Goal: Task Accomplishment & Management: Use online tool/utility

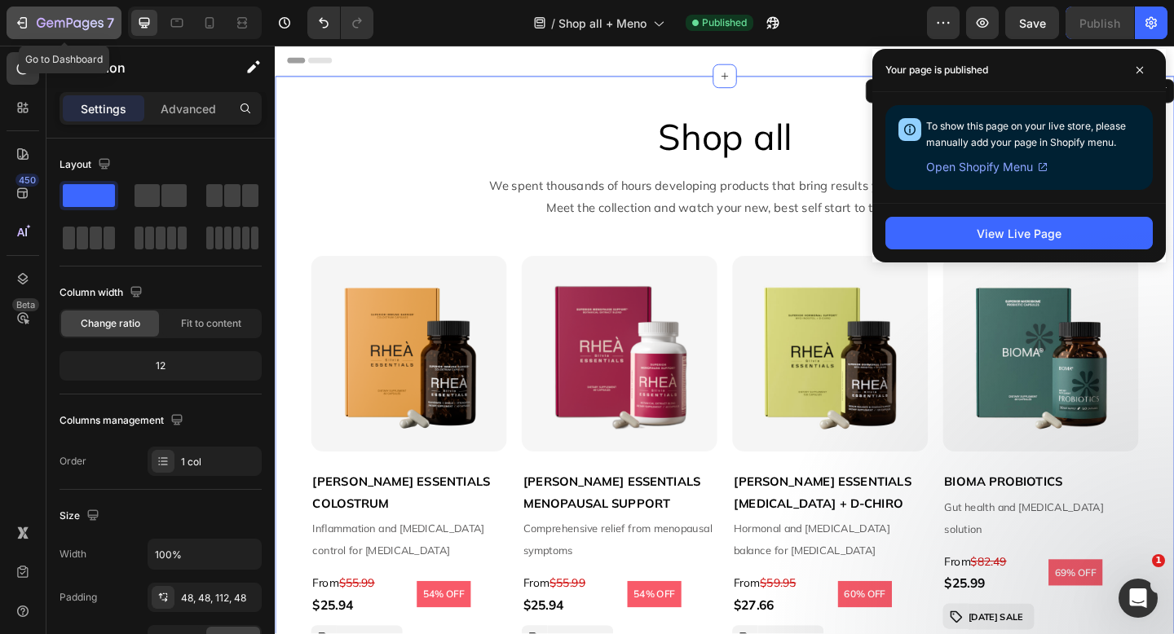
click at [100, 17] on icon "button" at bounding box center [70, 24] width 67 height 14
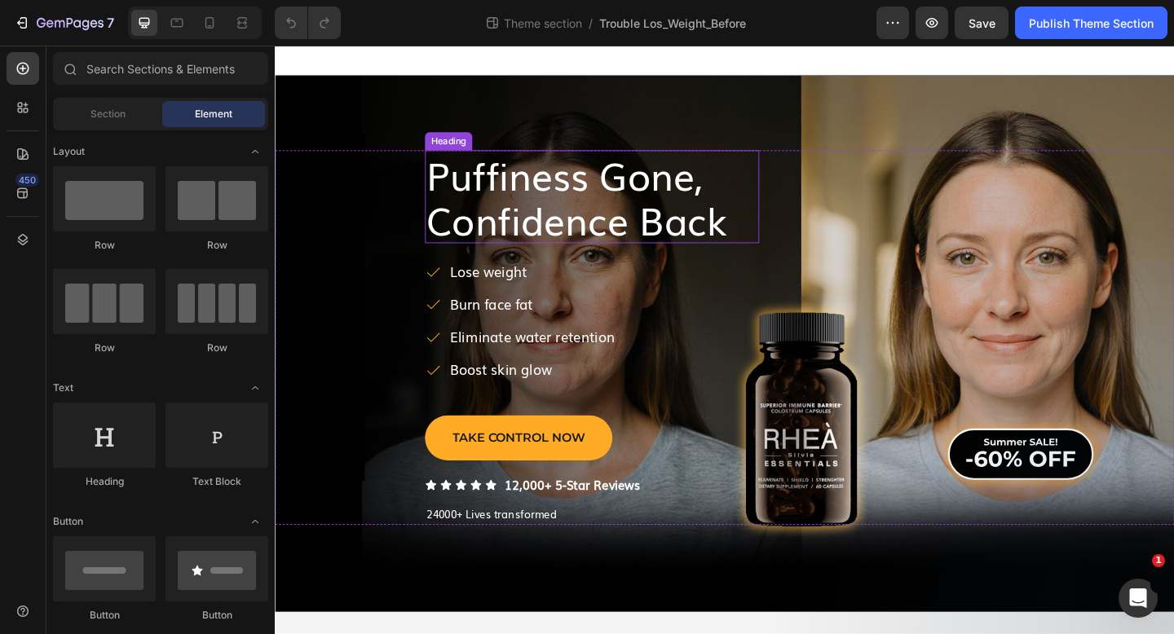
click at [561, 196] on span "Puffiness Gone," at bounding box center [589, 186] width 301 height 60
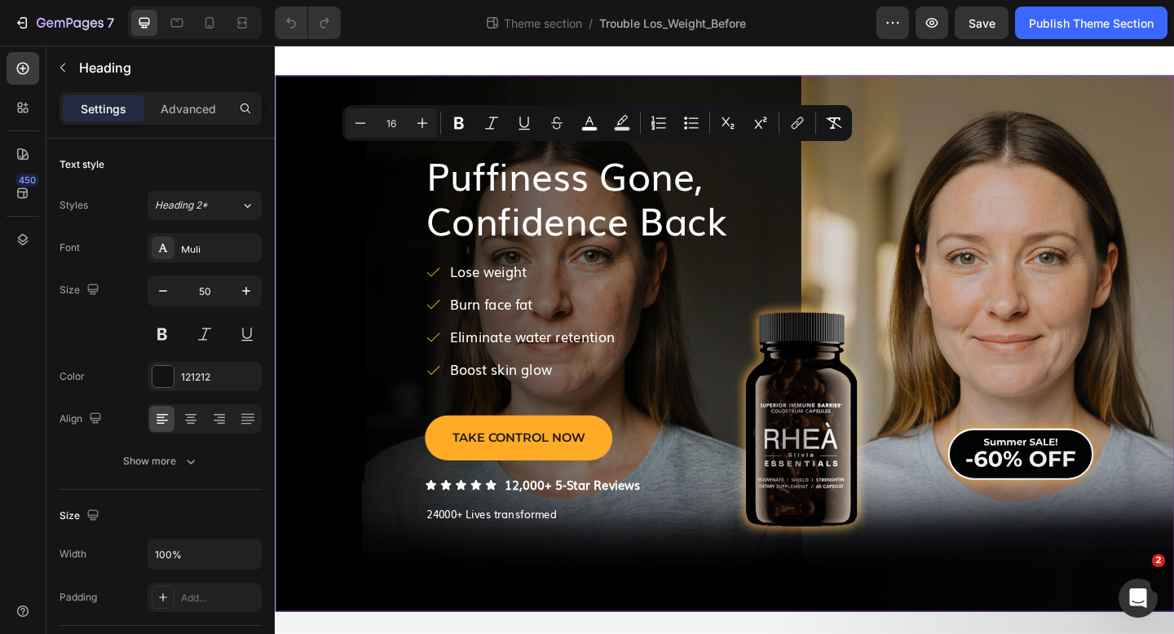
click at [408, 611] on div "⁠⁠⁠⁠⁠⁠⁠ Puffiness Gone, Confidence Back Heading Lose weight Burn face fat Elimi…" at bounding box center [764, 370] width 978 height 584
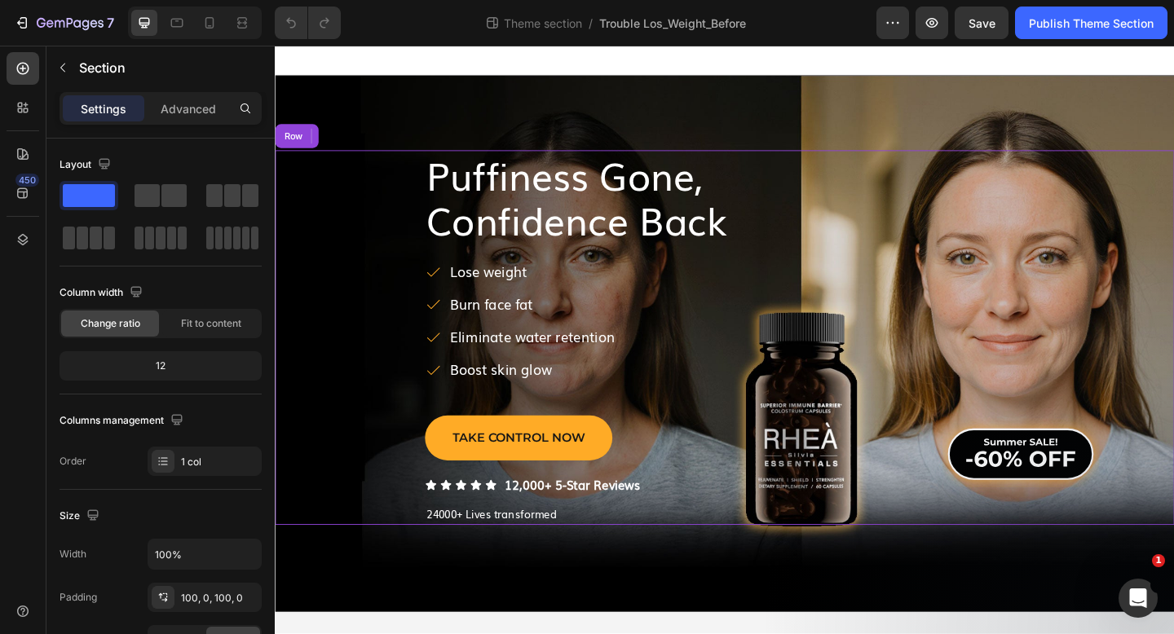
click at [399, 227] on div "⁠⁠⁠⁠⁠⁠⁠ Puffiness Gone, Confidence Back Heading Lose weight Burn face fat Elimi…" at bounding box center [764, 364] width 978 height 408
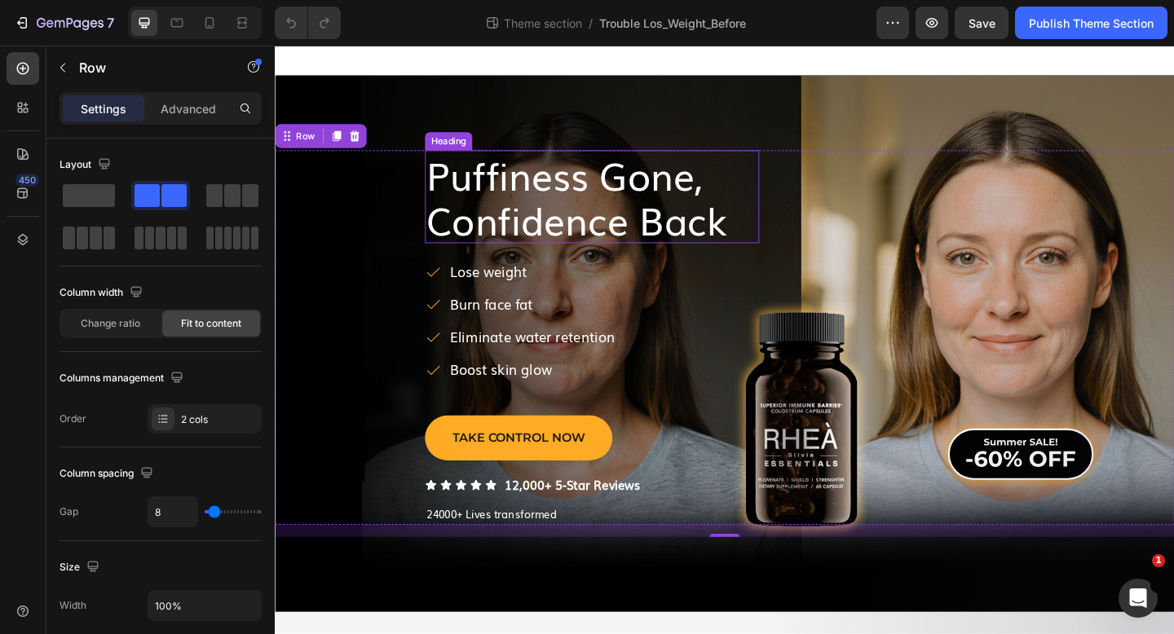
click at [638, 187] on span "Puffiness Gone," at bounding box center [589, 186] width 301 height 60
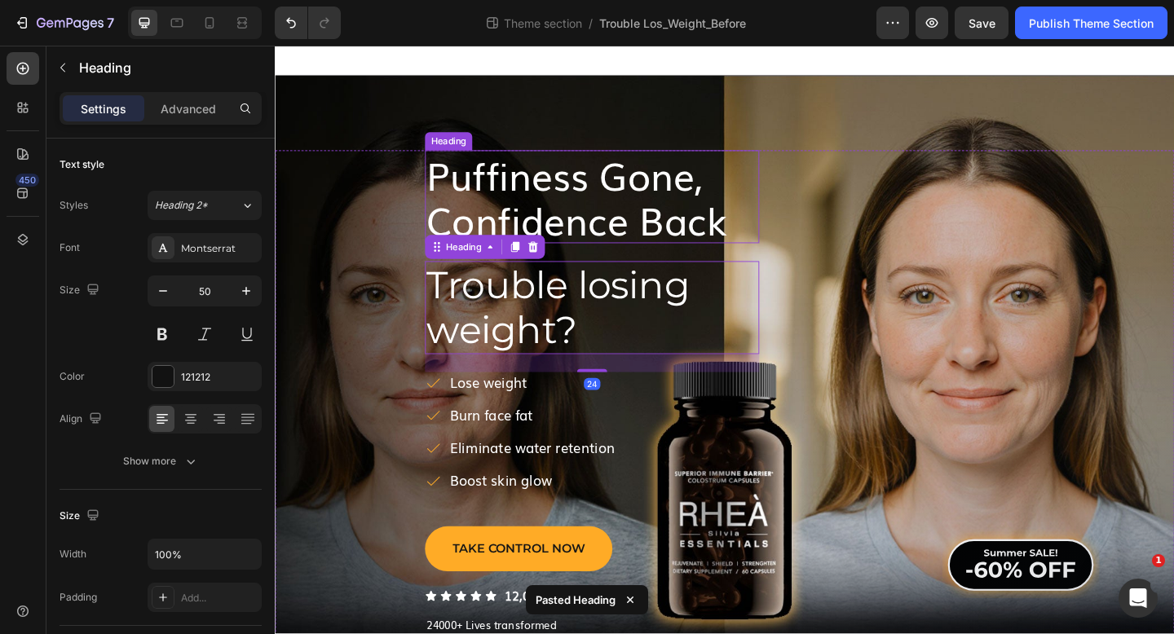
click at [647, 200] on span "Puffiness Gone," at bounding box center [589, 186] width 301 height 60
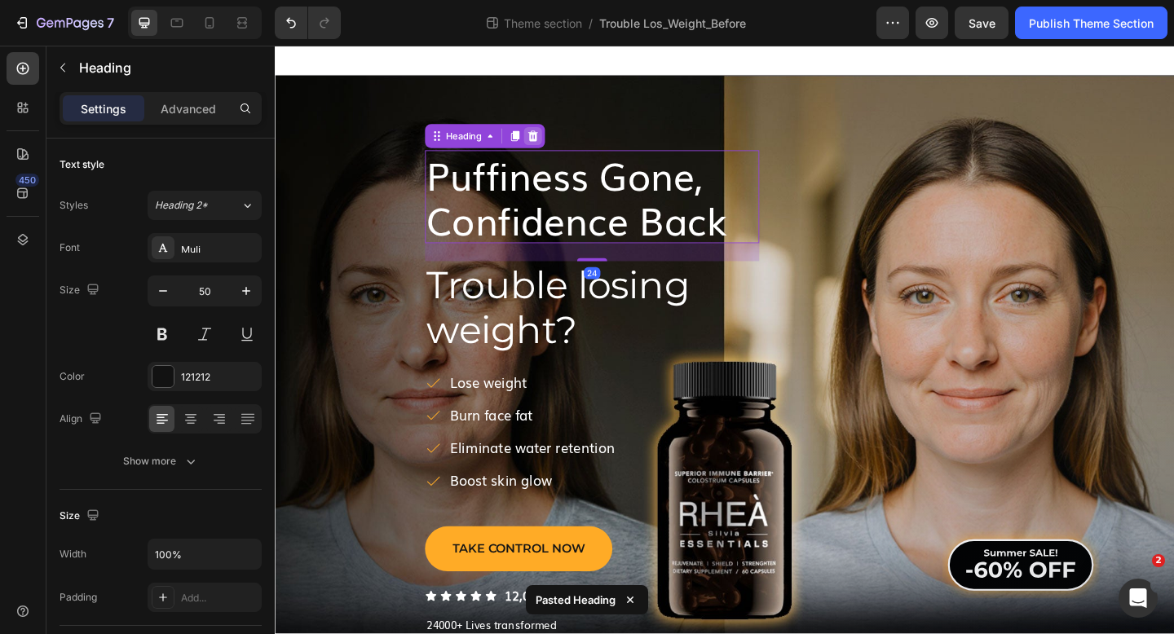
click at [560, 145] on icon at bounding box center [555, 144] width 13 height 13
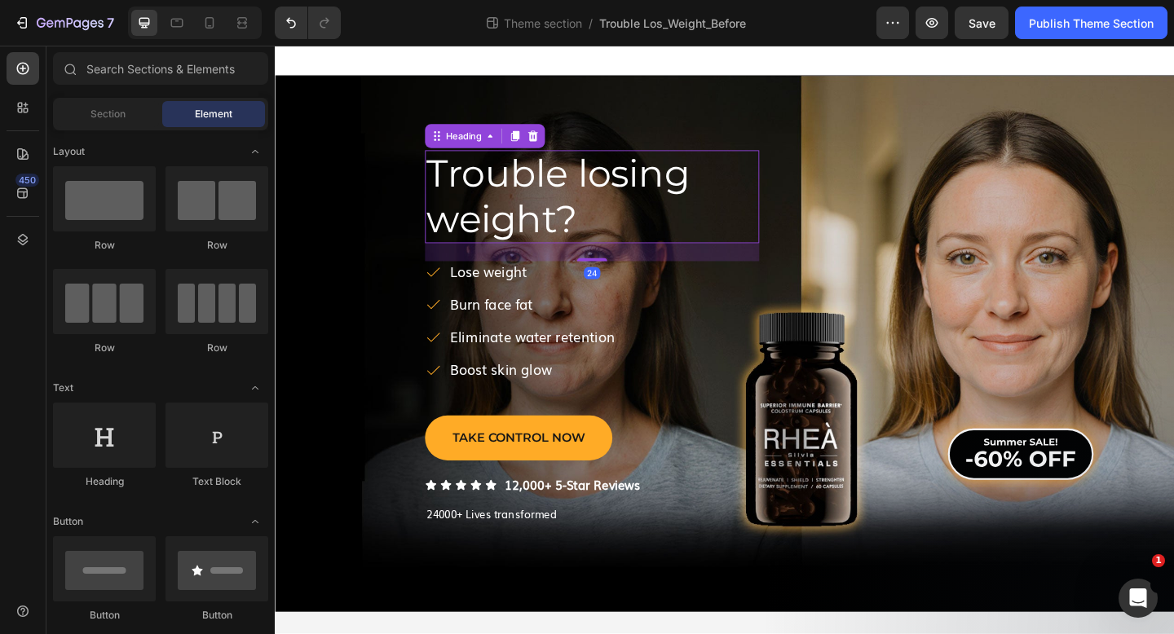
click at [643, 206] on span "Trouble losing weight?" at bounding box center [582, 210] width 286 height 99
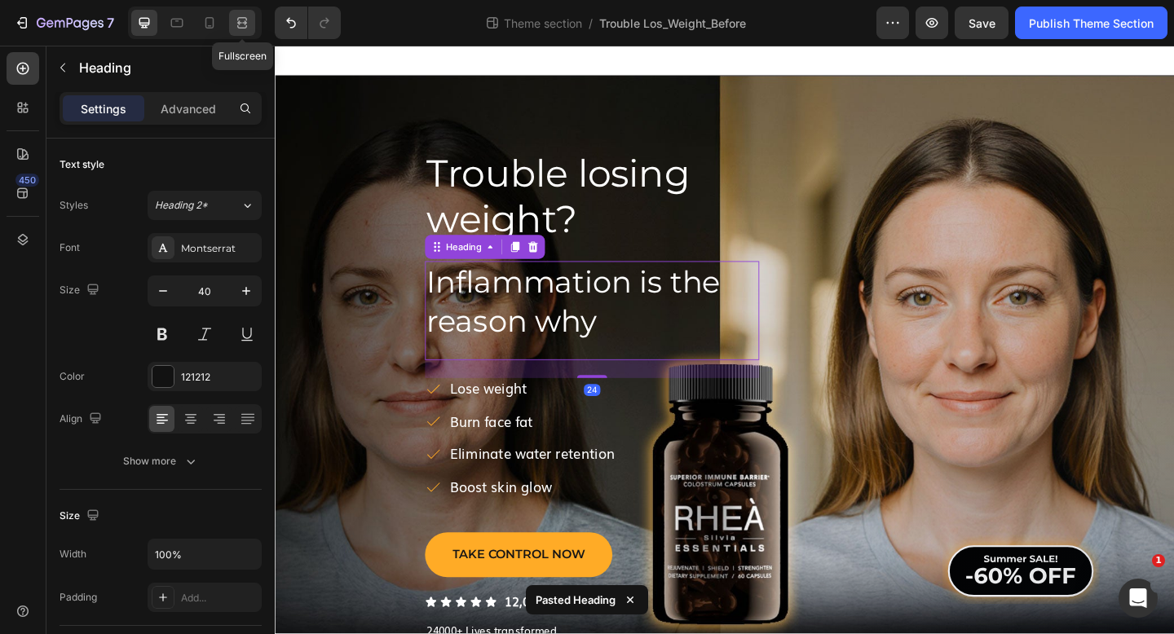
click at [244, 26] on icon at bounding box center [242, 23] width 16 height 16
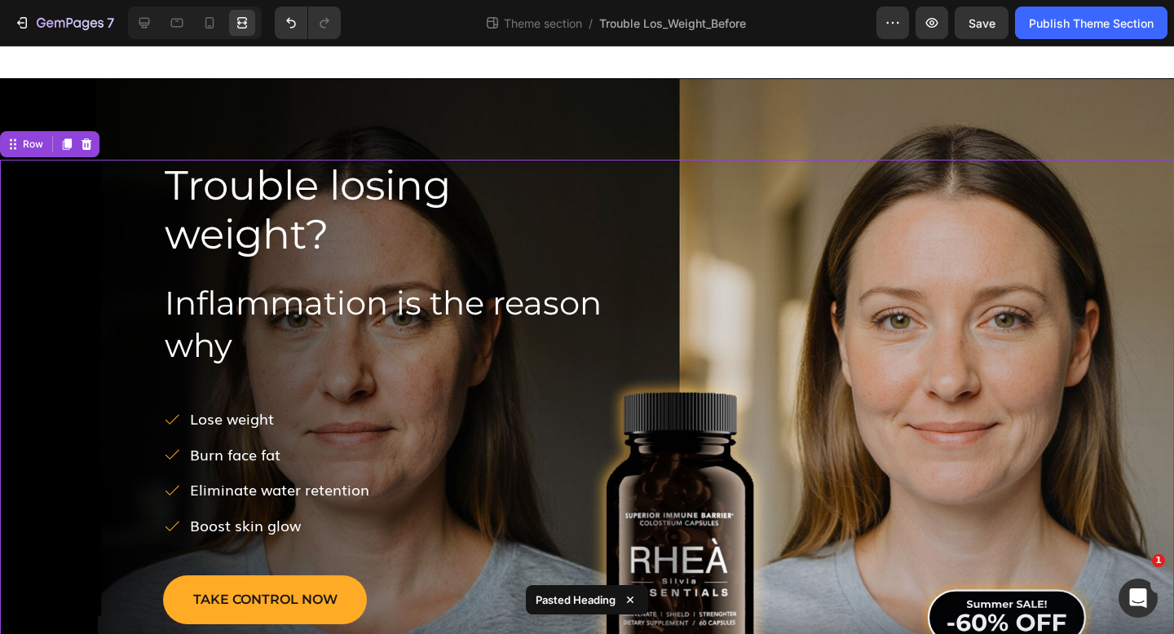
click at [104, 192] on div "Trouble losing weight? Heading Inflammation is the reason why Heading Lose weig…" at bounding box center [587, 427] width 1174 height 535
click at [567, 184] on h2 "Trouble losing weight?" at bounding box center [393, 210] width 461 height 101
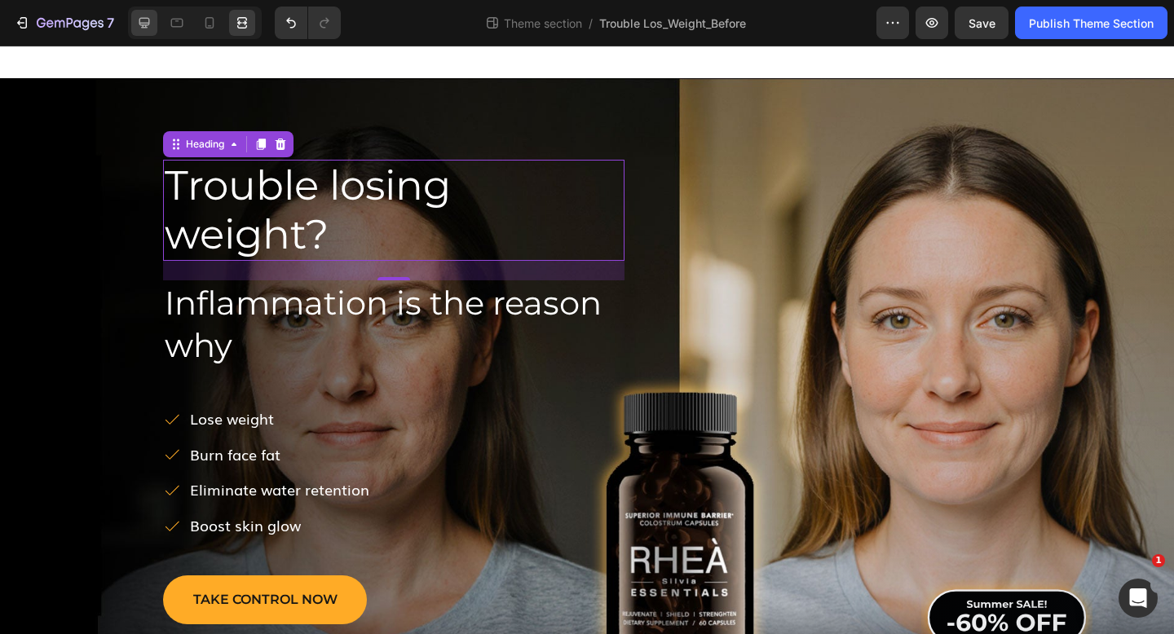
click at [142, 29] on icon at bounding box center [144, 23] width 16 height 16
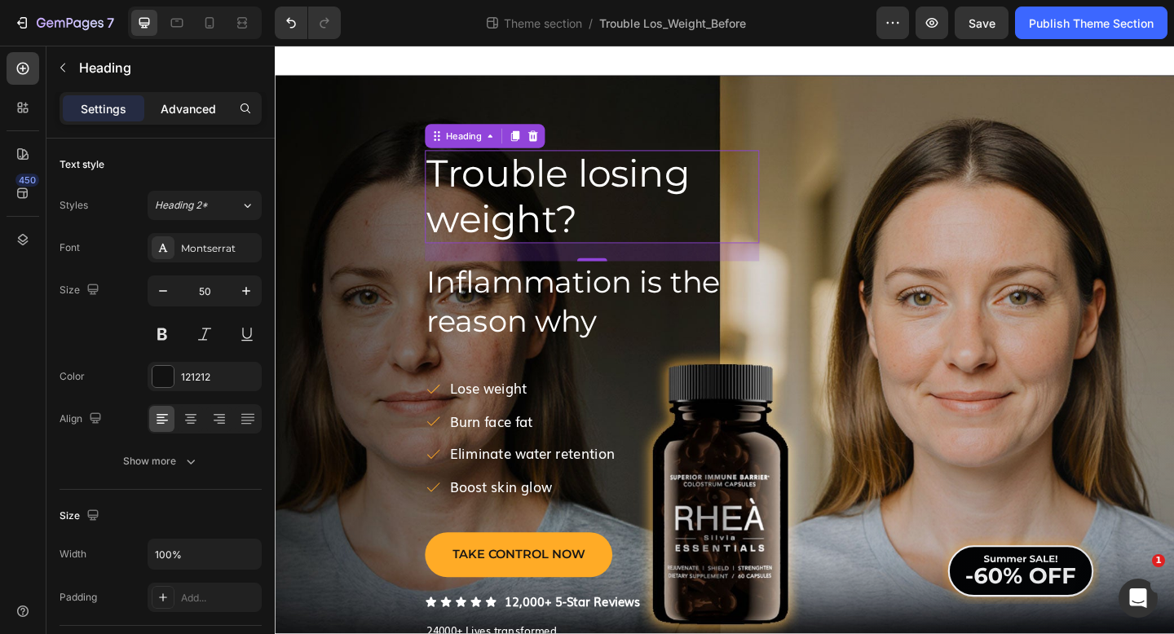
click at [173, 106] on p "Advanced" at bounding box center [188, 108] width 55 height 17
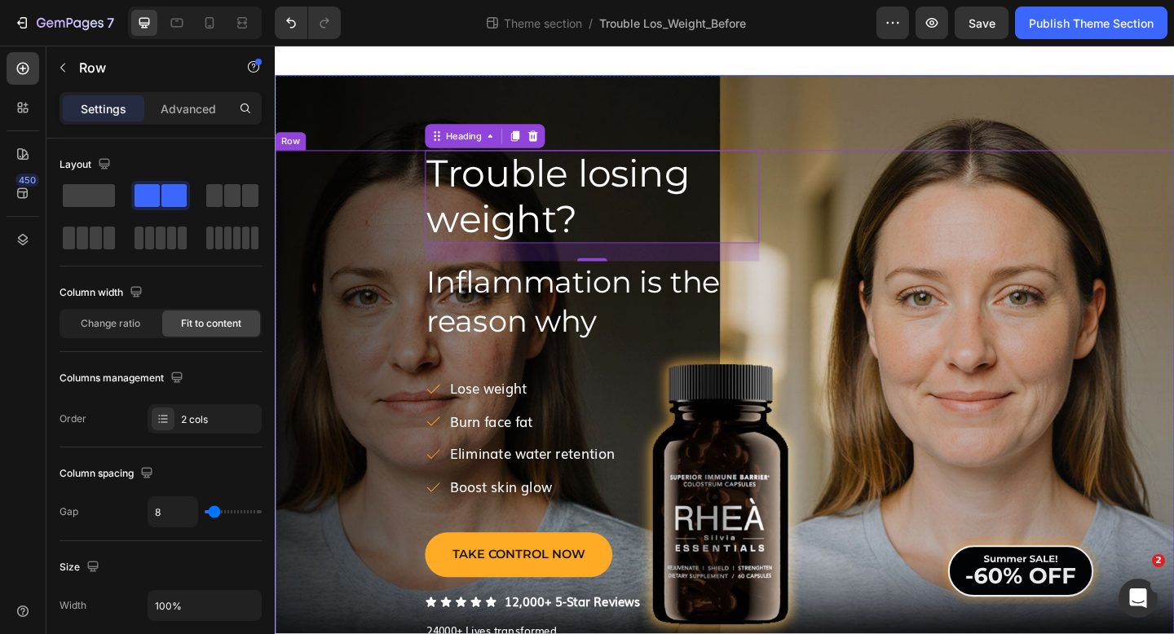
click at [365, 224] on div "Trouble losing weight? Heading 24 Inflammation is the reason why Heading Lose w…" at bounding box center [764, 427] width 978 height 535
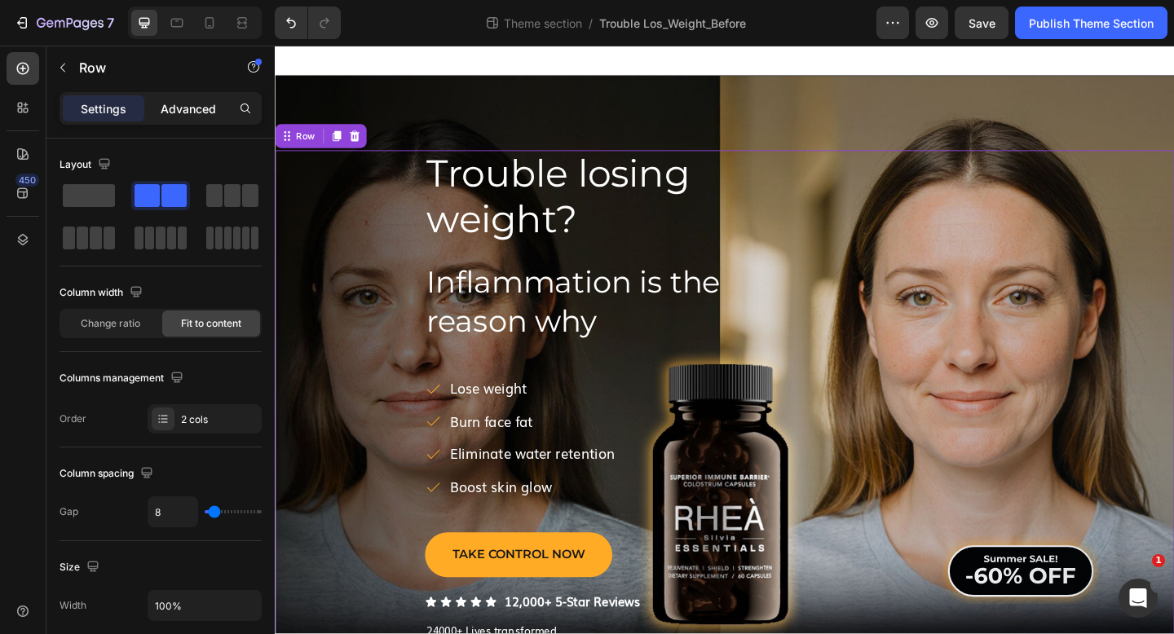
click at [175, 110] on p "Advanced" at bounding box center [188, 108] width 55 height 17
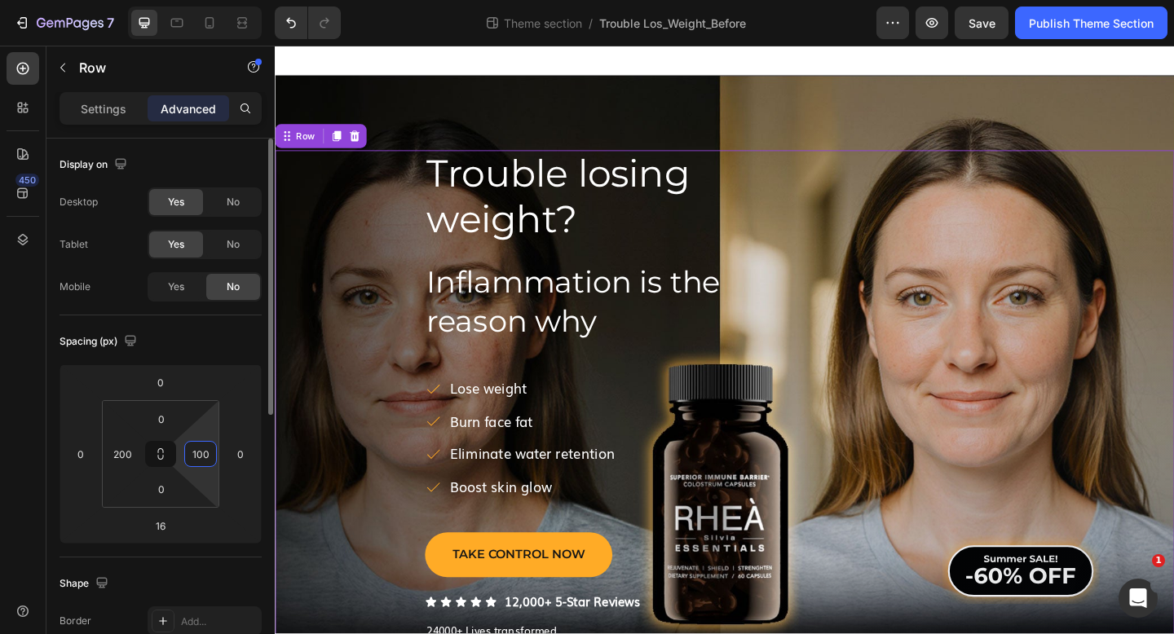
click at [208, 456] on input "100" at bounding box center [200, 454] width 24 height 24
type input "9"
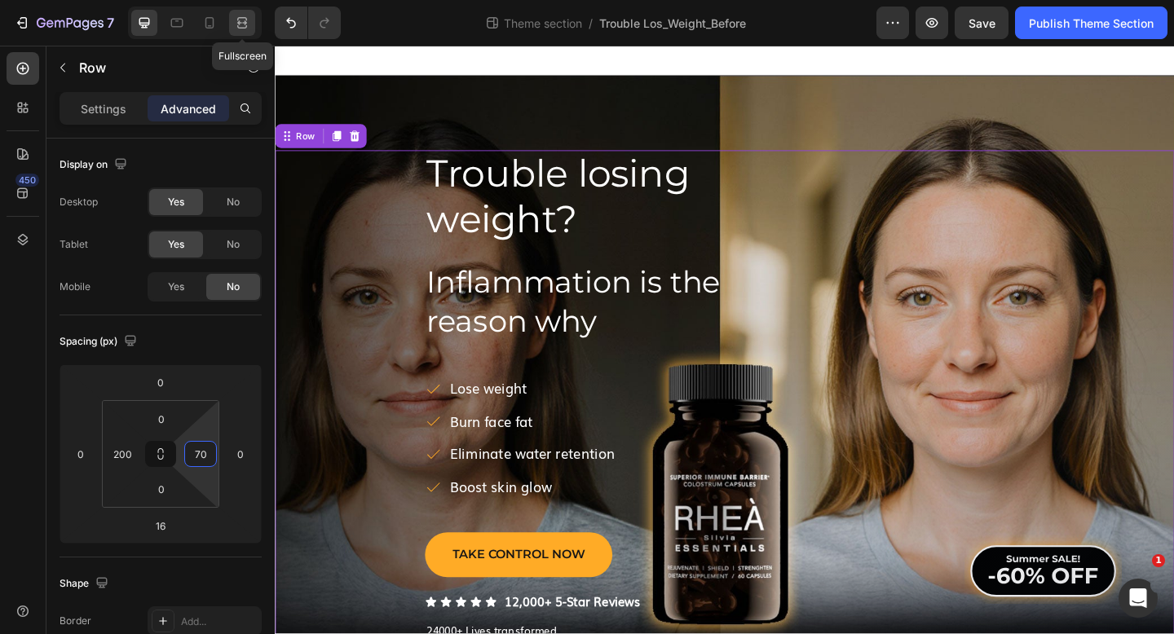
type input "70"
click at [239, 32] on div at bounding box center [242, 23] width 26 height 26
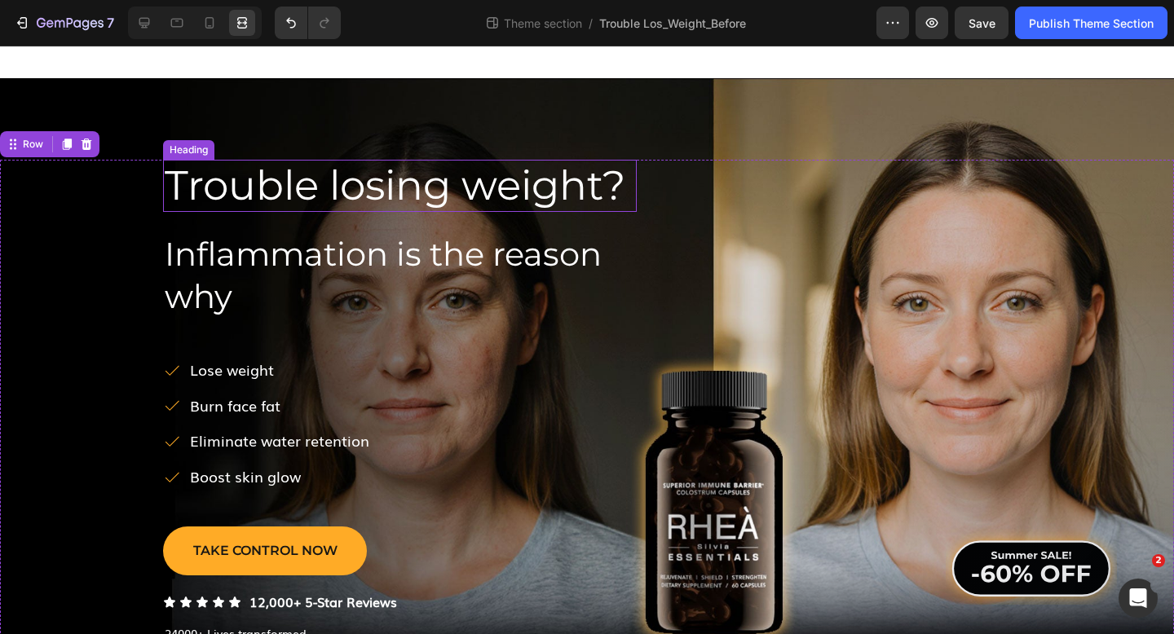
click at [501, 199] on span "Trouble losing weight?" at bounding box center [395, 186] width 461 height 50
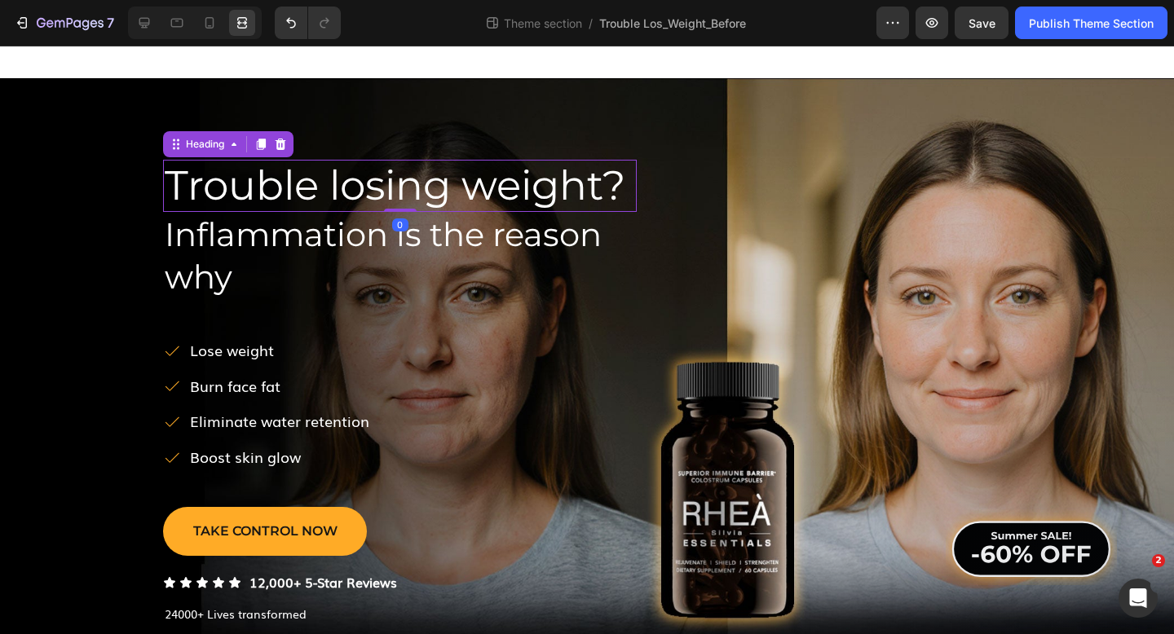
drag, startPoint x: 400, startPoint y: 229, endPoint x: 400, endPoint y: 196, distance: 33.4
click at [400, 196] on div "Trouble losing weight? Heading 0" at bounding box center [400, 186] width 474 height 52
type input "0"
click at [376, 236] on span "Inflammation is the reason why" at bounding box center [383, 255] width 437 height 82
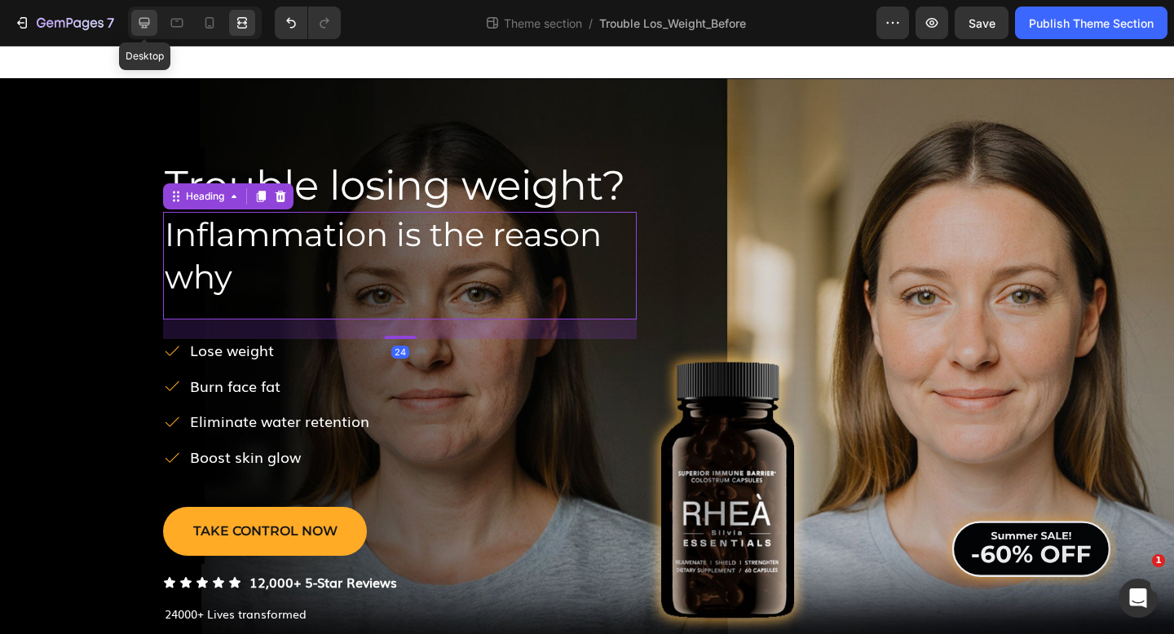
click at [138, 27] on icon at bounding box center [144, 23] width 16 height 16
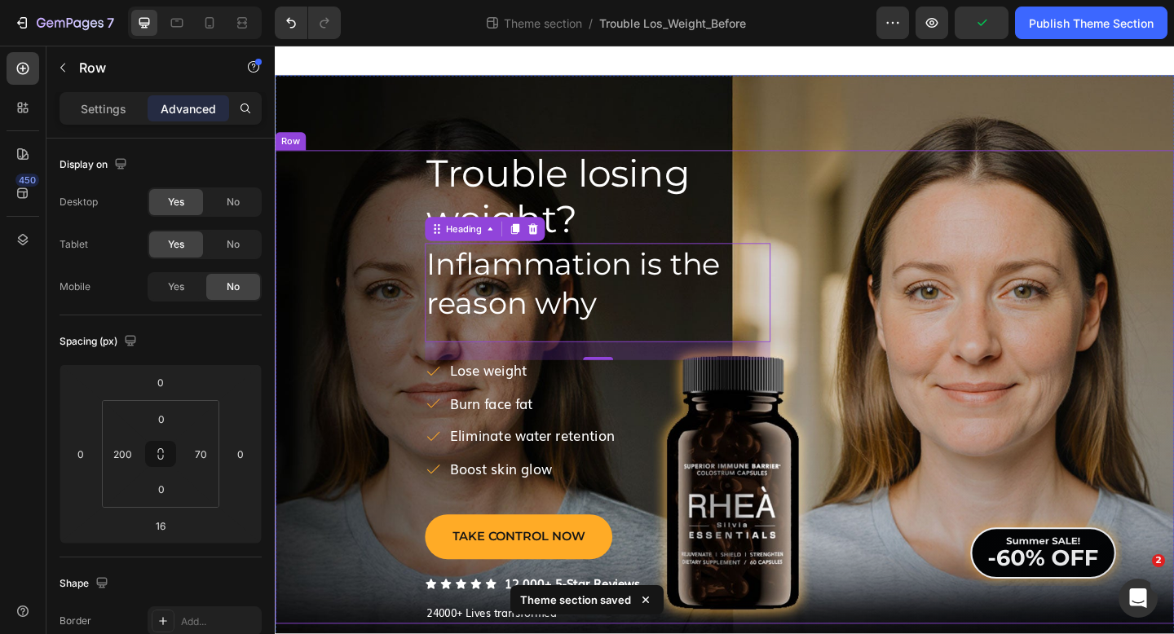
click at [822, 176] on div "Image Row" at bounding box center [1008, 417] width 376 height 515
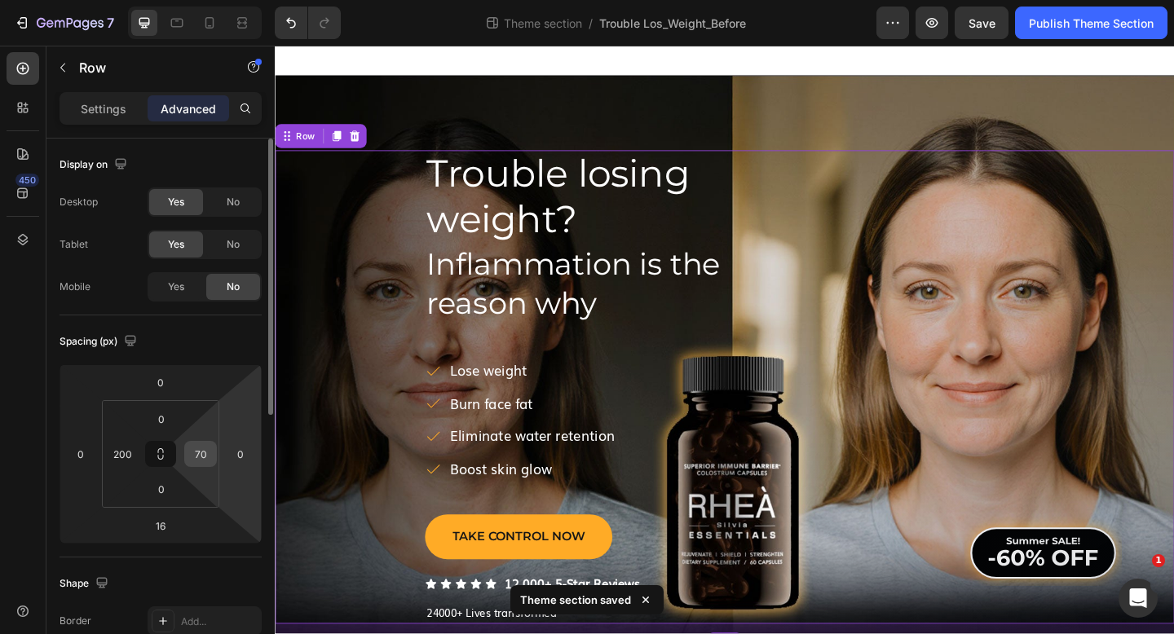
click at [202, 452] on input "70" at bounding box center [200, 454] width 24 height 24
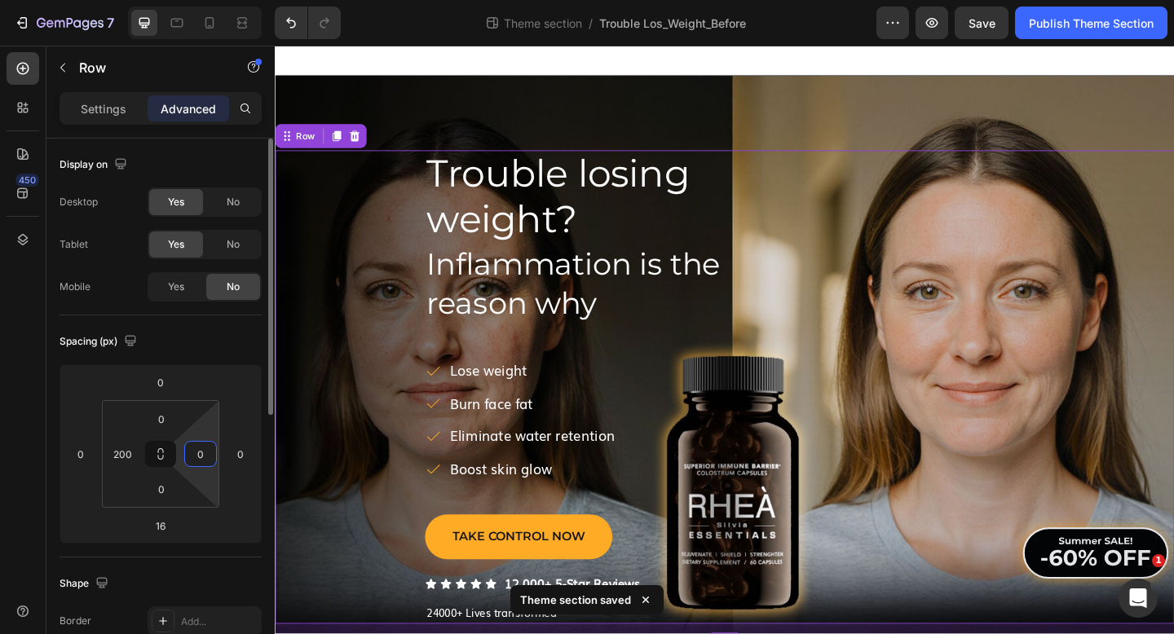
type input "0"
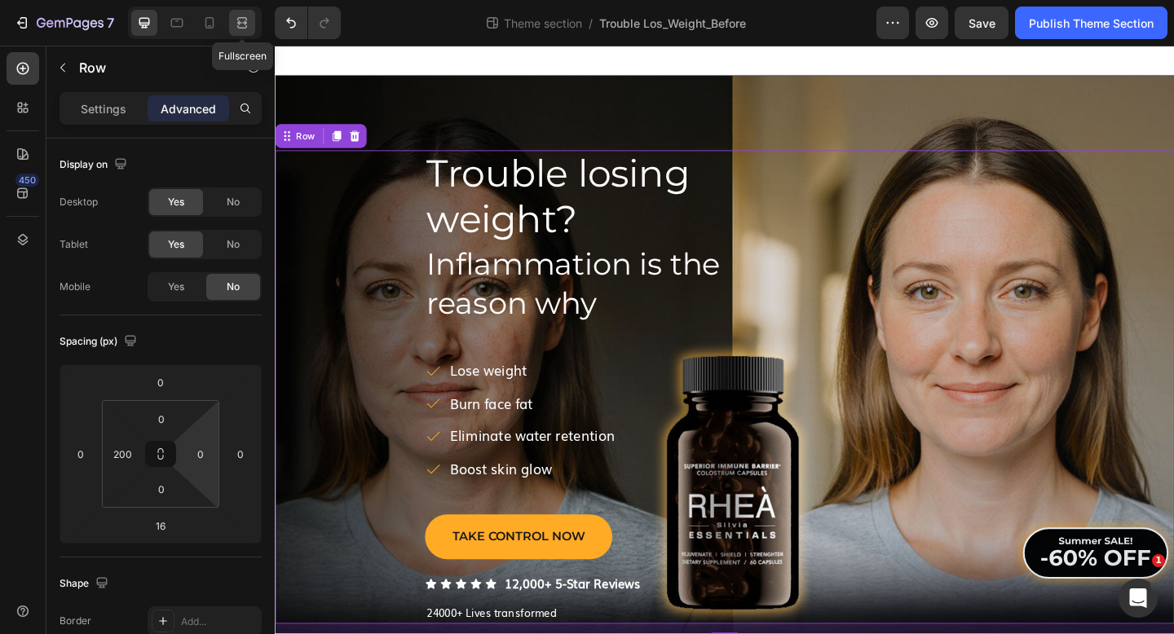
click at [249, 24] on icon at bounding box center [242, 23] width 16 height 16
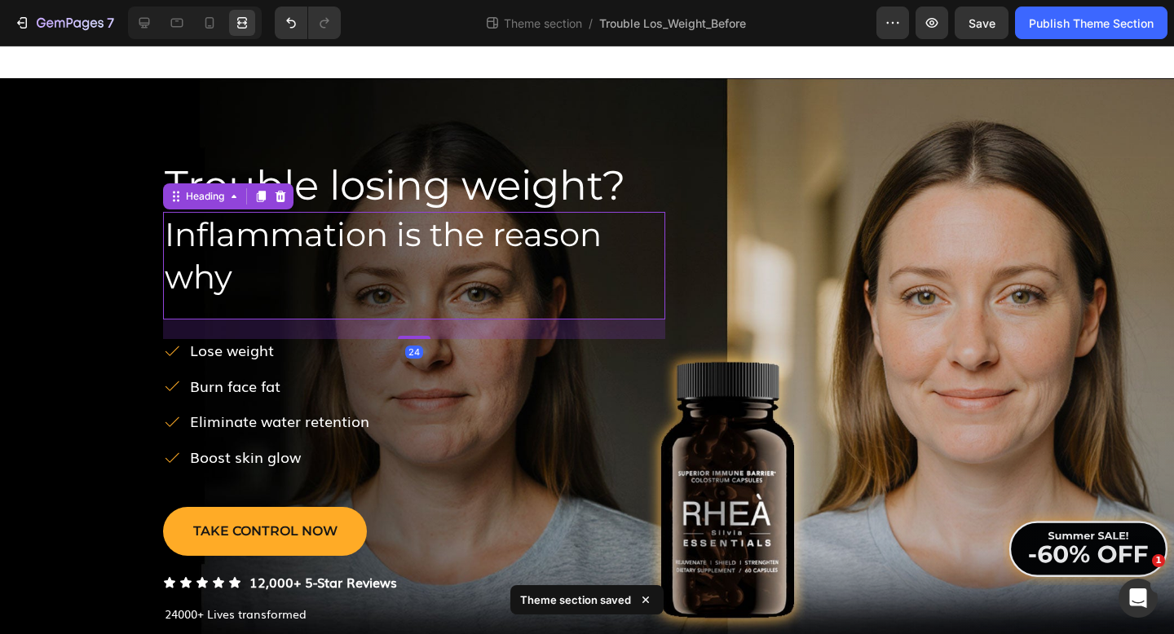
click at [557, 268] on h2 "Inflammation is the reason why" at bounding box center [414, 256] width 502 height 88
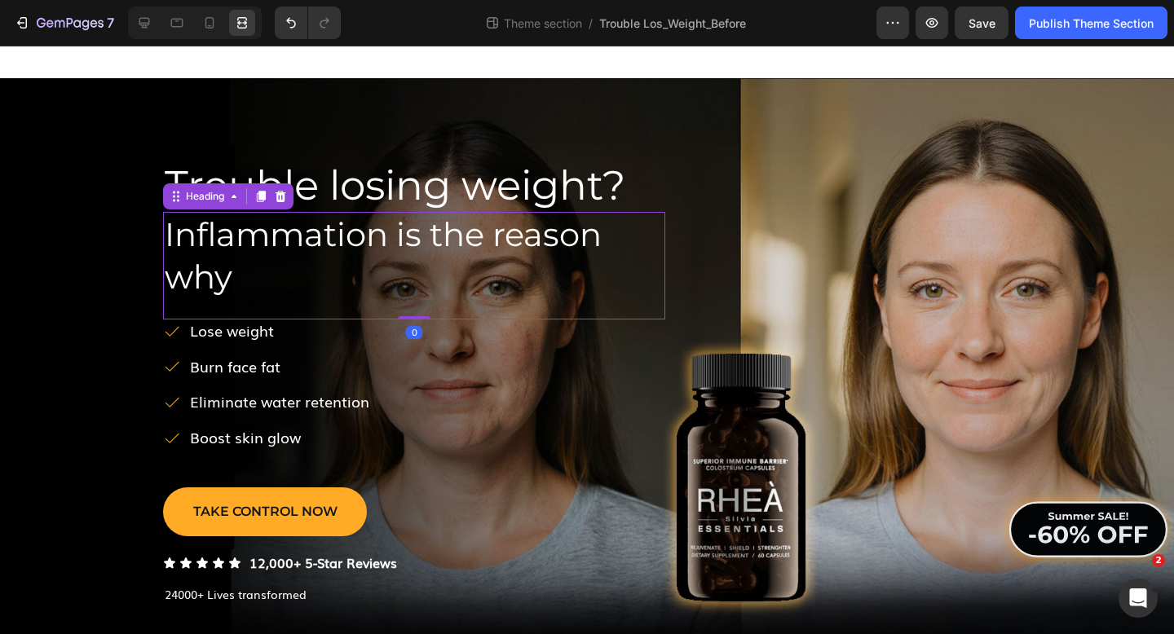
drag, startPoint x: 415, startPoint y: 337, endPoint x: 419, endPoint y: 287, distance: 49.9
click at [419, 287] on div "Inflammation is the reason why Heading 0" at bounding box center [414, 266] width 502 height 108
drag, startPoint x: 408, startPoint y: 335, endPoint x: 408, endPoint y: 302, distance: 32.6
click at [408, 302] on div "Inflammation is the reason why Heading 0" at bounding box center [414, 266] width 502 height 108
type input "0"
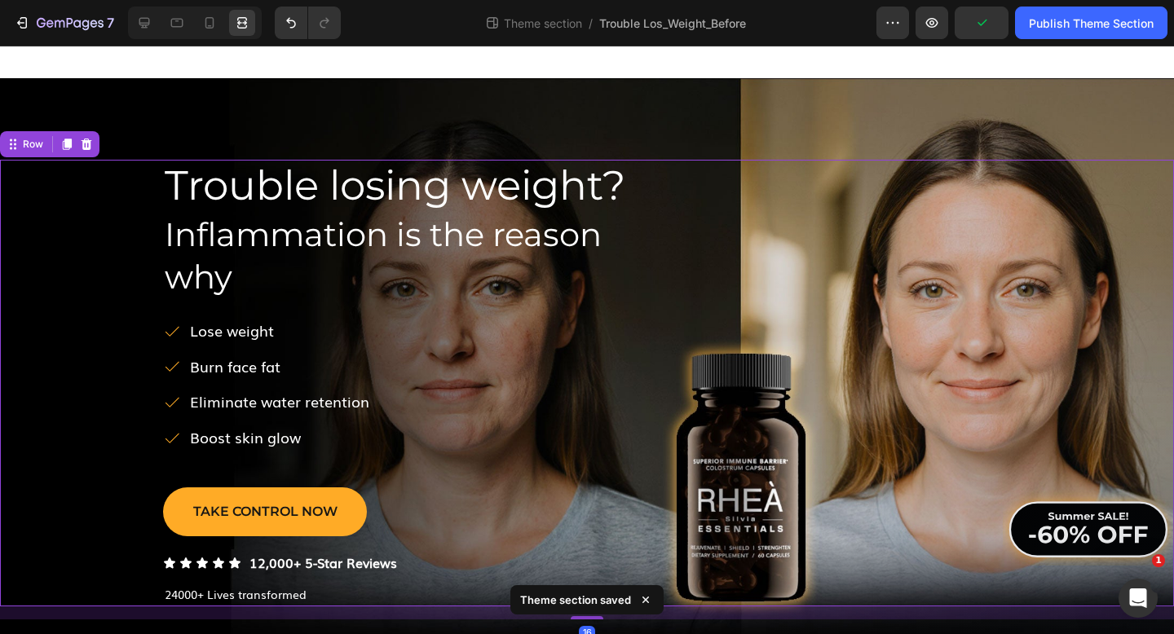
click at [98, 306] on div "Trouble losing weight? Heading Inflammation is the reason why Heading Lose weig…" at bounding box center [587, 383] width 1174 height 447
click at [154, 27] on div at bounding box center [144, 23] width 26 height 26
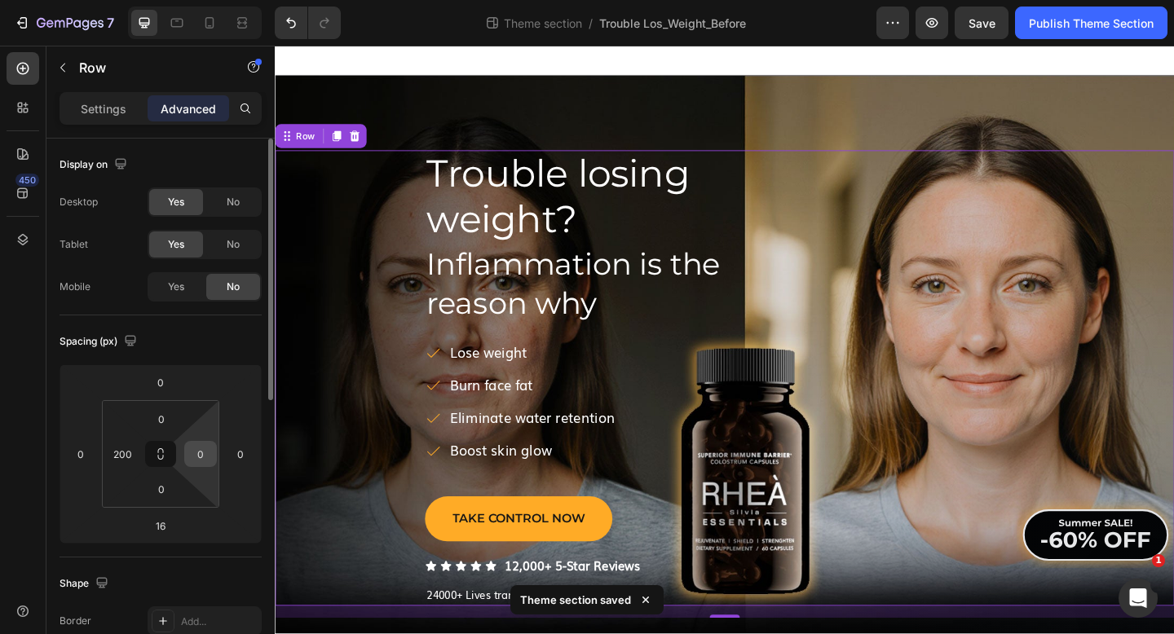
click at [208, 461] on input "0" at bounding box center [200, 454] width 24 height 24
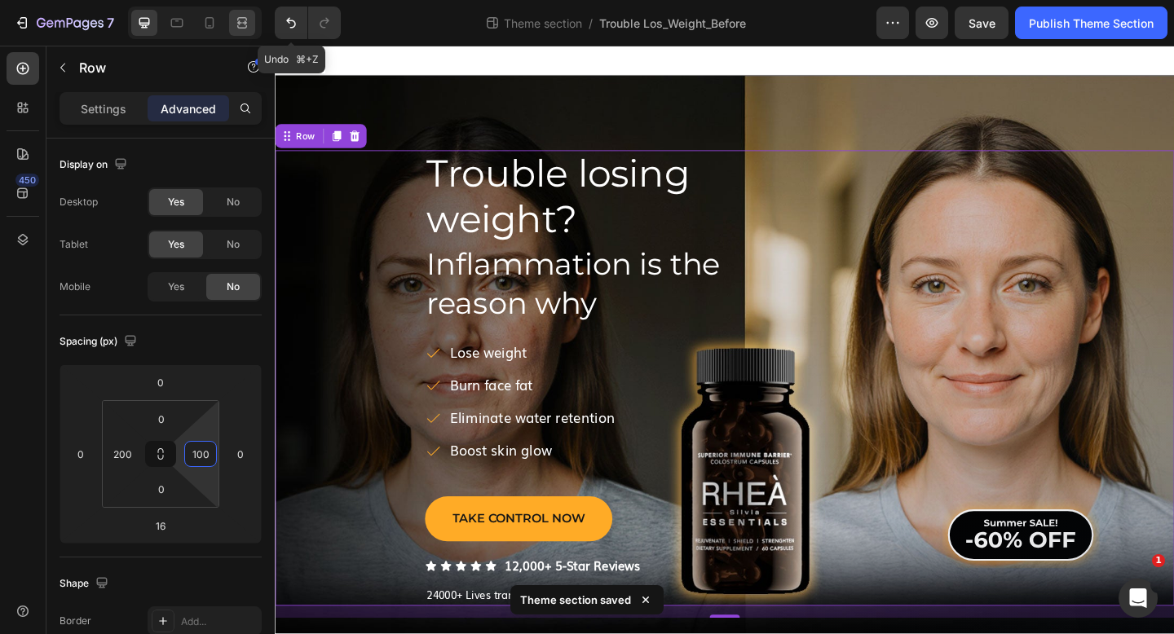
type input "100"
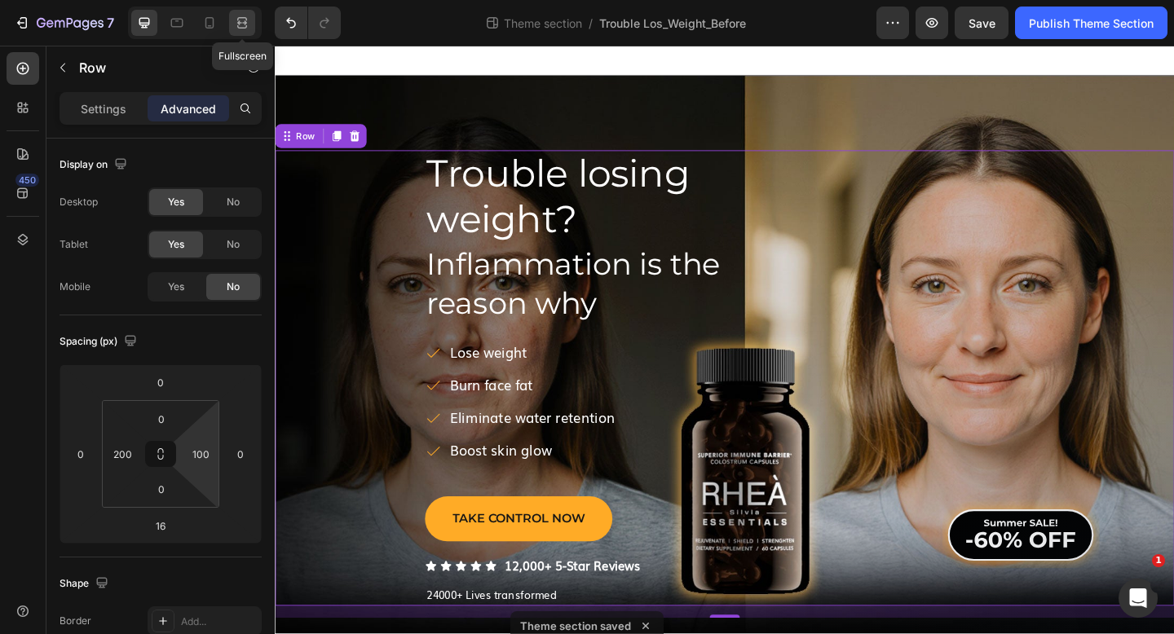
click at [238, 16] on icon at bounding box center [242, 23] width 16 height 16
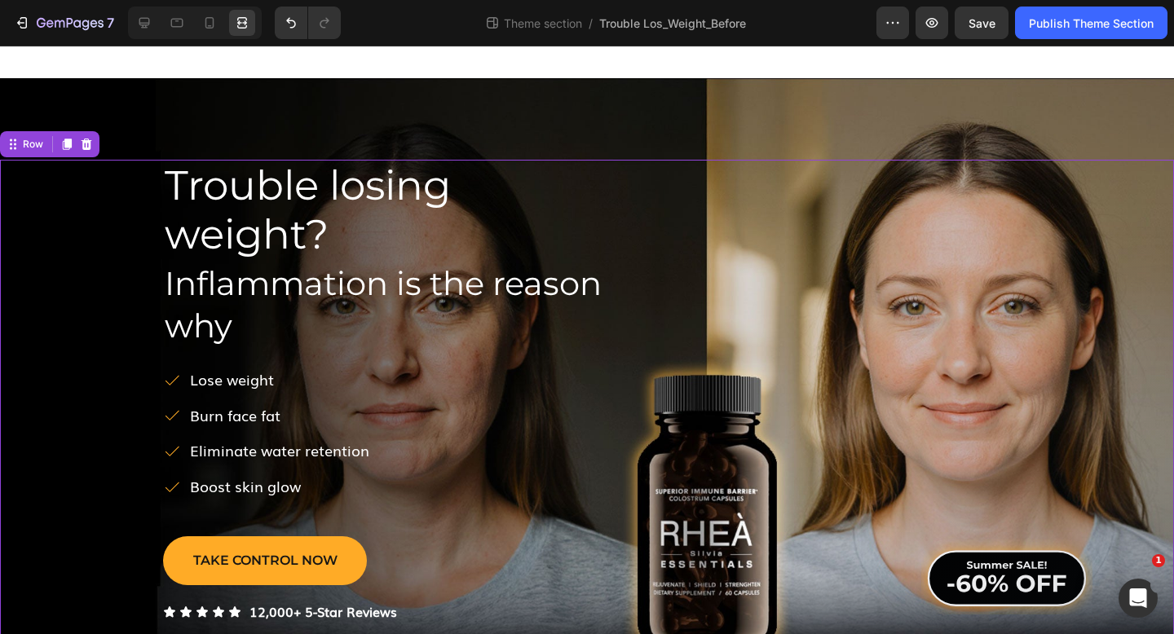
click at [681, 234] on div "Image Row" at bounding box center [861, 408] width 461 height 496
click at [143, 18] on icon at bounding box center [144, 23] width 11 height 11
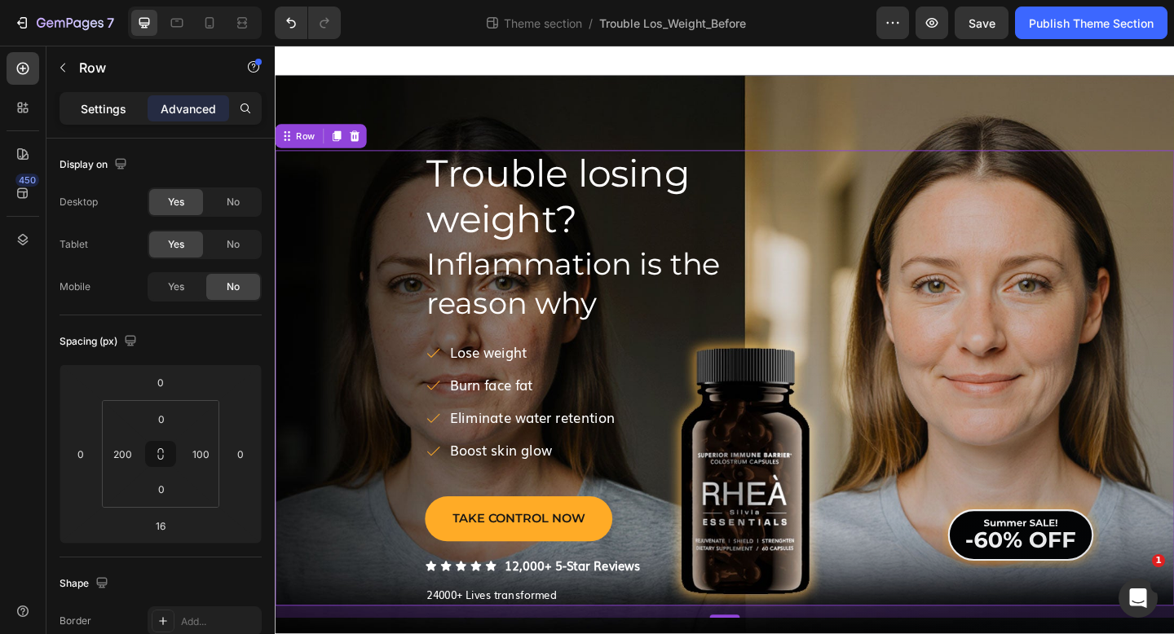
click at [108, 113] on p "Settings" at bounding box center [104, 108] width 46 height 17
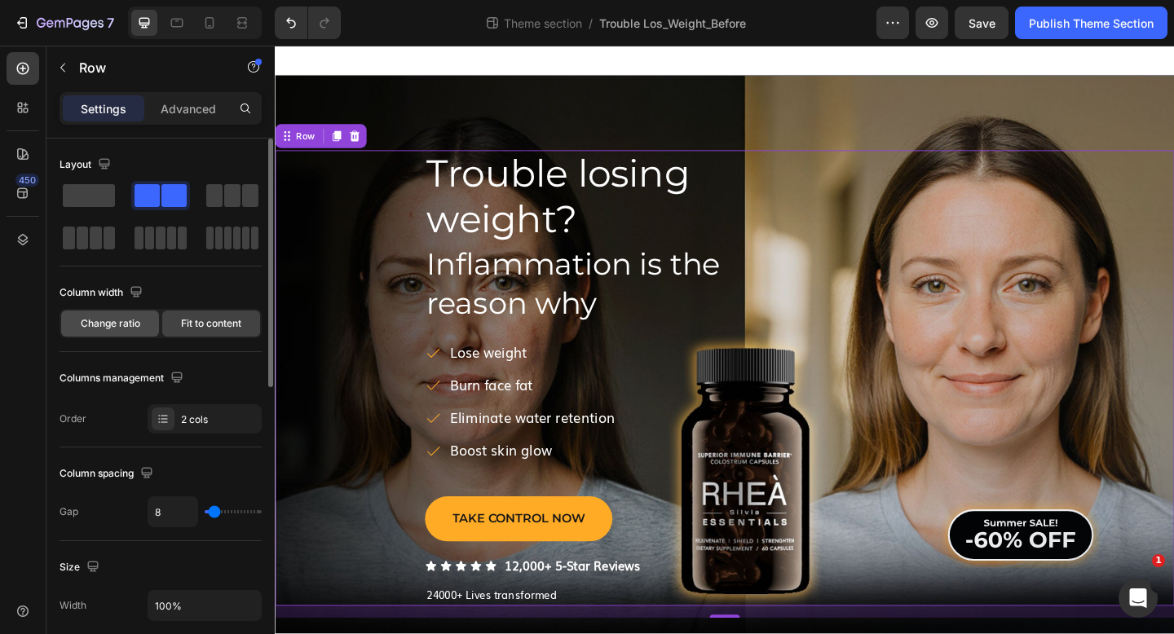
click at [133, 324] on span "Change ratio" at bounding box center [110, 323] width 59 height 15
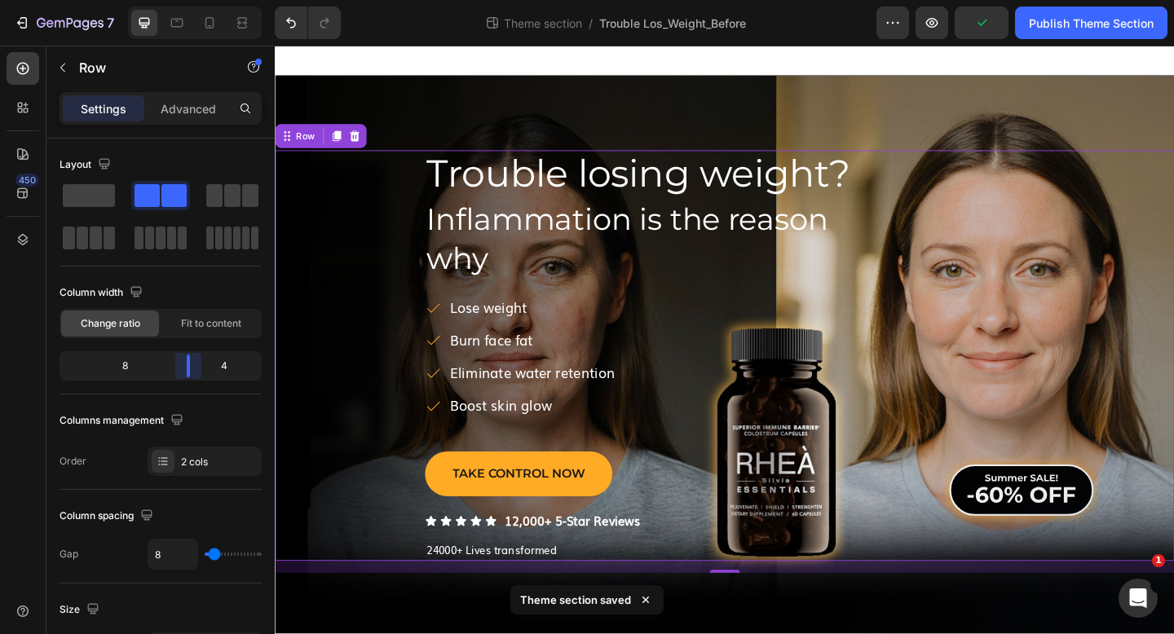
drag, startPoint x: 161, startPoint y: 366, endPoint x: 198, endPoint y: 360, distance: 37.9
click at [198, 0] on body "7 Theme section / Trouble Los_Weight_Before Preview Publish Theme Section 450 S…" at bounding box center [587, 0] width 1174 height 0
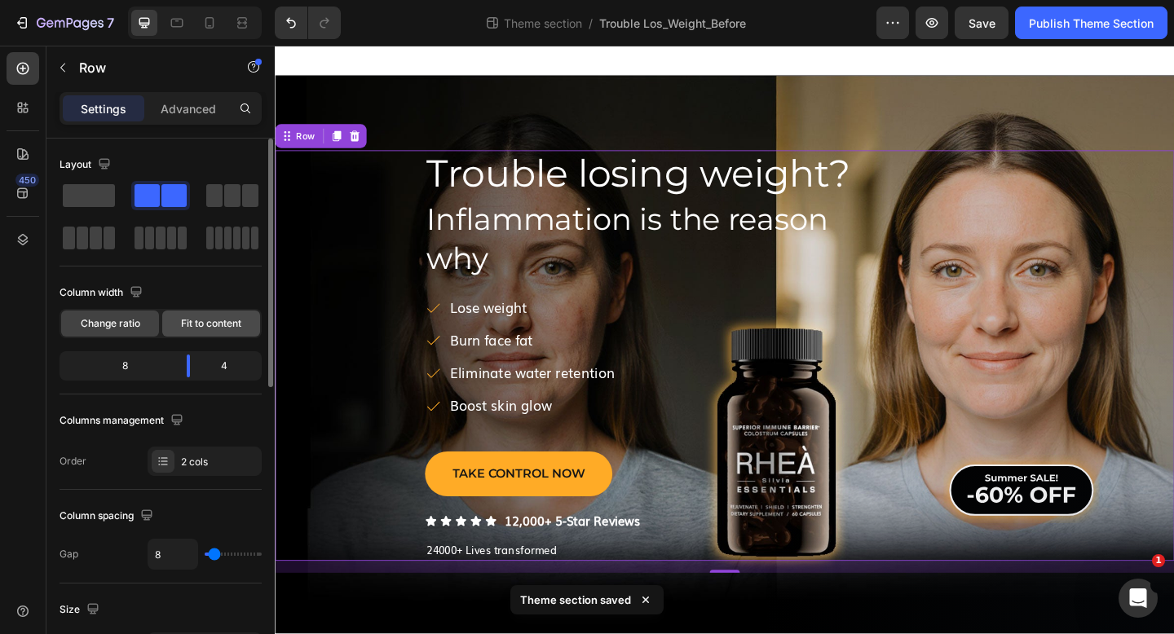
click at [203, 325] on span "Fit to content" at bounding box center [211, 323] width 60 height 15
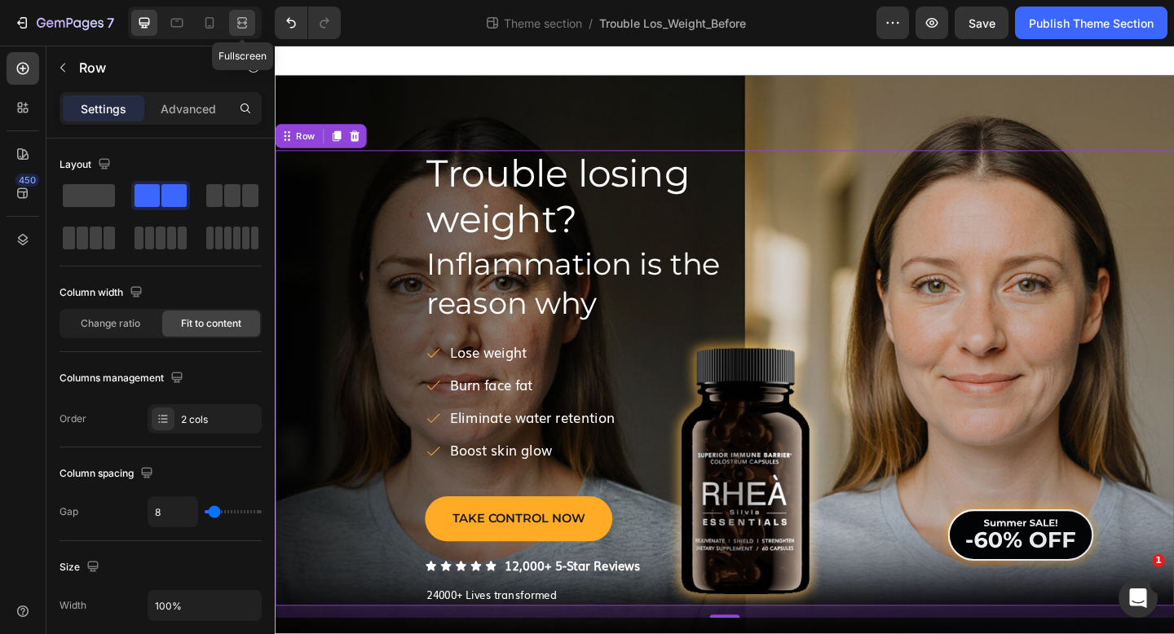
click at [236, 20] on icon at bounding box center [242, 23] width 16 height 16
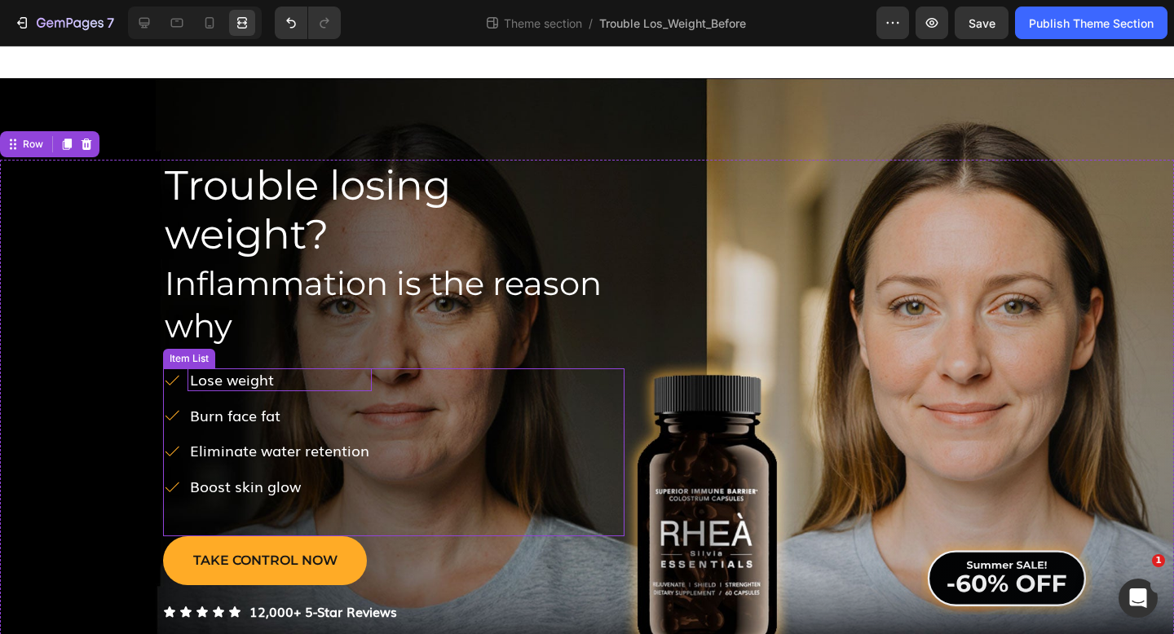
click at [285, 376] on p "Lose weight" at bounding box center [279, 380] width 179 height 18
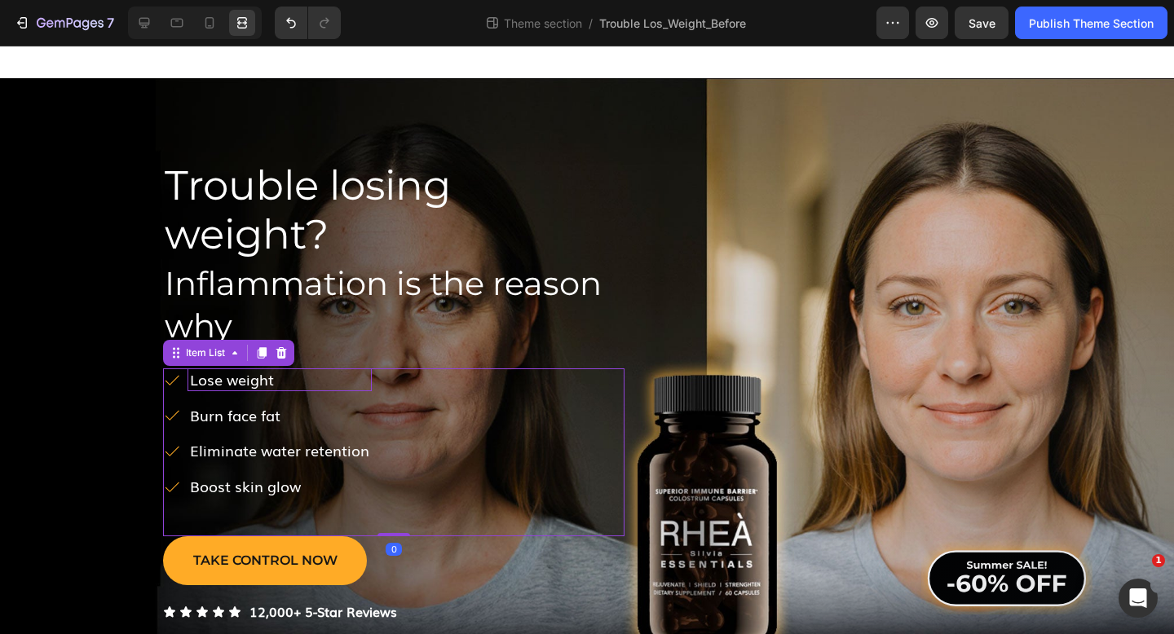
click at [285, 376] on p "Lose weight" at bounding box center [279, 380] width 179 height 18
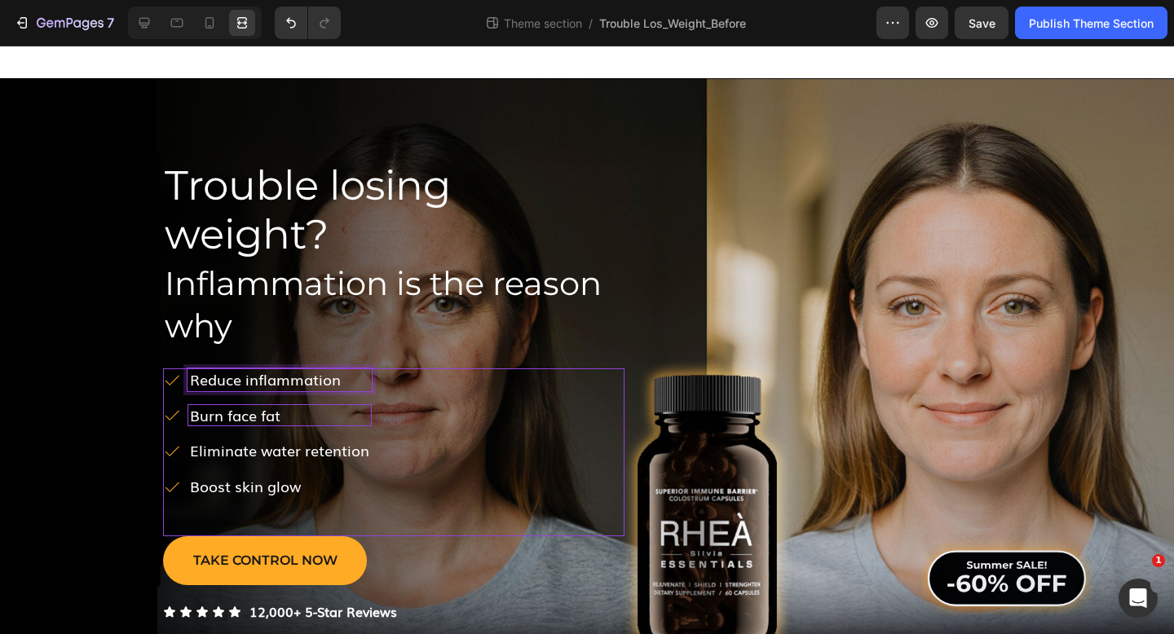
click at [267, 423] on p "Burn face fat" at bounding box center [279, 416] width 179 height 18
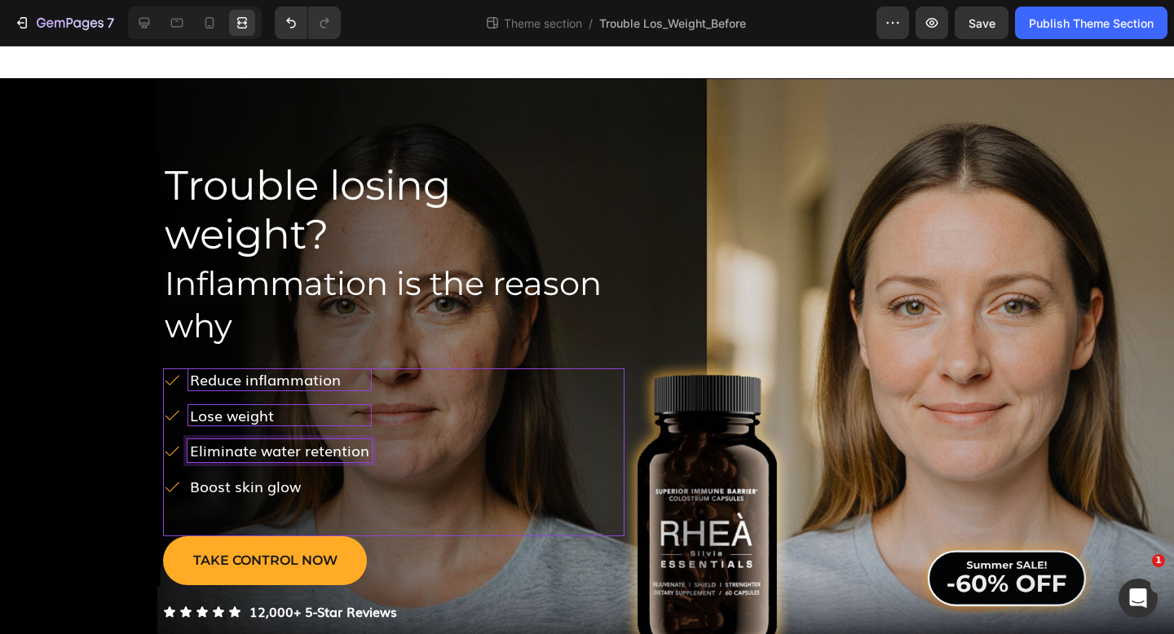
click at [264, 456] on p "Eliminate water retention" at bounding box center [279, 451] width 179 height 18
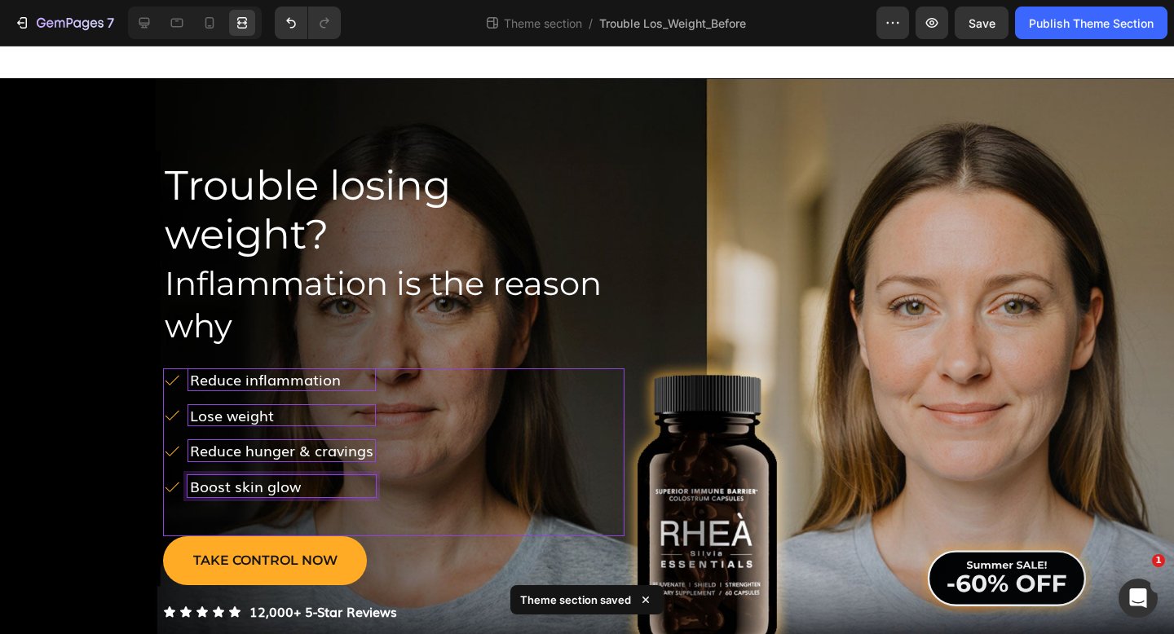
click at [291, 487] on p "Boost skin glow" at bounding box center [281, 487] width 183 height 18
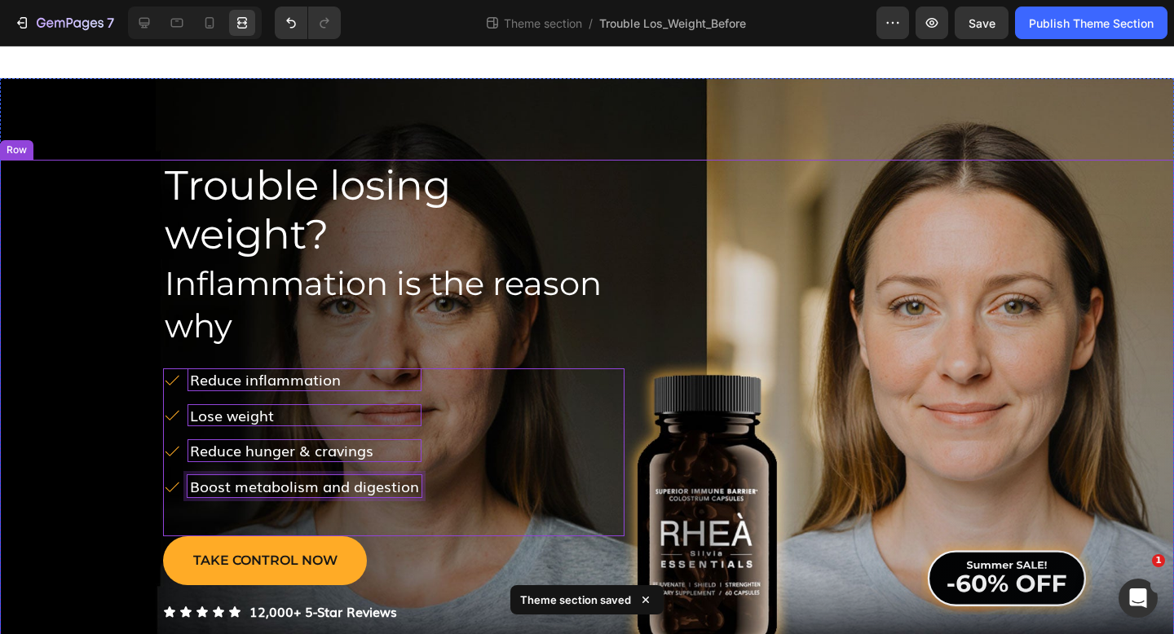
click at [86, 408] on div "Trouble losing weight? Heading Inflammation is the reason why Heading ﻿Reduce i…" at bounding box center [587, 408] width 1174 height 496
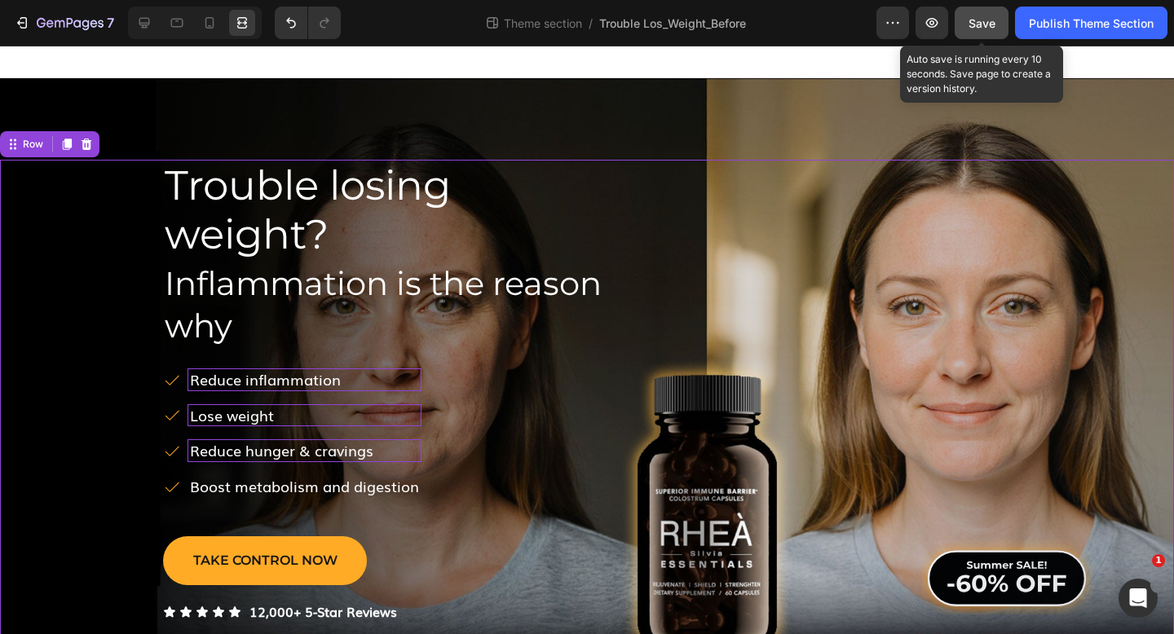
click at [993, 23] on span "Save" at bounding box center [981, 23] width 27 height 14
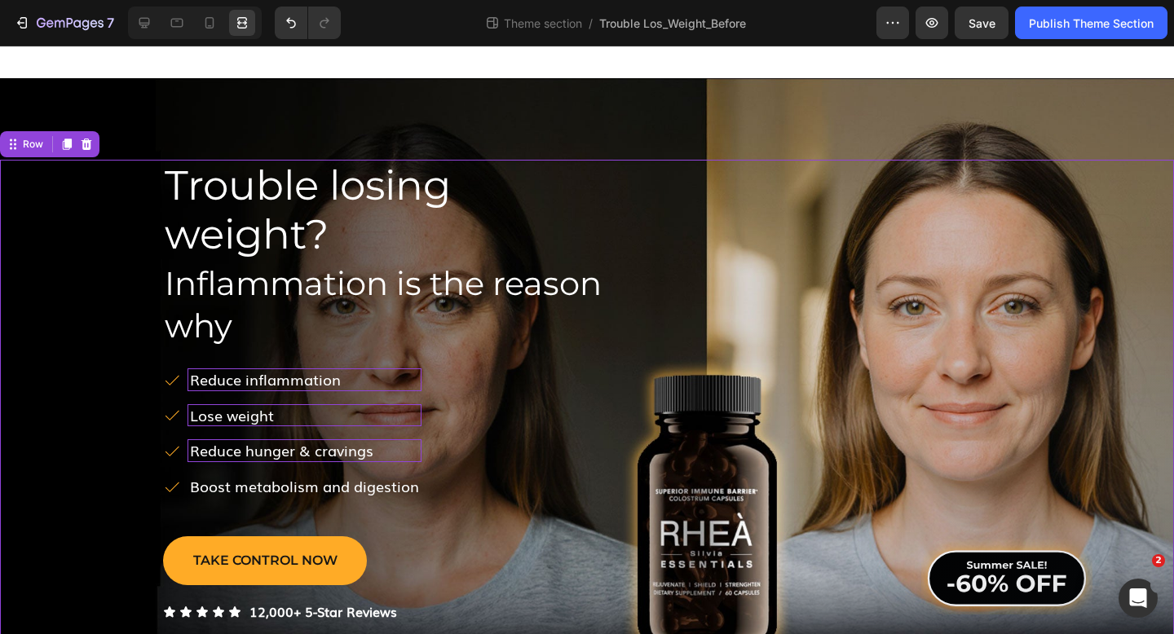
click at [657, 187] on div "Image Row" at bounding box center [861, 408] width 461 height 496
click at [143, 15] on icon at bounding box center [144, 23] width 16 height 16
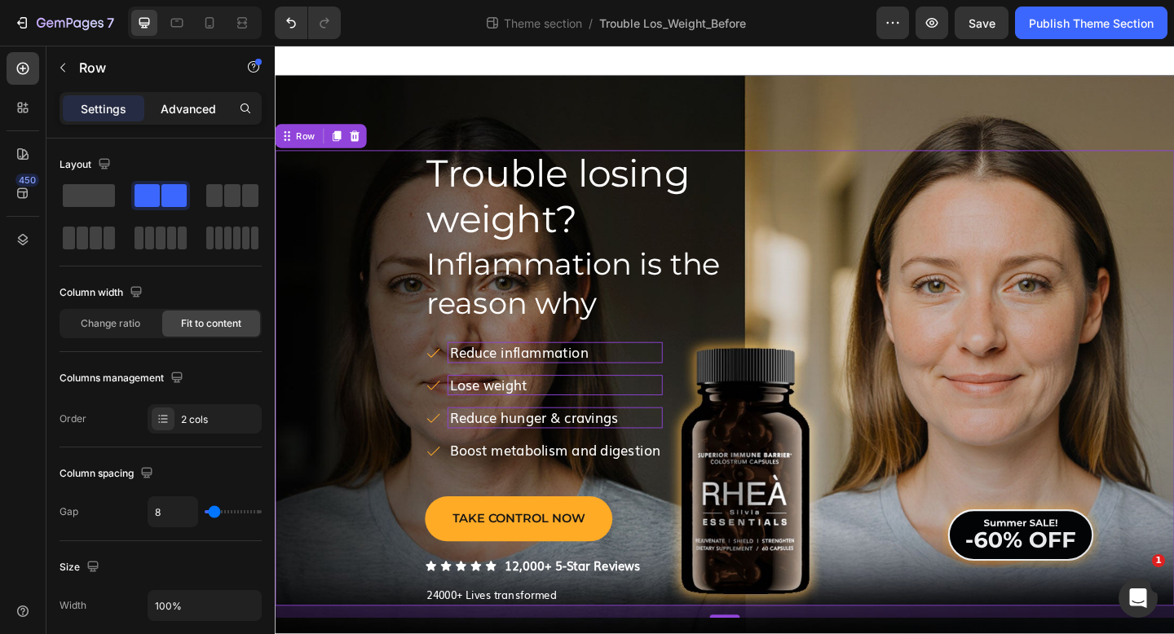
click at [174, 108] on p "Advanced" at bounding box center [188, 108] width 55 height 17
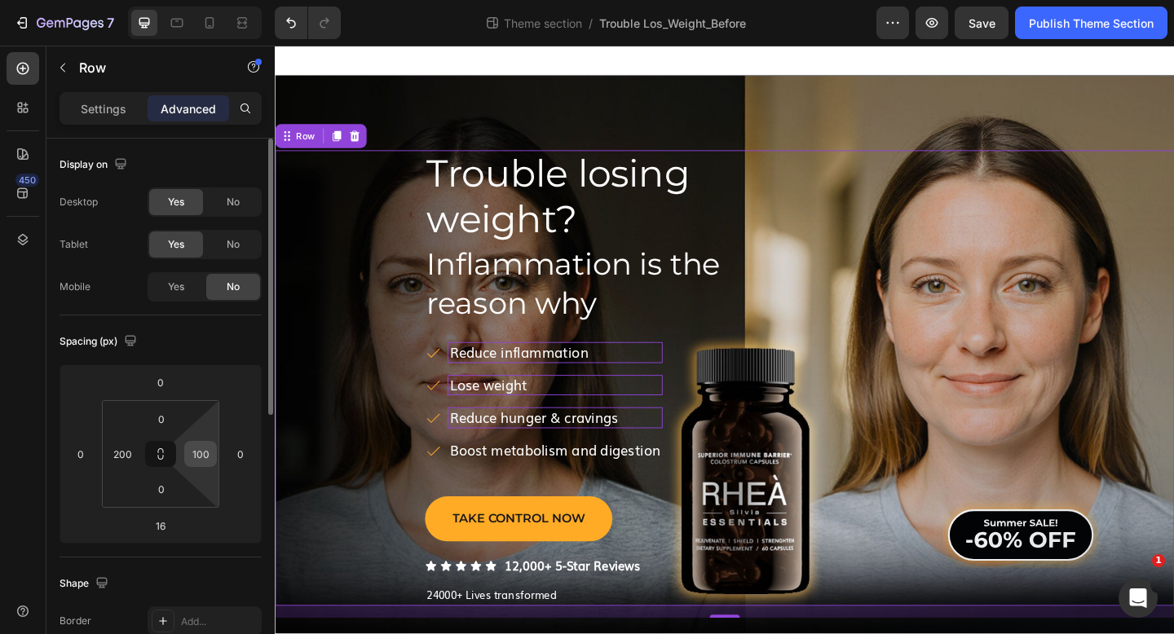
click at [206, 463] on input "100" at bounding box center [200, 454] width 24 height 24
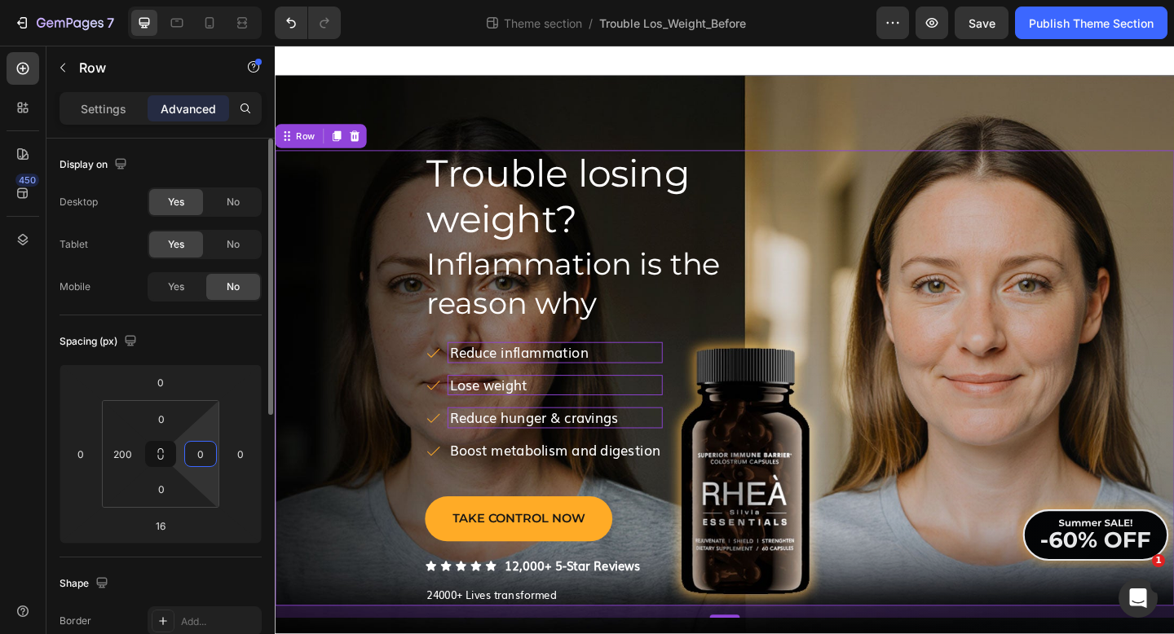
type input "0"
click at [250, 24] on icon at bounding box center [242, 23] width 16 height 16
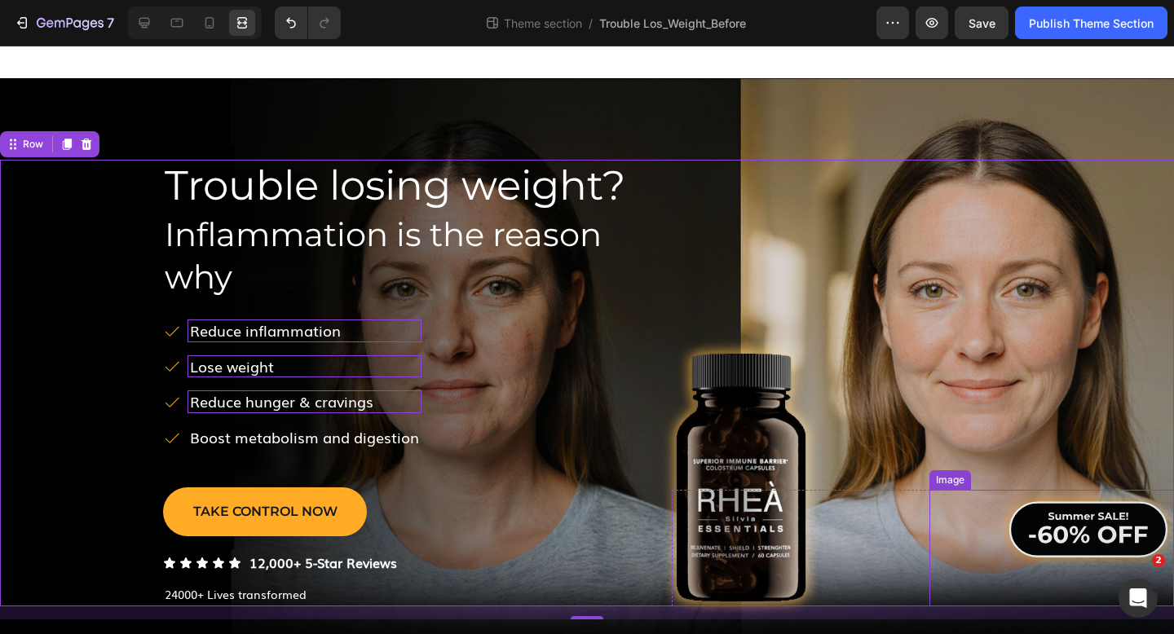
click at [980, 520] on link at bounding box center [1051, 528] width 245 height 77
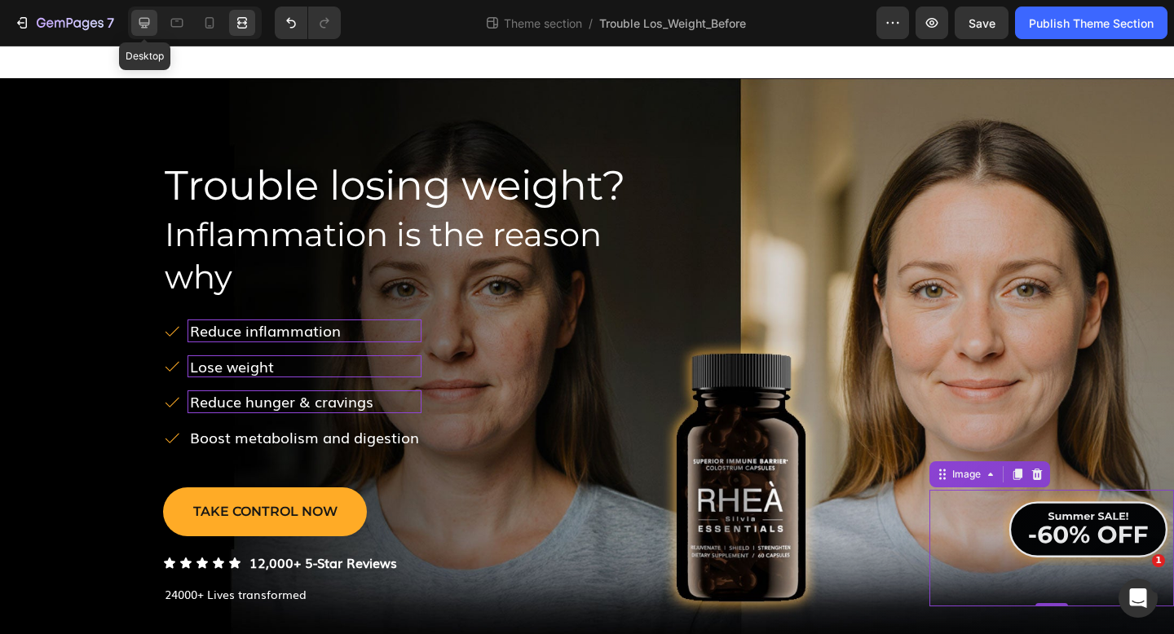
click at [146, 22] on icon at bounding box center [144, 23] width 16 height 16
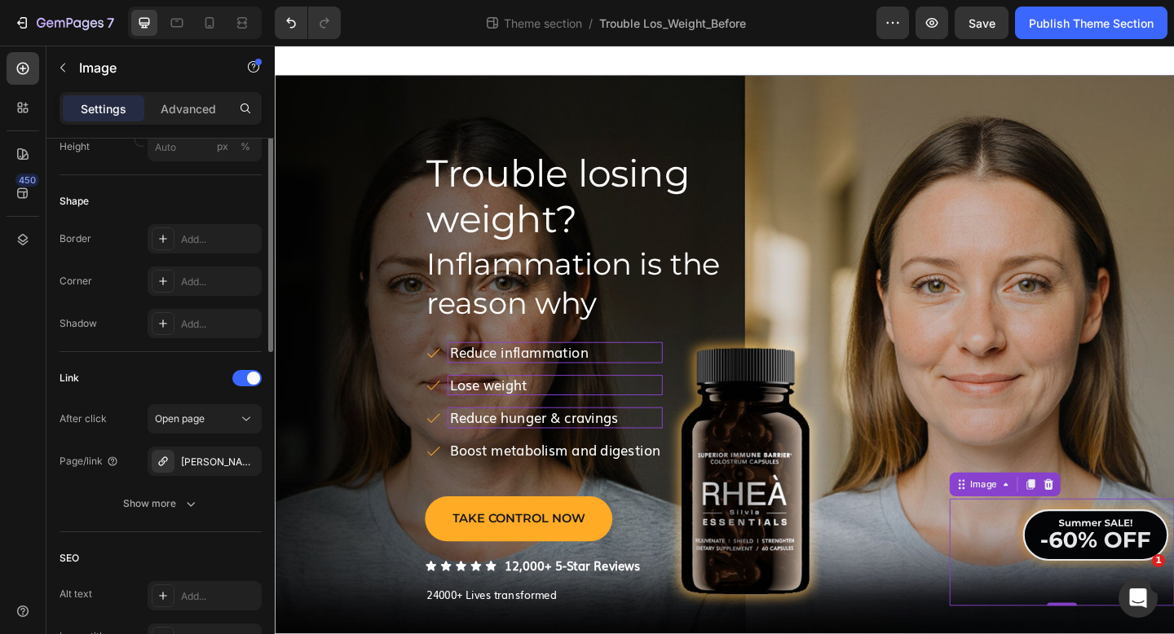
scroll to position [729, 0]
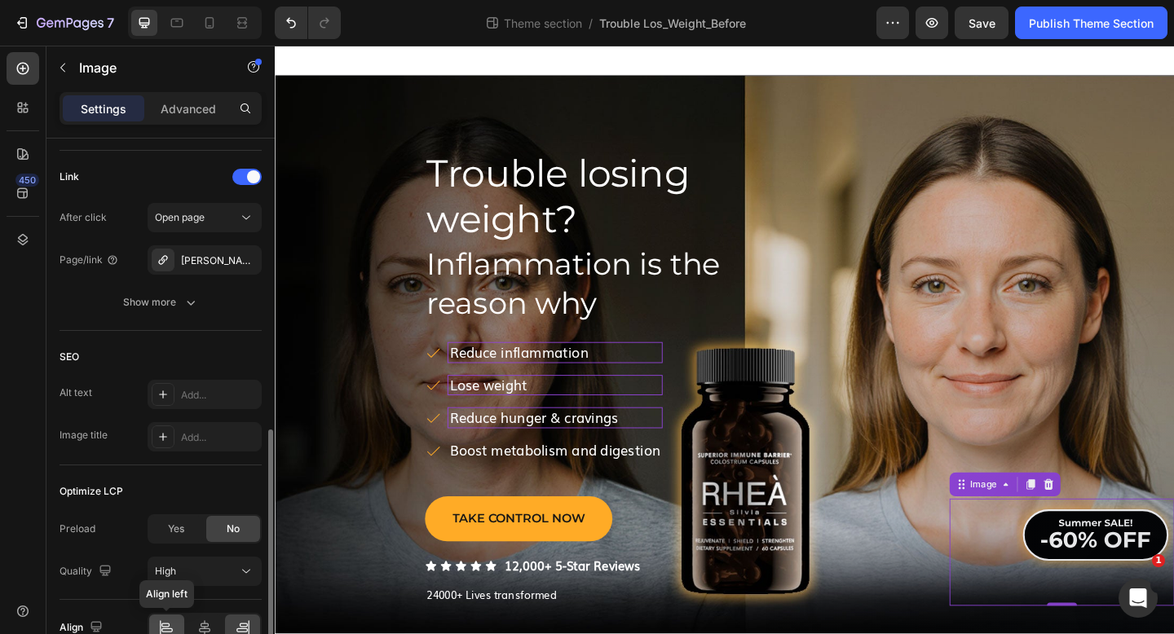
click at [165, 632] on icon at bounding box center [166, 630] width 11 height 4
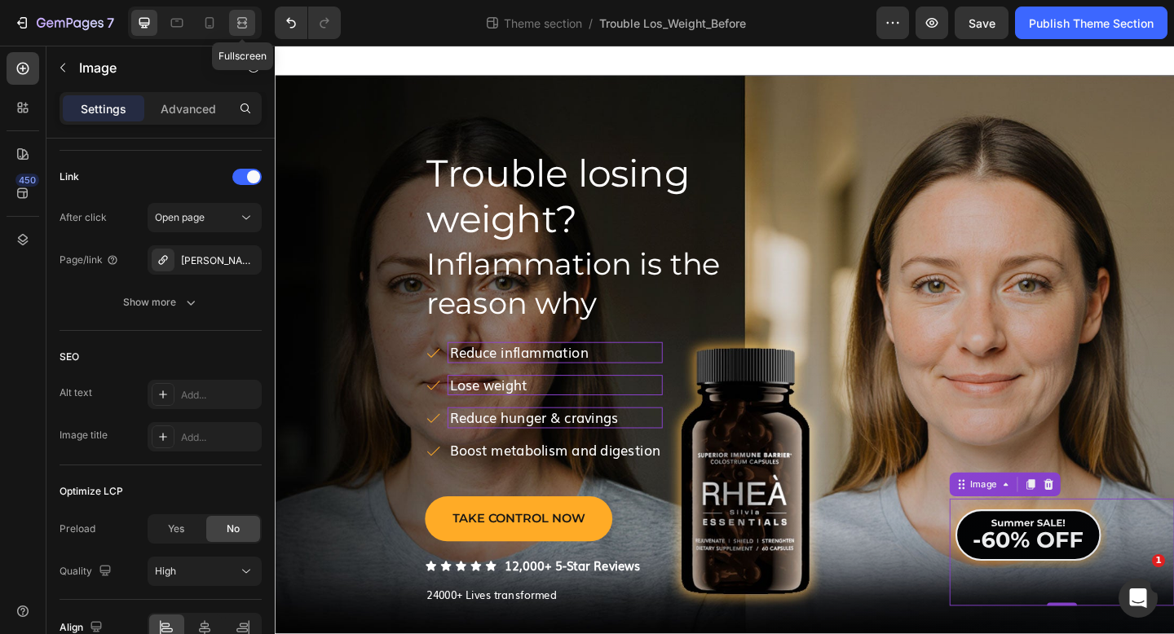
click at [242, 21] on icon at bounding box center [244, 22] width 5 height 4
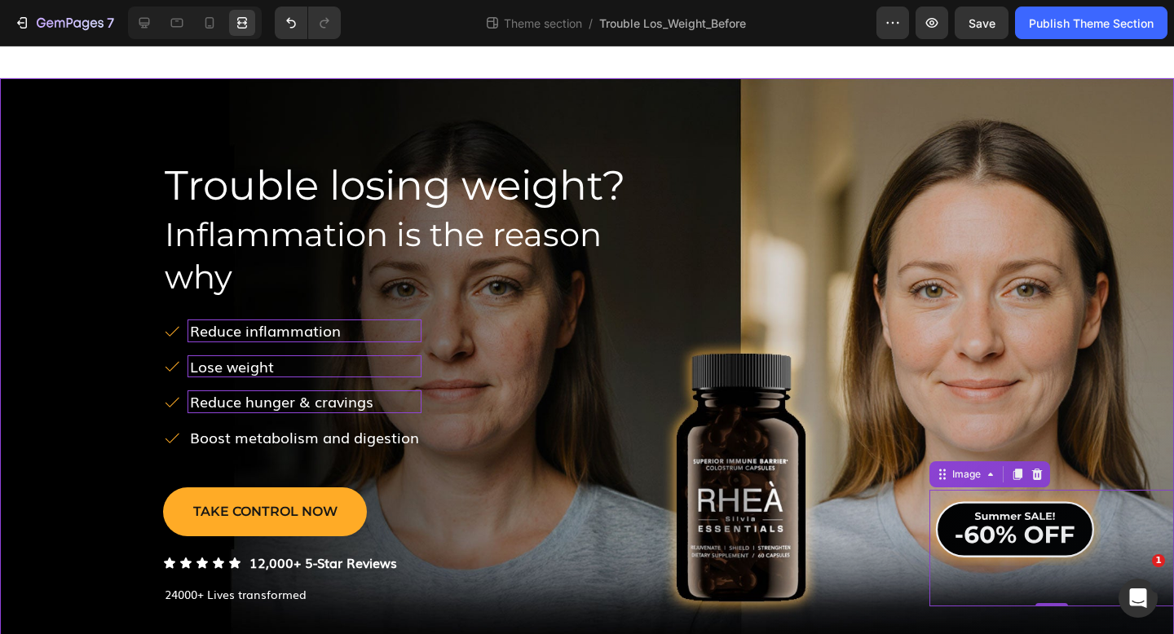
scroll to position [452, 0]
click at [795, 157] on div "Trouble losing weight? Heading Inflammation is the reason why Heading ﻿Reduce i…" at bounding box center [587, 389] width 1174 height 623
click at [178, 28] on icon at bounding box center [177, 23] width 16 height 16
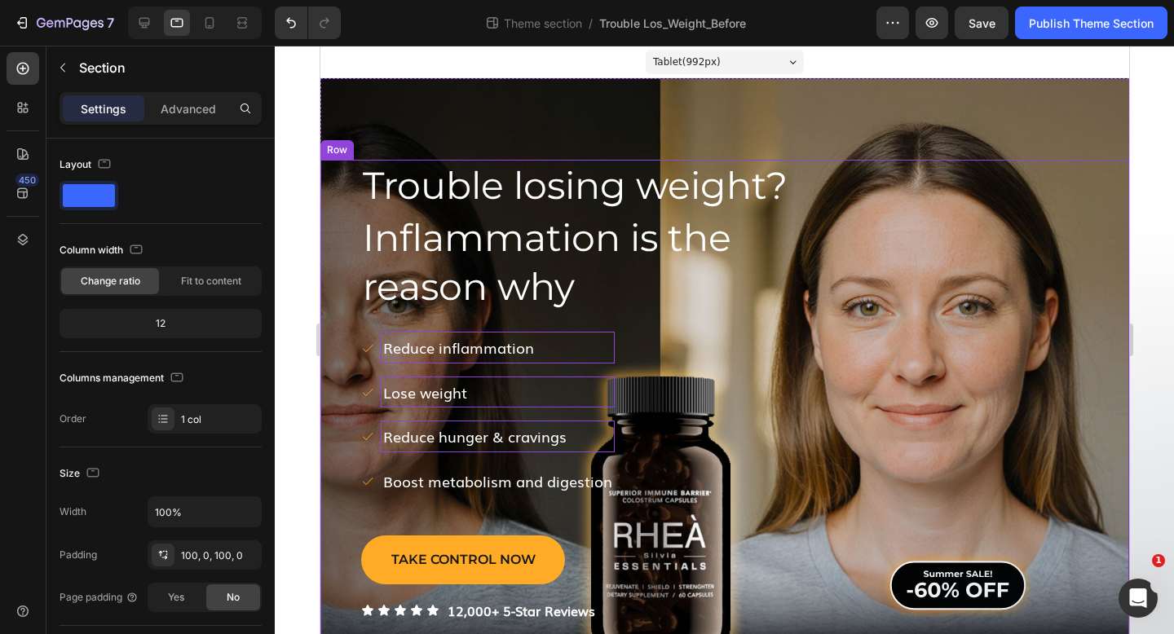
click at [875, 195] on div "Image Row" at bounding box center [989, 409] width 277 height 498
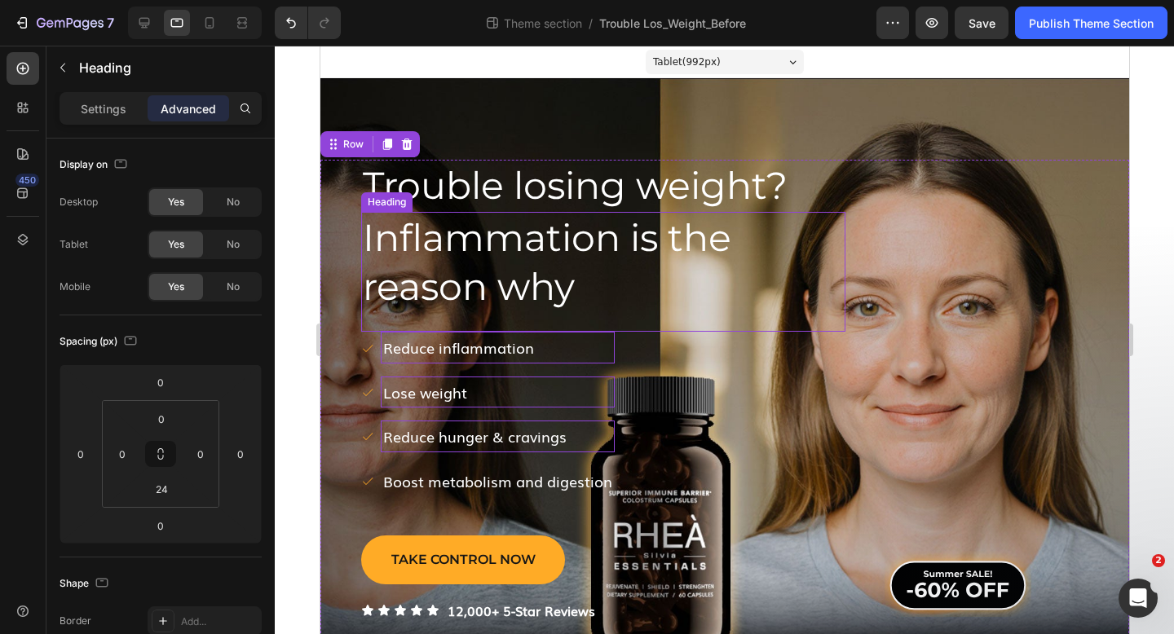
click at [716, 246] on span "Inflammation is the reason why" at bounding box center [546, 261] width 368 height 95
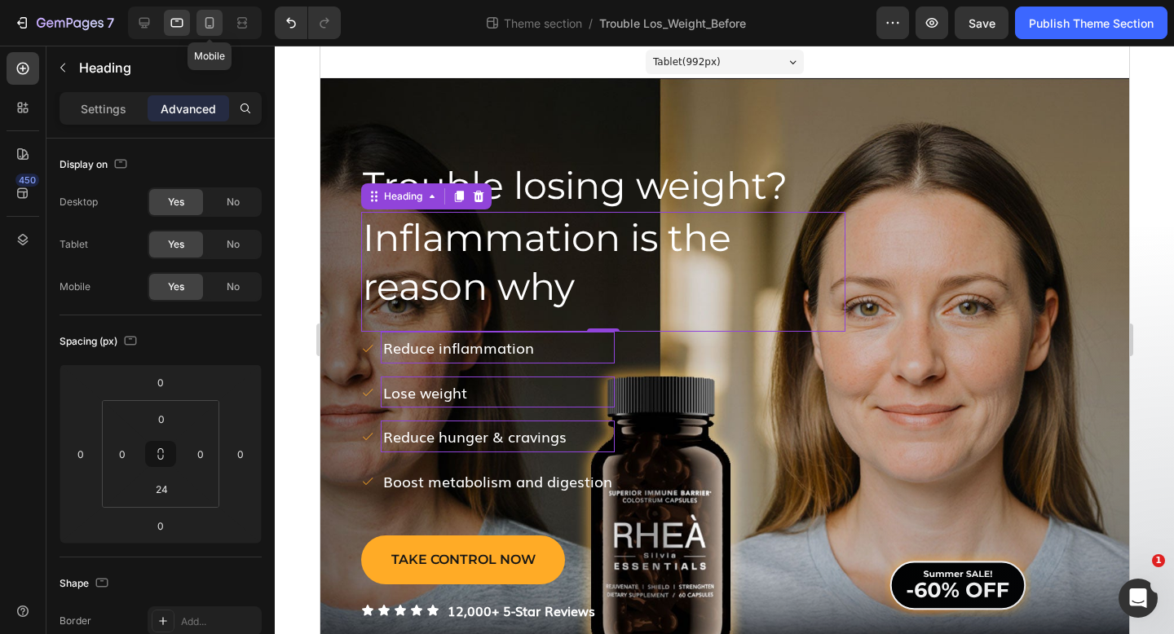
click at [211, 20] on icon at bounding box center [209, 23] width 16 height 16
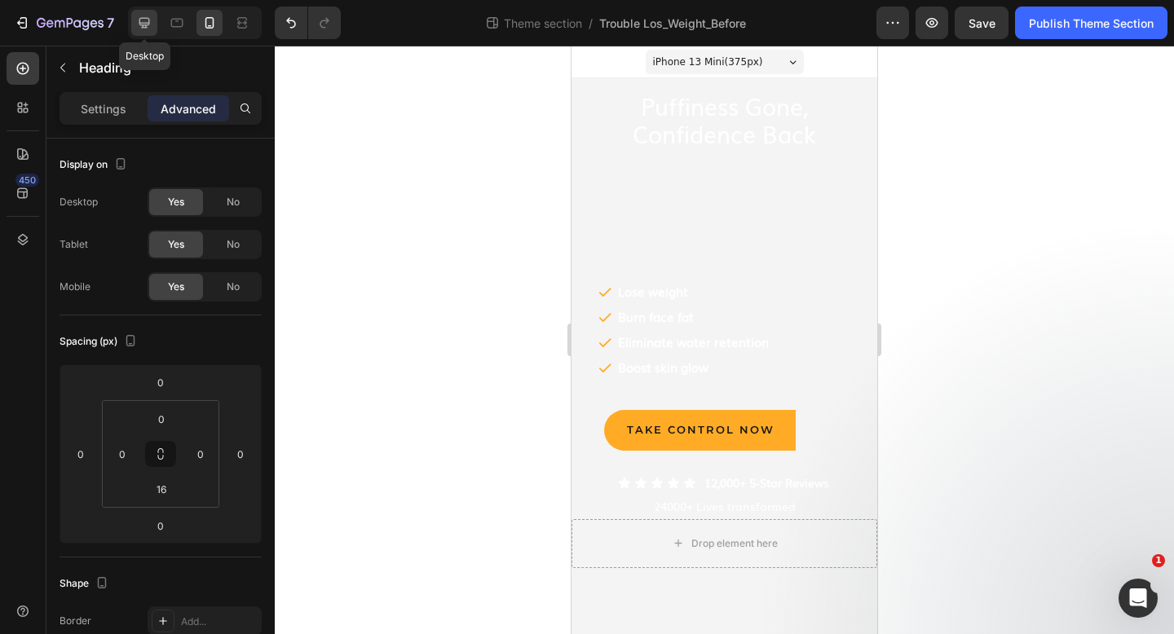
click at [143, 15] on icon at bounding box center [144, 23] width 16 height 16
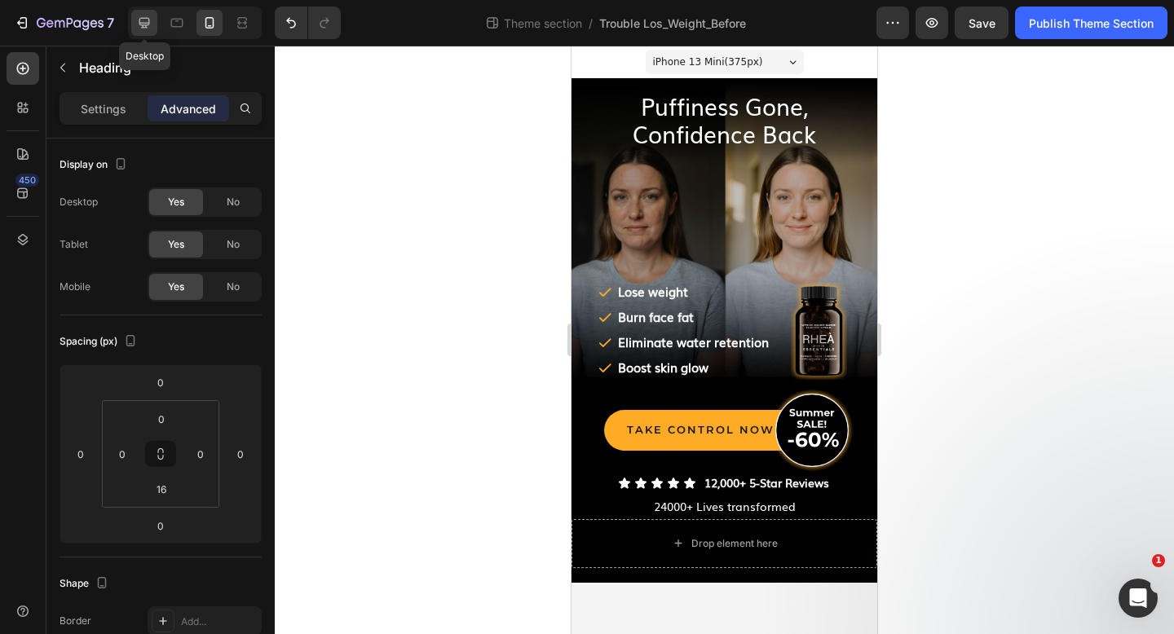
type input "24"
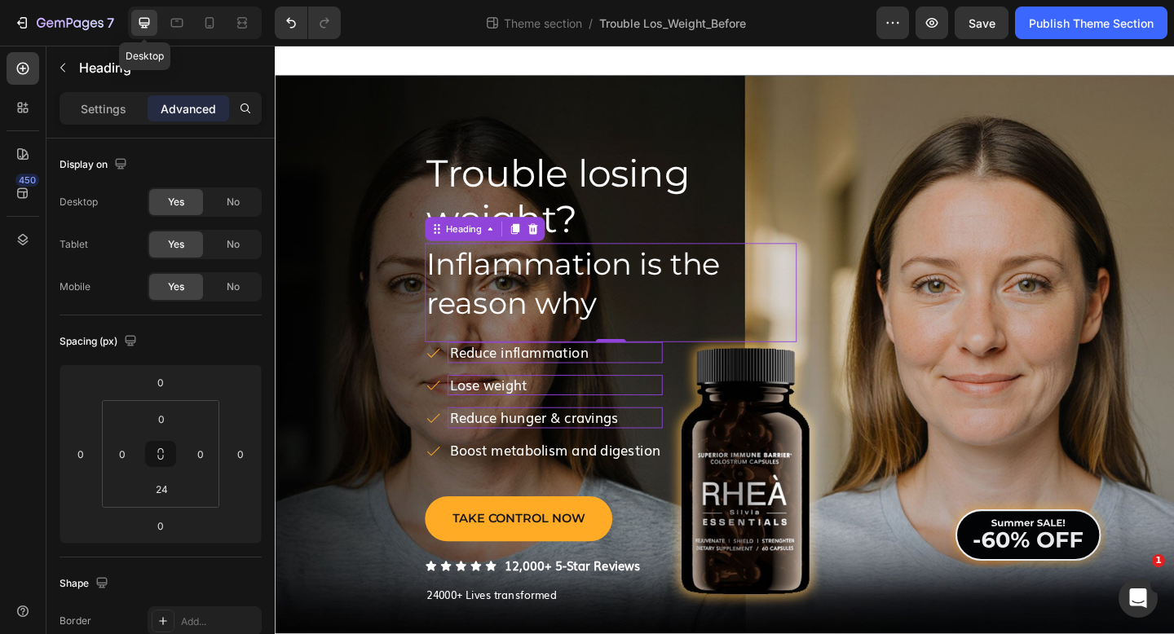
scroll to position [64, 0]
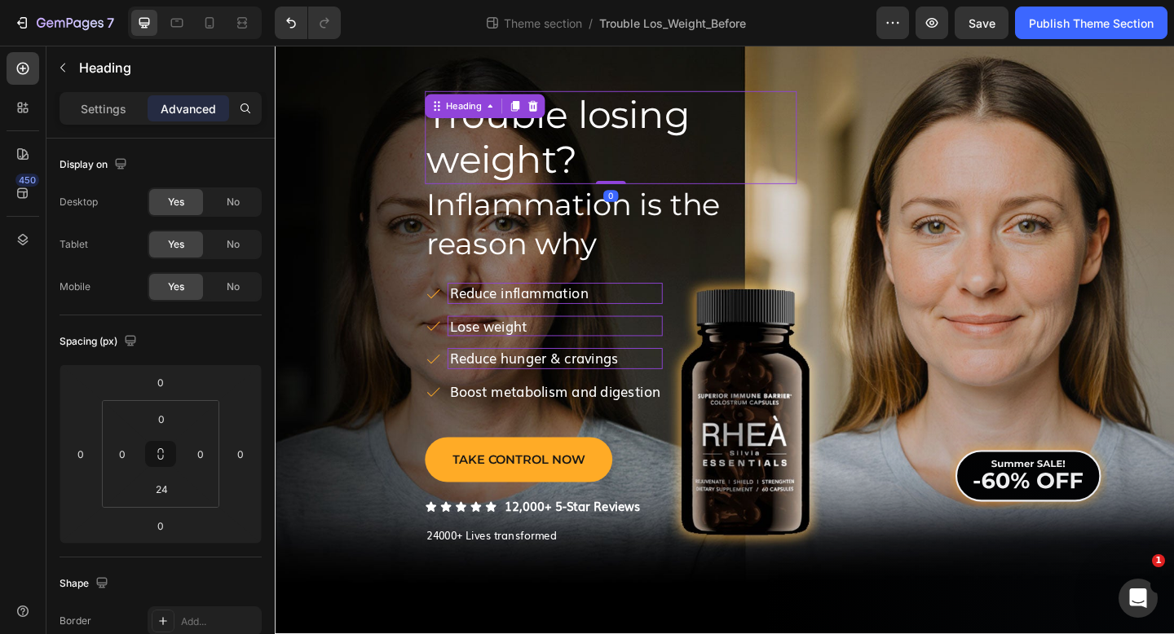
click at [600, 132] on span "Trouble losing weight?" at bounding box center [582, 145] width 286 height 99
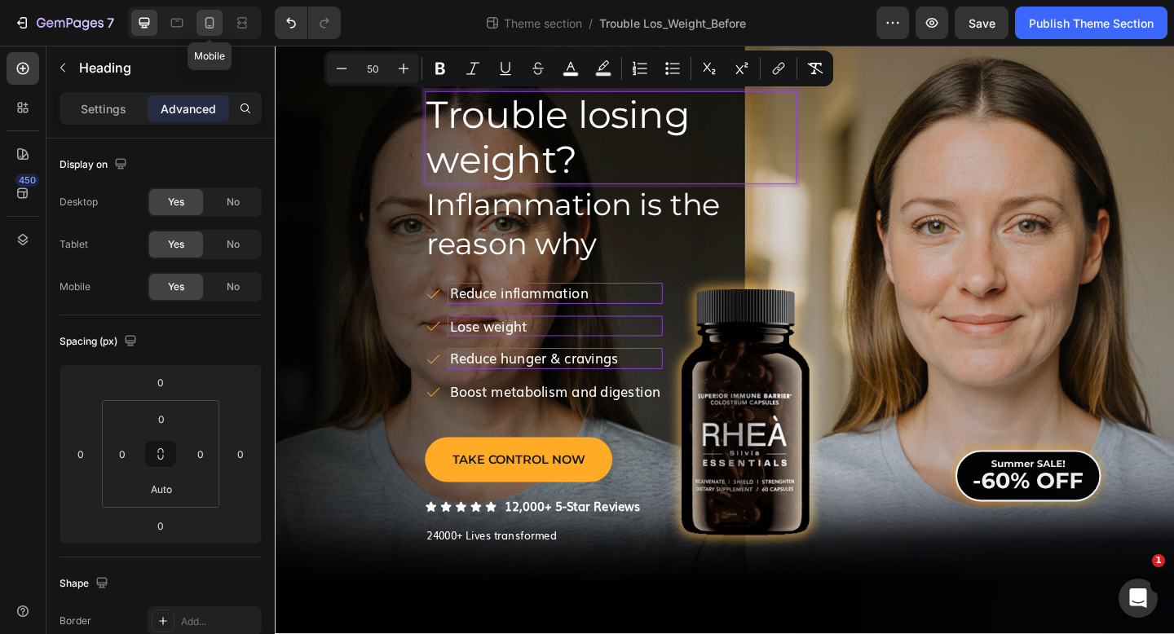
click at [218, 22] on div at bounding box center [209, 23] width 26 height 26
type input "8"
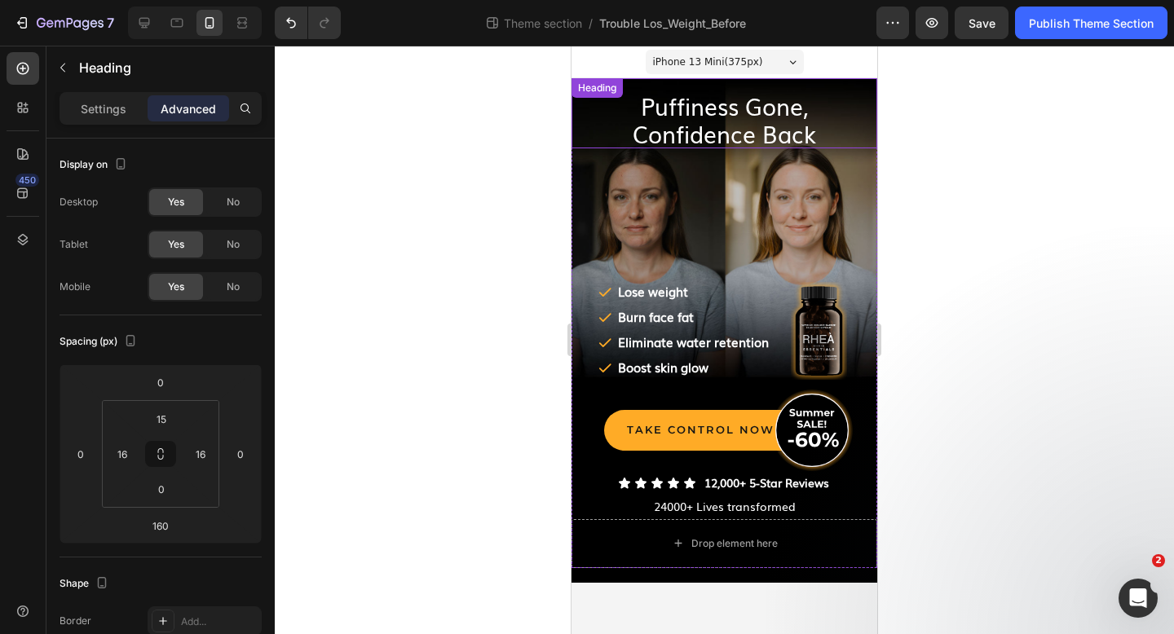
click at [698, 94] on div "Puffiness Gone, Confidence Back Heading" at bounding box center [724, 113] width 306 height 70
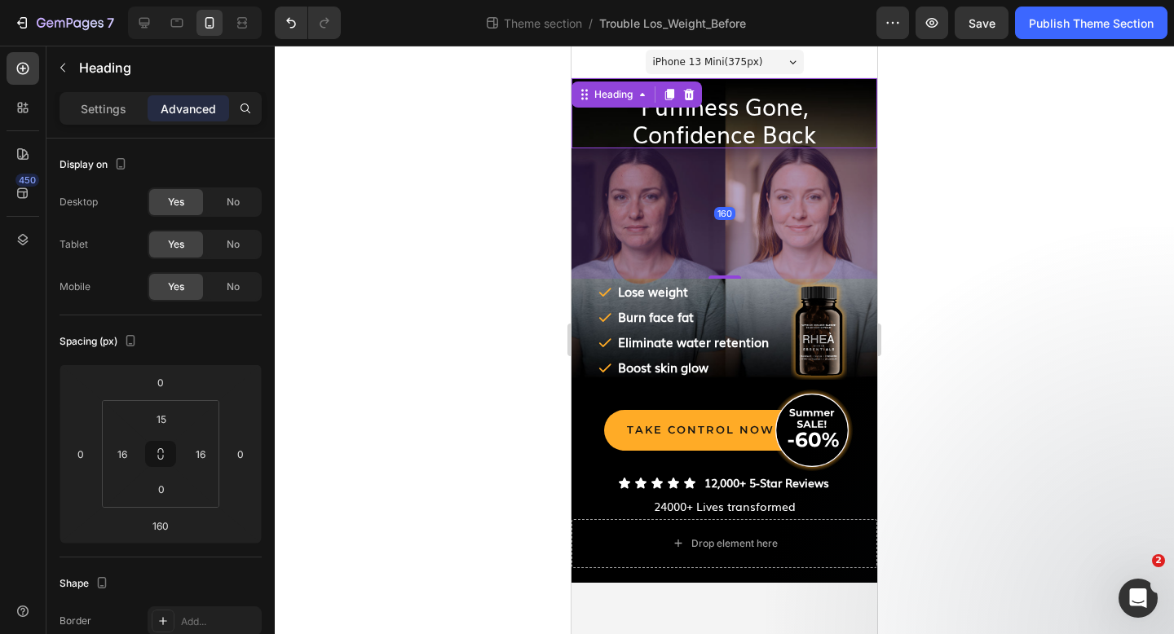
click at [698, 94] on div at bounding box center [689, 95] width 20 height 20
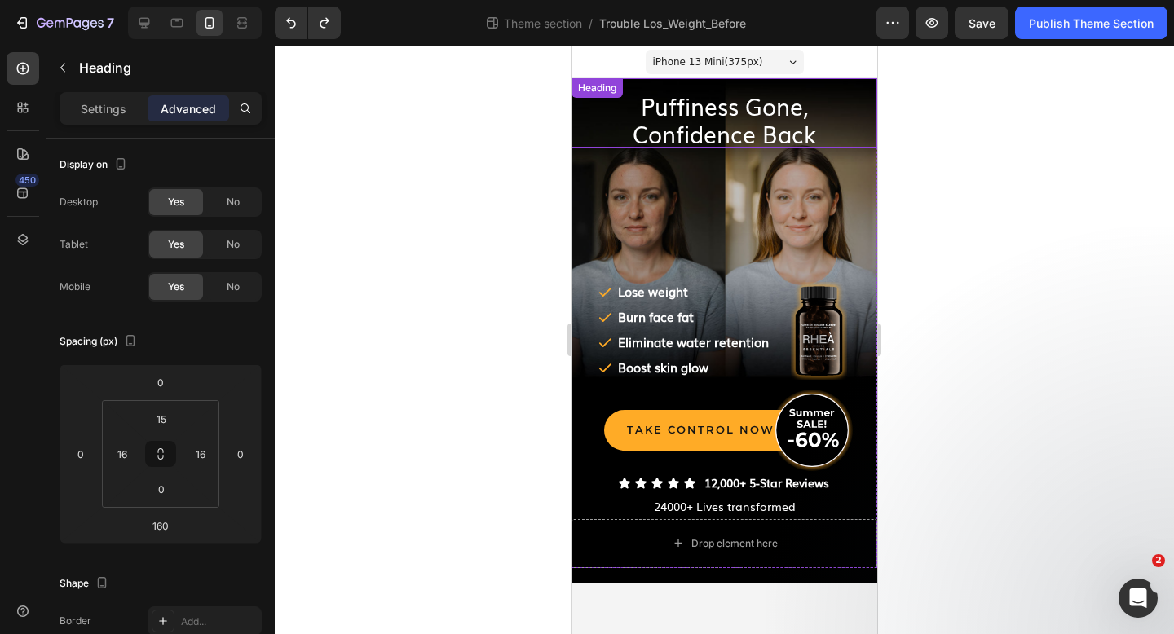
click at [696, 122] on span "Confidence Back" at bounding box center [723, 133] width 183 height 33
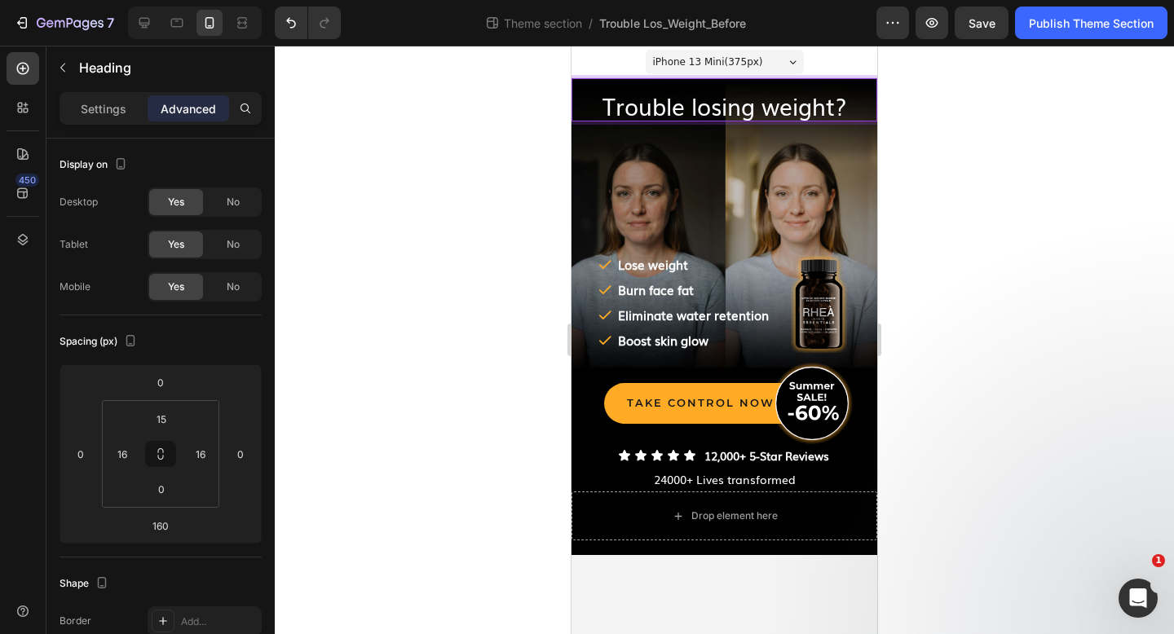
click at [447, 145] on div at bounding box center [724, 340] width 899 height 588
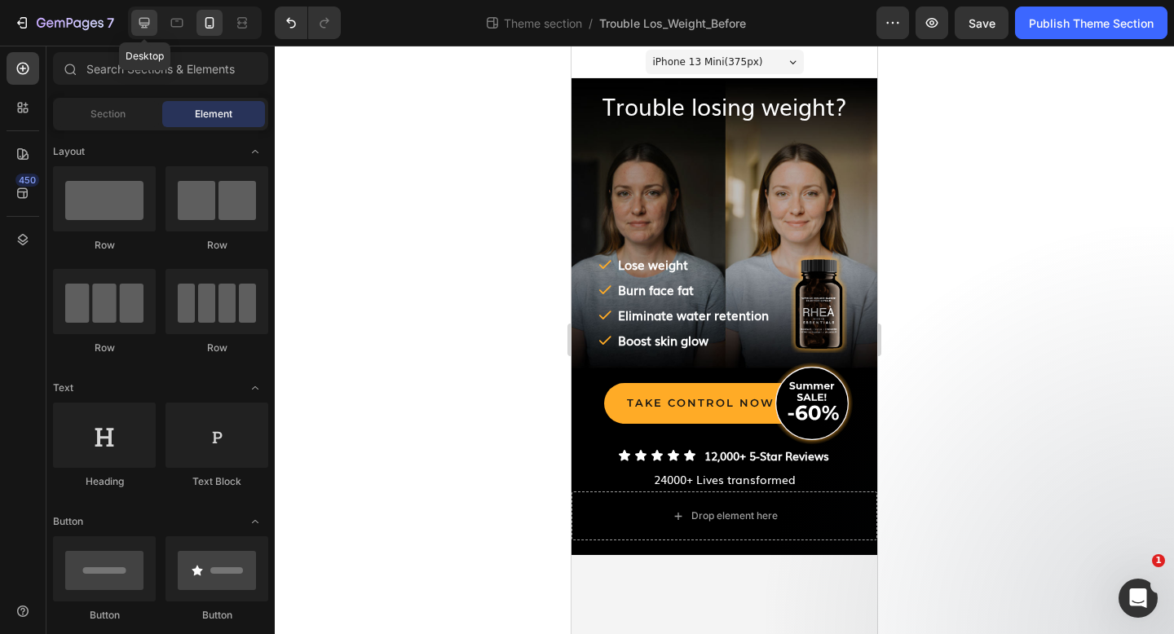
click at [152, 17] on icon at bounding box center [144, 23] width 16 height 16
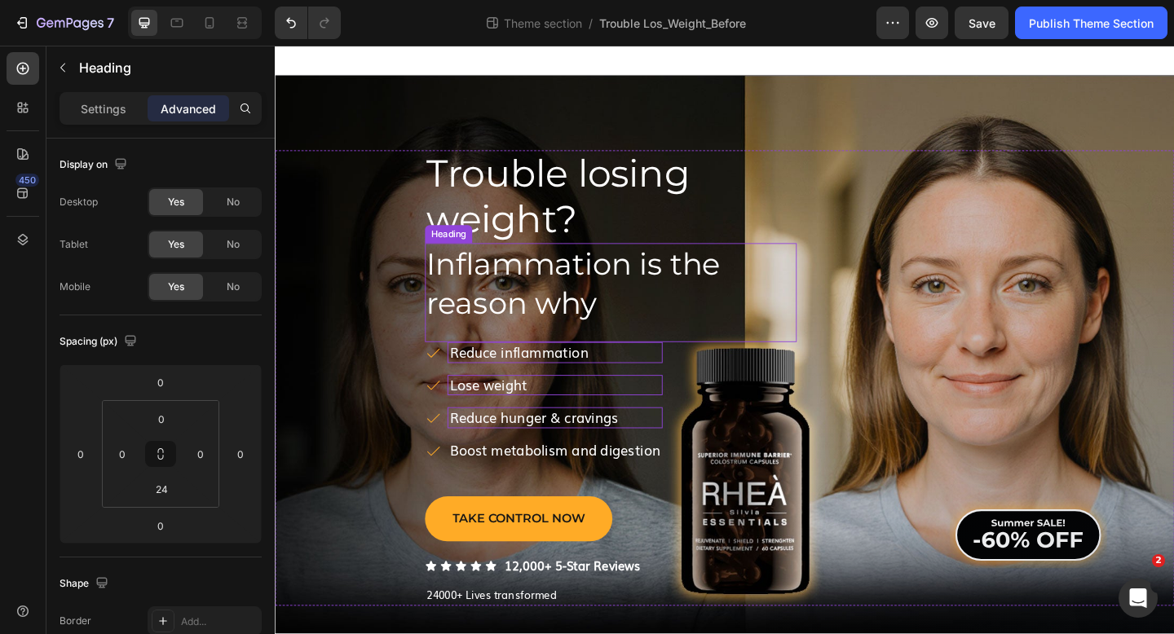
click at [543, 286] on span "Inflammation is the reason why" at bounding box center [598, 304] width 319 height 82
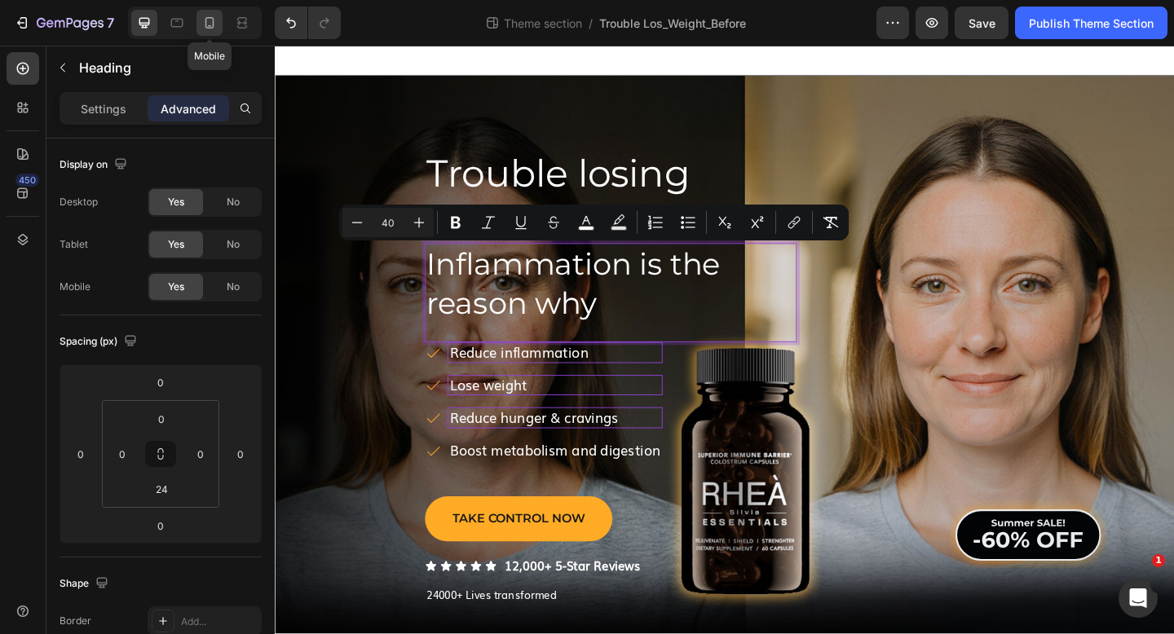
click at [215, 21] on icon at bounding box center [209, 23] width 16 height 16
type input "16"
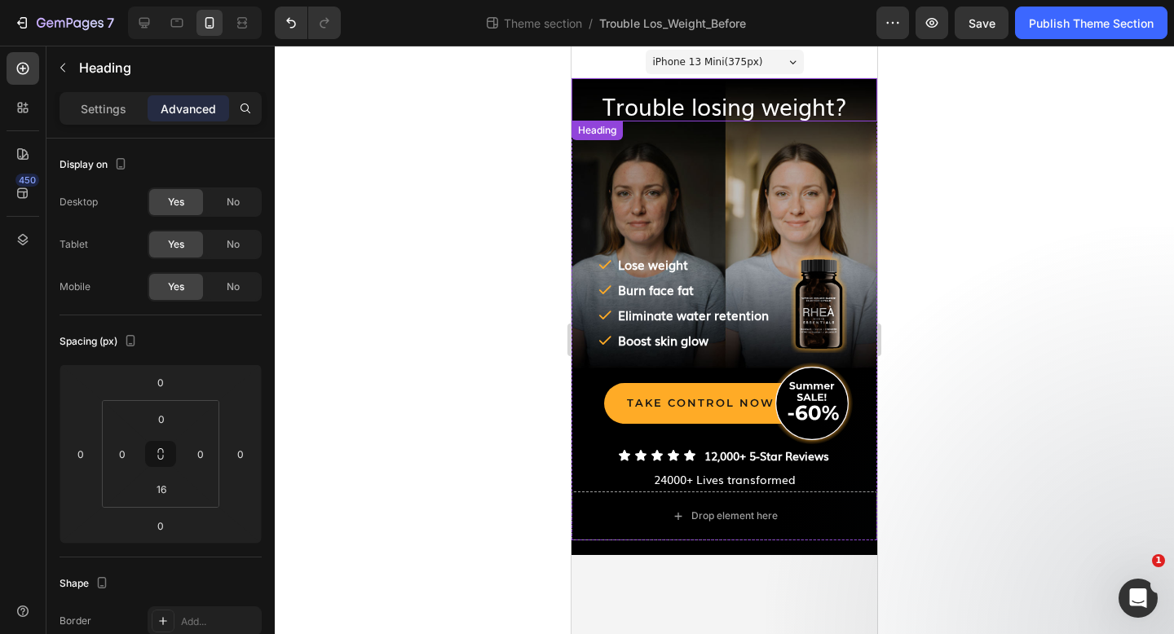
click at [696, 108] on span "Trouble losing weight?" at bounding box center [724, 105] width 244 height 33
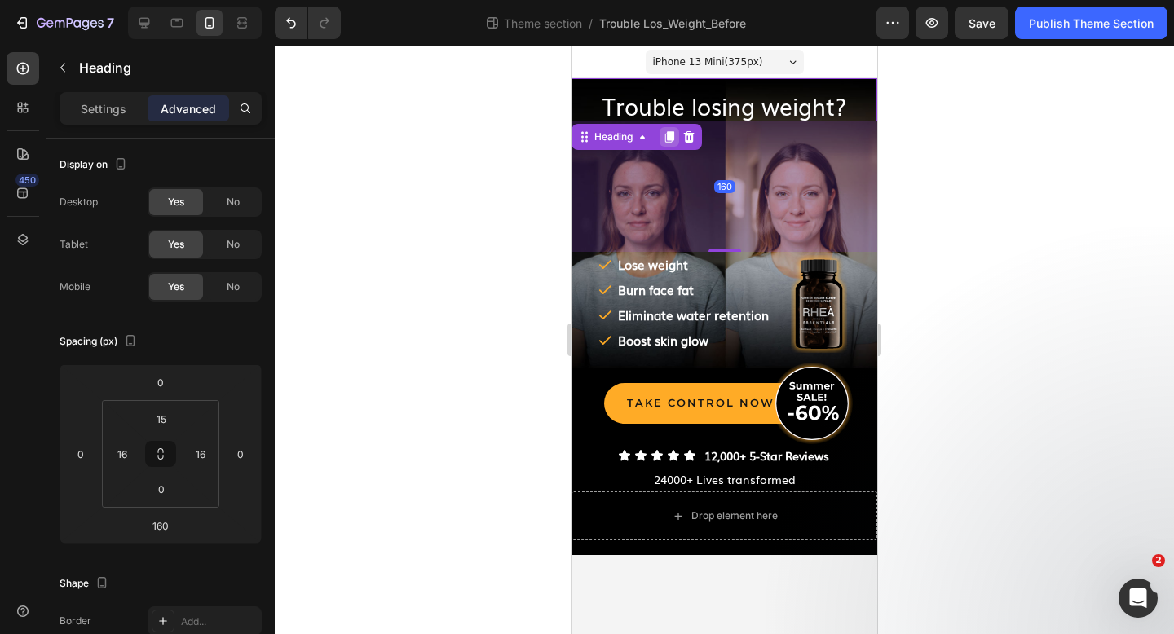
click at [668, 131] on icon at bounding box center [669, 136] width 9 height 11
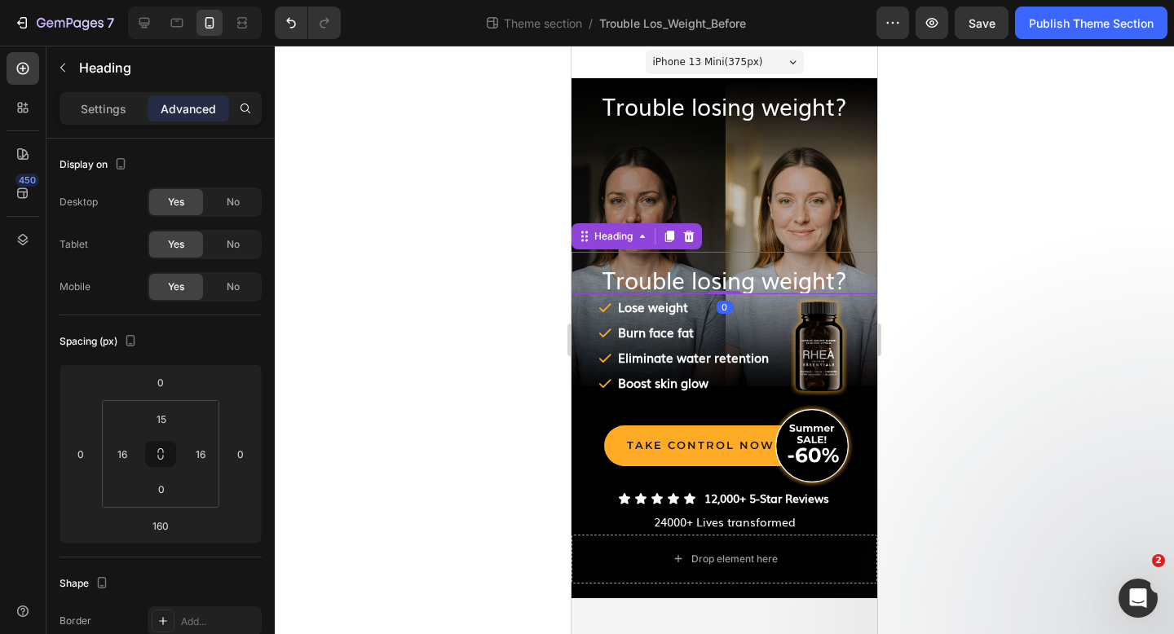
drag, startPoint x: 731, startPoint y: 423, endPoint x: 726, endPoint y: 272, distance: 150.9
click at [726, 272] on div "Trouble losing weight? Heading 0" at bounding box center [724, 273] width 306 height 43
type input "0"
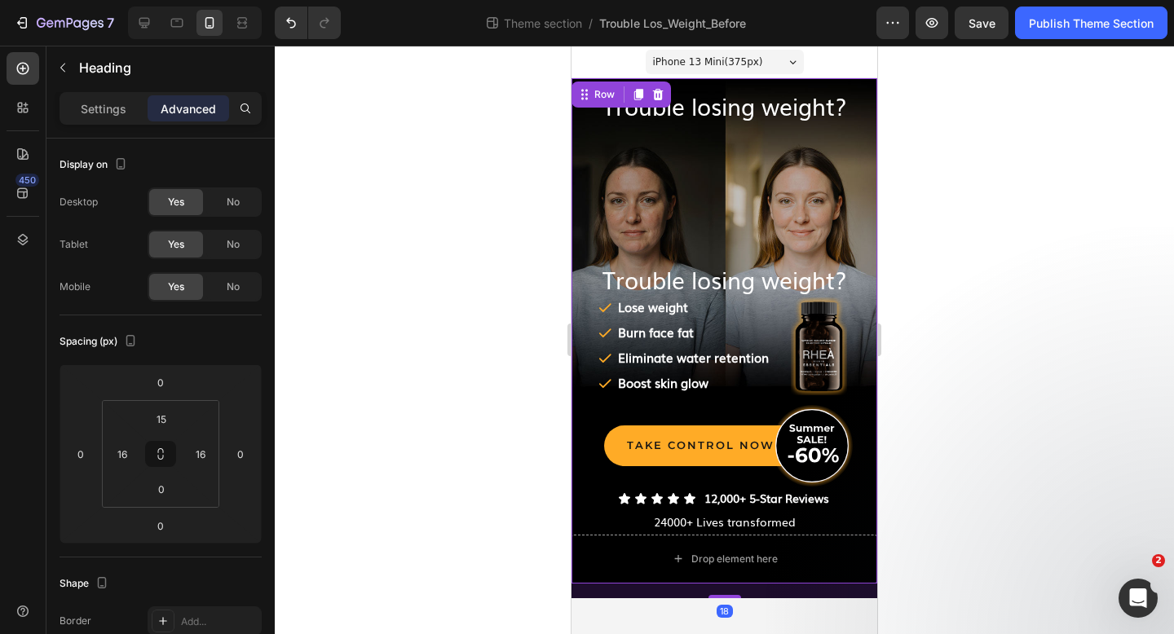
click at [703, 131] on div "⁠⁠⁠⁠⁠⁠⁠ Trouble losing weight? Heading Trouble losing weight? Heading Icon Lose…" at bounding box center [724, 306] width 306 height 456
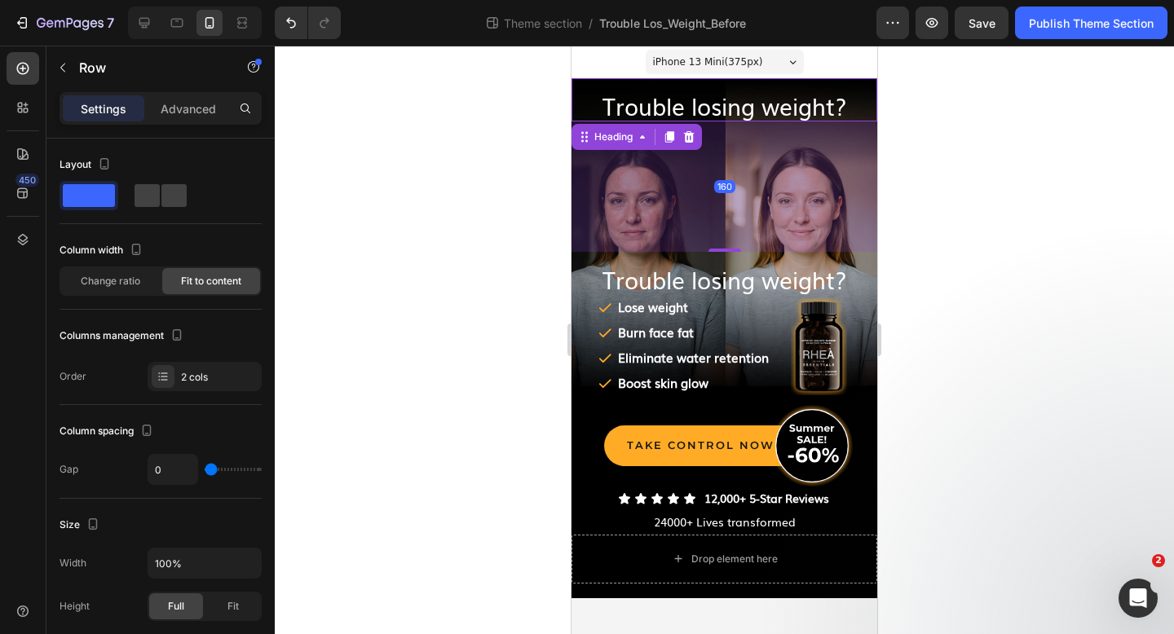
click at [700, 109] on span "Trouble losing weight?" at bounding box center [724, 105] width 244 height 33
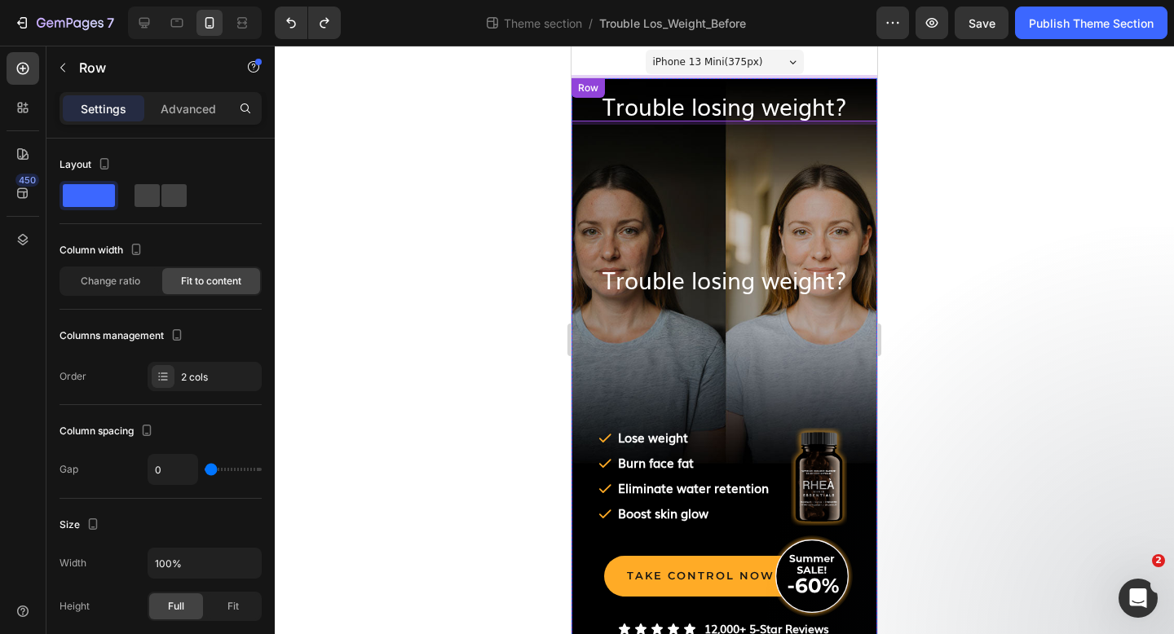
click at [722, 145] on div "Trouble losing weight? Heading 160 Trouble losing weight? Heading Icon Lose wei…" at bounding box center [724, 371] width 306 height 587
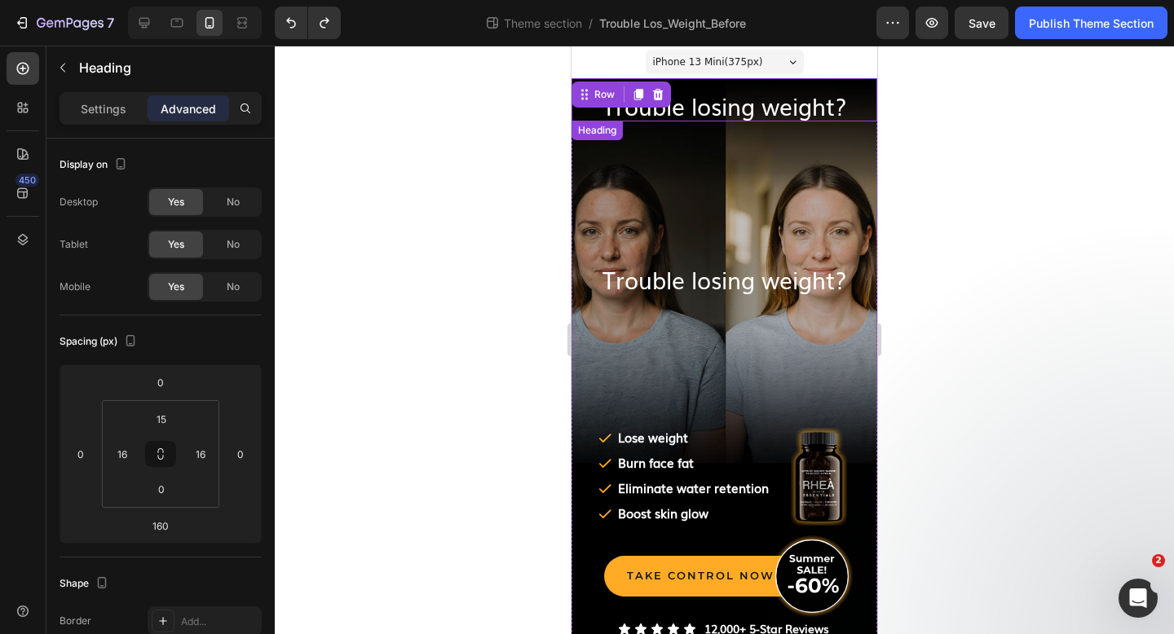
click at [717, 92] on span "Trouble losing weight?" at bounding box center [724, 105] width 244 height 33
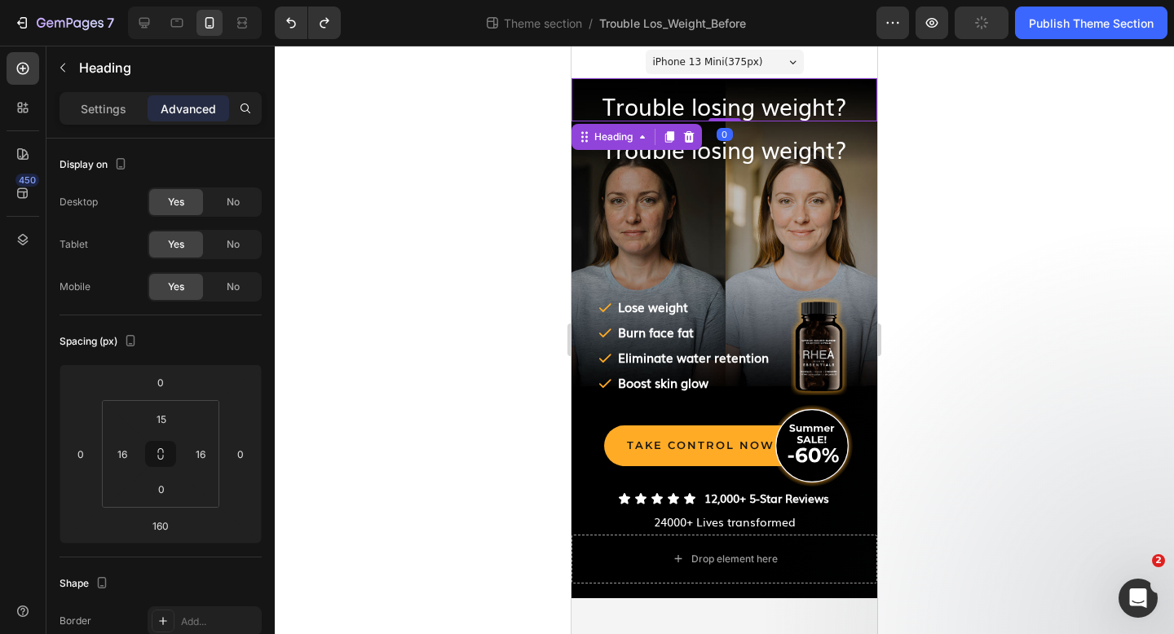
drag, startPoint x: 729, startPoint y: 249, endPoint x: 725, endPoint y: 103, distance: 146.7
click at [725, 103] on div "⁠⁠⁠⁠⁠⁠⁠ Trouble losing weight? Heading 0" at bounding box center [724, 99] width 306 height 43
type input "0"
click at [456, 119] on div at bounding box center [724, 340] width 899 height 588
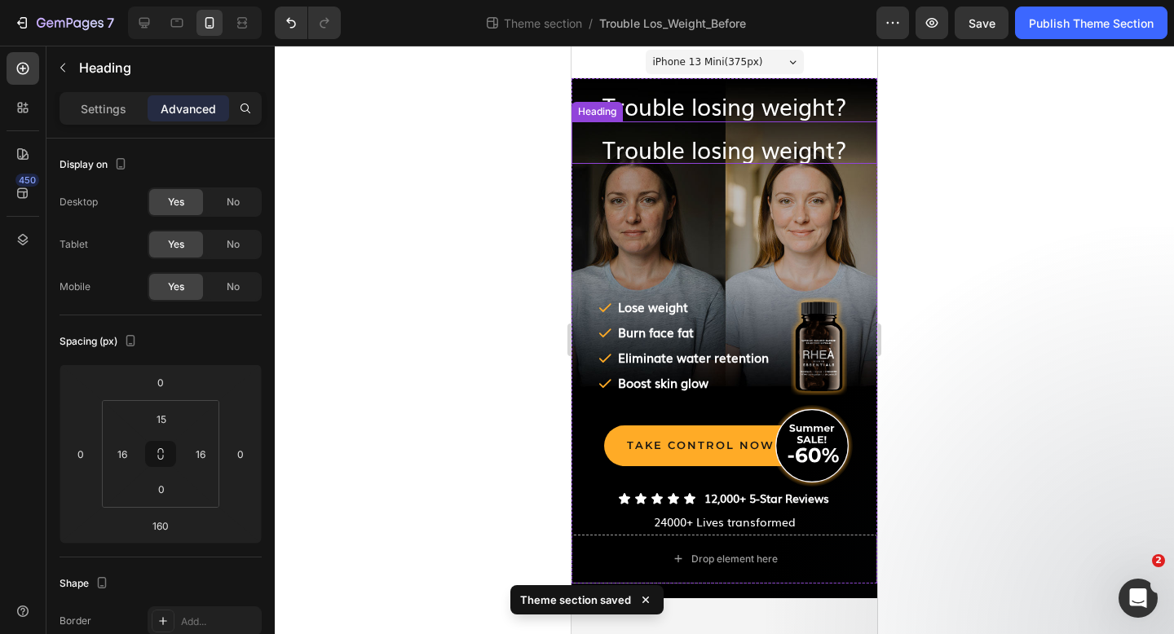
click at [755, 156] on span "Trouble losing weight?" at bounding box center [724, 148] width 244 height 33
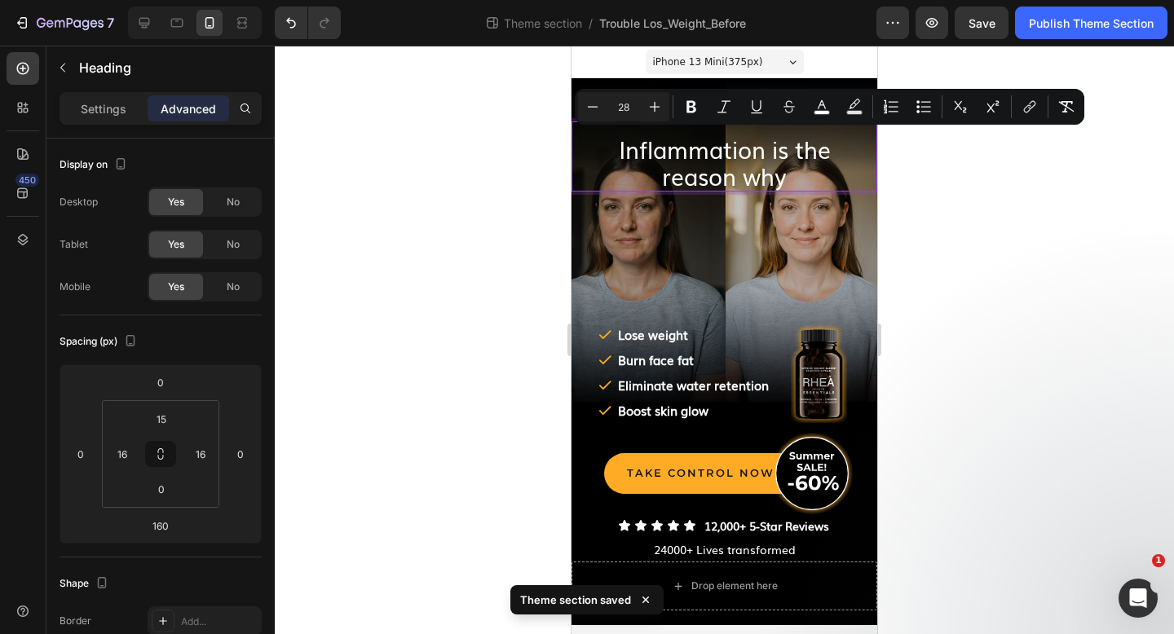
scroll to position [2, 0]
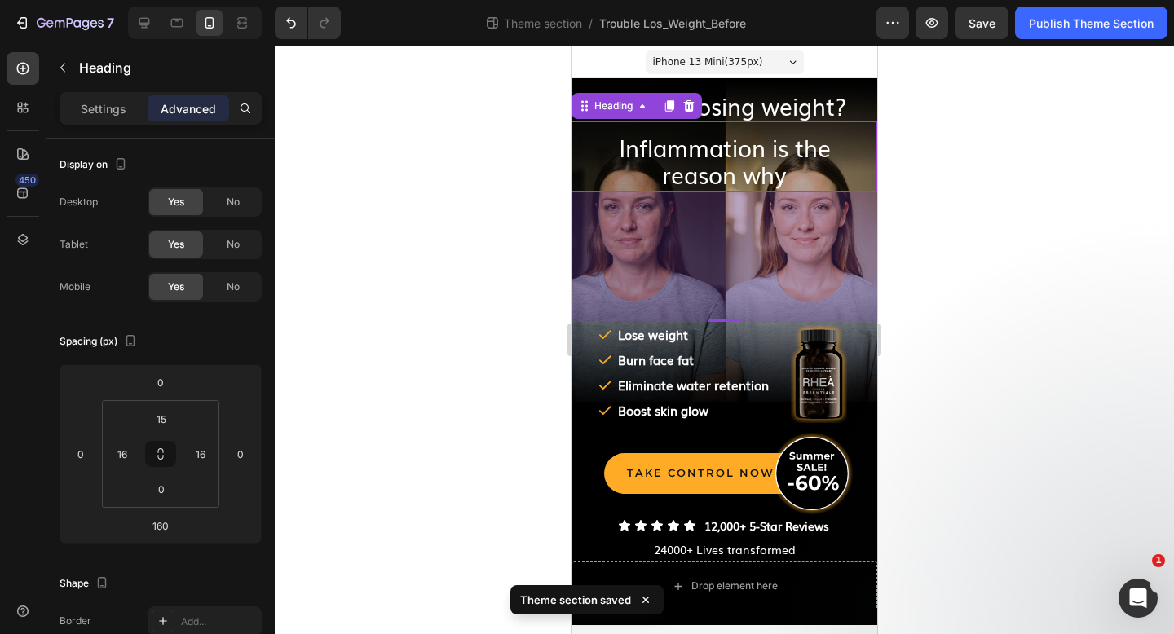
click at [965, 170] on div at bounding box center [724, 340] width 899 height 588
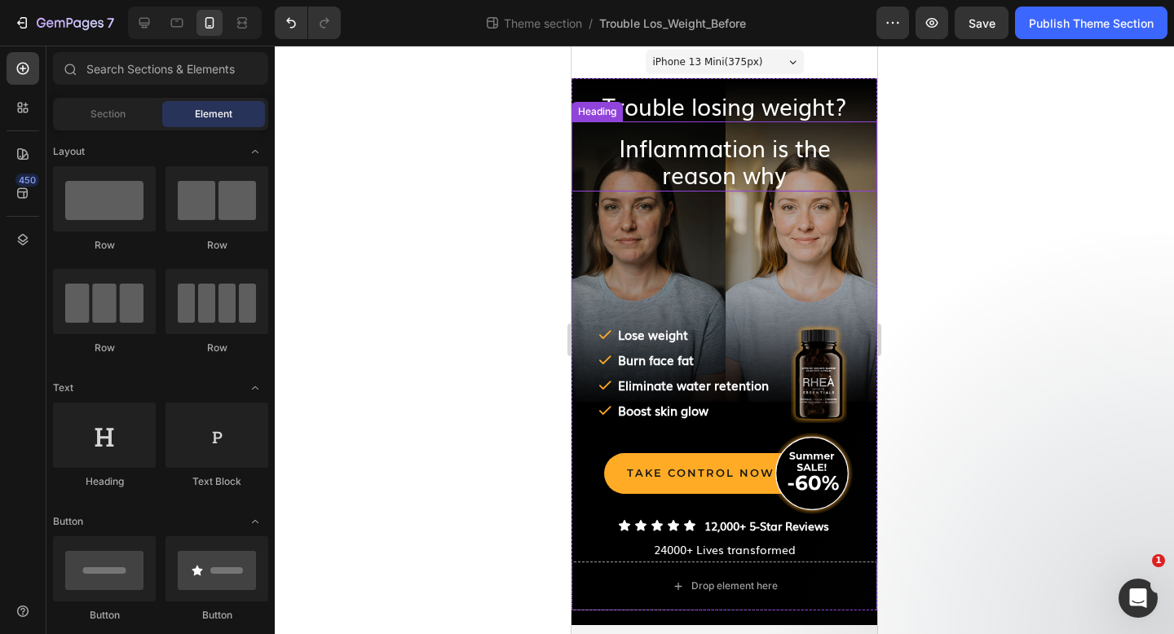
click at [778, 111] on span "Trouble losing weight?" at bounding box center [724, 105] width 244 height 33
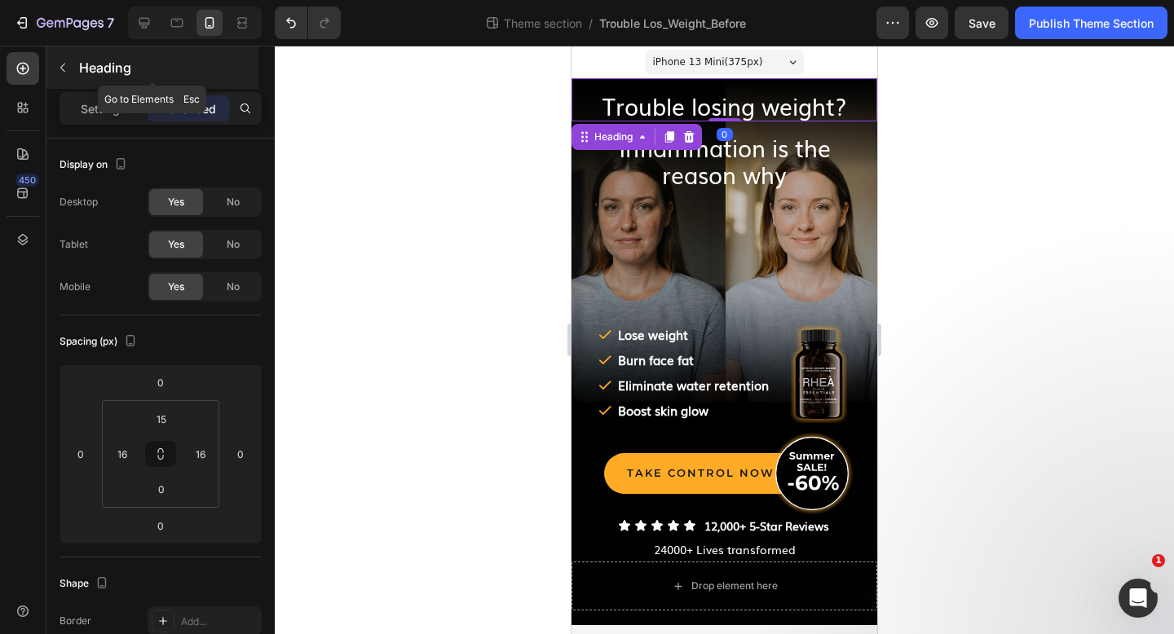
click at [104, 77] on div "Heading" at bounding box center [152, 67] width 212 height 42
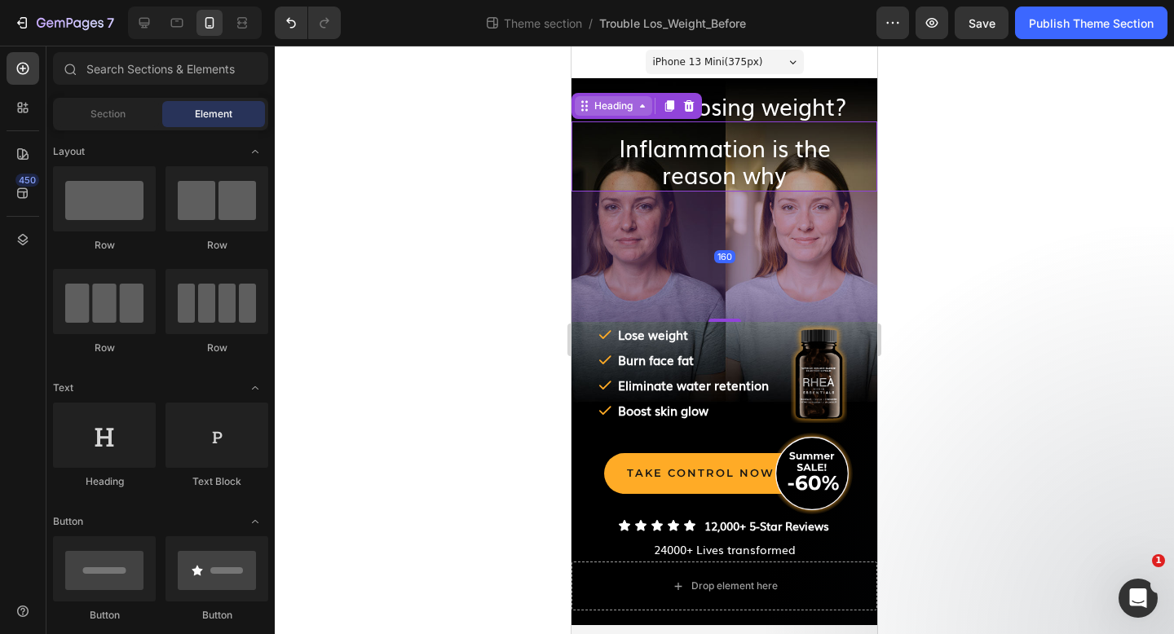
click at [613, 107] on div "Heading" at bounding box center [613, 106] width 45 height 15
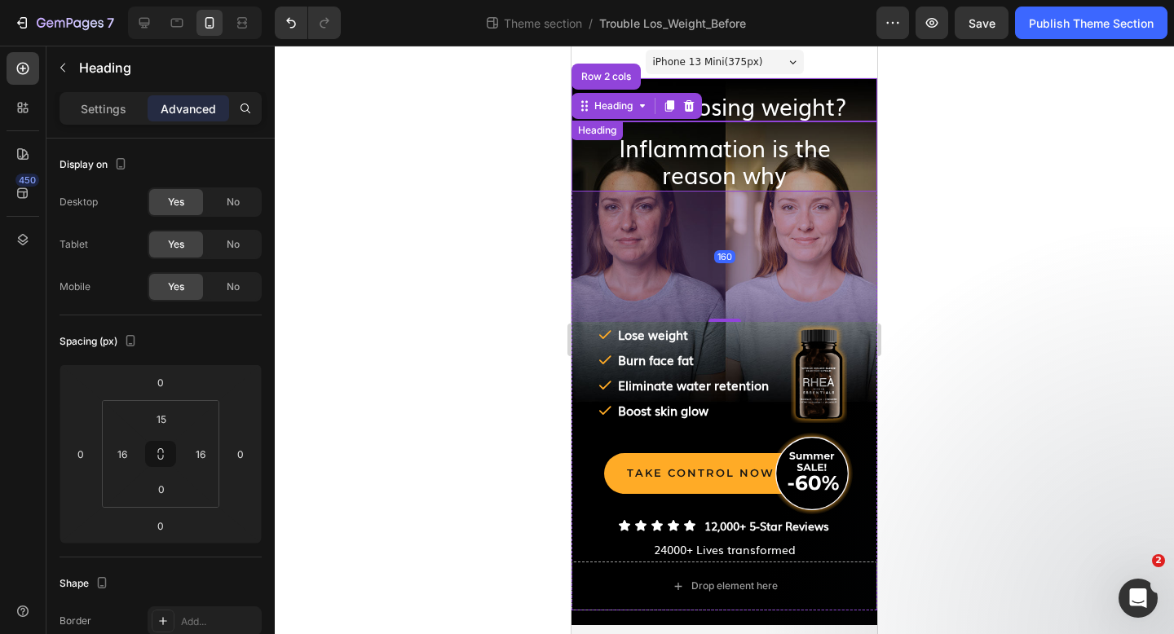
click at [761, 94] on span "Trouble losing weight?" at bounding box center [724, 105] width 244 height 33
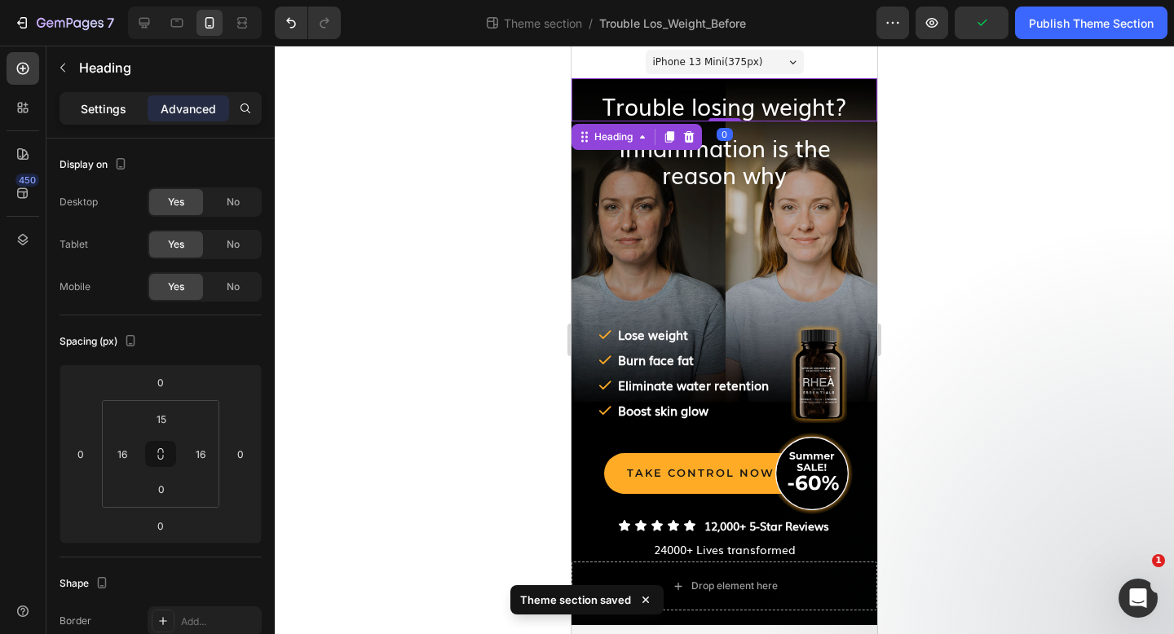
click at [96, 114] on p "Settings" at bounding box center [104, 108] width 46 height 17
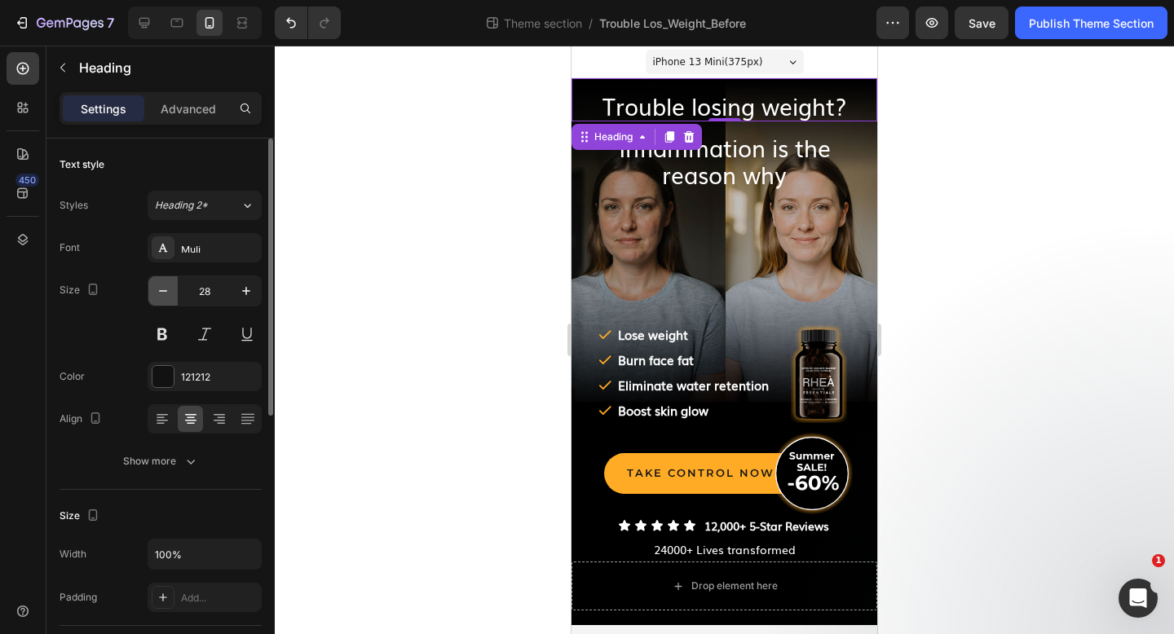
click at [153, 292] on button "button" at bounding box center [162, 290] width 29 height 29
type input "26"
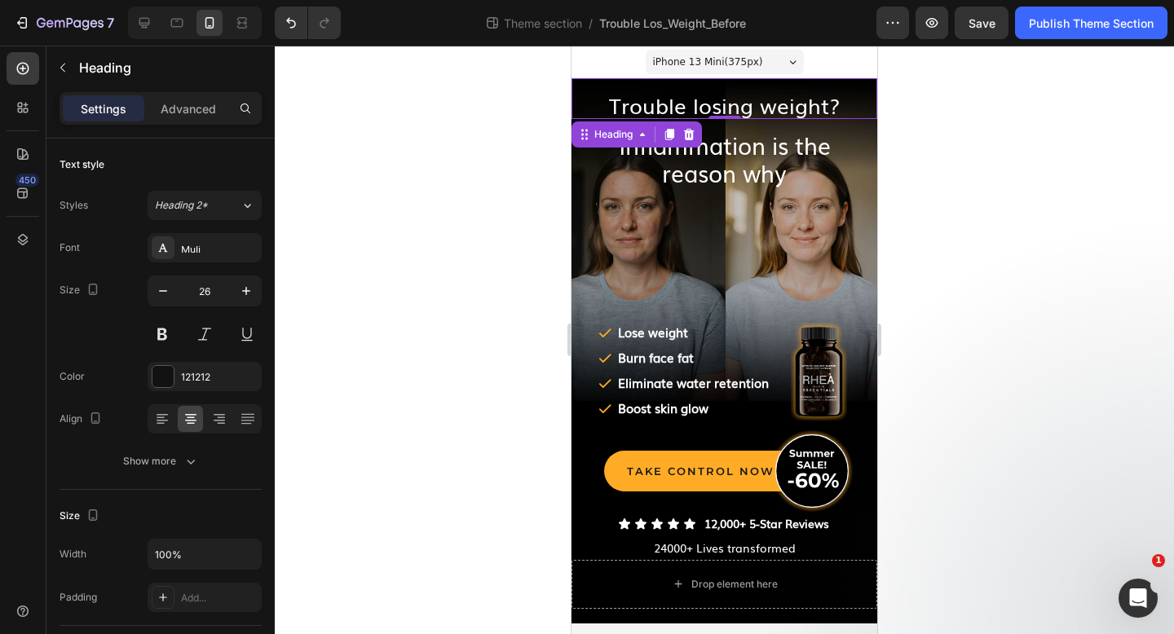
click at [435, 205] on div at bounding box center [724, 340] width 899 height 588
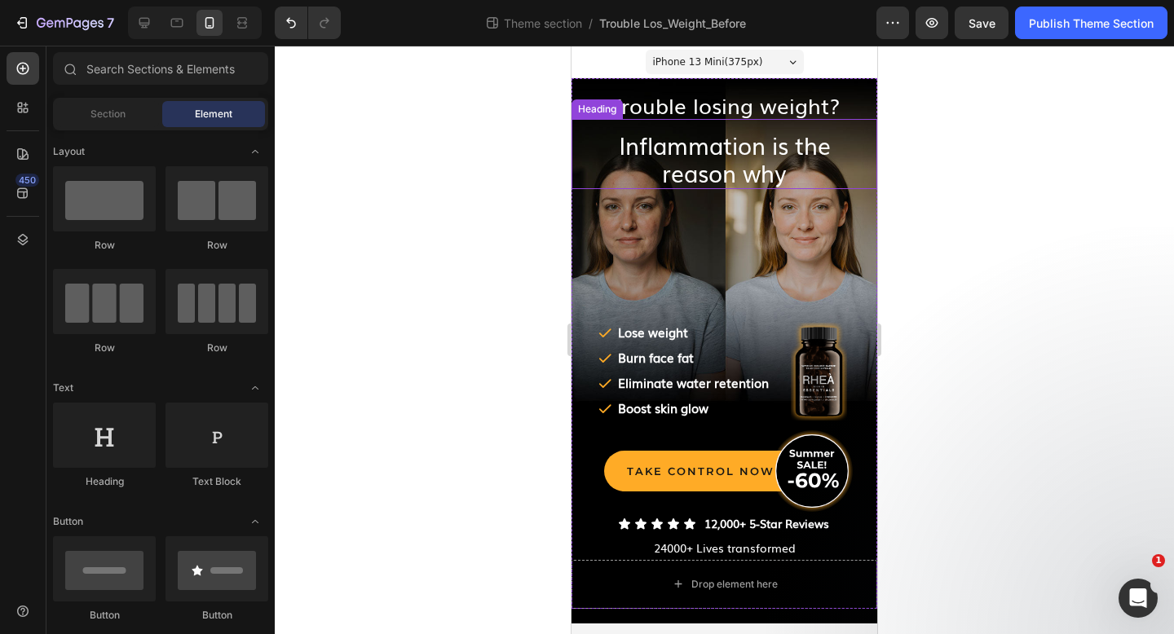
click at [724, 158] on span "Inflammation is the reason why" at bounding box center [725, 158] width 212 height 61
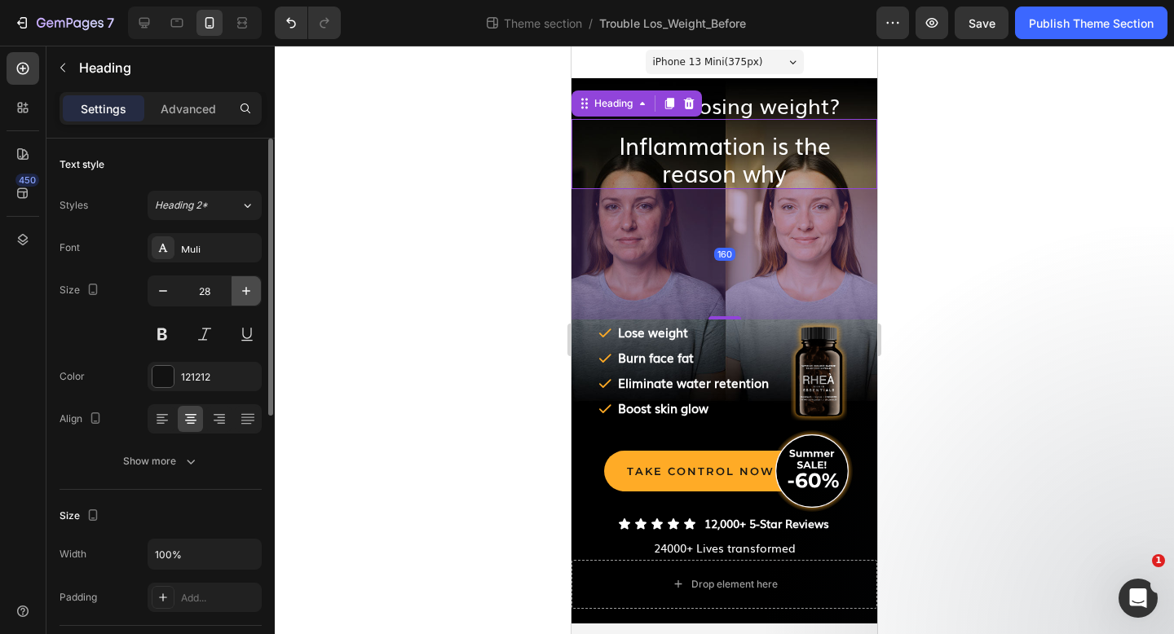
click at [249, 285] on icon "button" at bounding box center [246, 291] width 16 height 16
type input "30"
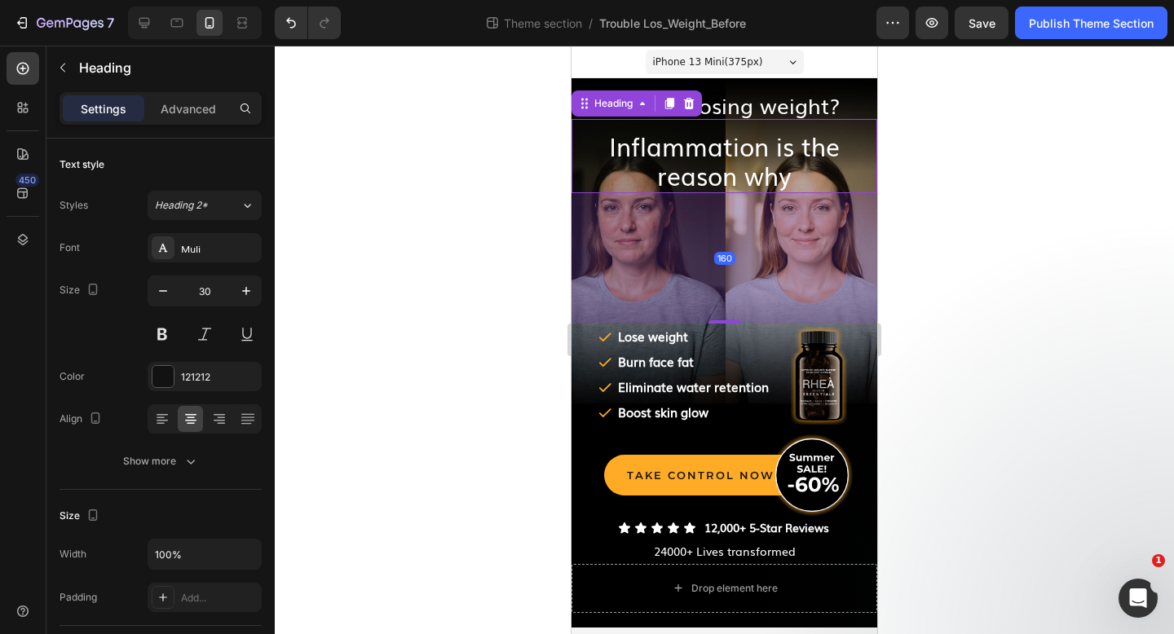
click at [402, 152] on div at bounding box center [724, 340] width 899 height 588
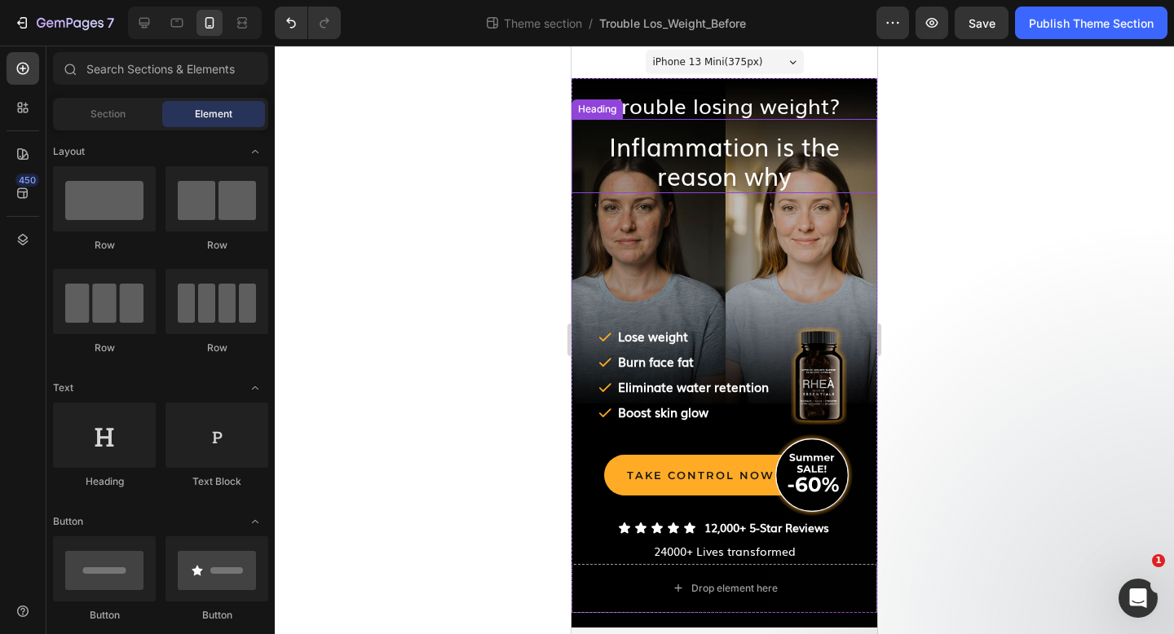
click at [810, 121] on div "⁠⁠⁠⁠⁠⁠⁠ Inflammation is the reason why Heading" at bounding box center [724, 156] width 306 height 74
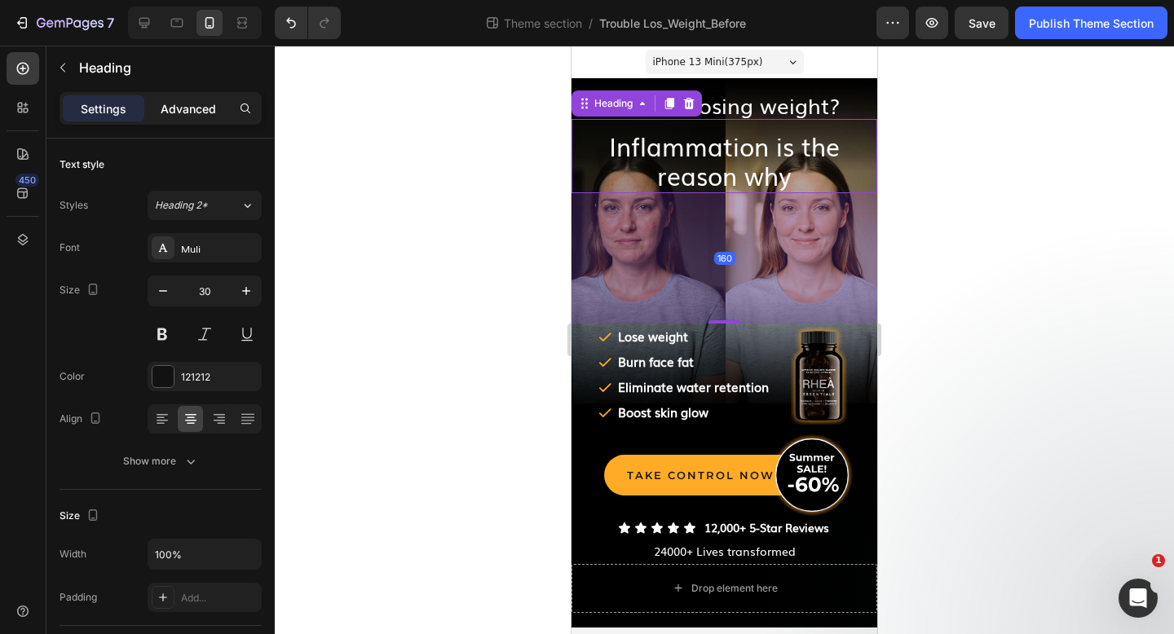
click at [203, 110] on p "Advanced" at bounding box center [188, 108] width 55 height 17
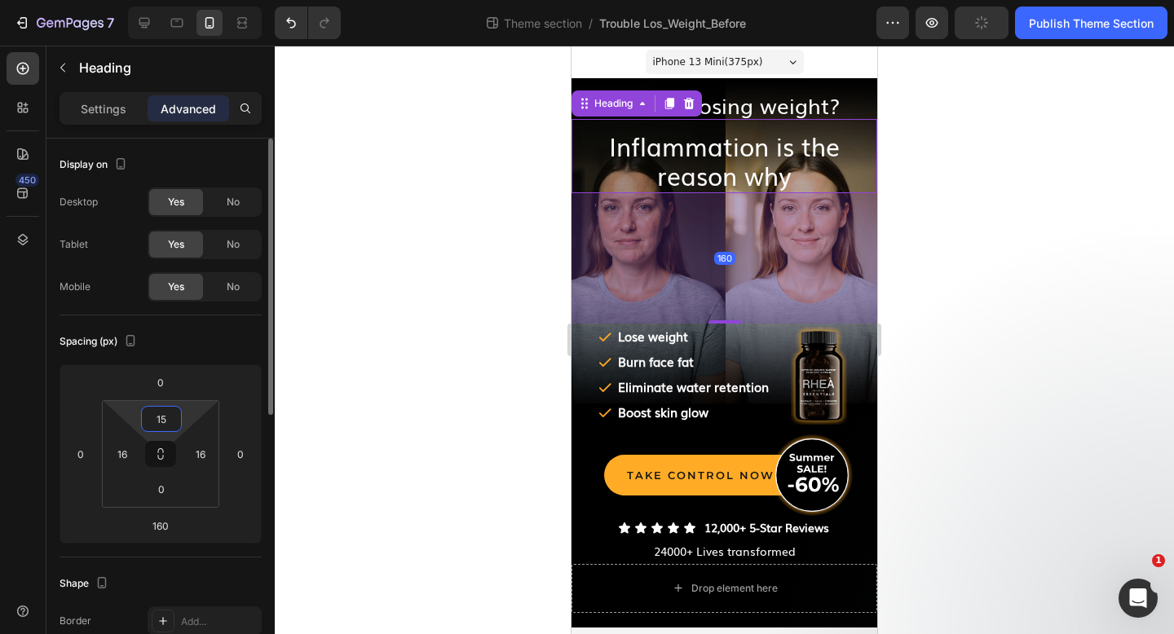
click at [164, 419] on input "15" at bounding box center [161, 419] width 33 height 24
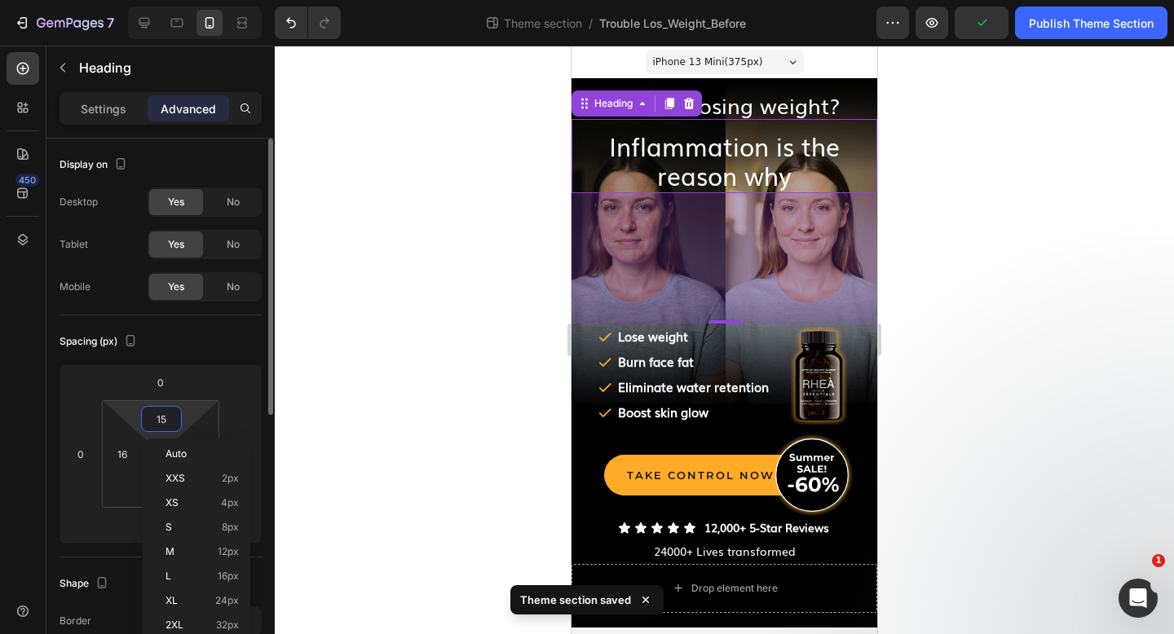
type input "4"
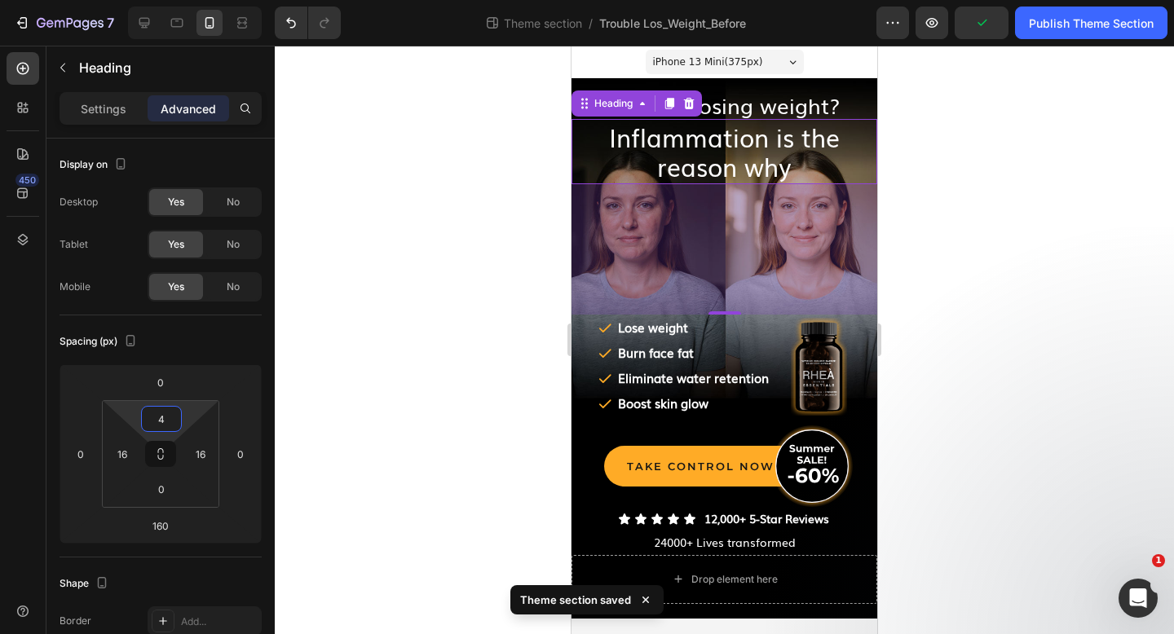
click at [518, 228] on div at bounding box center [724, 340] width 899 height 588
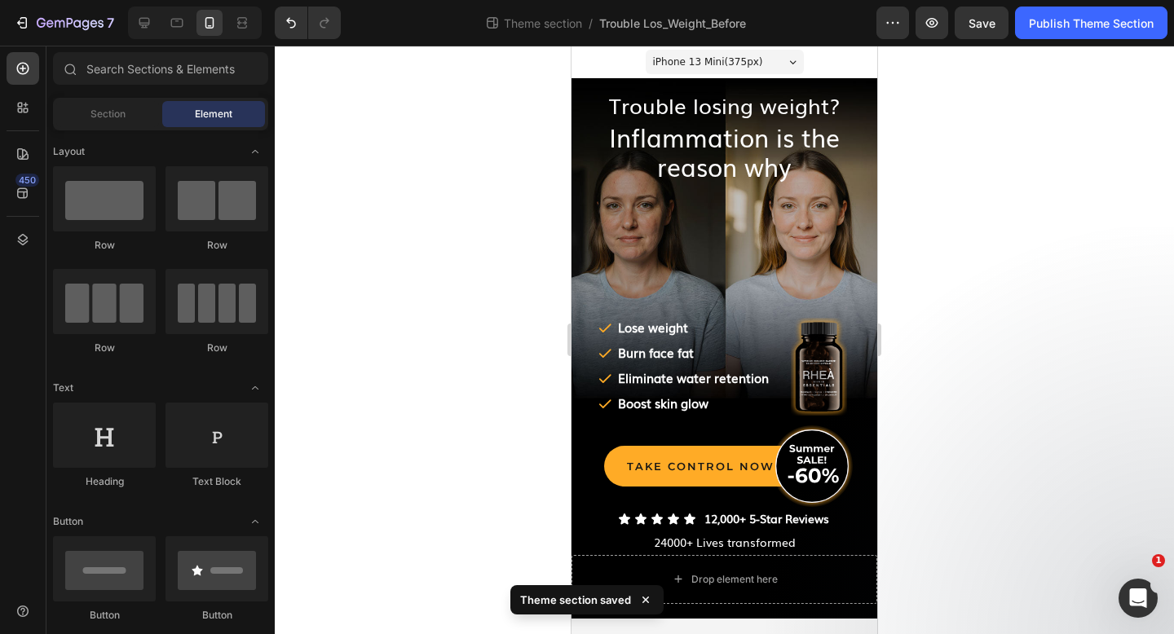
click at [1058, 189] on div at bounding box center [724, 340] width 899 height 588
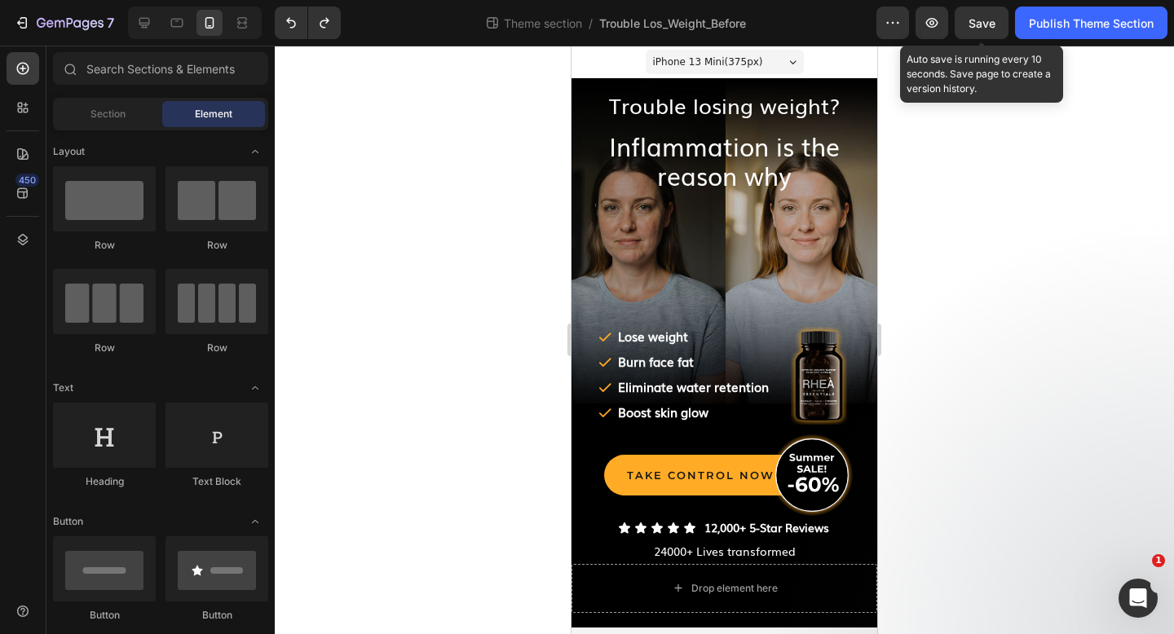
click at [977, 16] on span "Save" at bounding box center [981, 23] width 27 height 14
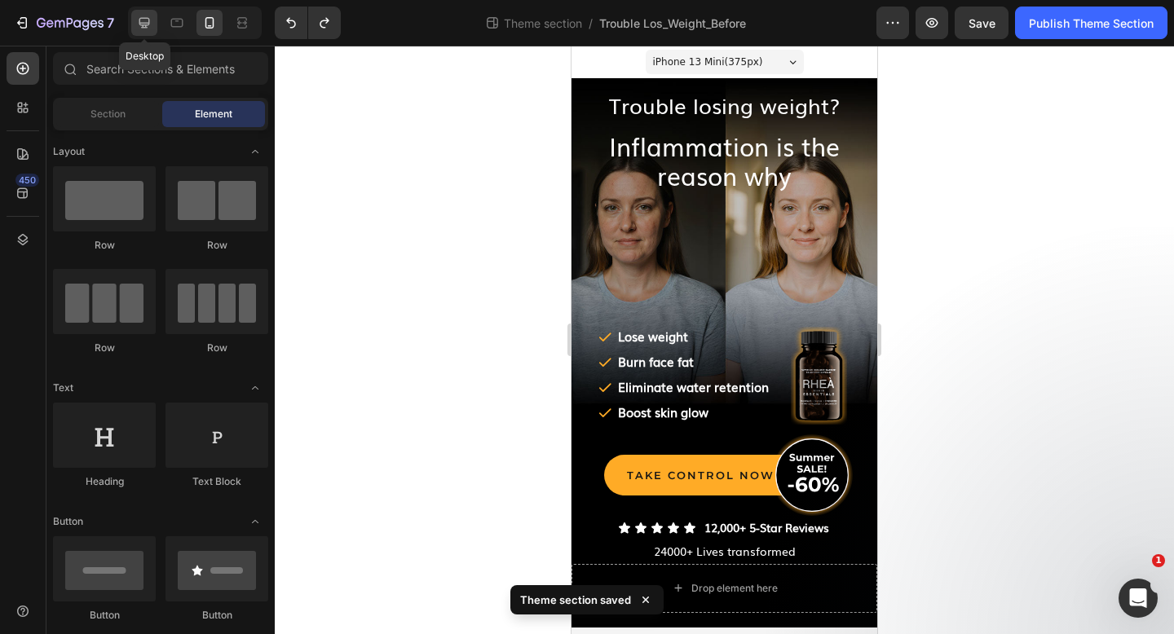
click at [151, 20] on icon at bounding box center [144, 23] width 16 height 16
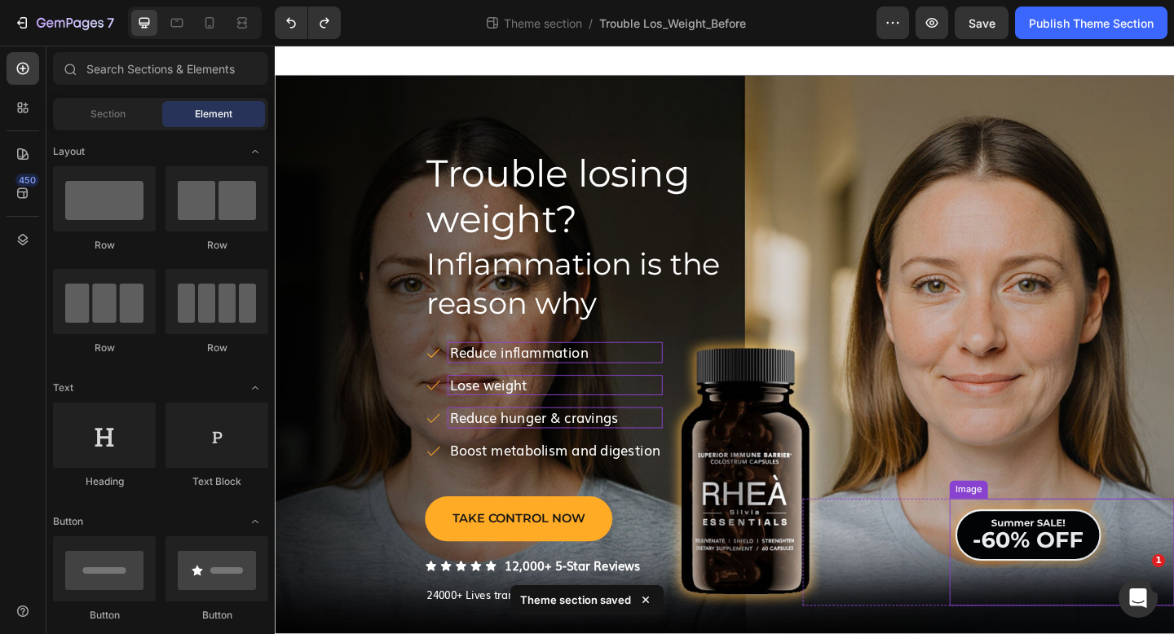
click at [1046, 592] on img at bounding box center [1093, 577] width 171 height 77
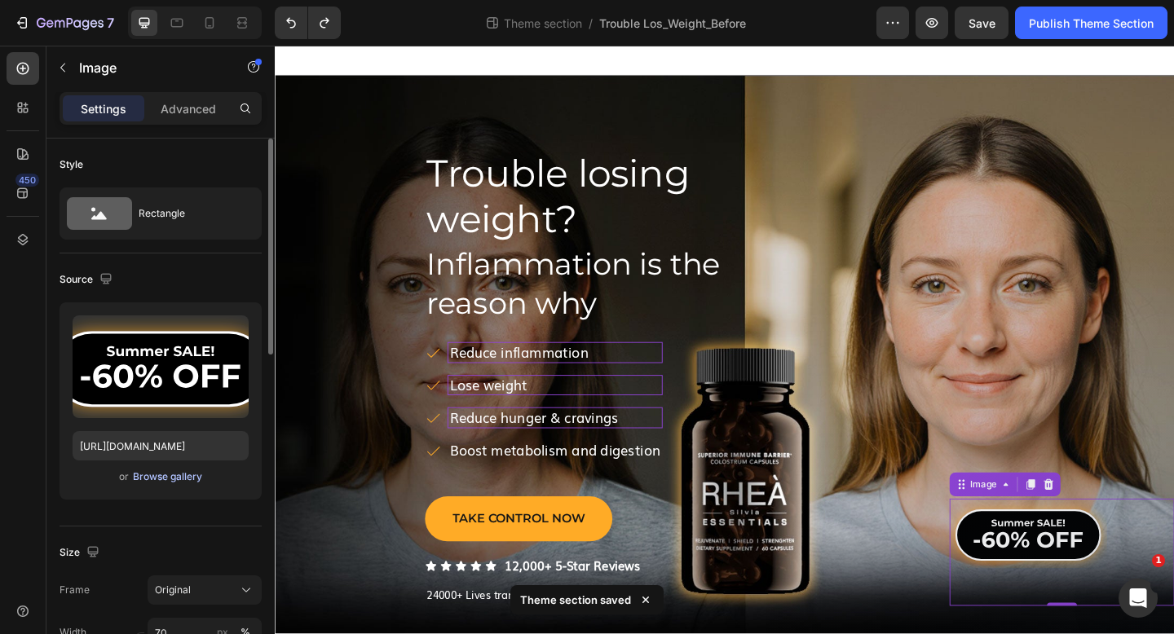
click at [167, 473] on div "Browse gallery" at bounding box center [167, 476] width 69 height 15
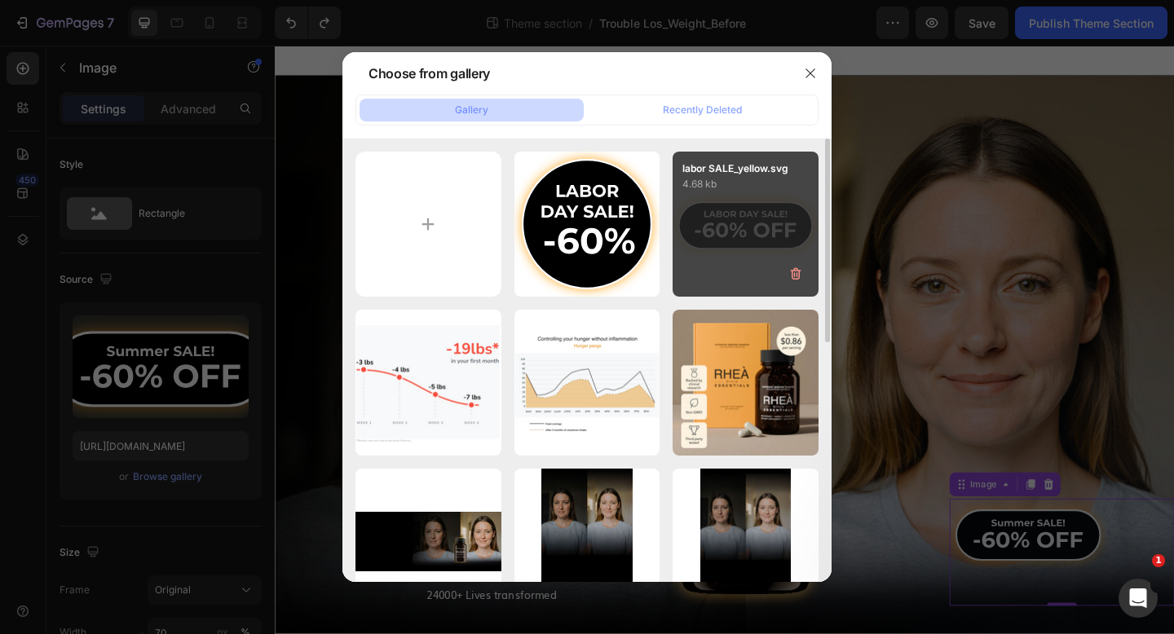
click at [747, 218] on div "labor SALE_yellow.svg 4.68 kb" at bounding box center [745, 225] width 146 height 146
type input "https://cdn.shopify.com/s/files/1/0827/4552/4558/files/gempages_541051454656349…"
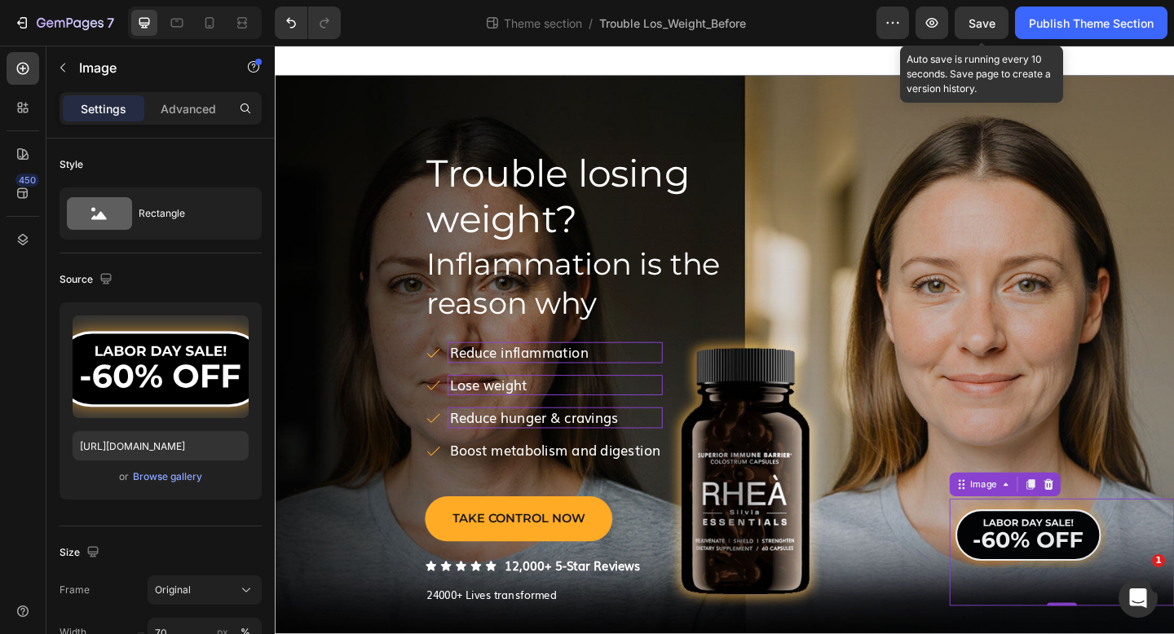
click at [986, 23] on span "Save" at bounding box center [981, 23] width 27 height 14
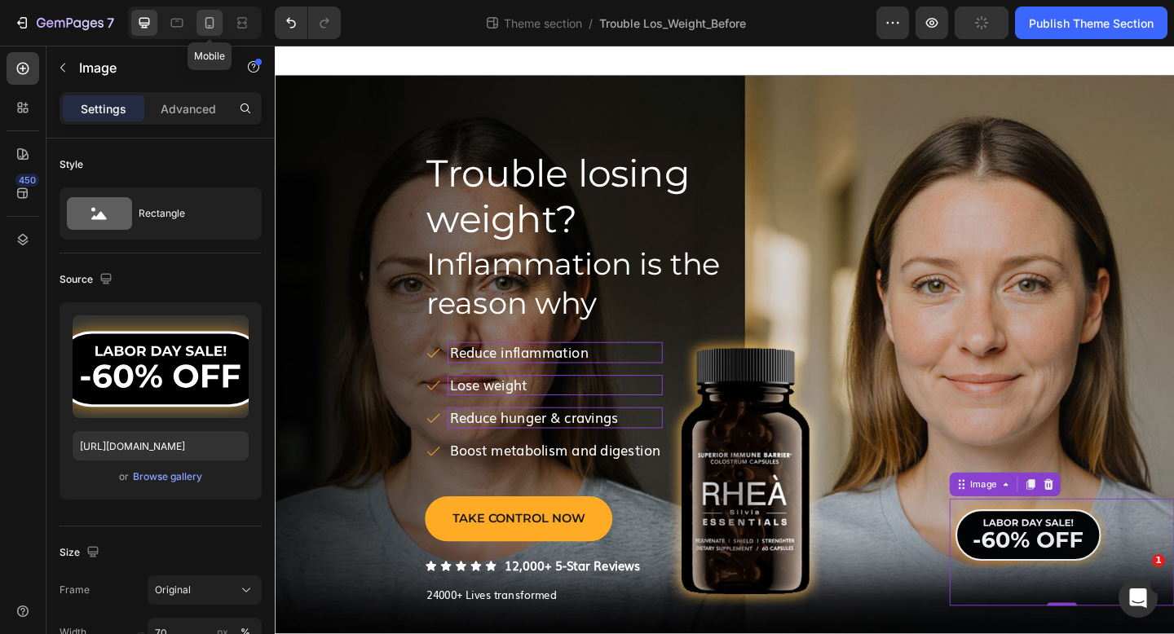
click at [210, 24] on icon at bounding box center [209, 23] width 16 height 16
type input "60"
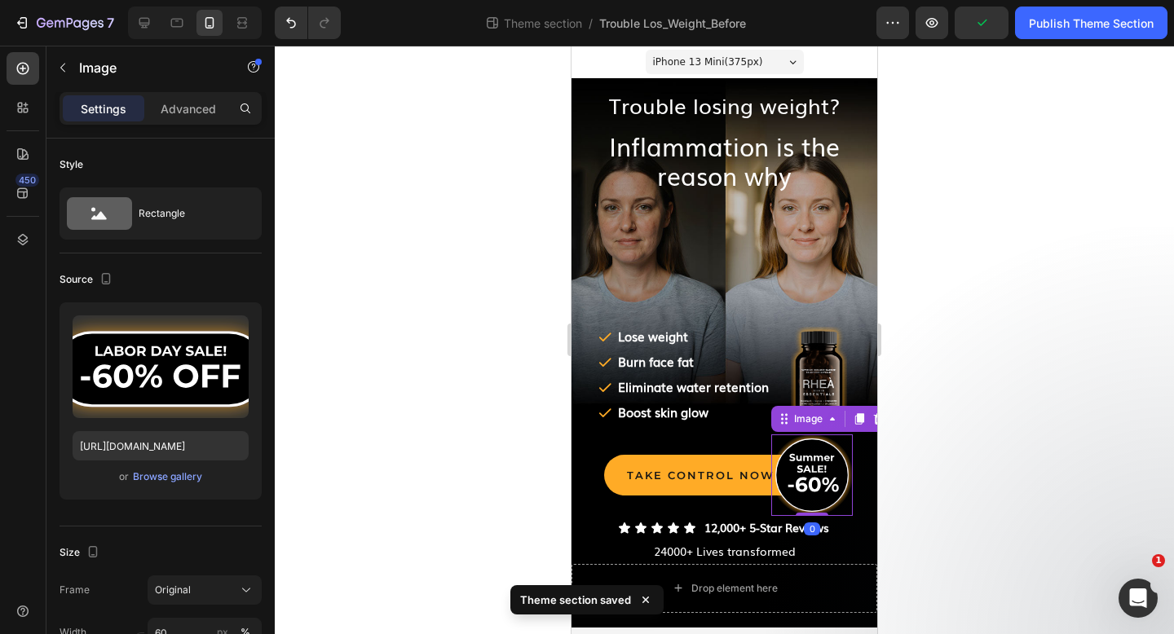
click at [809, 469] on img at bounding box center [812, 475] width 82 height 82
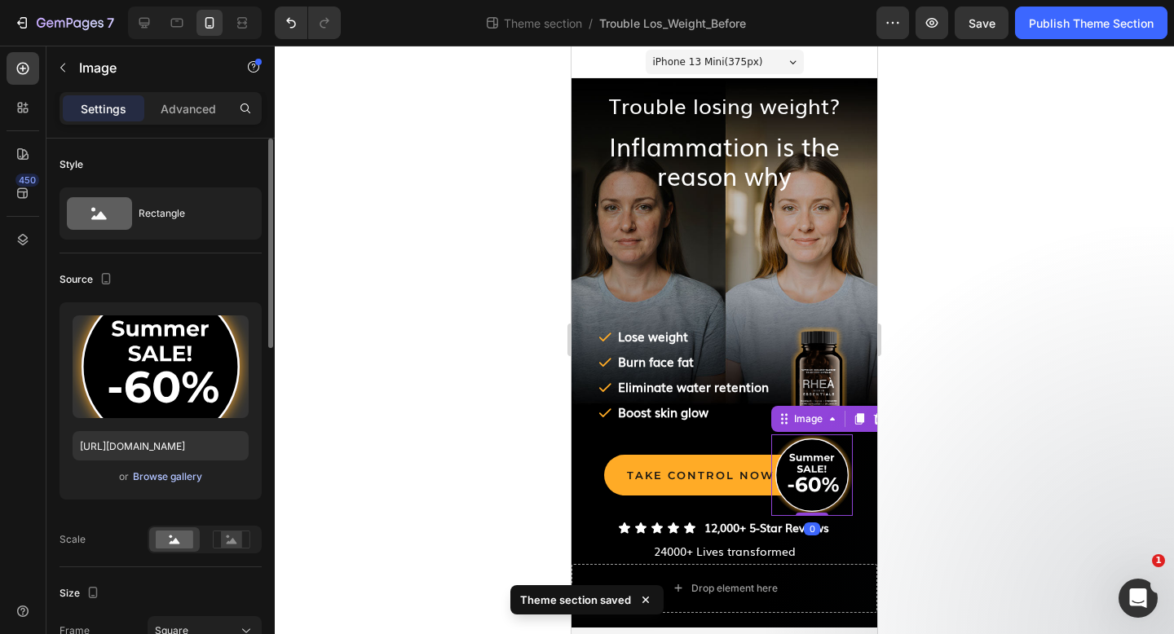
click at [186, 472] on div "Browse gallery" at bounding box center [167, 476] width 69 height 15
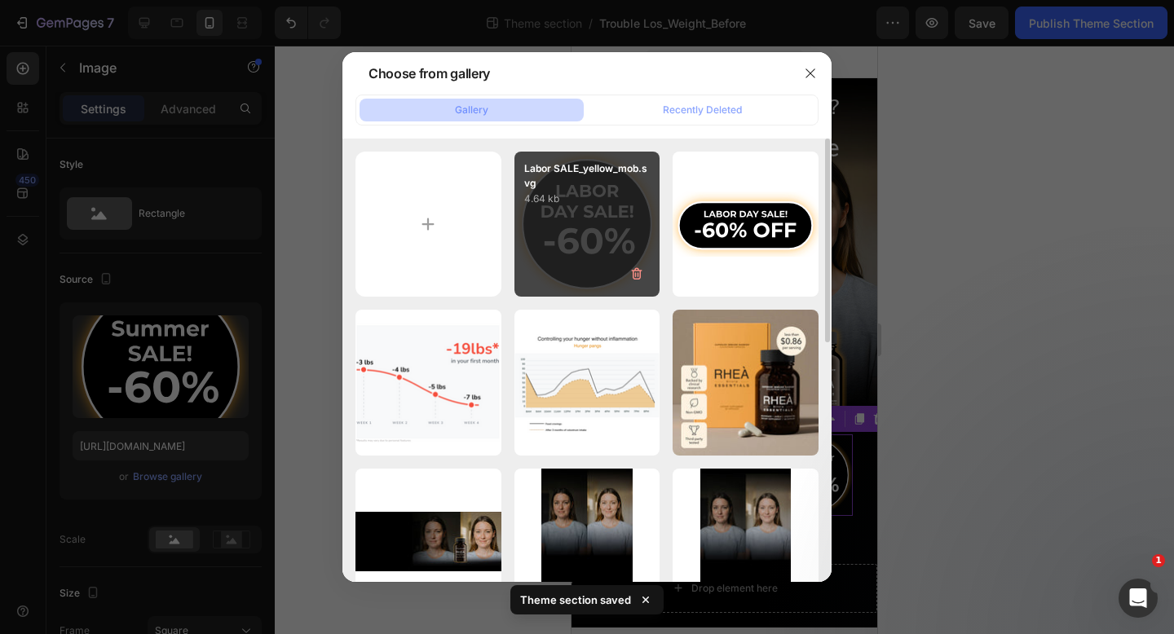
click at [610, 245] on div "Labor SALE_yellow_mob.svg 4.64 kb" at bounding box center [587, 225] width 146 height 146
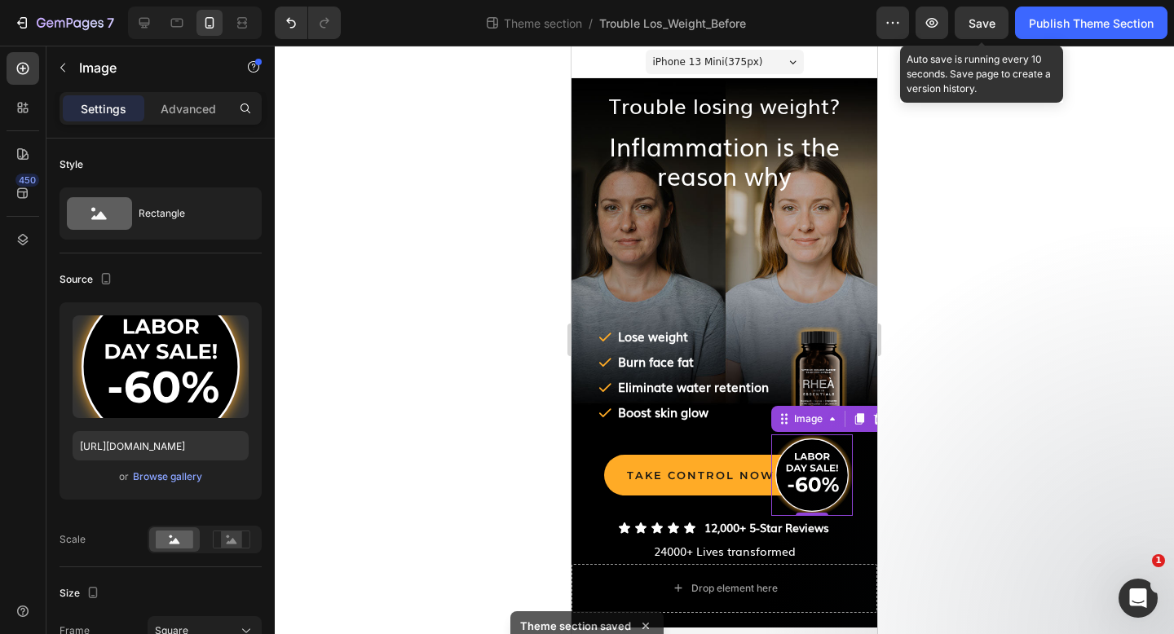
click at [988, 18] on span "Save" at bounding box center [981, 23] width 27 height 14
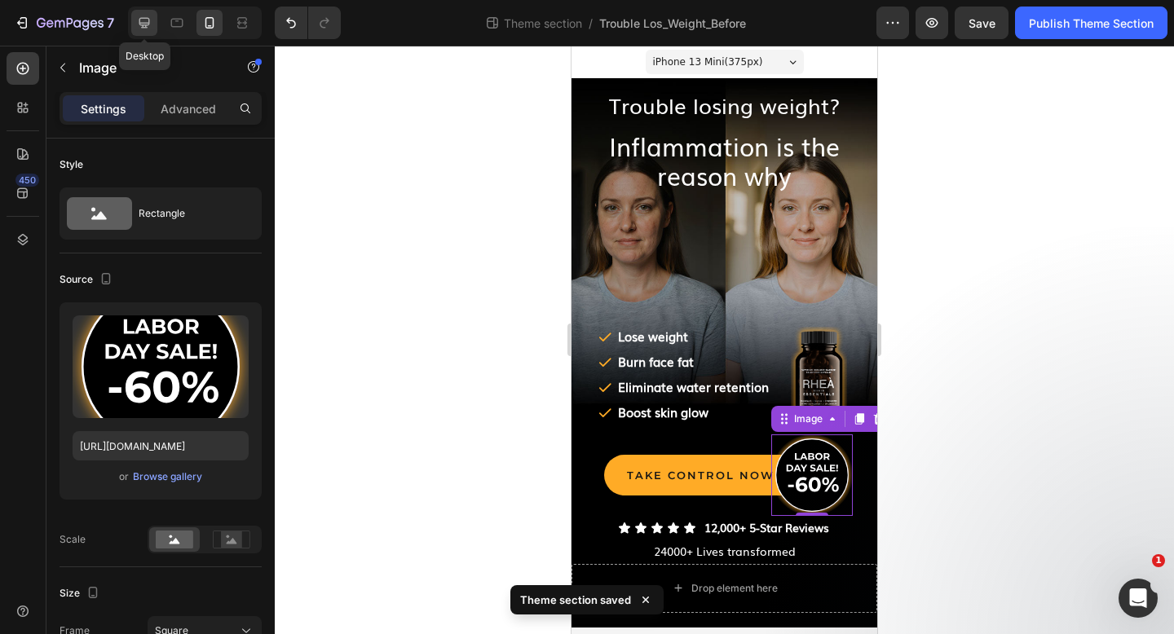
click at [145, 21] on icon at bounding box center [144, 23] width 16 height 16
type input "https://ucarecdn.com/ee6d5074-1640-4cc7-8933-47c8589c3dee/-/format/auto/"
type input "80"
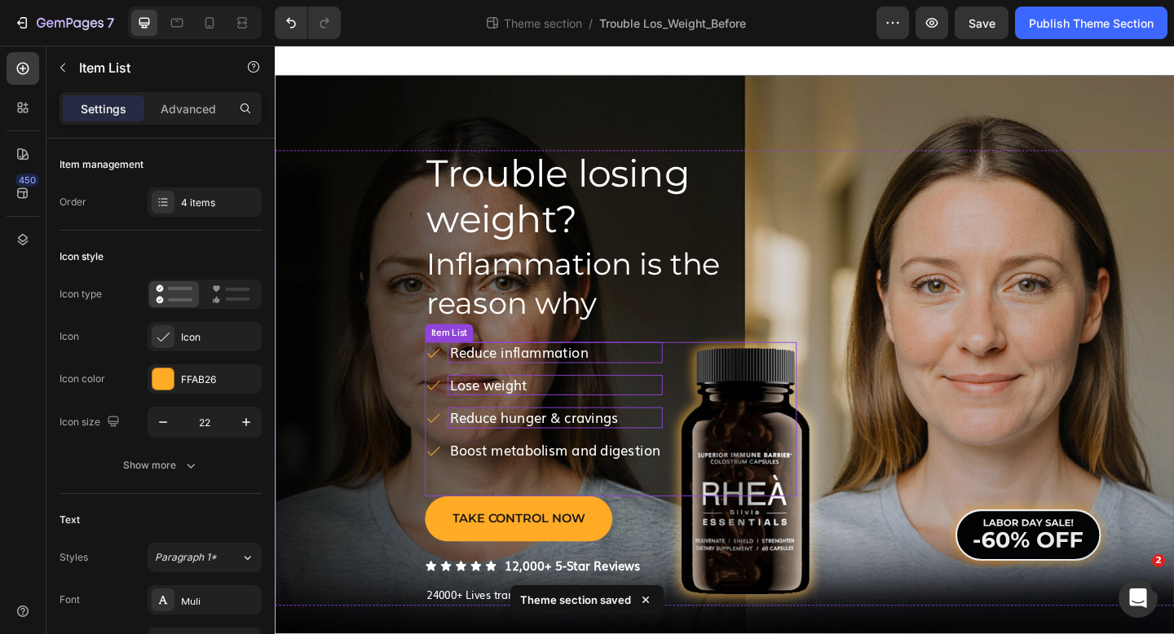
click at [545, 382] on p "﻿Reduce inflammation" at bounding box center [579, 380] width 229 height 18
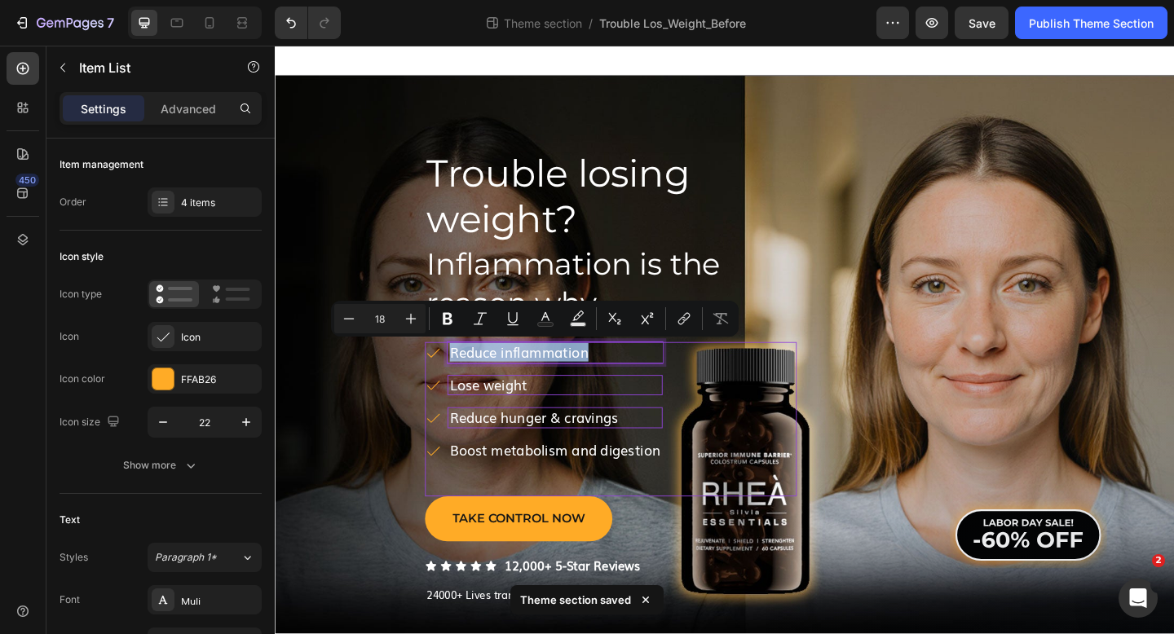
copy p "﻿Reduce inflammation"
click at [207, 18] on icon at bounding box center [209, 23] width 16 height 16
type input "16"
type input "2"
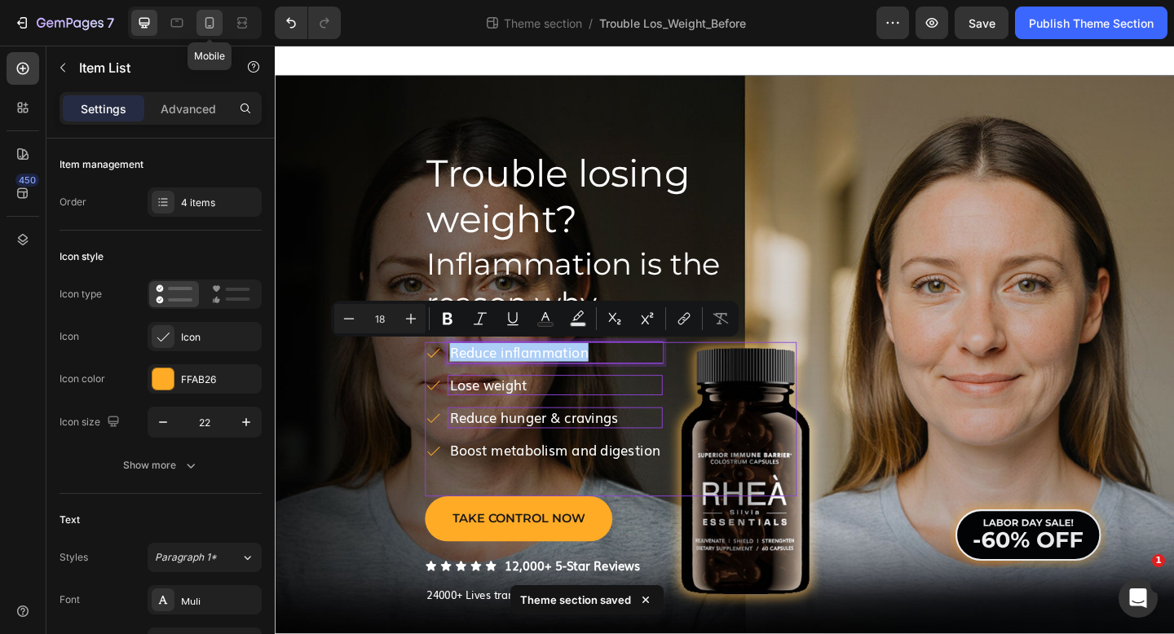
type input "2"
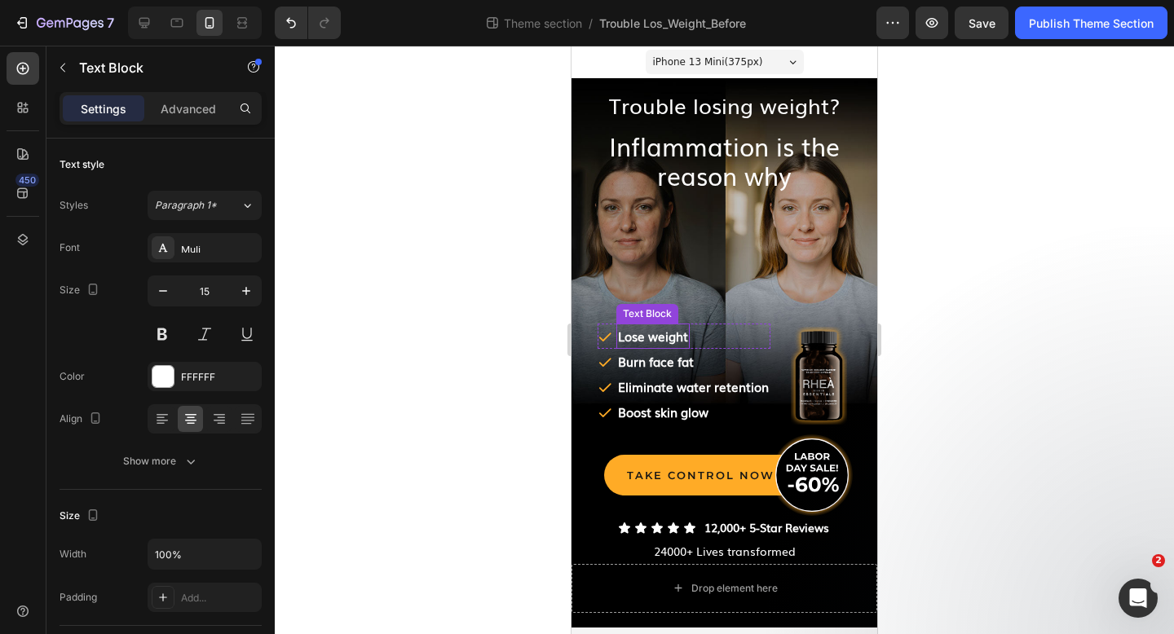
click at [654, 336] on strong "Lose weight" at bounding box center [653, 336] width 70 height 18
click at [466, 315] on div at bounding box center [724, 340] width 899 height 588
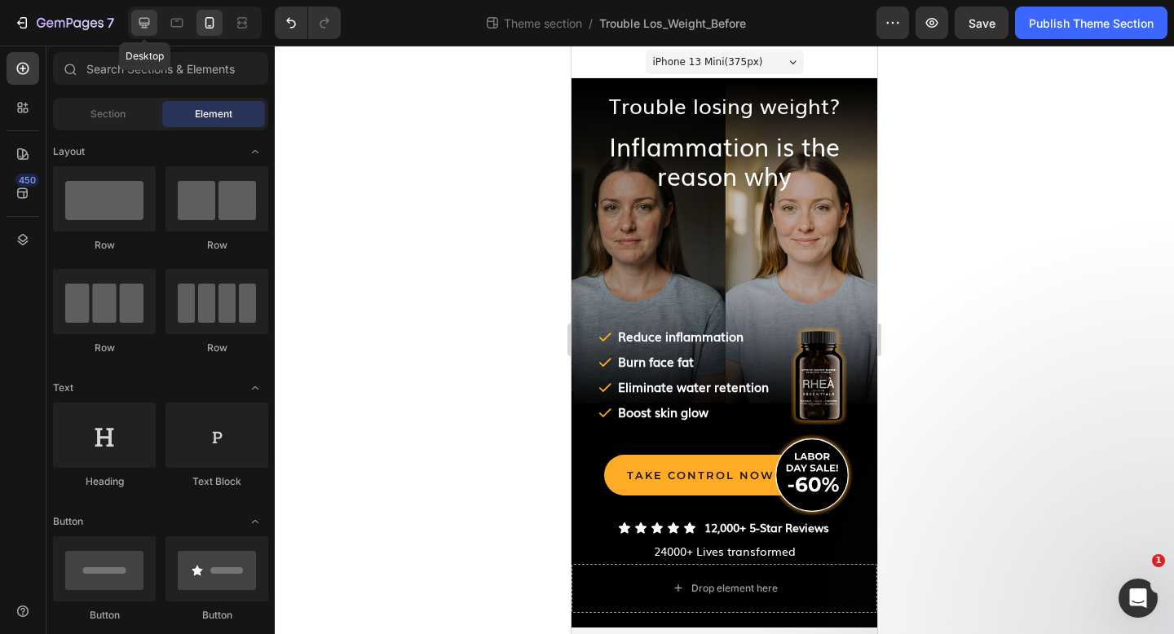
click at [143, 27] on icon at bounding box center [144, 23] width 11 height 11
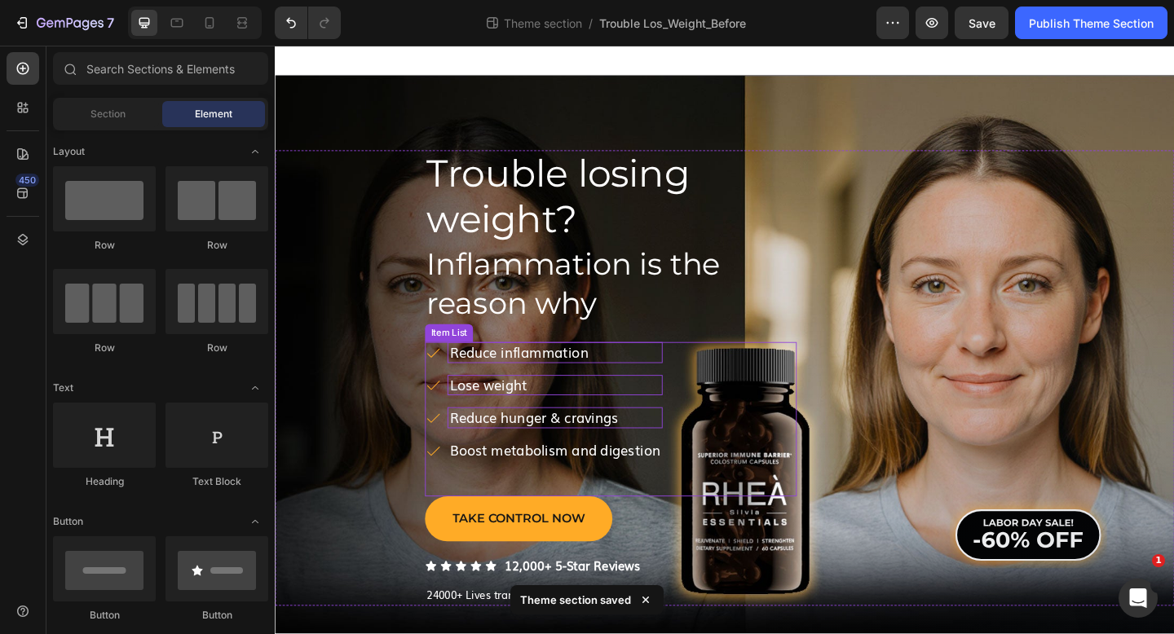
click at [520, 377] on p "﻿Reduce inflammation" at bounding box center [579, 380] width 229 height 18
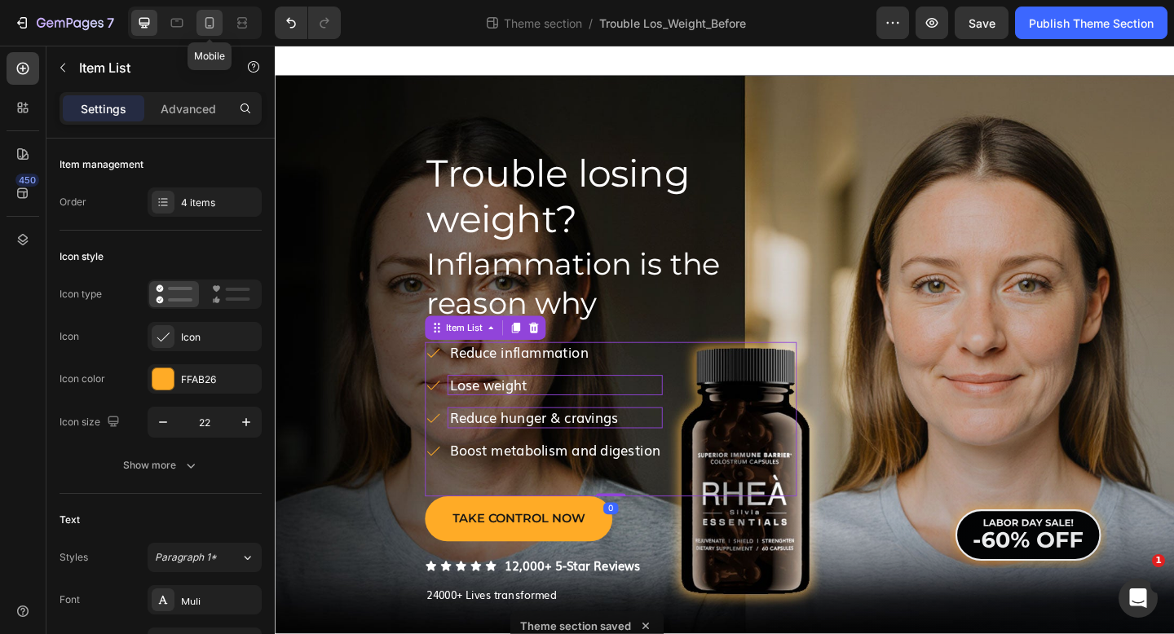
click at [216, 26] on icon at bounding box center [209, 23] width 16 height 16
type input "16"
type input "2"
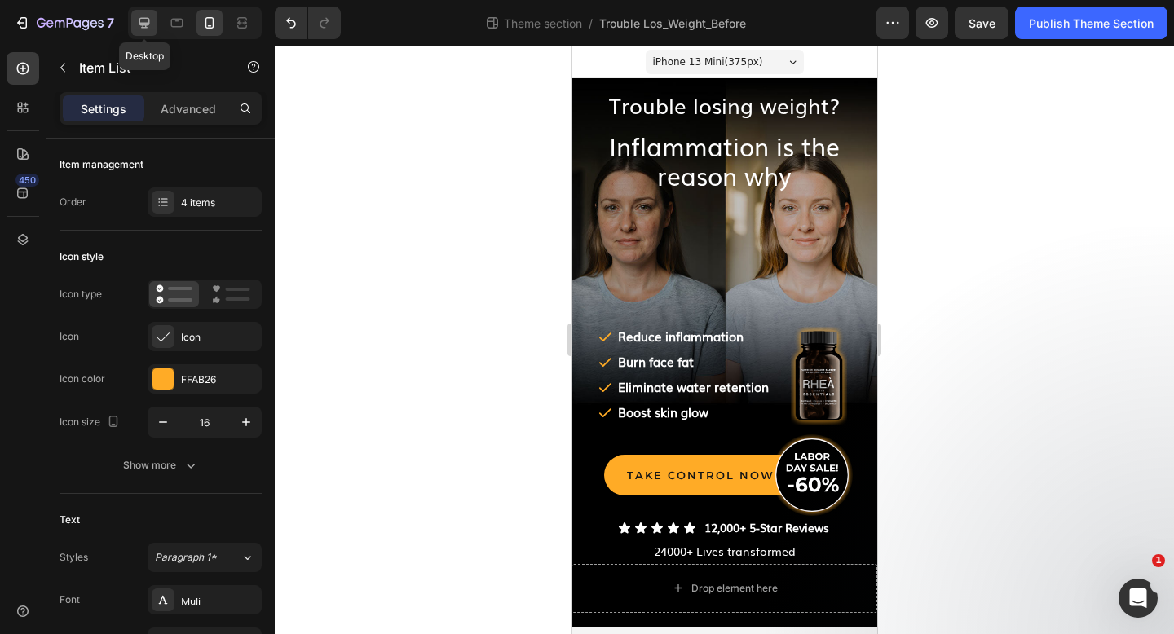
click at [149, 23] on icon at bounding box center [144, 23] width 11 height 11
type input "22"
type input "18"
type input "16"
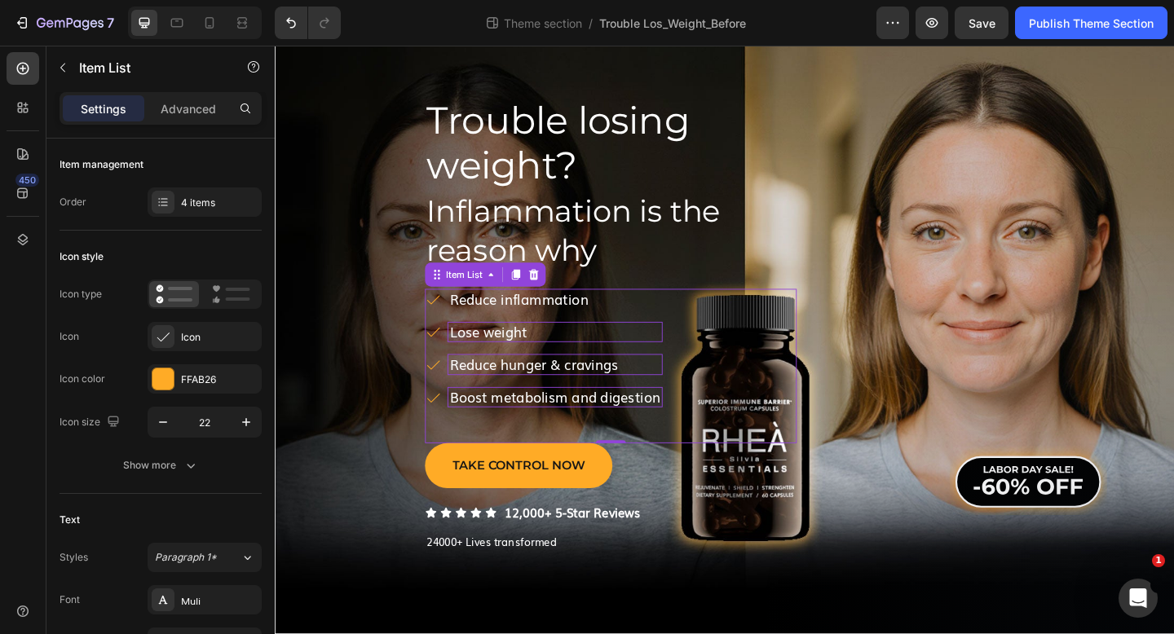
scroll to position [64, 0]
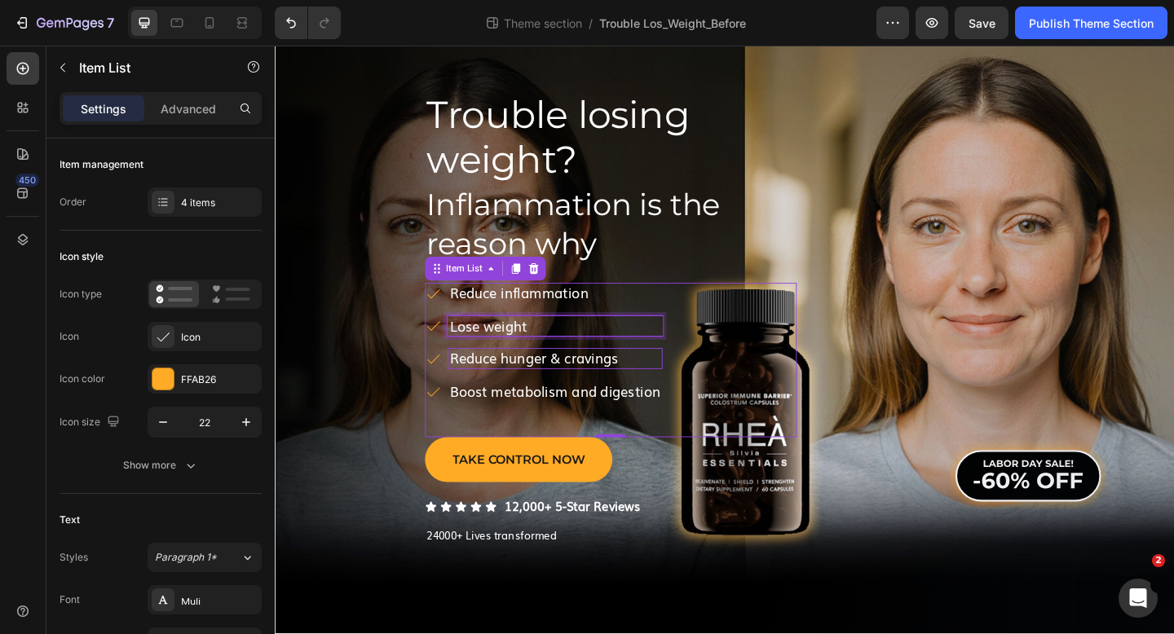
click at [533, 351] on p "﻿Lose weight" at bounding box center [579, 351] width 229 height 18
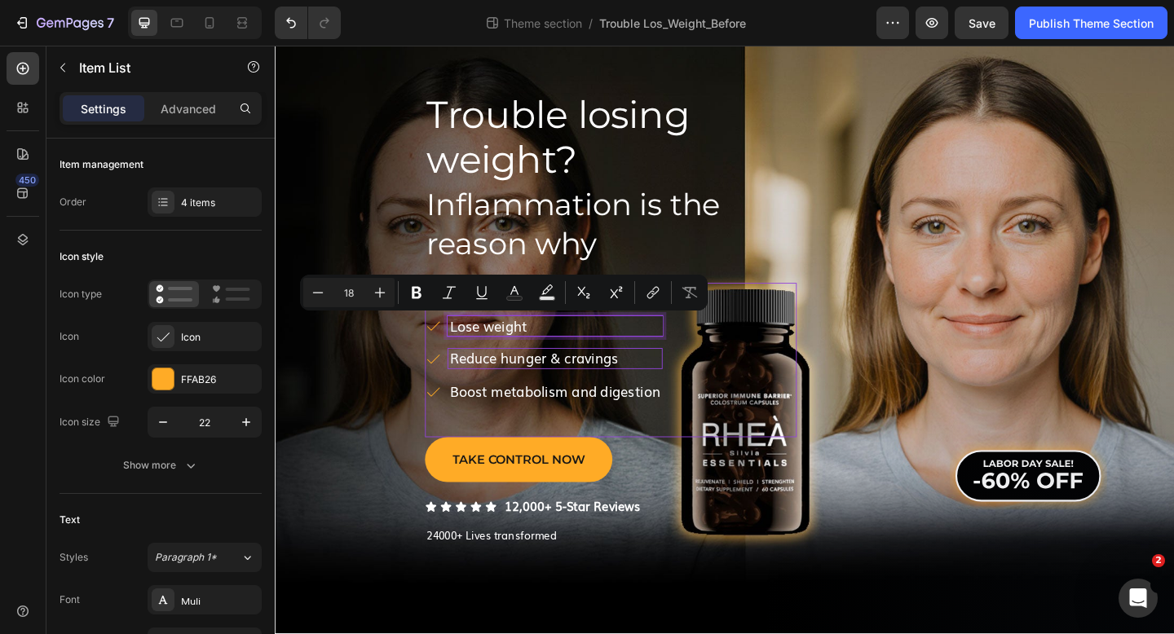
copy p "﻿Lose weight"
click at [202, 24] on icon at bounding box center [209, 23] width 16 height 16
type input "16"
type input "2"
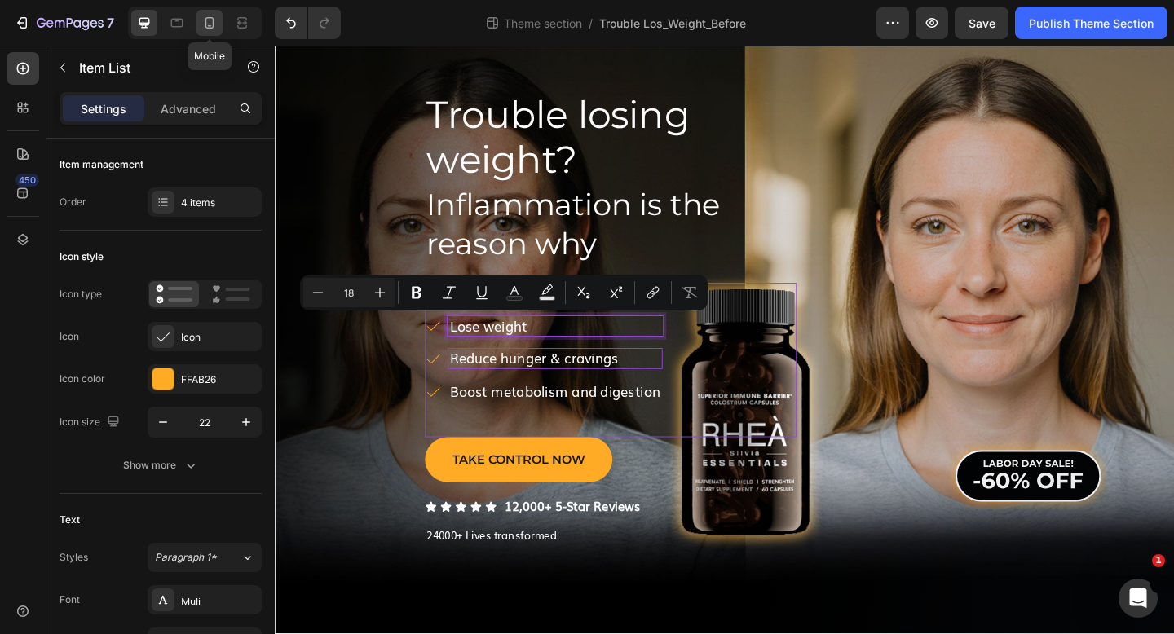
type input "2"
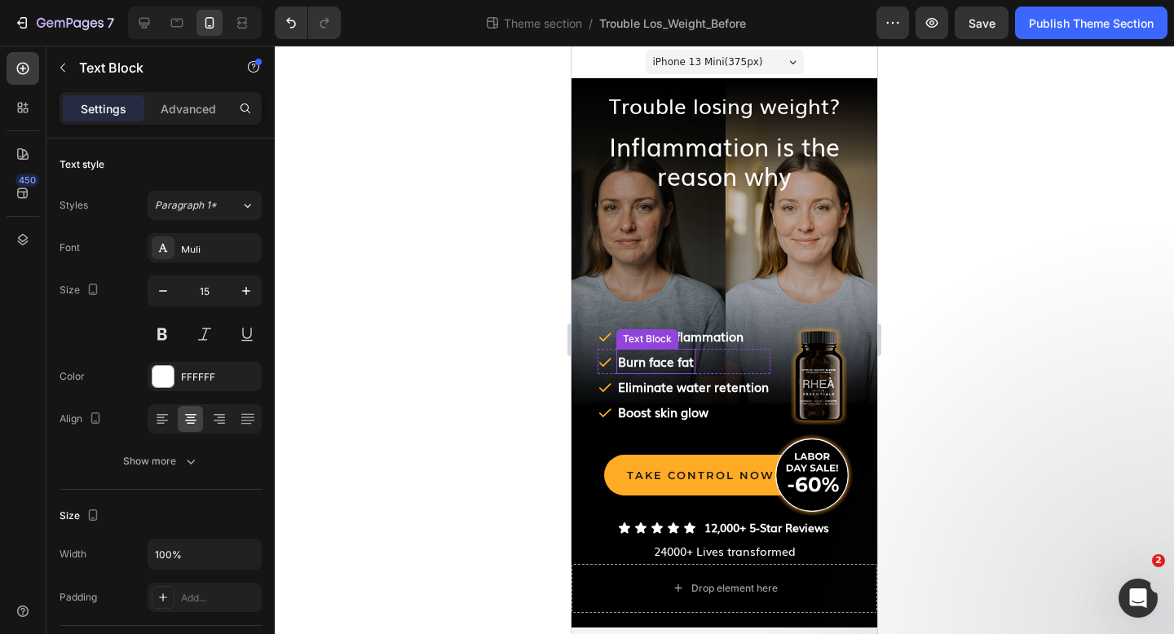
click at [677, 368] on strong "Burn face fat" at bounding box center [656, 361] width 76 height 18
click at [134, 20] on div at bounding box center [144, 23] width 26 height 26
type input "16"
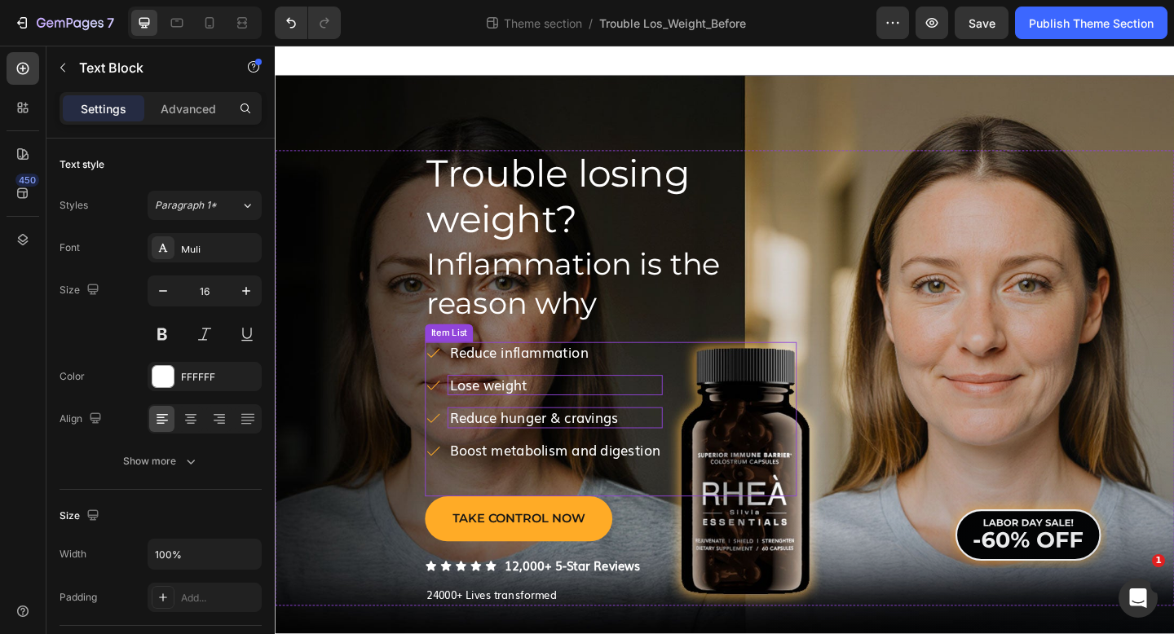
click at [550, 442] on p "﻿Reduce hunger & cravings" at bounding box center [579, 451] width 229 height 18
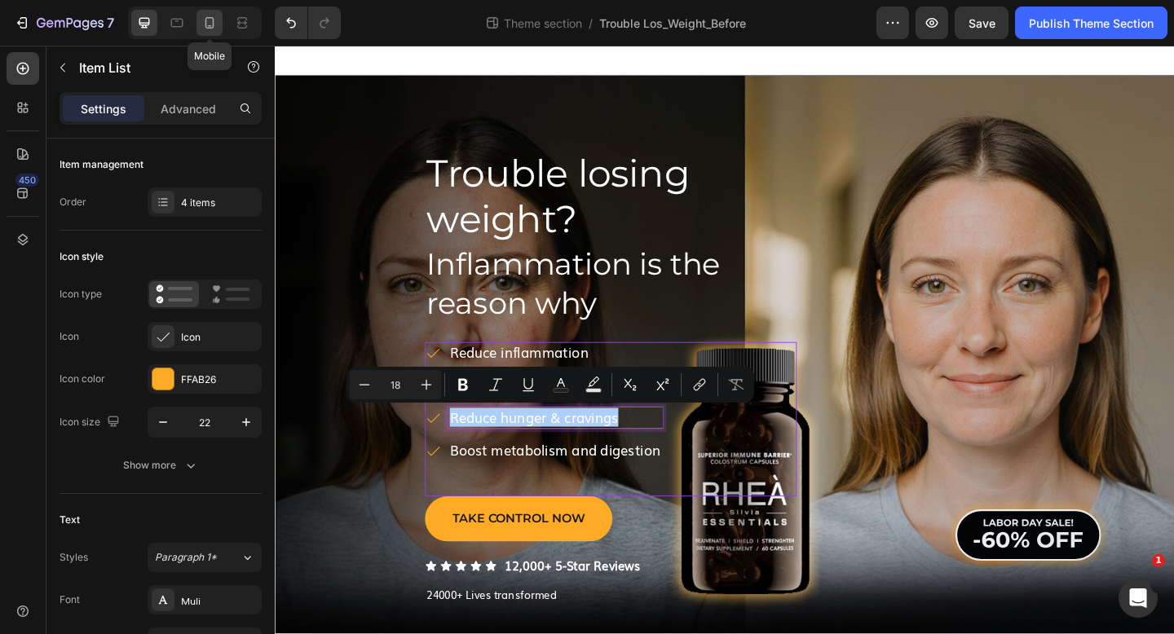
click at [199, 15] on div at bounding box center [209, 23] width 26 height 26
type input "16"
type input "2"
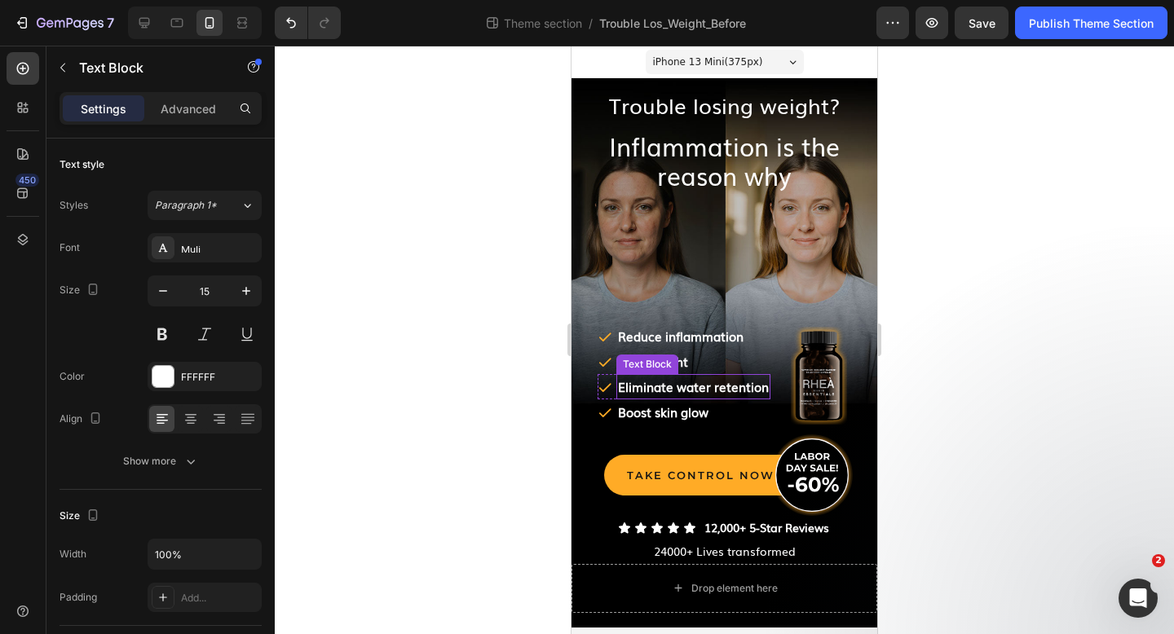
click at [693, 386] on strong "Eliminate water retention" at bounding box center [693, 386] width 151 height 18
click at [139, 24] on icon at bounding box center [144, 23] width 11 height 11
type input "16"
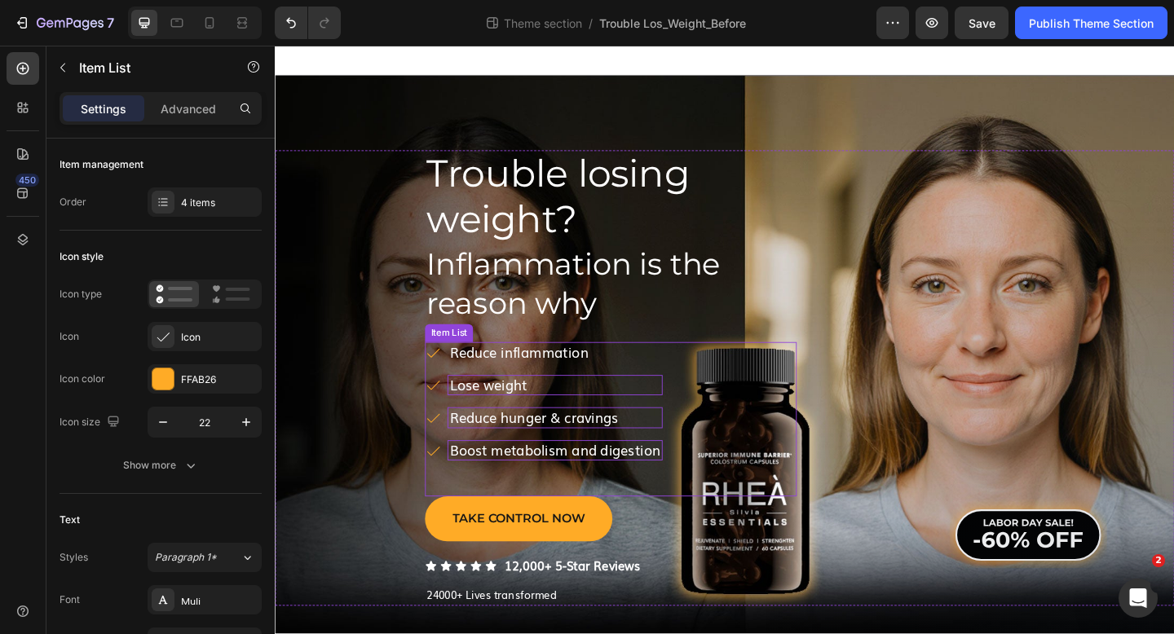
click at [520, 480] on p "﻿Boost metabolism and digestion" at bounding box center [579, 487] width 229 height 18
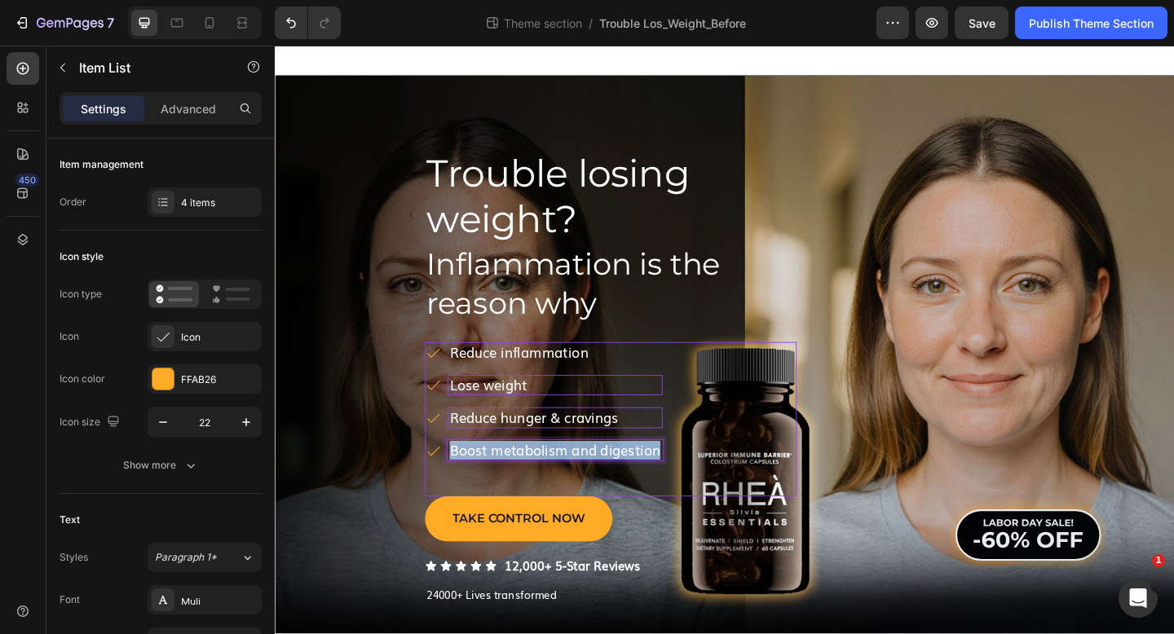
copy p "﻿Boost metabolism and digestion"
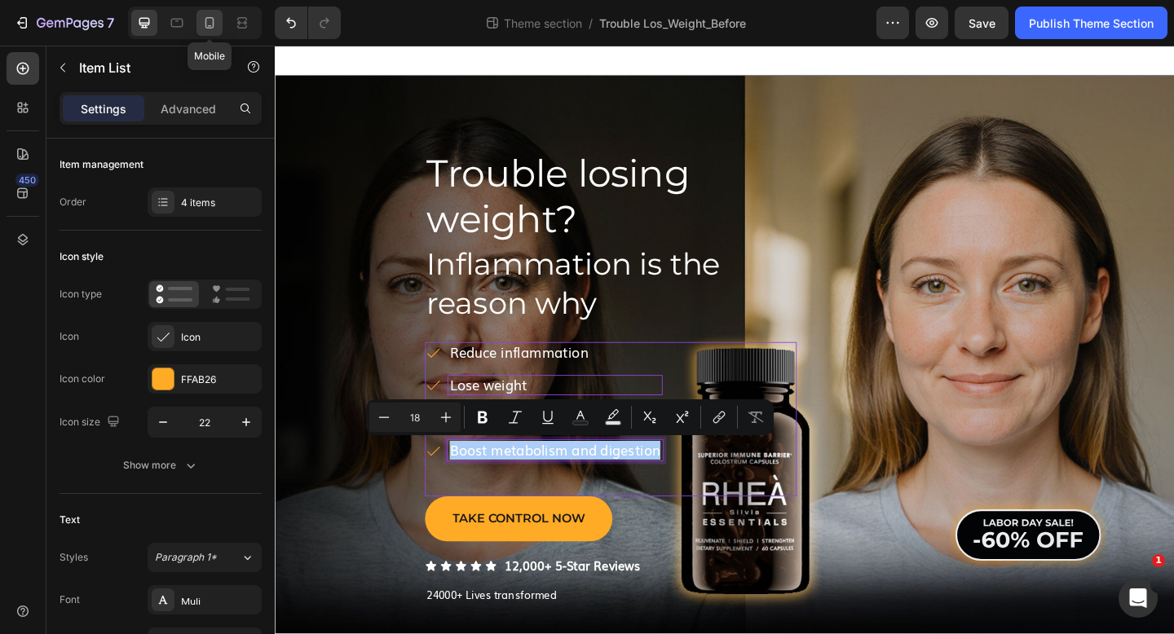
click at [206, 20] on icon at bounding box center [209, 23] width 16 height 16
type input "16"
type input "2"
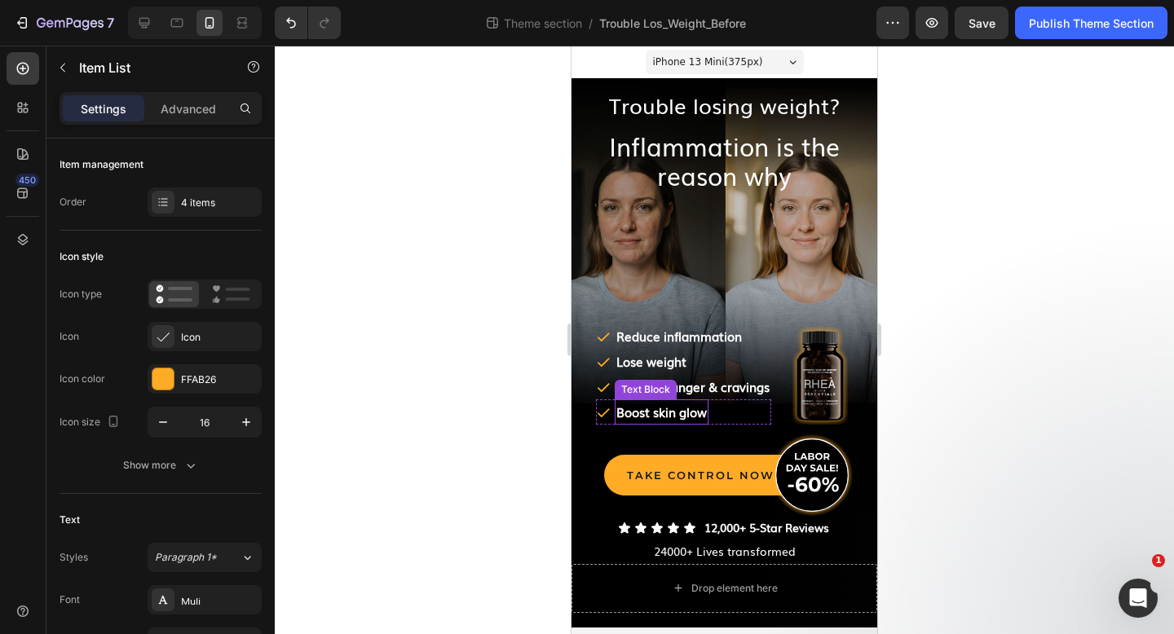
click at [694, 415] on strong "Boost skin glow" at bounding box center [661, 412] width 90 height 18
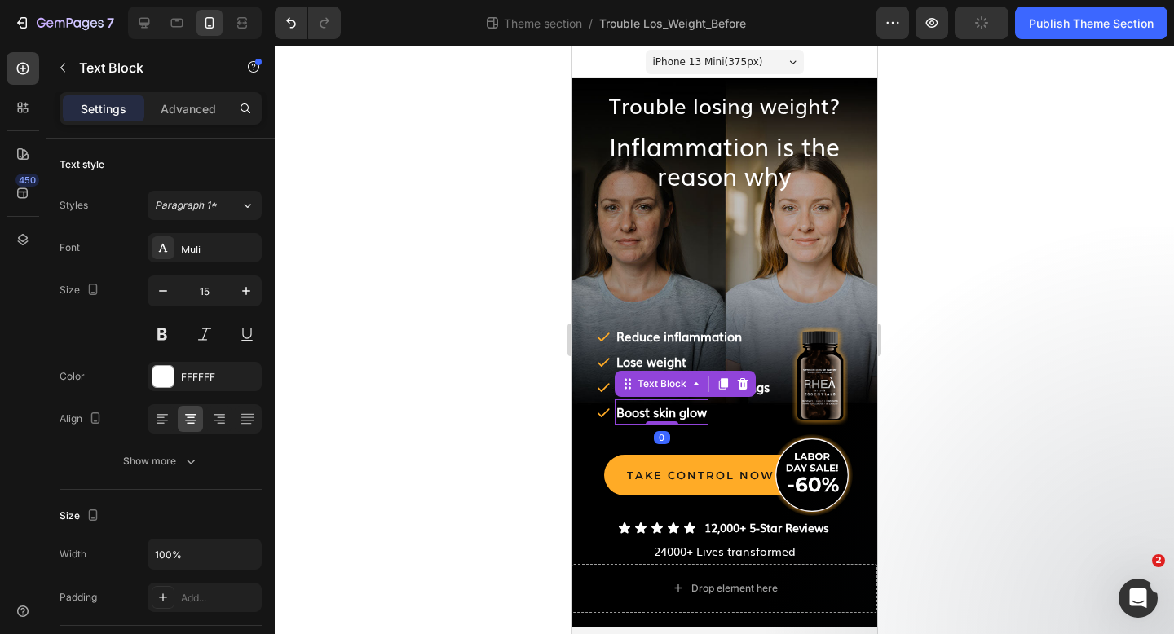
click at [694, 415] on strong "Boost skin glow" at bounding box center [661, 412] width 90 height 18
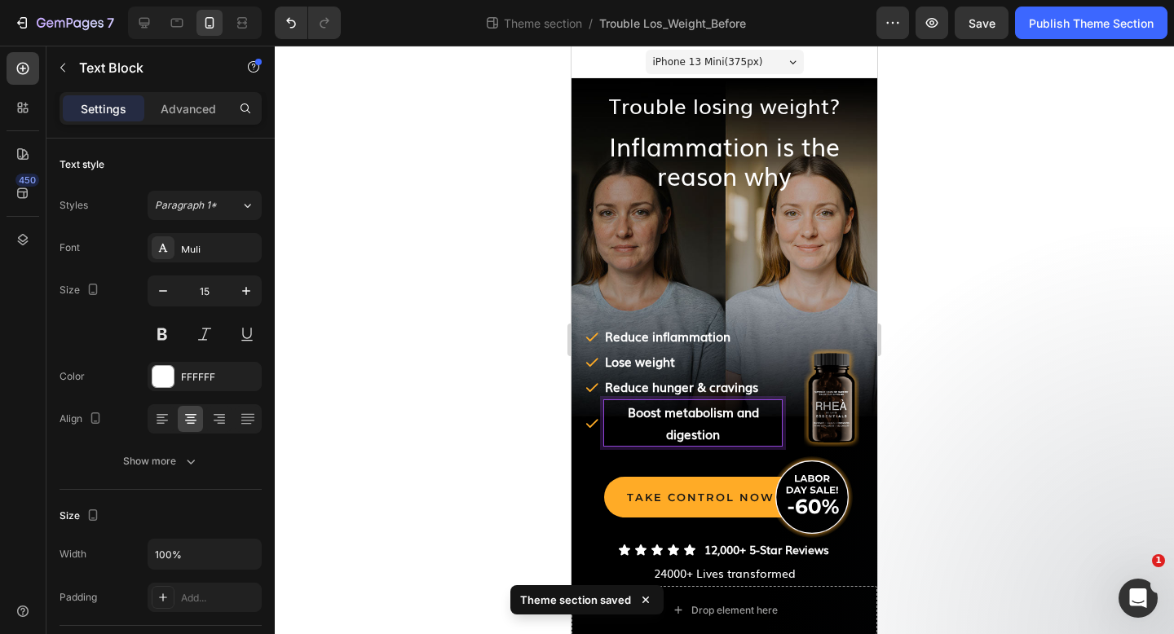
click at [471, 342] on div at bounding box center [724, 340] width 899 height 588
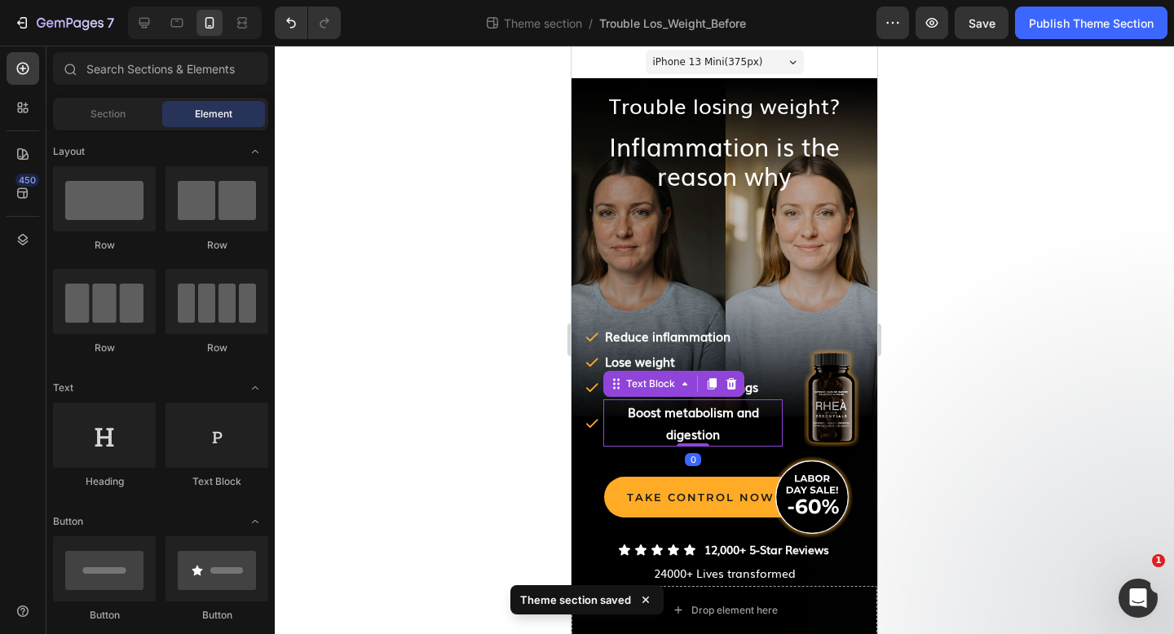
click at [711, 426] on strong "﻿Boost metabolism and digestion" at bounding box center [693, 423] width 131 height 40
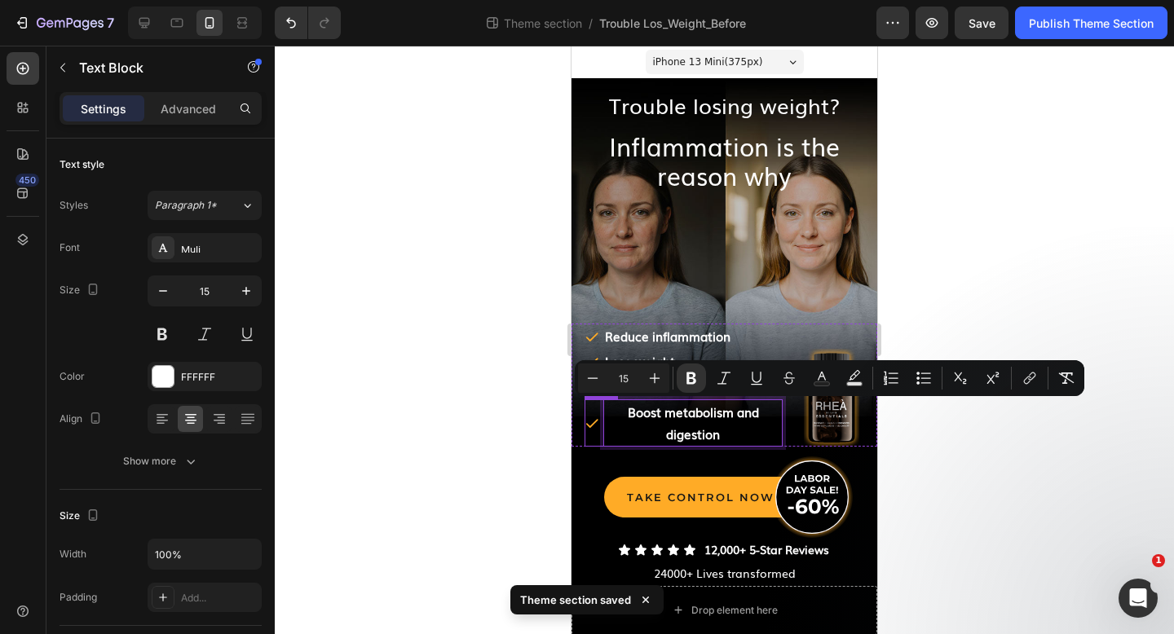
click at [416, 414] on div at bounding box center [724, 340] width 899 height 588
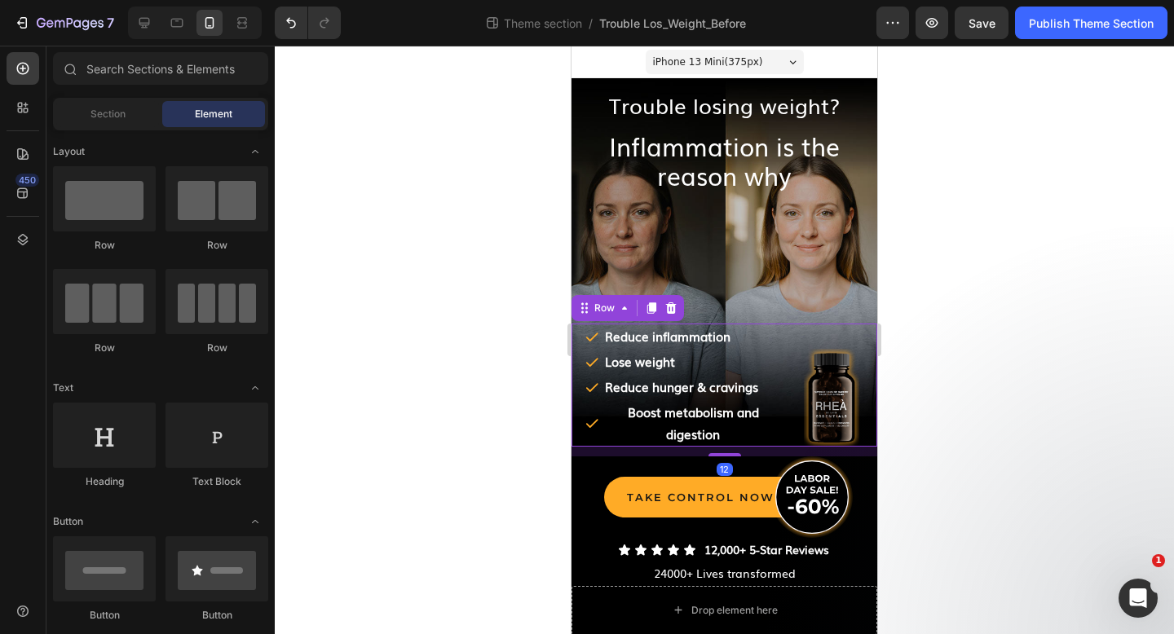
click at [790, 420] on div "Icon ﻿Reduce inflammation Text Block Row Icon ﻿Lose weight Text Block Row Icon …" at bounding box center [724, 385] width 306 height 123
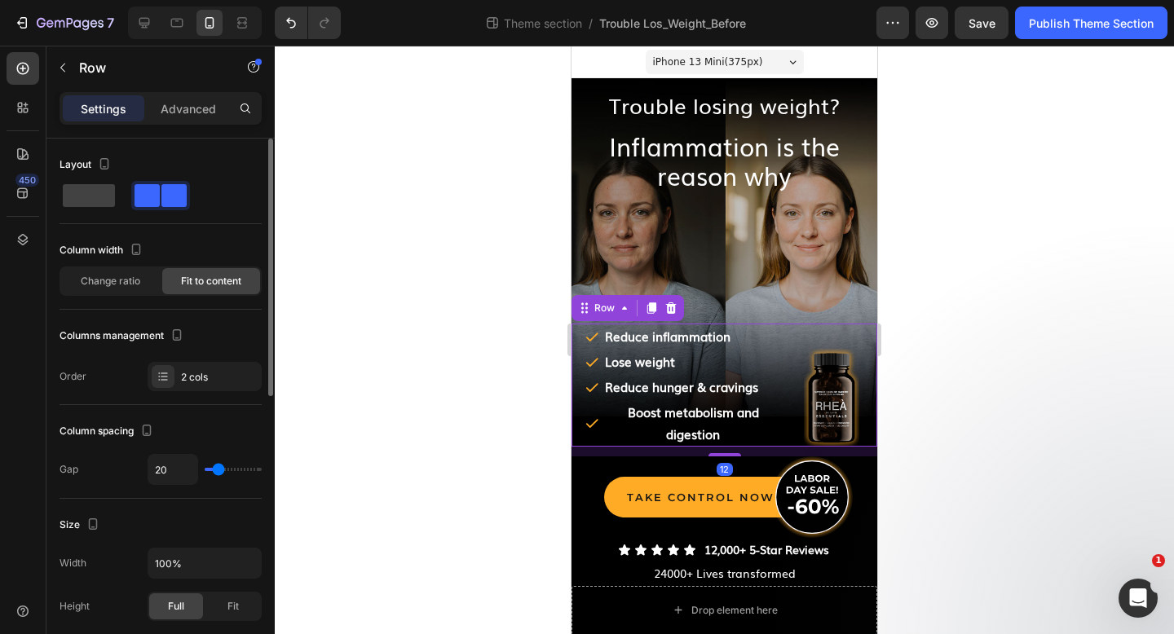
type input "18"
type input "16"
type input "14"
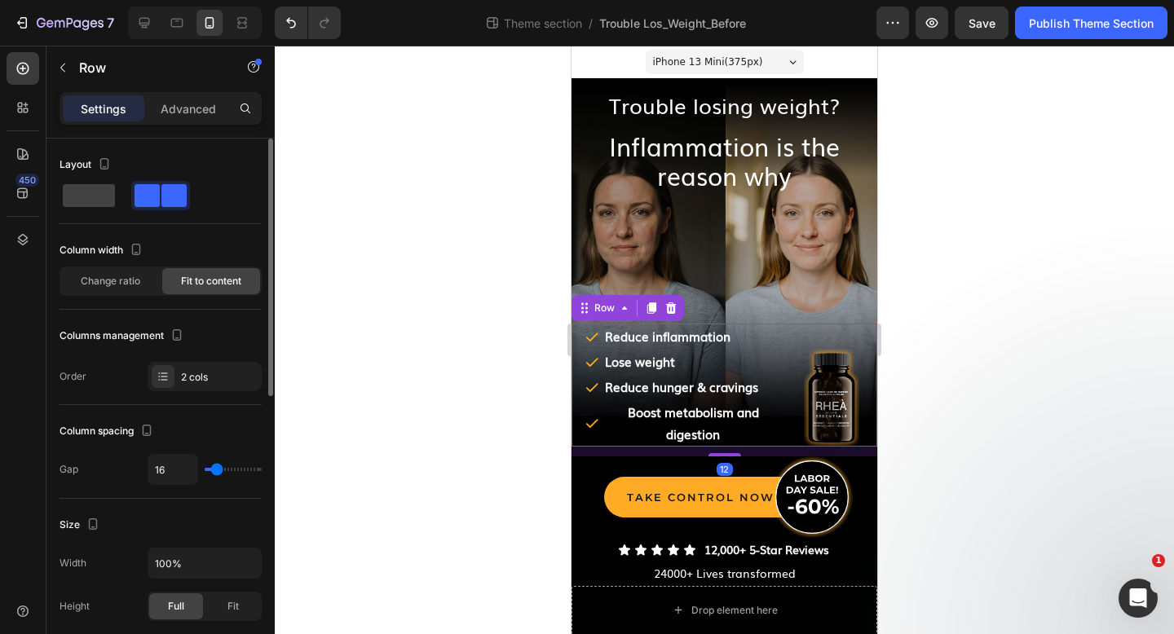
type input "14"
type input "13"
type input "11"
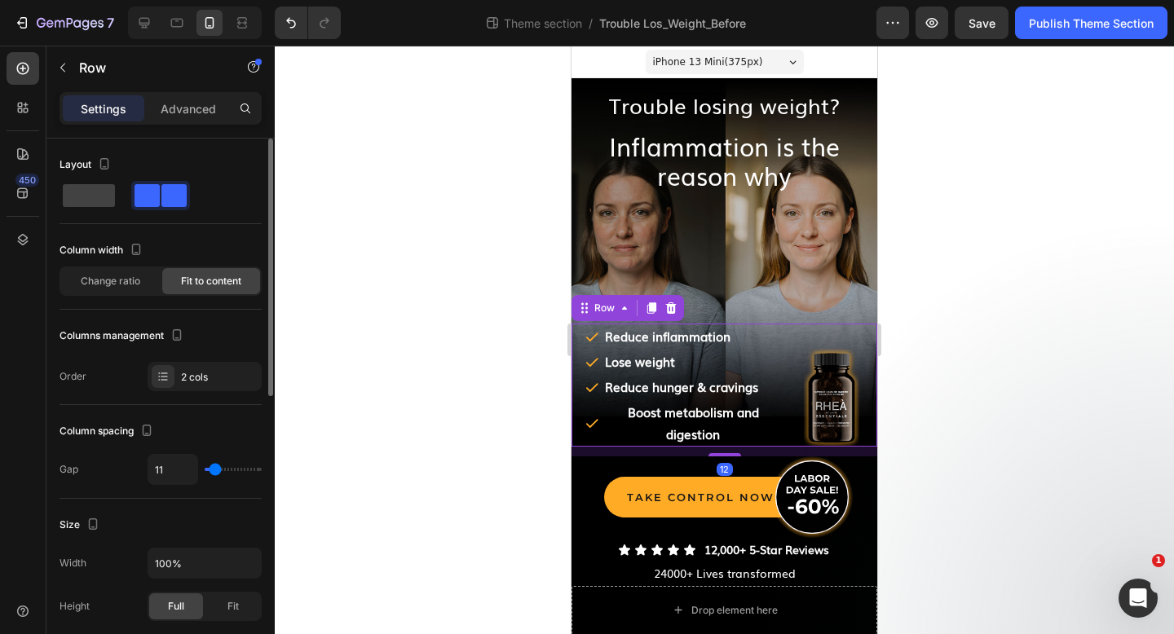
type input "10"
type input "9"
type input "8"
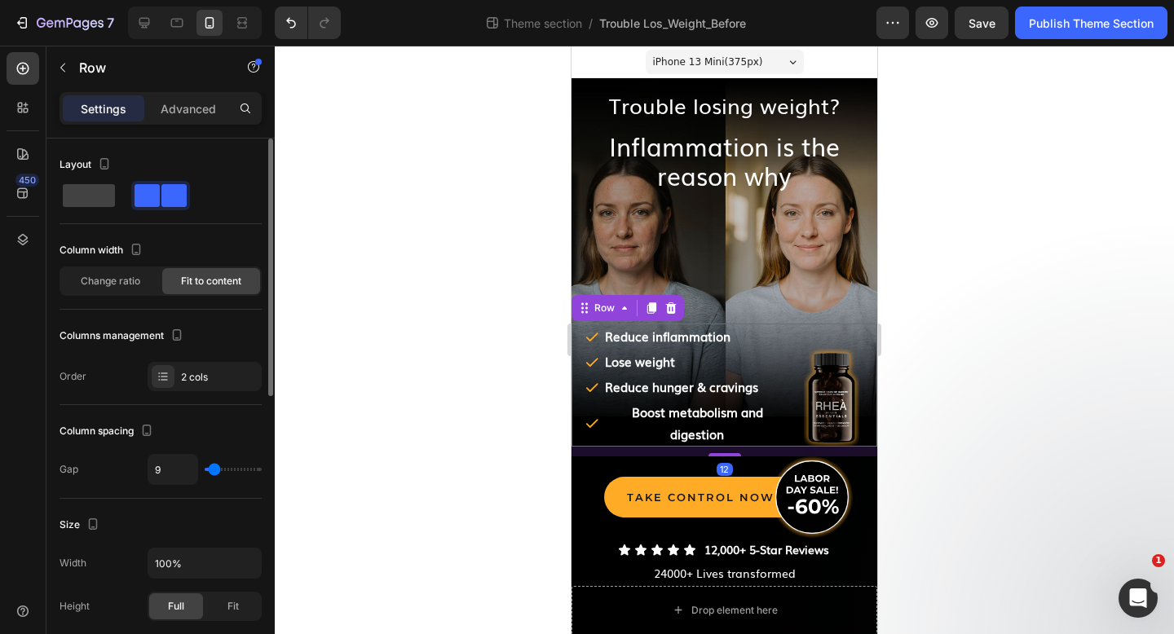
type input "8"
type input "7"
type input "5"
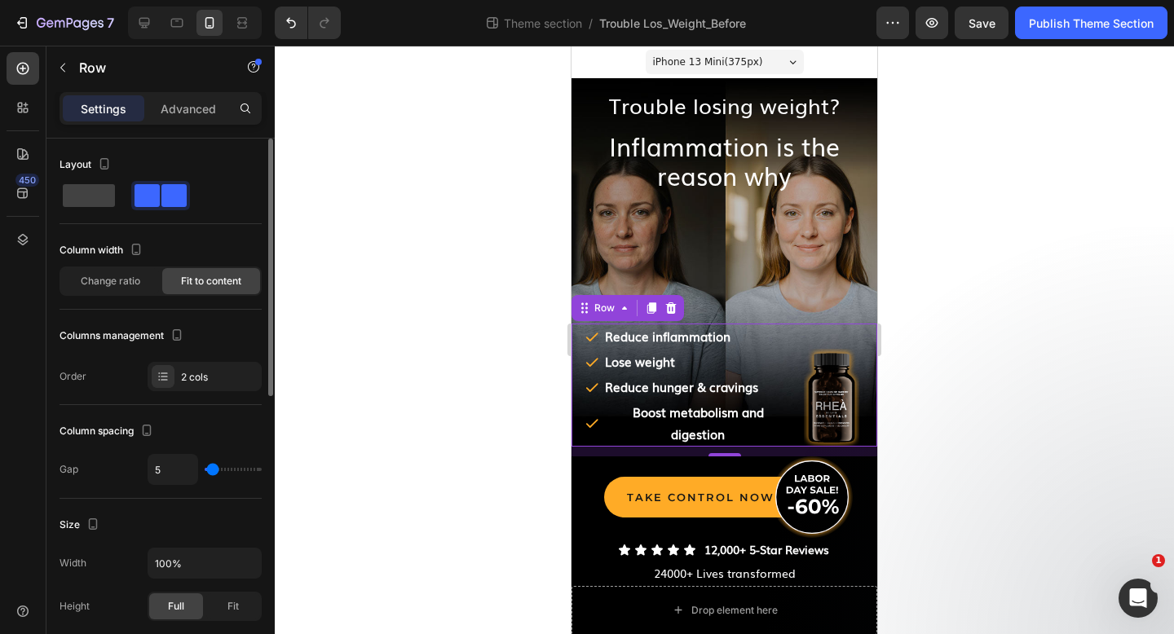
type input "3"
type input "1"
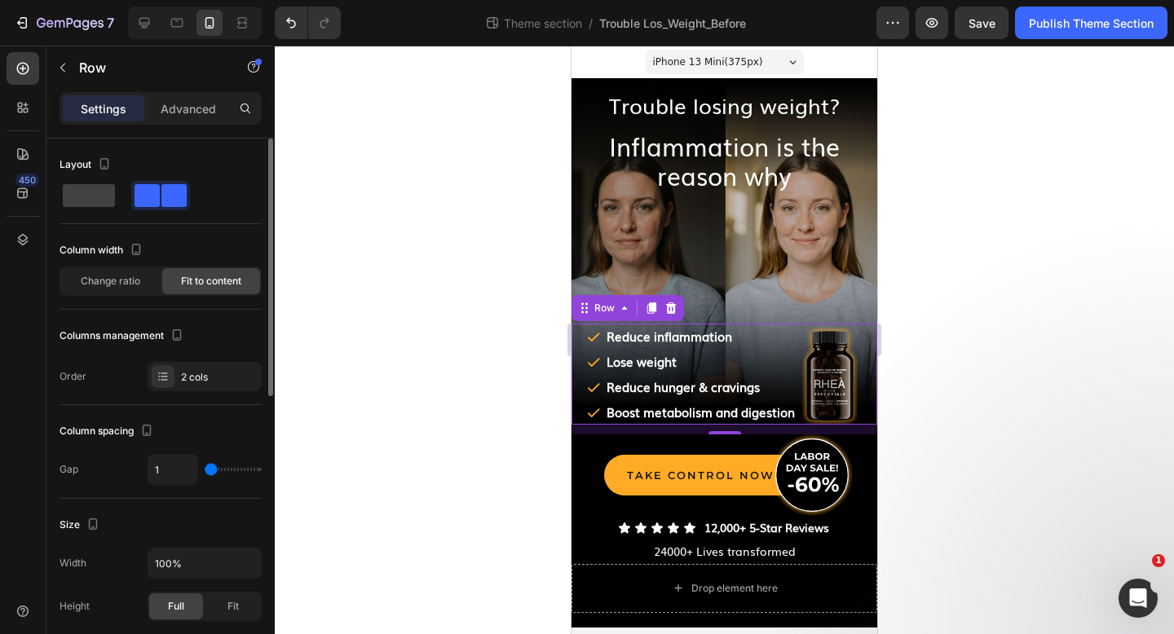
type input "0"
type input "3"
type input "4"
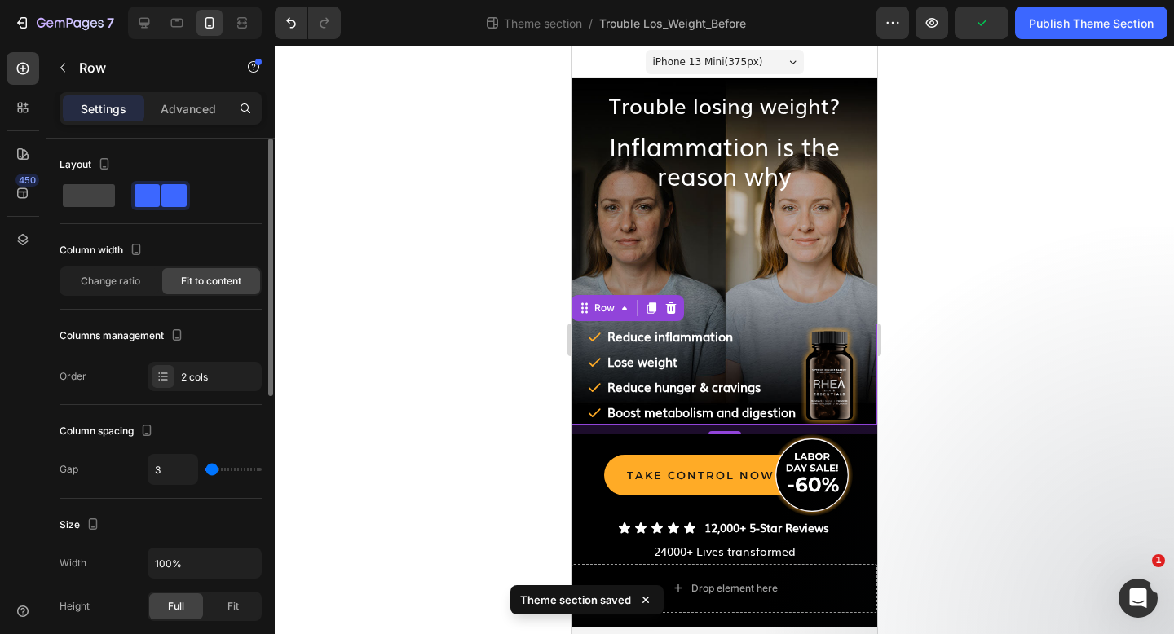
type input "4"
type input "6"
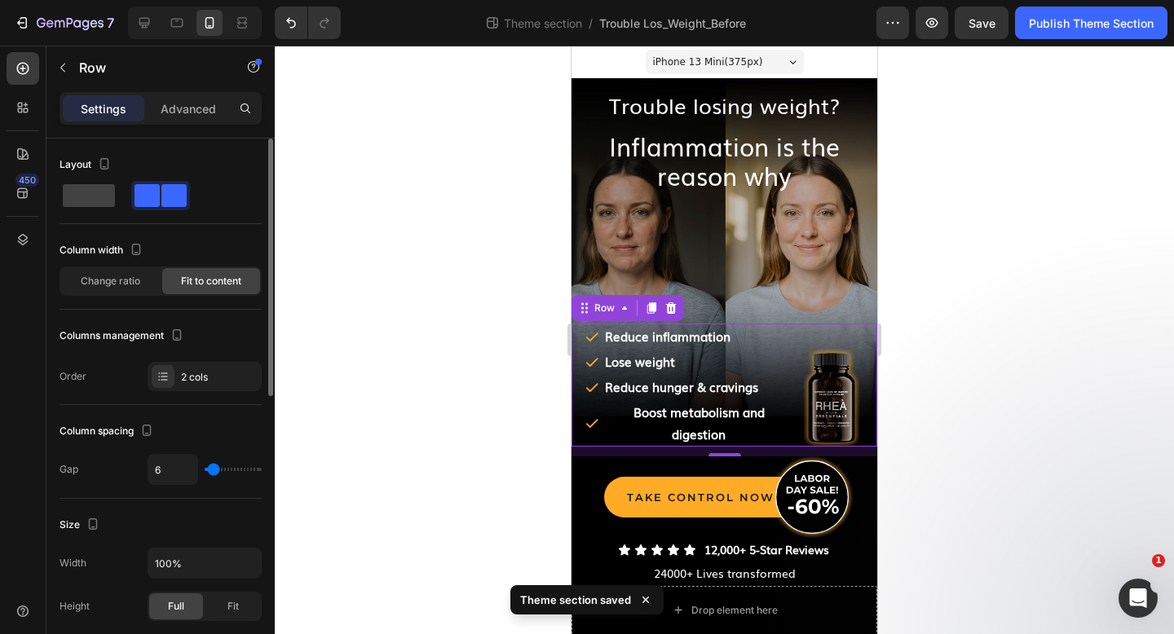
type input "7"
type input "9"
type input "10"
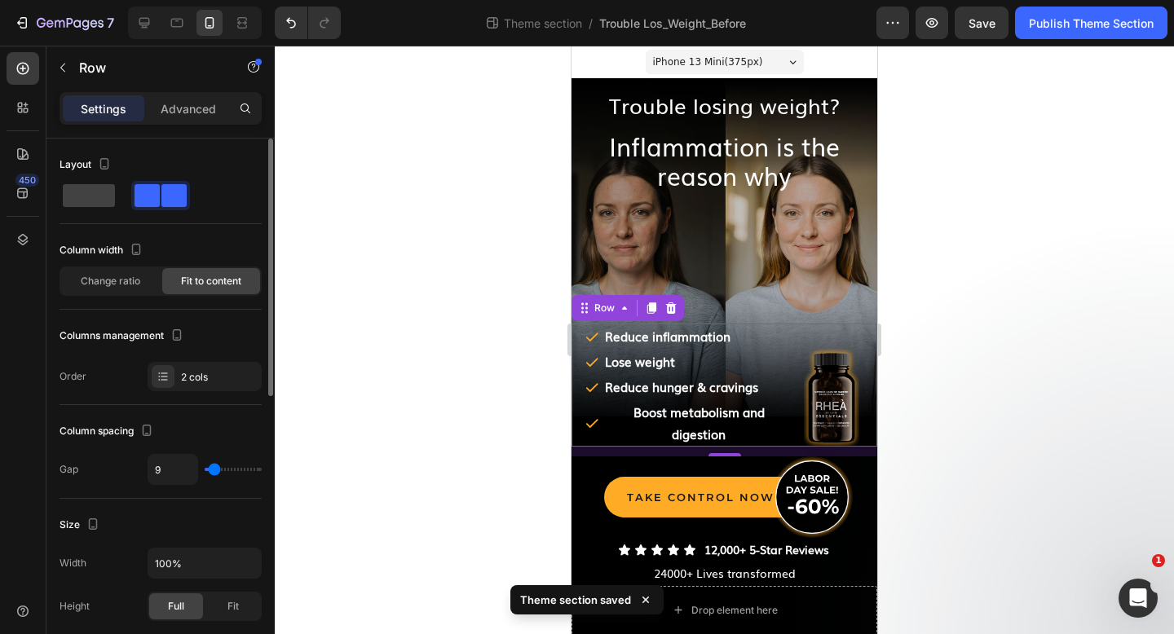
type input "10"
type input "11"
type input "12"
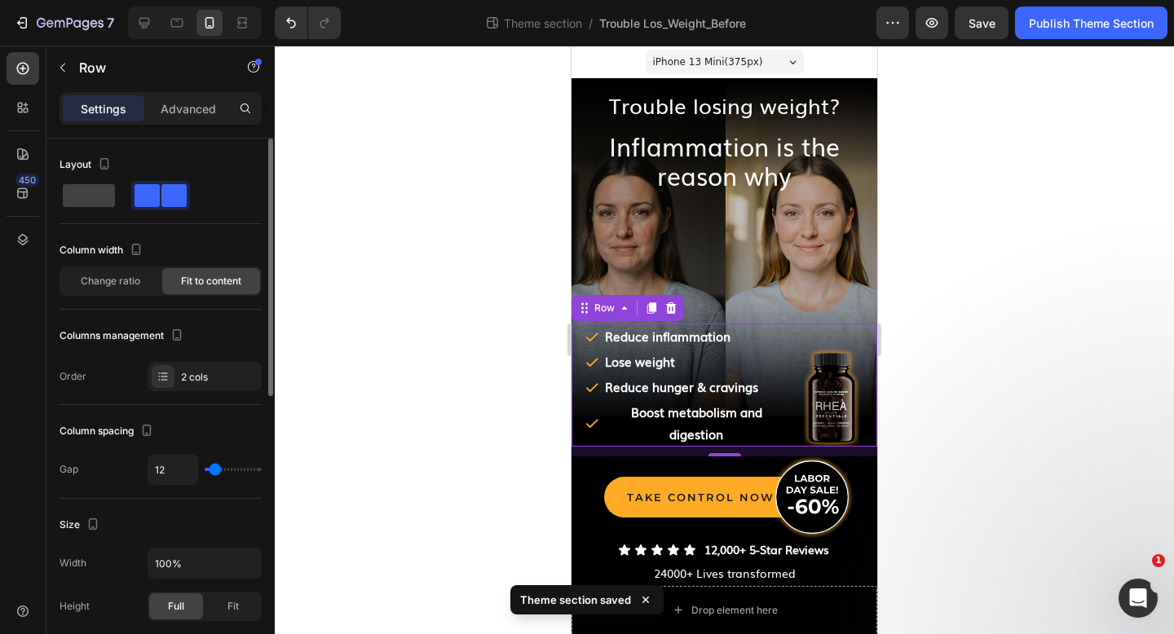
click at [215, 468] on input "range" at bounding box center [233, 469] width 57 height 3
click at [687, 411] on strong "﻿Boost metabolism and digestion" at bounding box center [696, 423] width 131 height 40
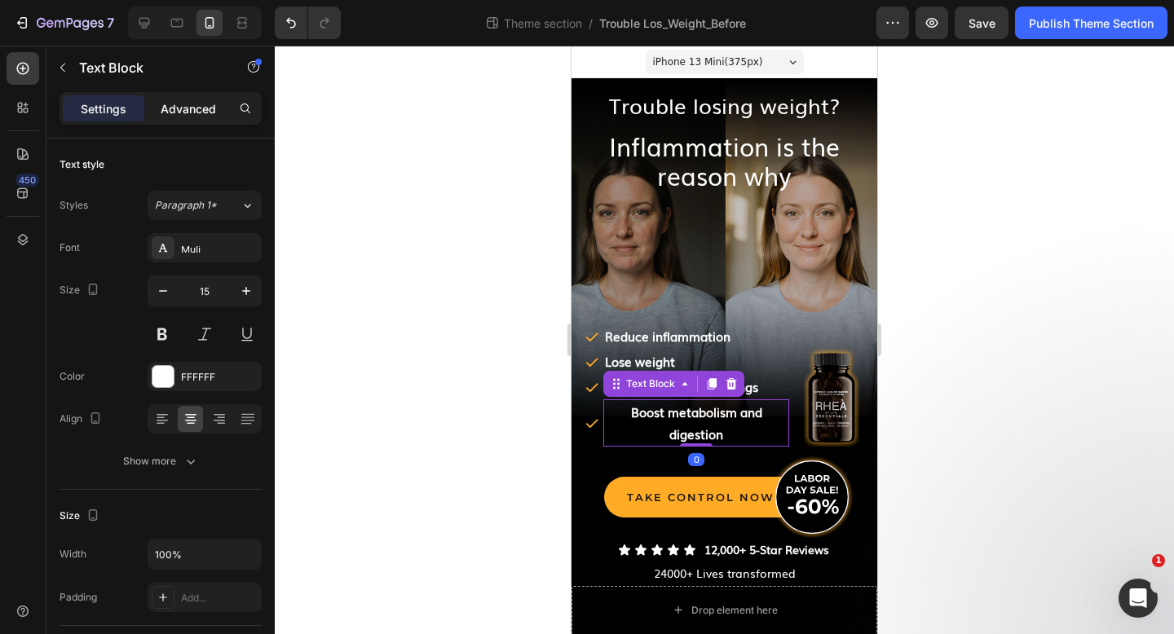
click at [198, 111] on p "Advanced" at bounding box center [188, 108] width 55 height 17
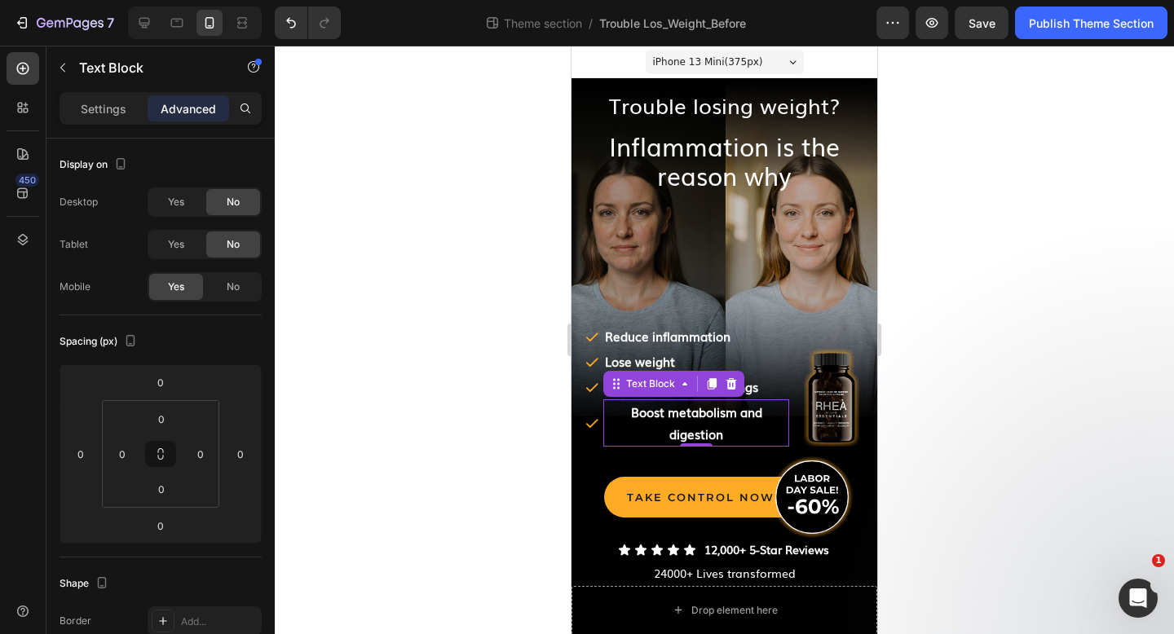
click at [500, 315] on div at bounding box center [724, 340] width 899 height 588
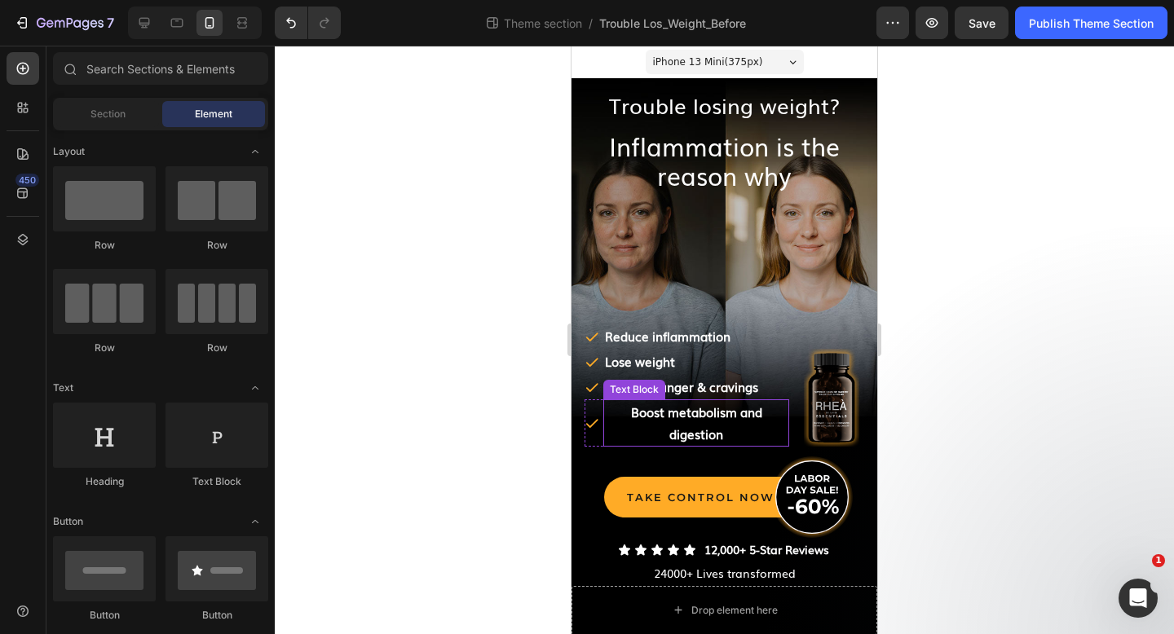
click at [728, 434] on p "﻿Boost metabolism and digestion" at bounding box center [696, 423] width 183 height 44
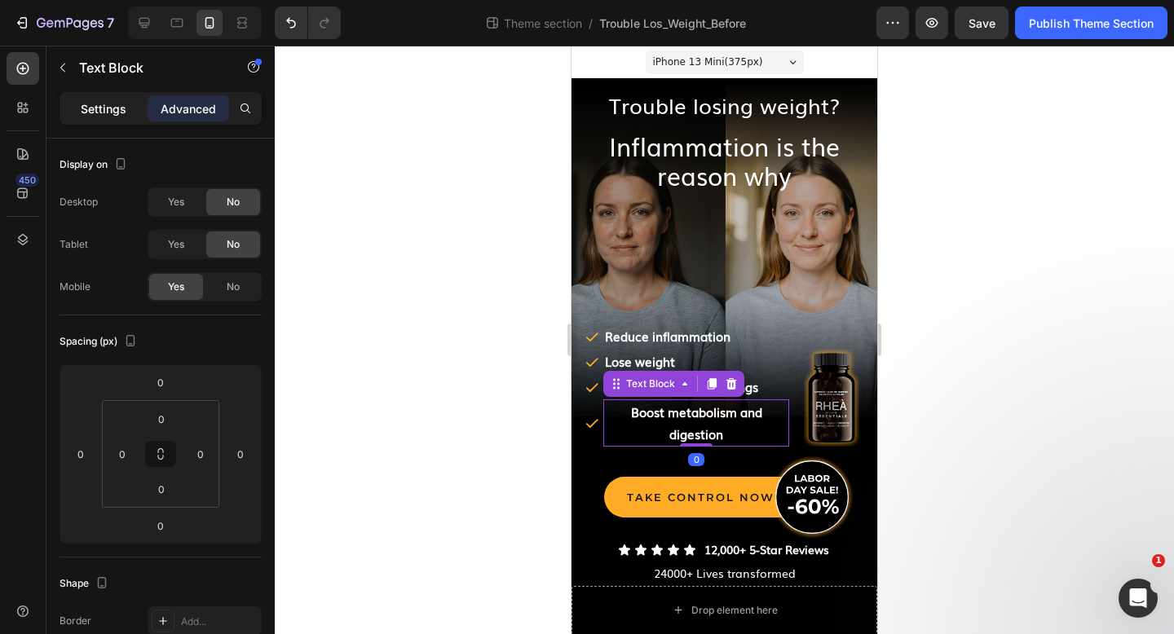
click at [108, 117] on div "Settings" at bounding box center [104, 108] width 82 height 26
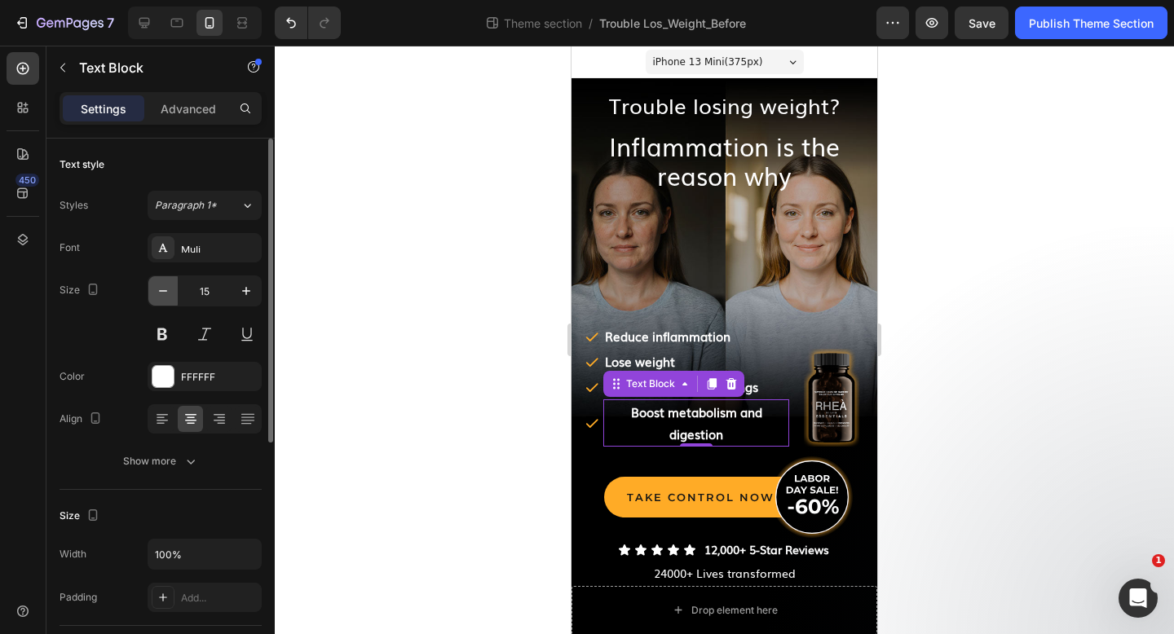
click at [161, 288] on icon "button" at bounding box center [163, 291] width 16 height 16
type input "14"
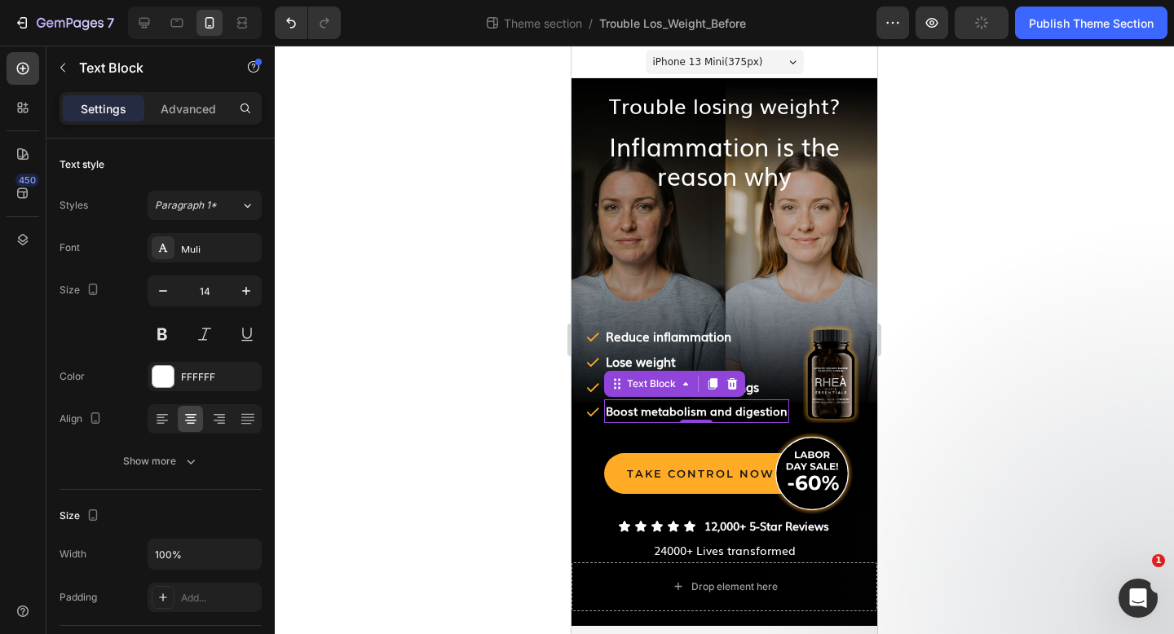
click at [294, 289] on div at bounding box center [724, 340] width 899 height 588
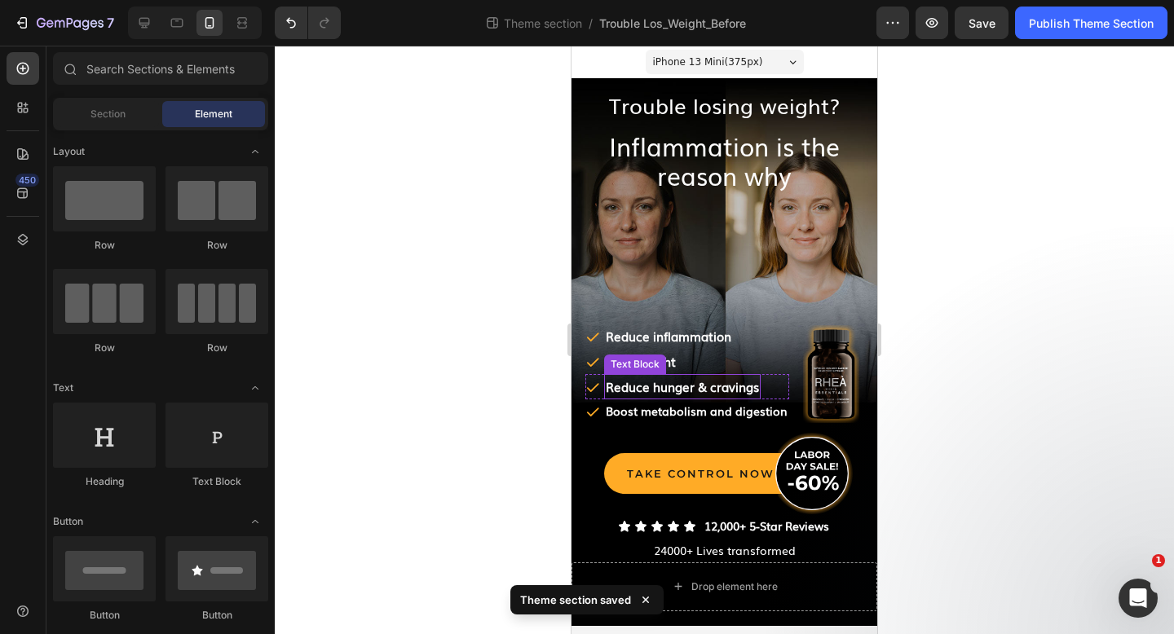
click at [635, 390] on strong "﻿Reduce hunger & cravings" at bounding box center [682, 386] width 153 height 18
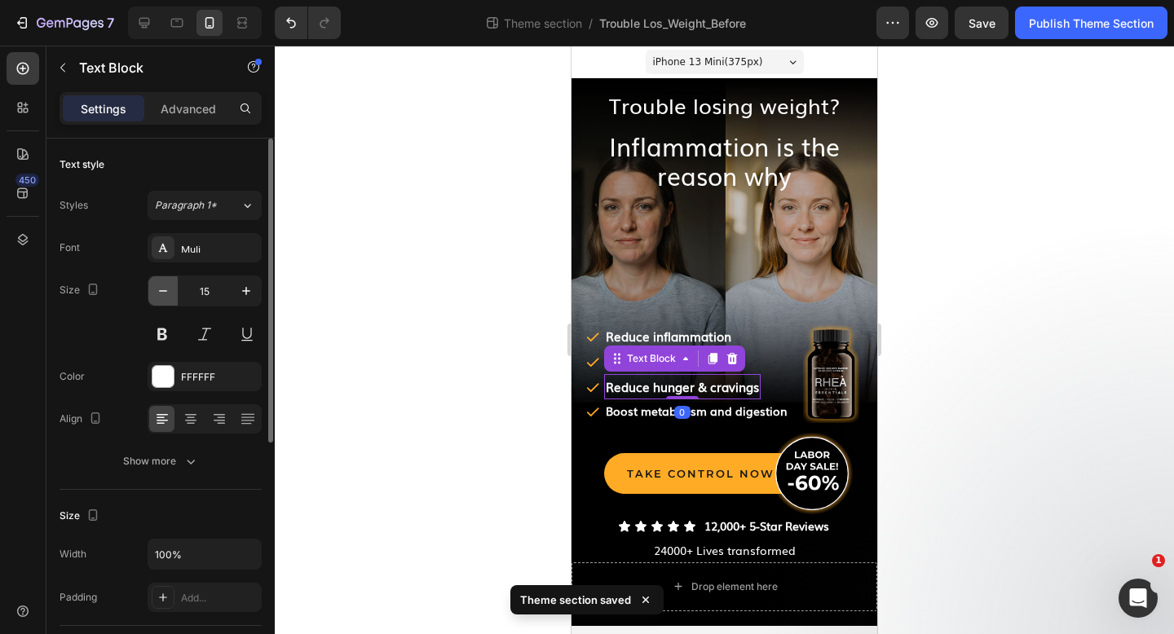
click at [166, 292] on icon "button" at bounding box center [163, 291] width 16 height 16
type input "14"
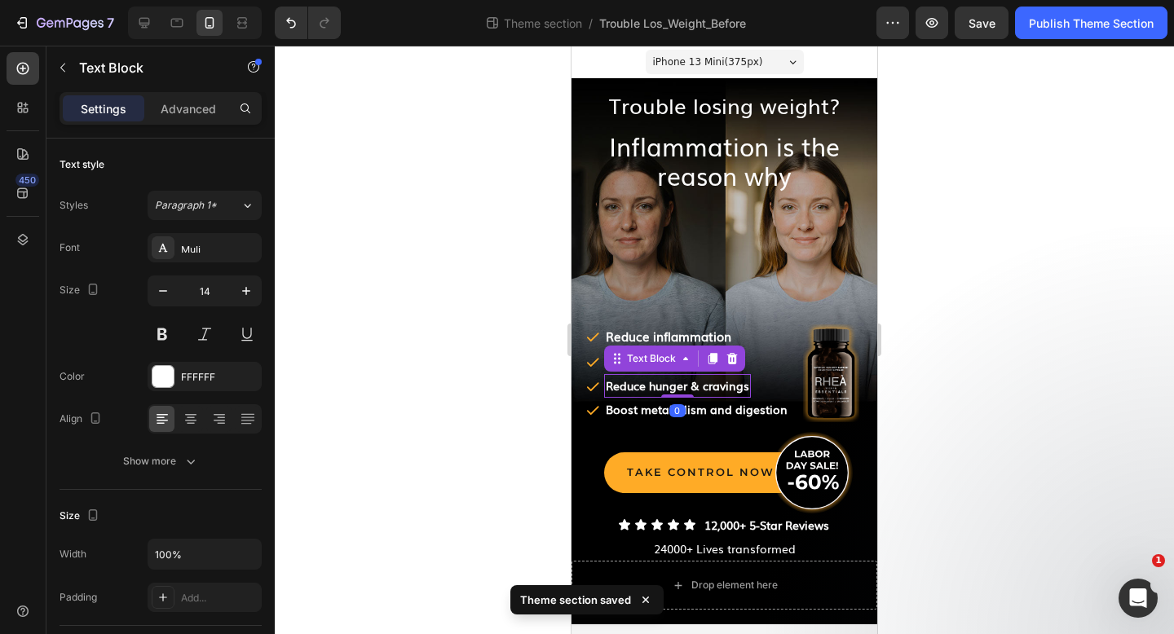
click at [357, 306] on div at bounding box center [724, 340] width 899 height 588
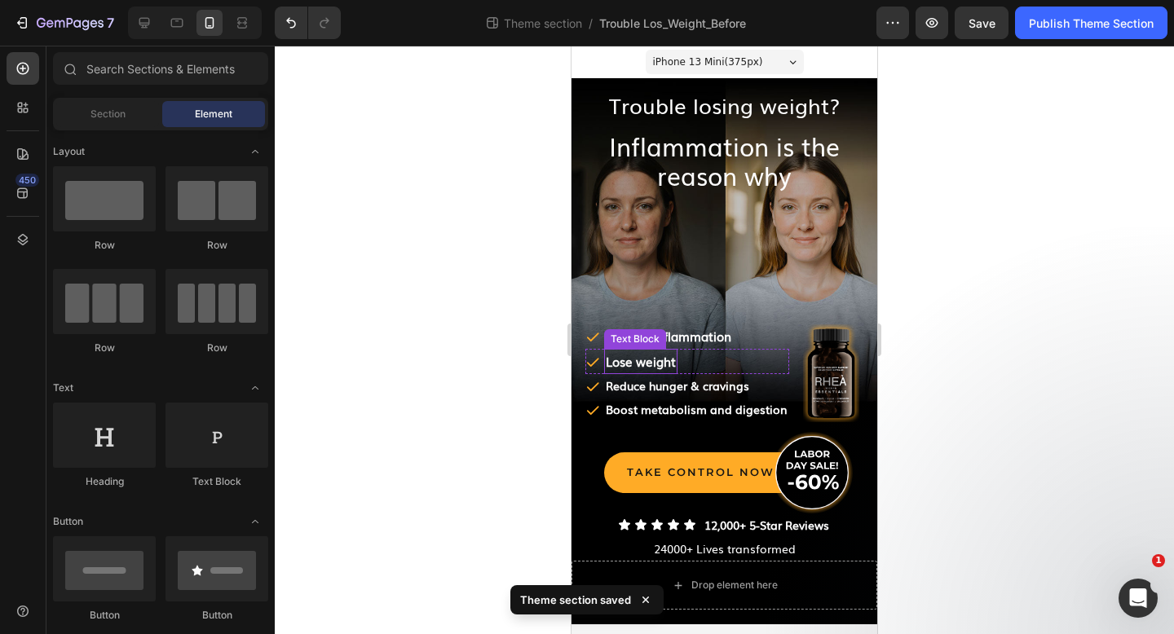
click at [637, 368] on strong "﻿Lose weight" at bounding box center [641, 361] width 70 height 18
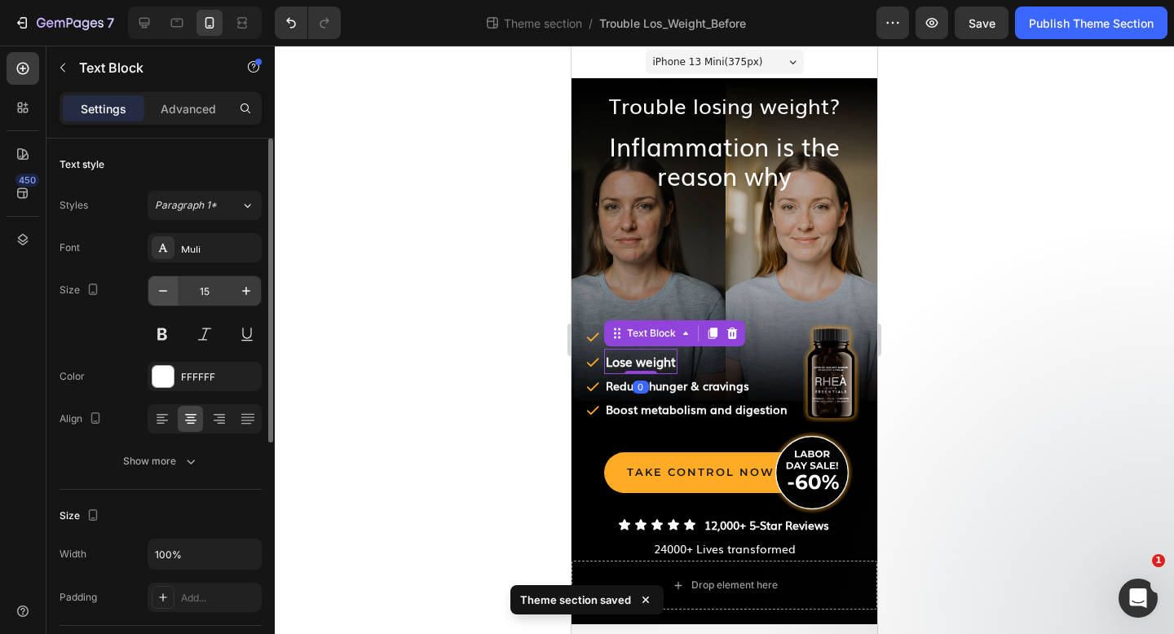
click at [168, 297] on icon "button" at bounding box center [163, 291] width 16 height 16
type input "14"
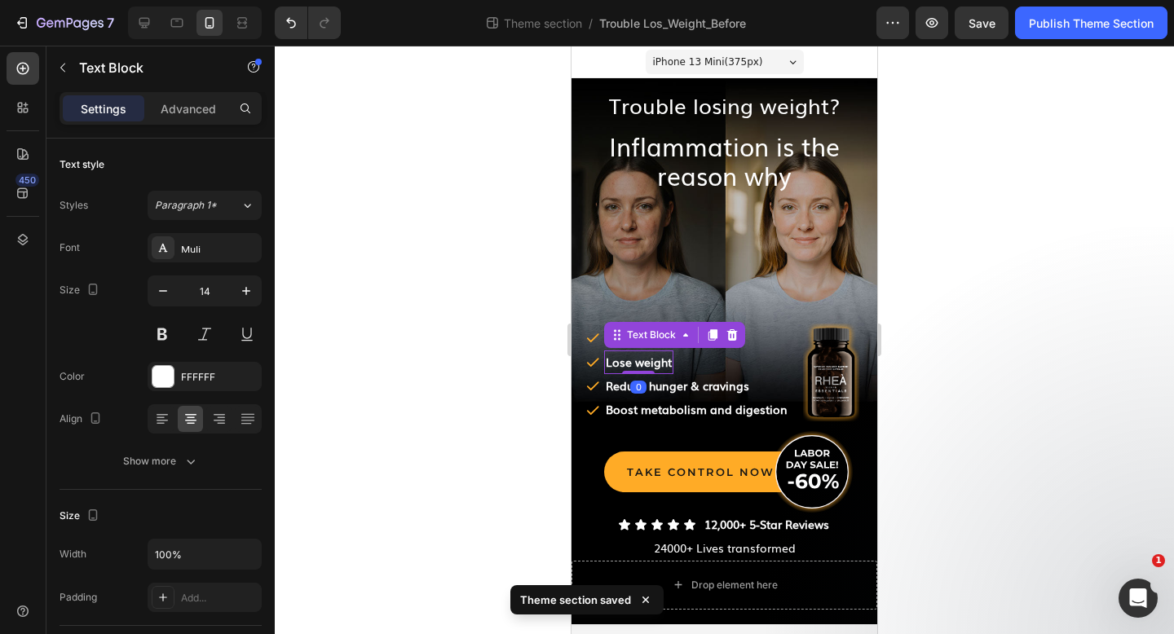
click at [404, 287] on div at bounding box center [724, 340] width 899 height 588
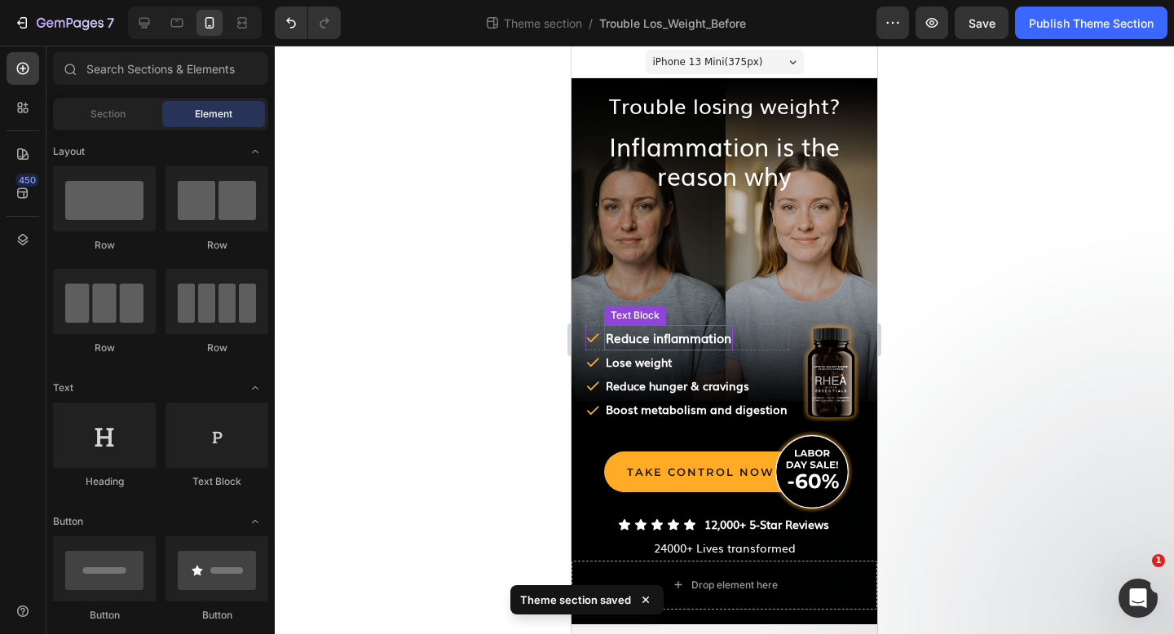
click at [642, 337] on strong "﻿Reduce inflammation" at bounding box center [669, 337] width 126 height 18
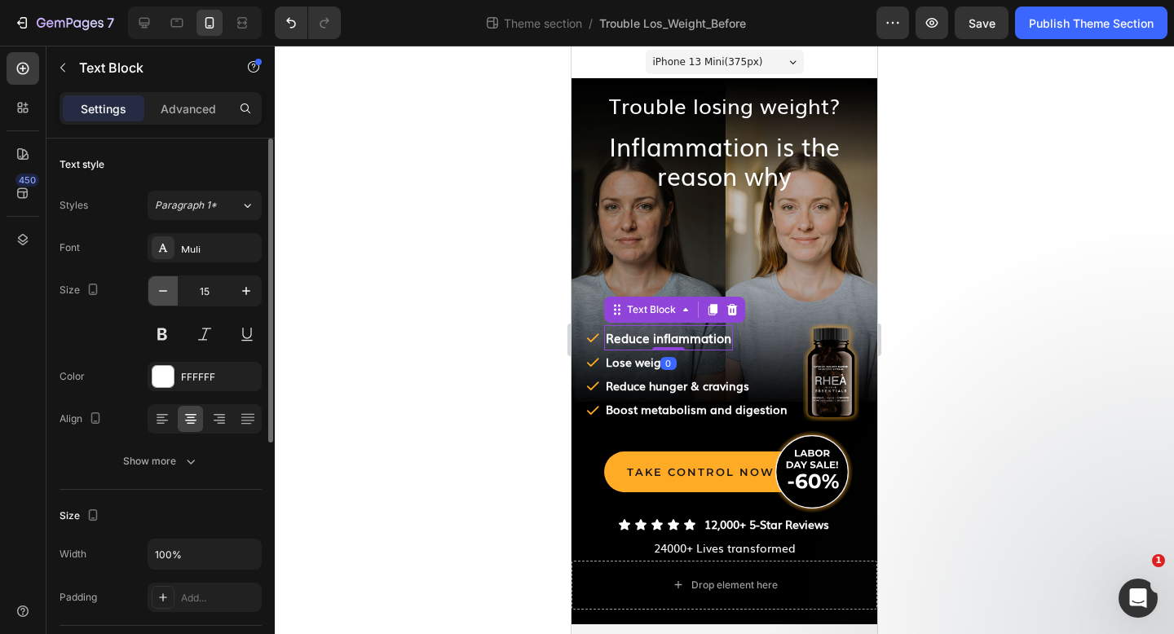
click at [165, 284] on icon "button" at bounding box center [163, 291] width 16 height 16
type input "14"
click at [421, 271] on div at bounding box center [724, 340] width 899 height 588
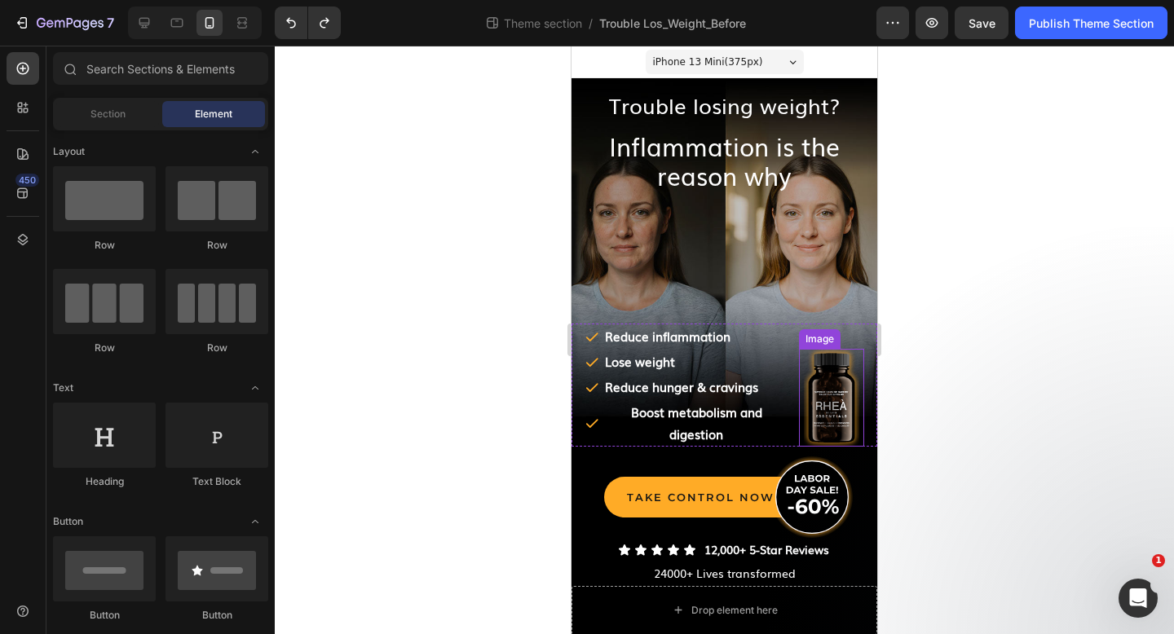
click at [842, 372] on img at bounding box center [831, 398] width 65 height 98
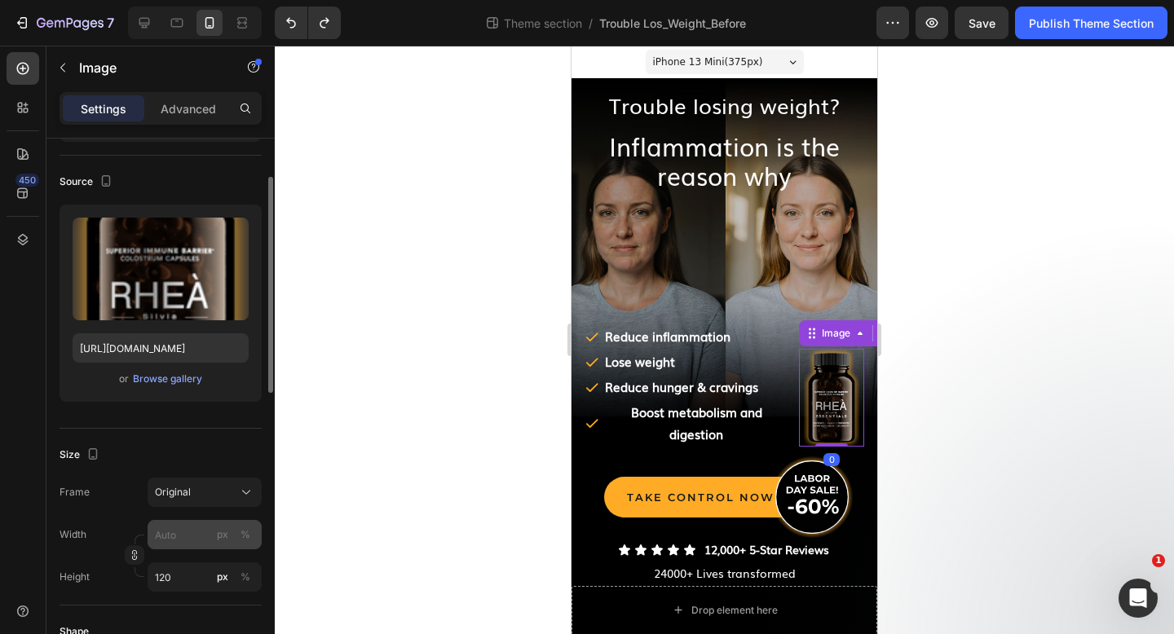
scroll to position [108, 0]
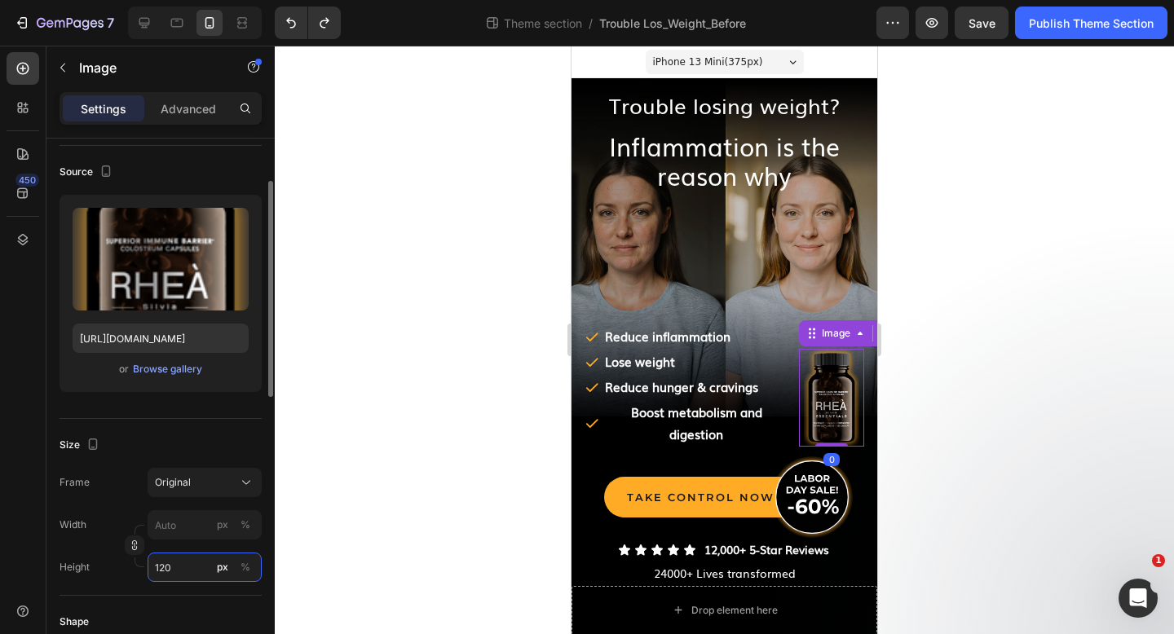
click at [190, 572] on input "120" at bounding box center [205, 567] width 114 height 29
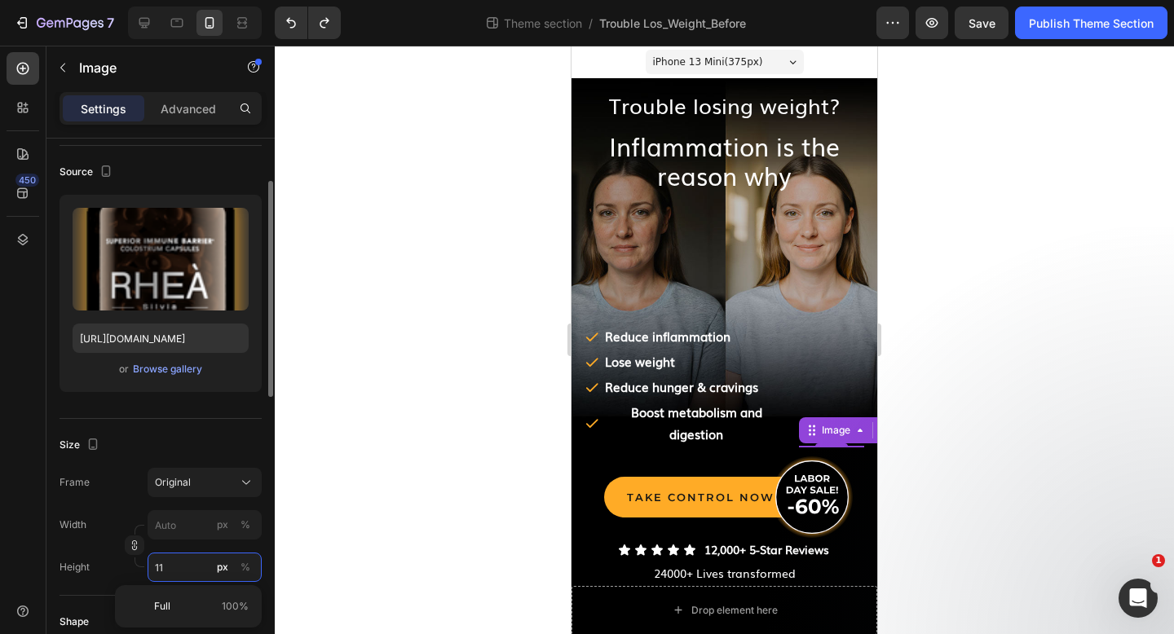
type input "110"
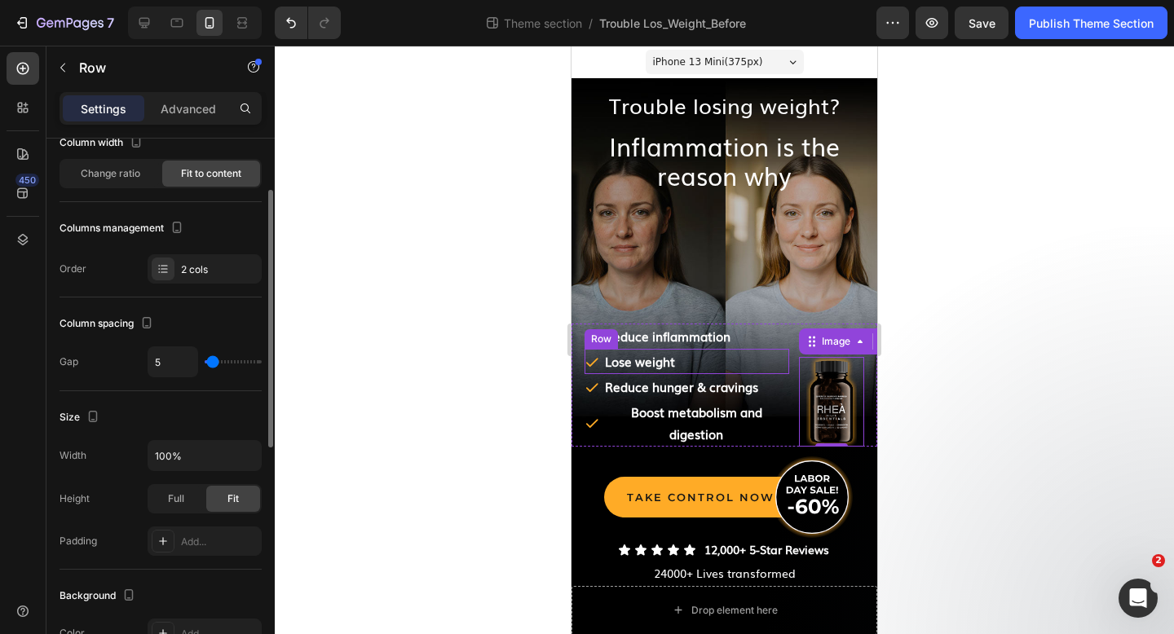
click at [778, 365] on div "Icon ﻿Lose weight Text Block Row" at bounding box center [686, 361] width 205 height 25
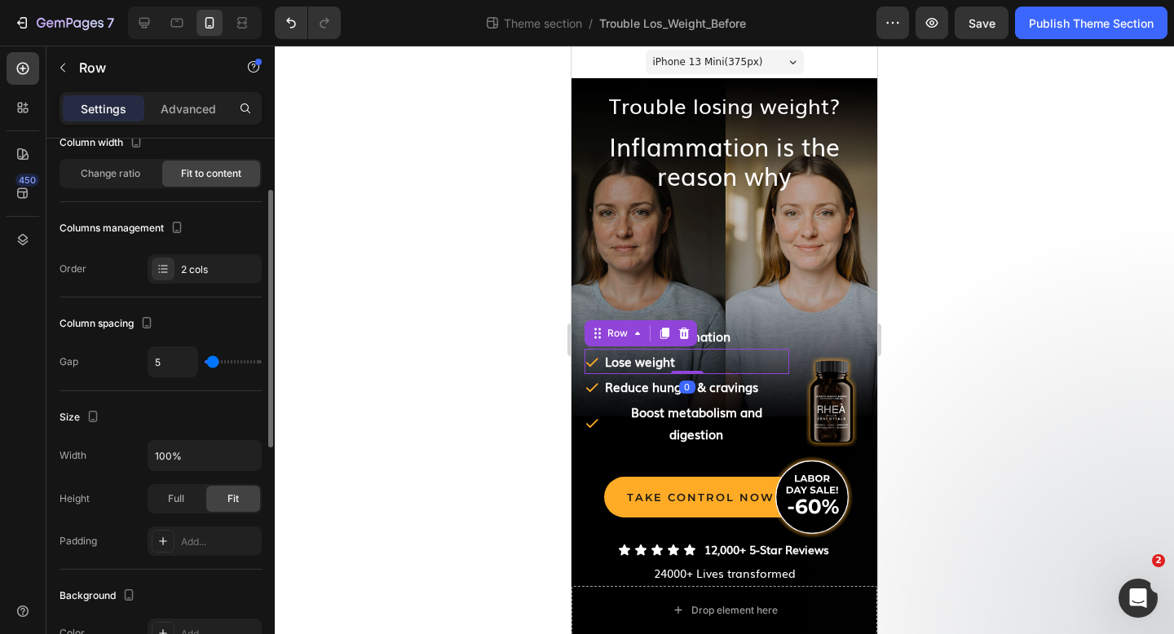
scroll to position [0, 0]
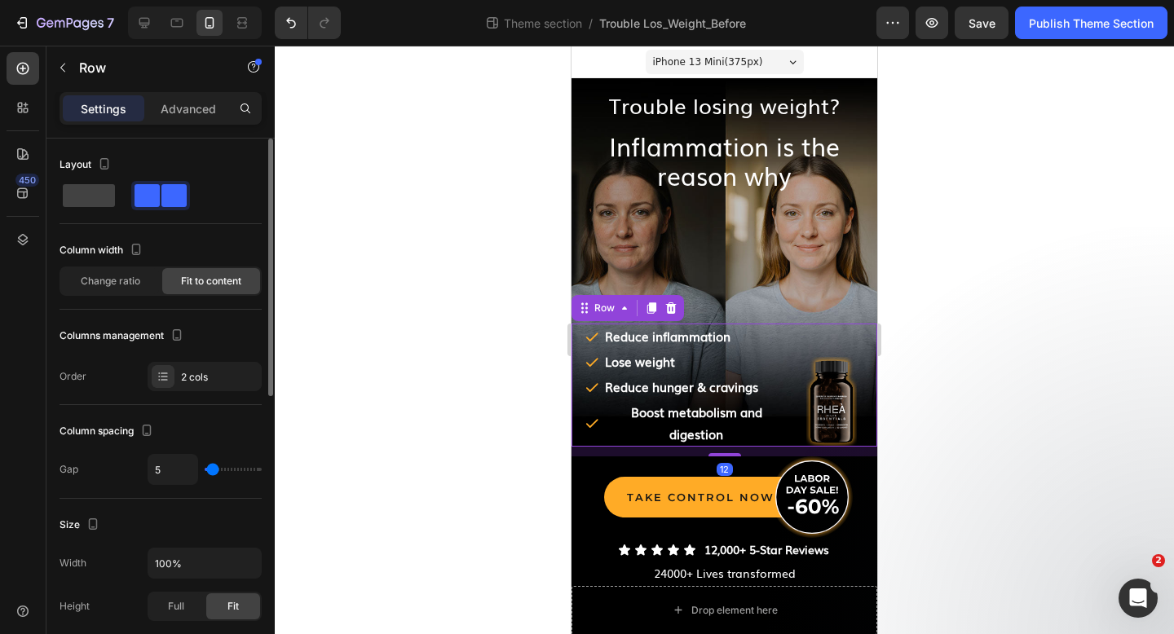
click at [795, 350] on div "Icon ﻿Reduce inflammation Text Block Row Icon ﻿Lose weight Text Block Row Icon …" at bounding box center [724, 385] width 306 height 123
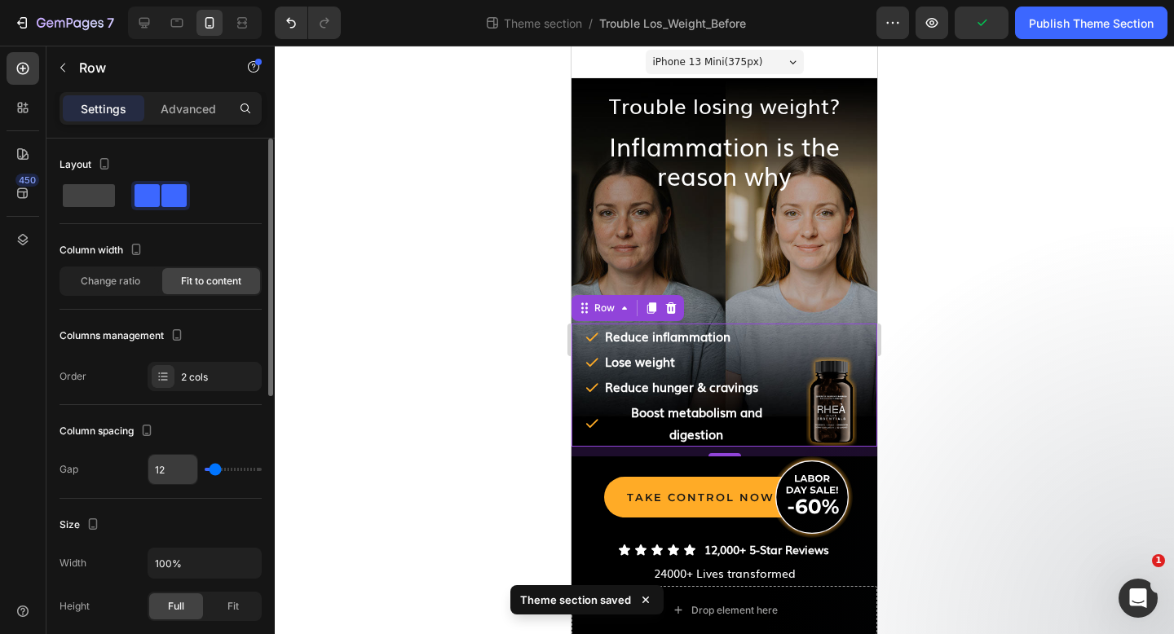
click at [178, 469] on input "12" at bounding box center [172, 469] width 49 height 29
type input "6"
type input "0"
type input "2"
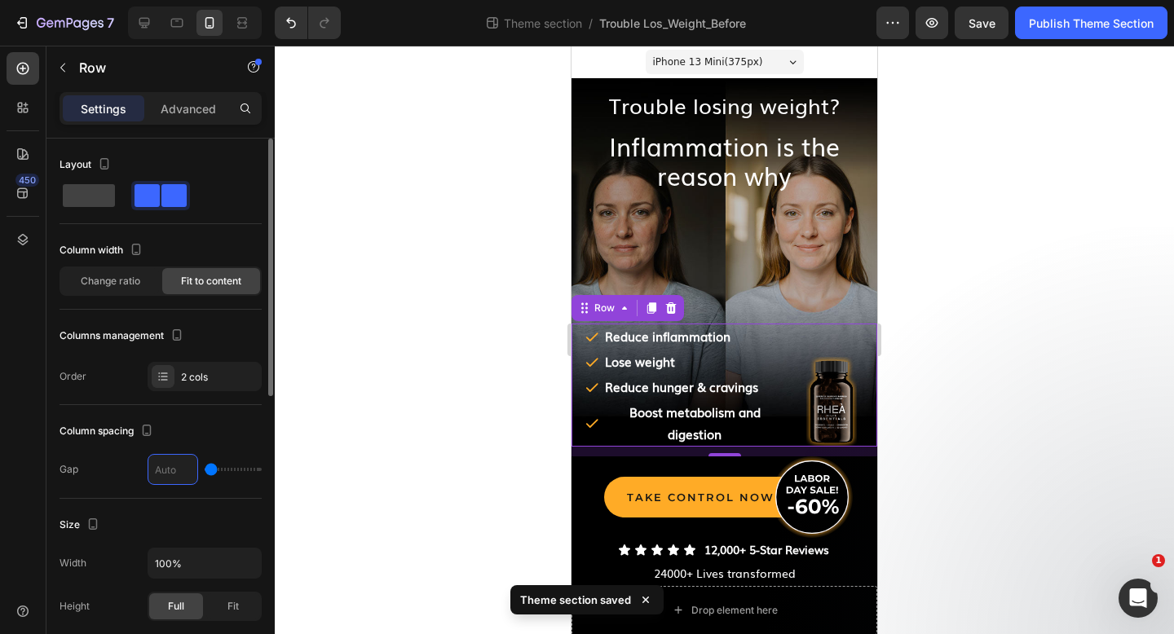
type input "2"
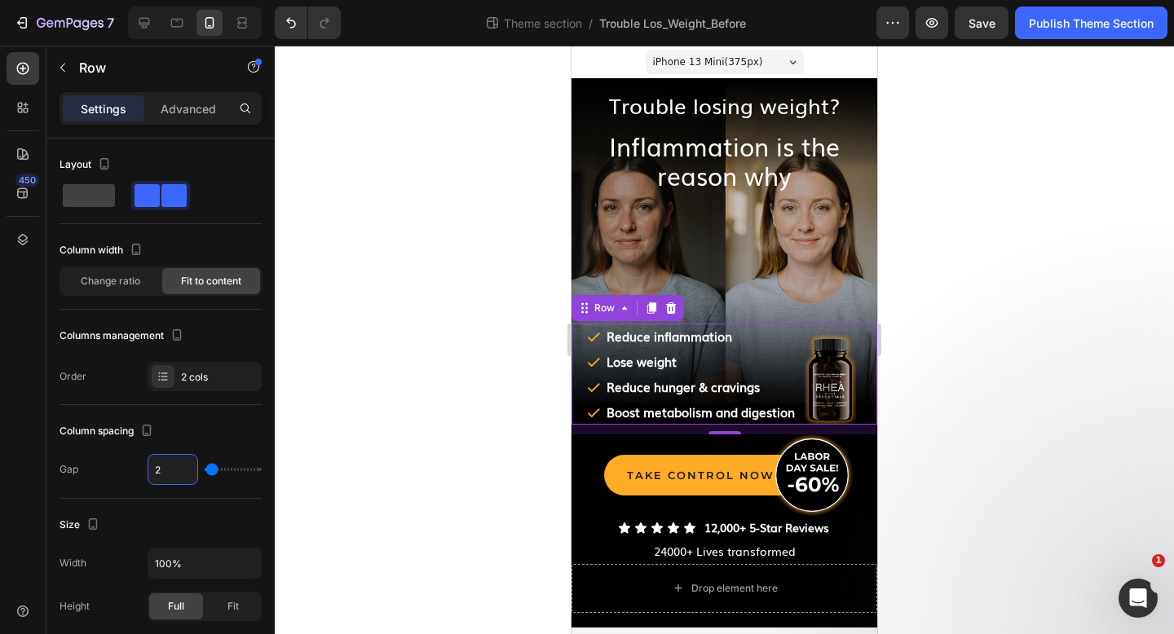
click at [388, 342] on div at bounding box center [724, 340] width 899 height 588
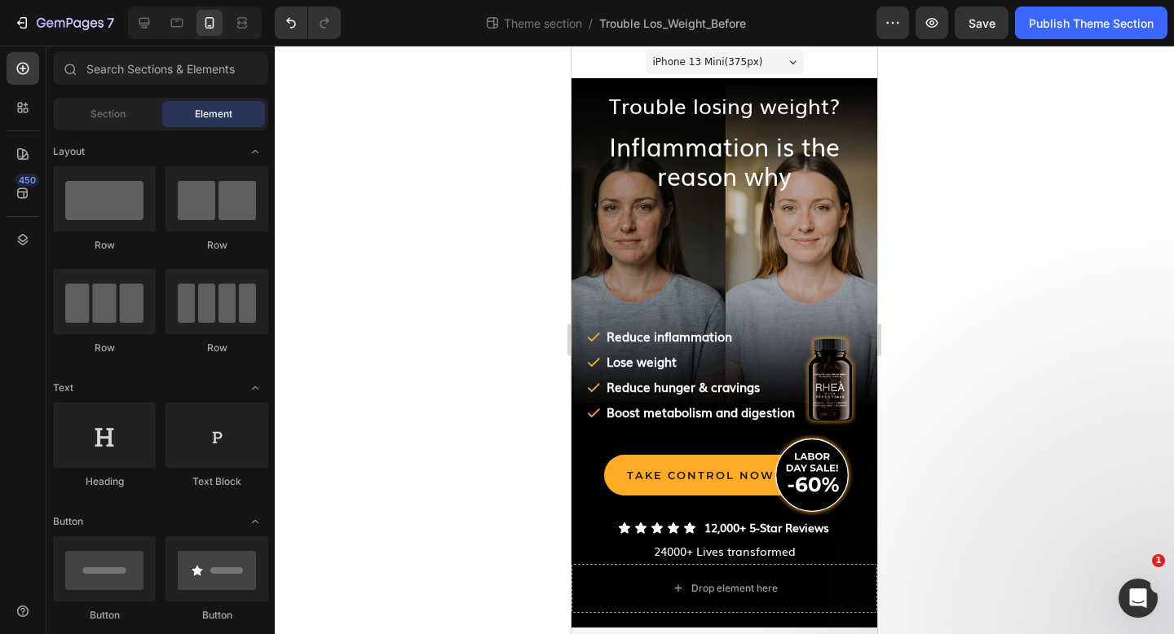
click at [681, 62] on span "iPhone 13 Mini ( 375 px)" at bounding box center [708, 62] width 110 height 16
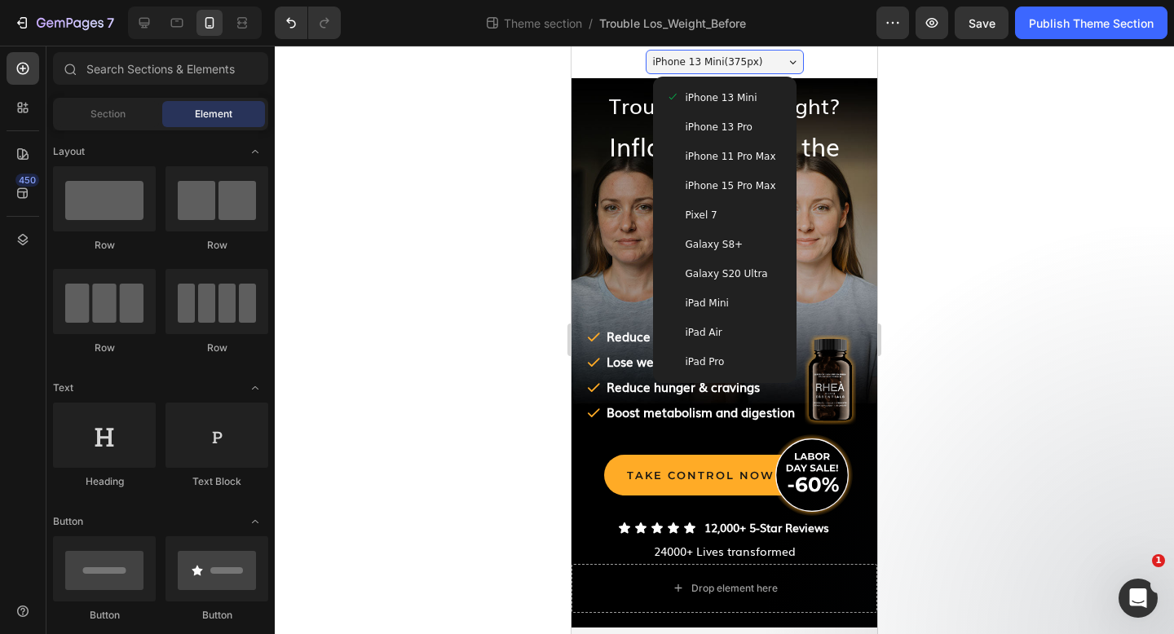
click at [692, 121] on span "iPhone 13 Pro" at bounding box center [718, 127] width 67 height 16
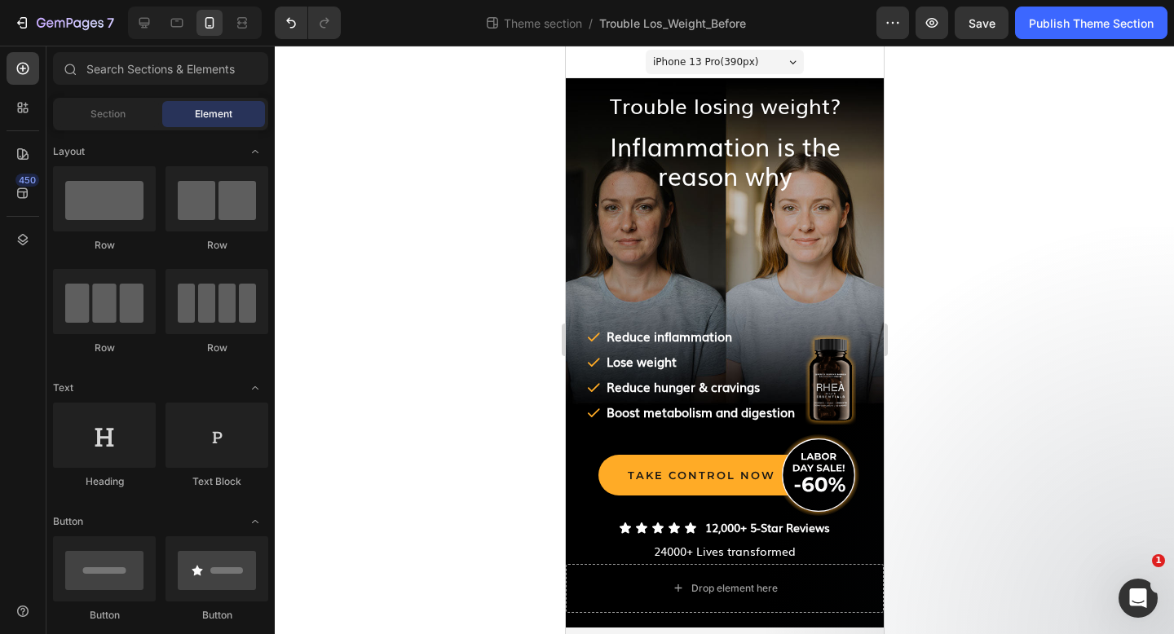
click at [696, 64] on span "iPhone 13 Pro ( 390 px)" at bounding box center [704, 62] width 105 height 16
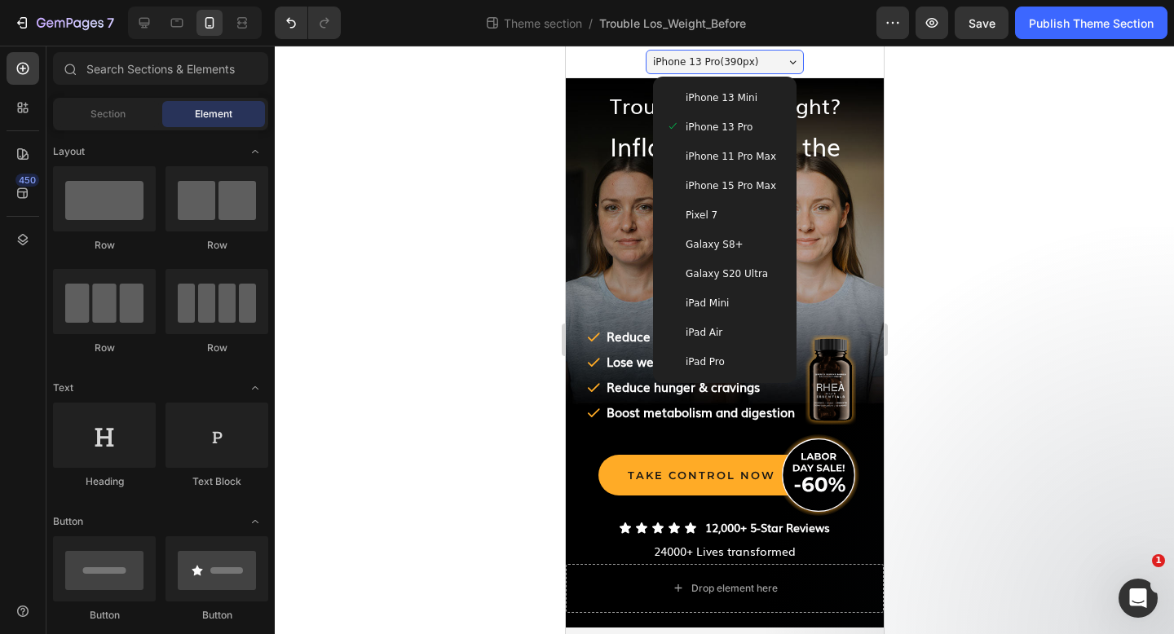
click at [703, 148] on span "iPhone 11 Pro Max" at bounding box center [730, 156] width 90 height 16
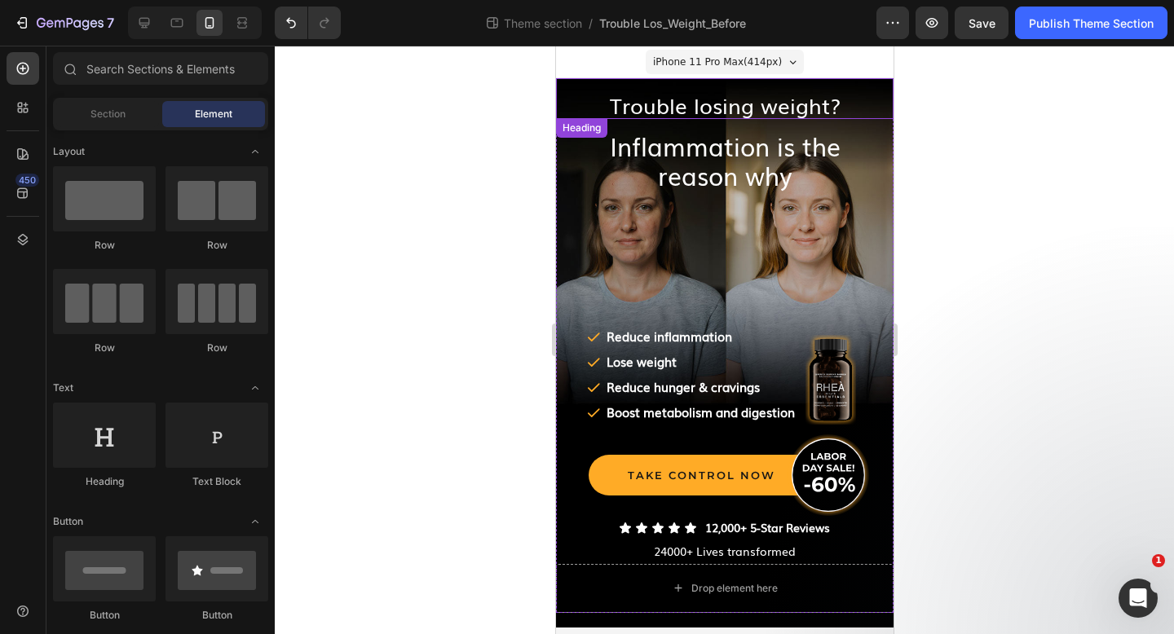
click at [703, 64] on span "iPhone 11 Pro Max ( 414 px)" at bounding box center [716, 62] width 129 height 16
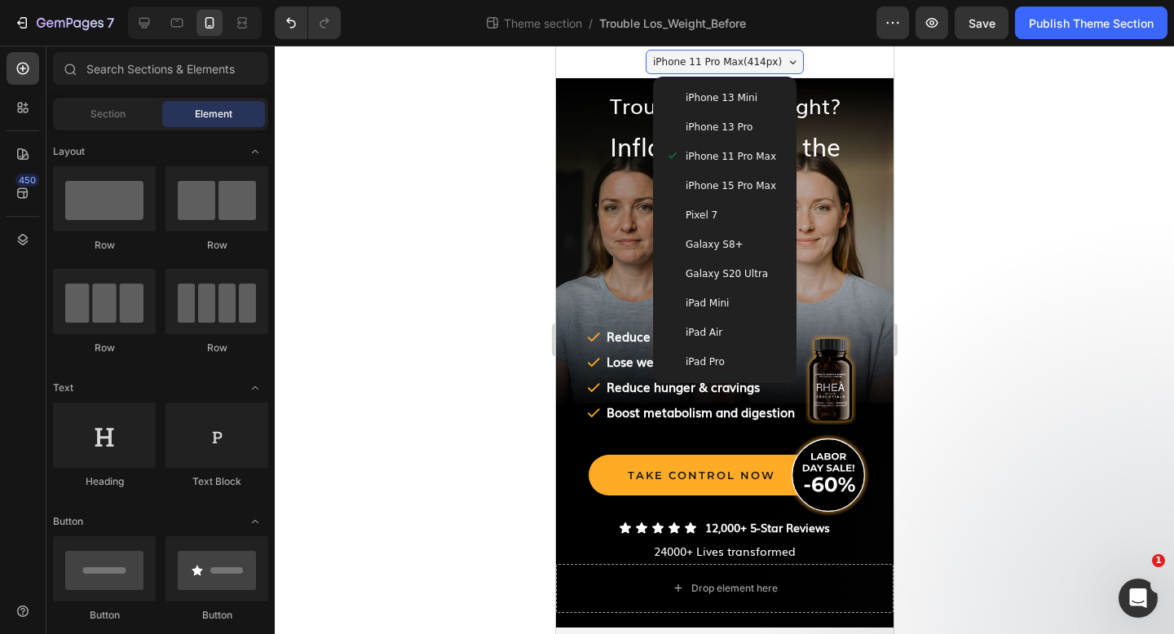
click at [704, 99] on span "iPhone 13 Mini" at bounding box center [721, 98] width 72 height 16
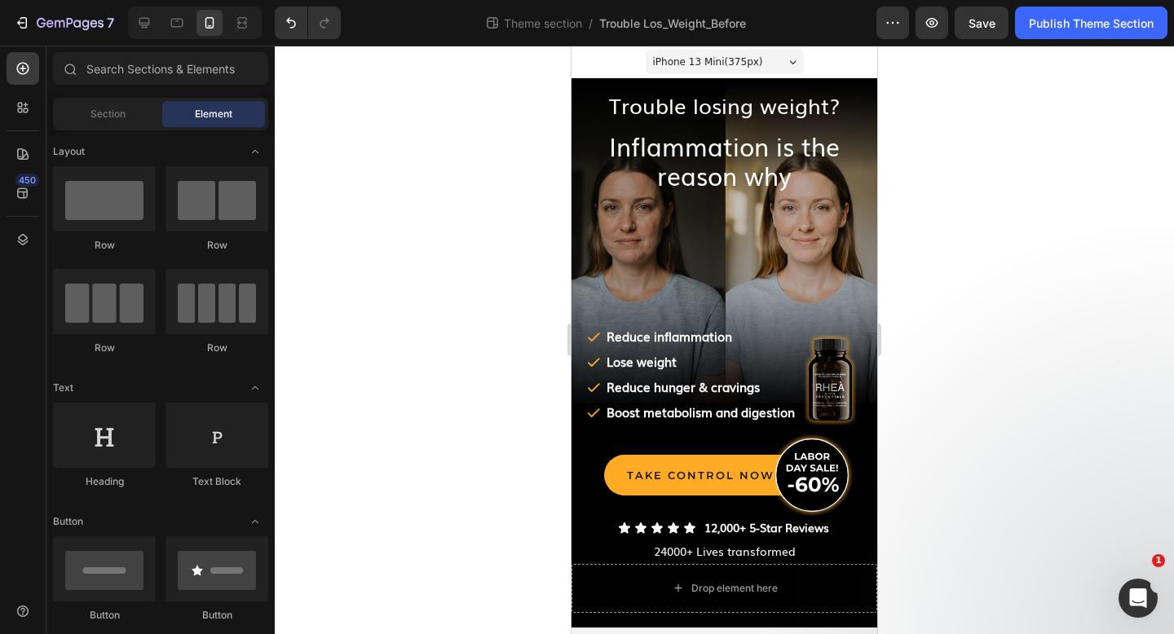
click at [458, 152] on div at bounding box center [724, 340] width 899 height 588
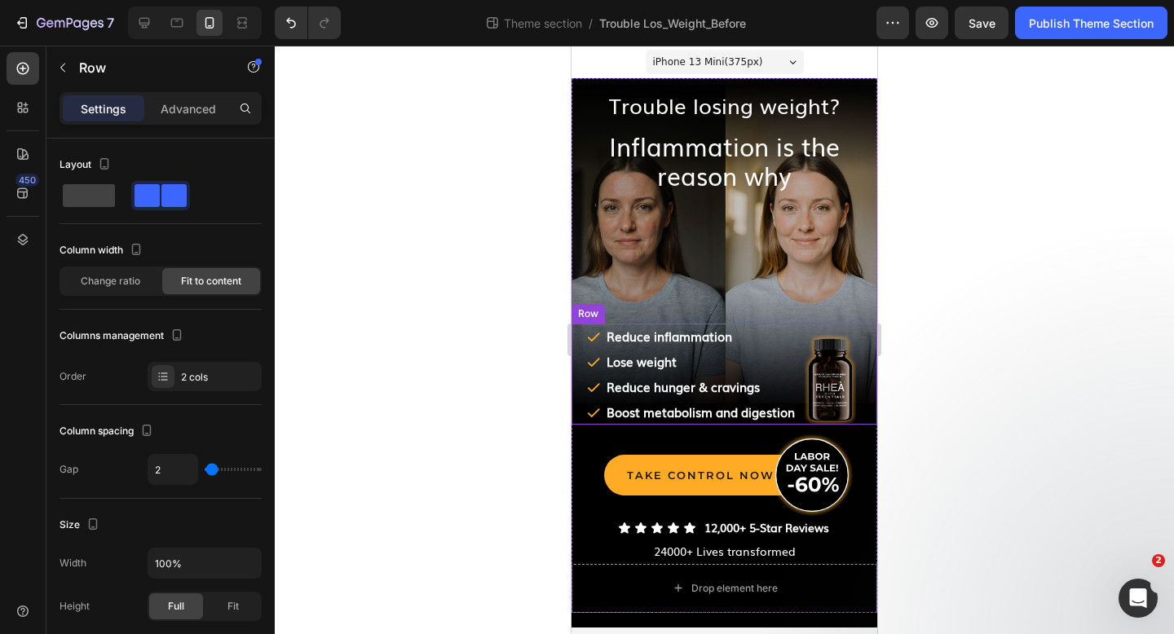
click at [867, 355] on div "Icon ﻿Reduce inflammation Text Block Row Icon ﻿Lose weight Text Block Row Icon …" at bounding box center [724, 374] width 306 height 101
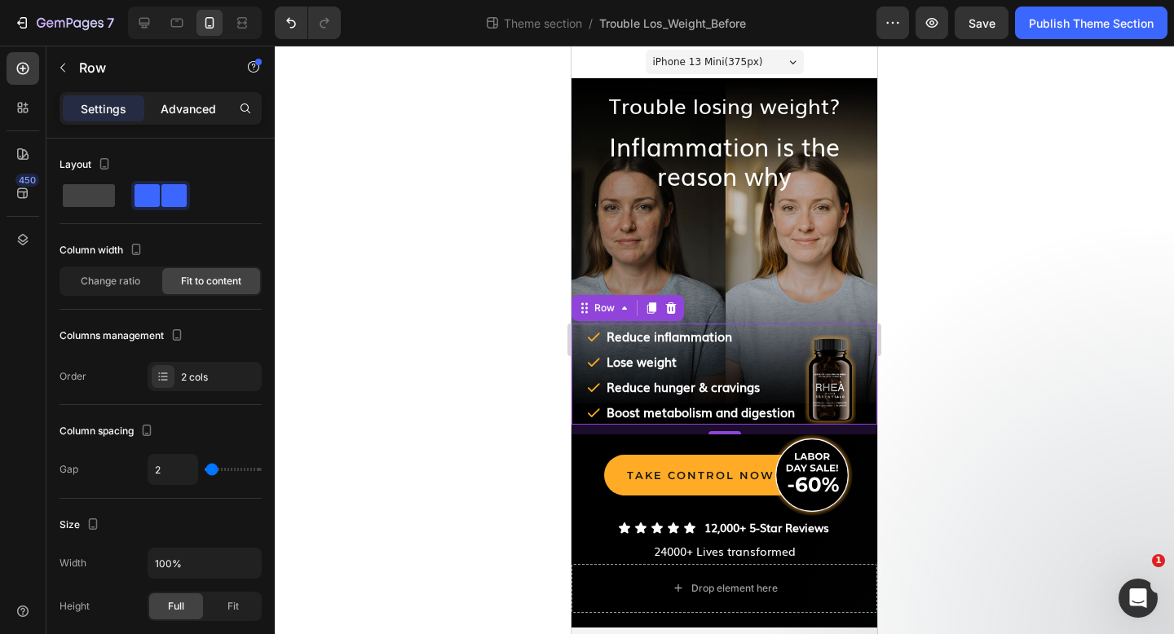
click at [179, 110] on p "Advanced" at bounding box center [188, 108] width 55 height 17
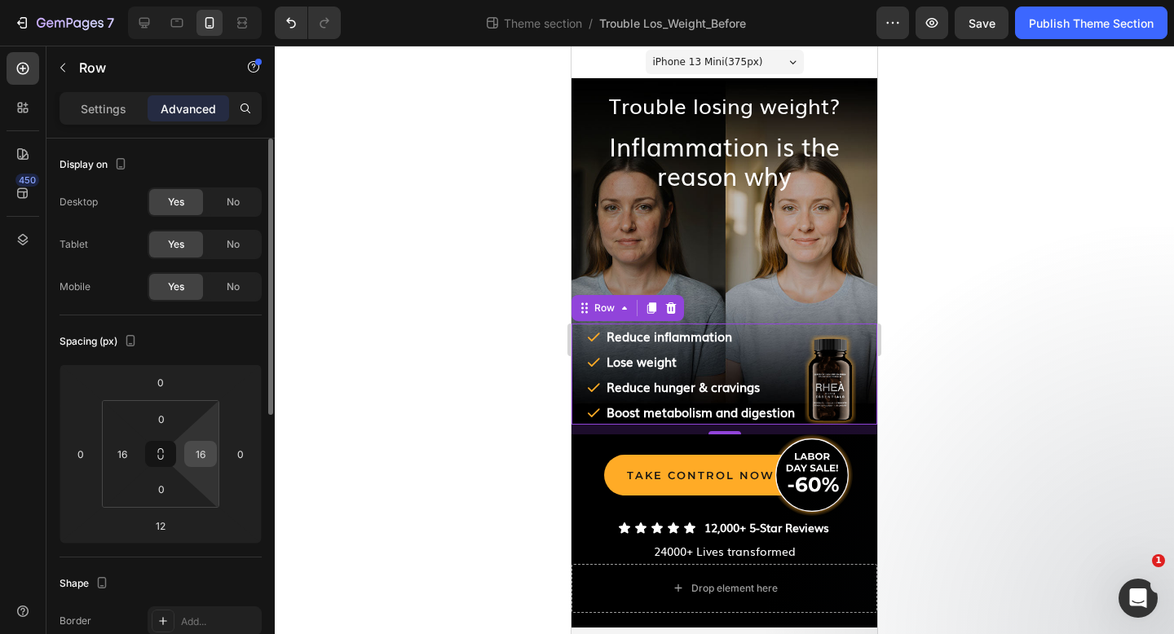
click at [209, 452] on input "16" at bounding box center [200, 454] width 24 height 24
type input "0"
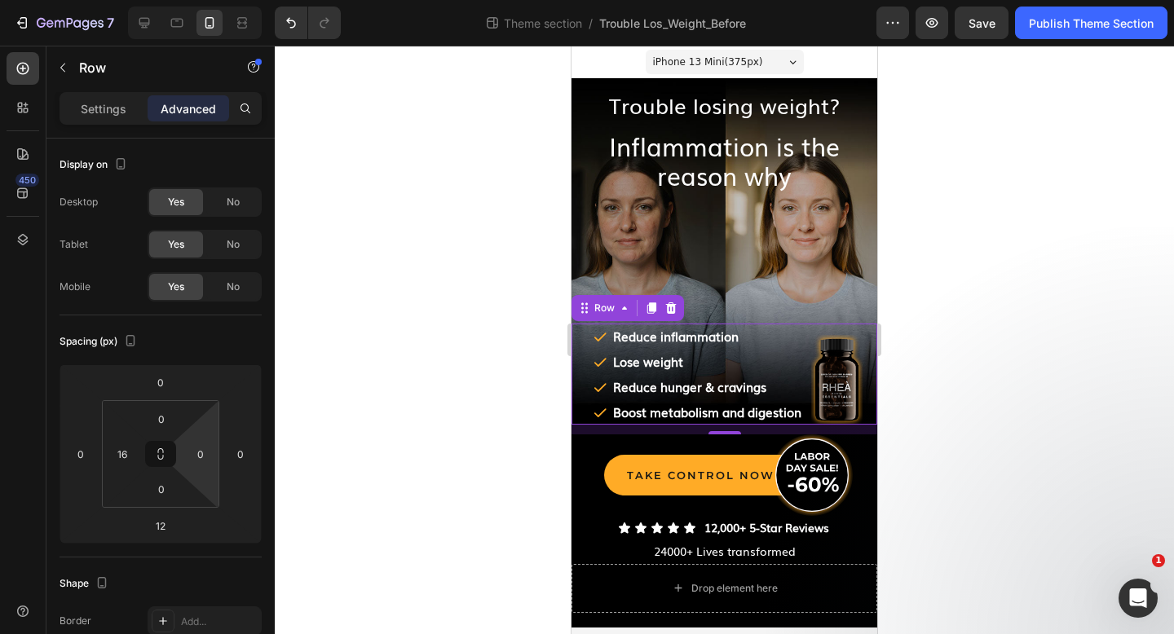
click at [399, 284] on div at bounding box center [724, 340] width 899 height 588
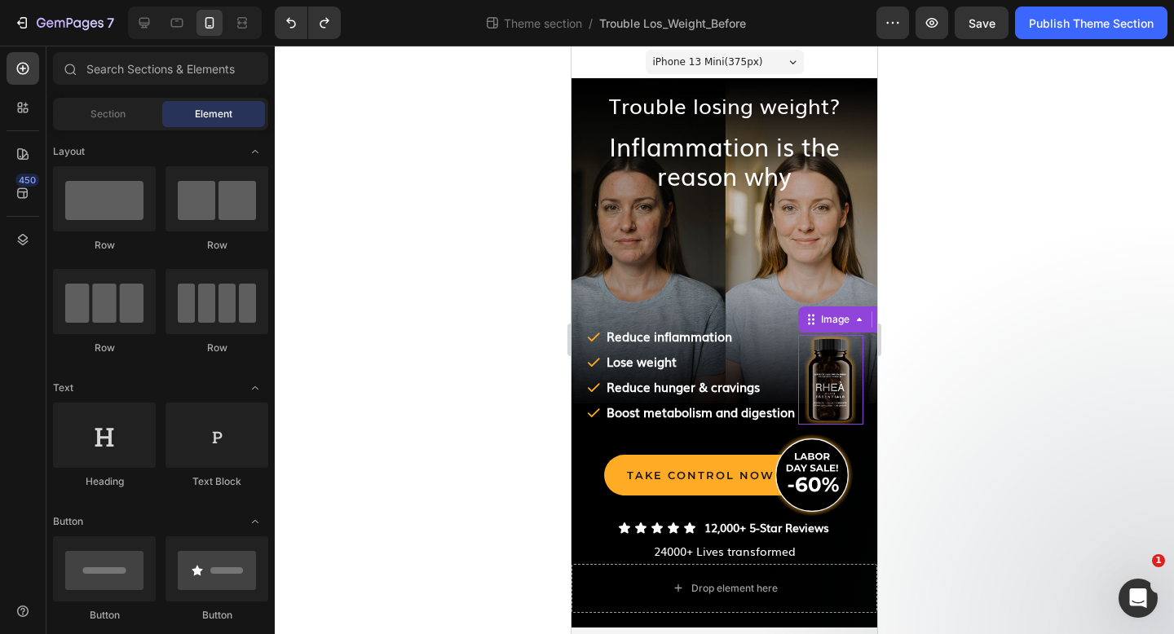
click at [850, 375] on img at bounding box center [830, 380] width 65 height 90
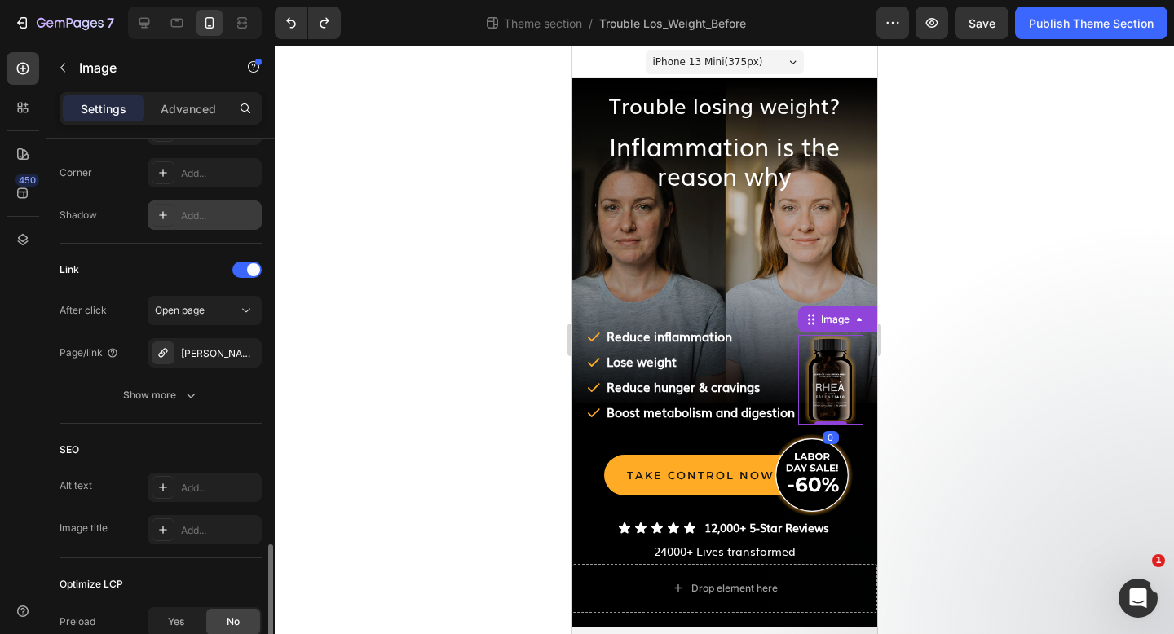
scroll to position [777, 0]
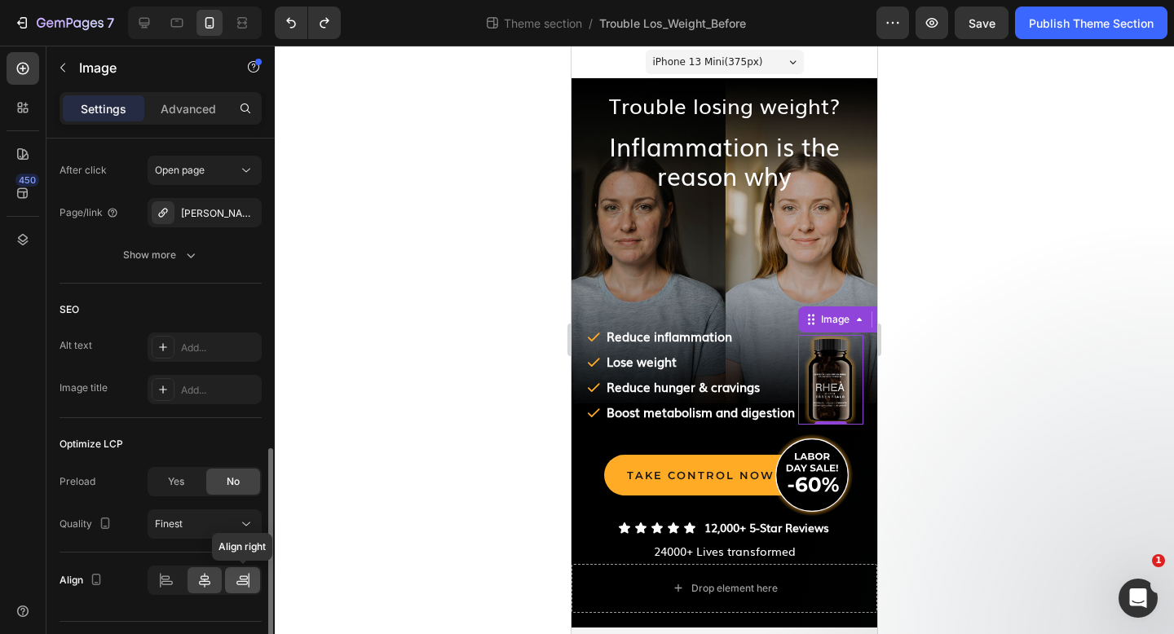
click at [238, 587] on icon at bounding box center [243, 580] width 16 height 16
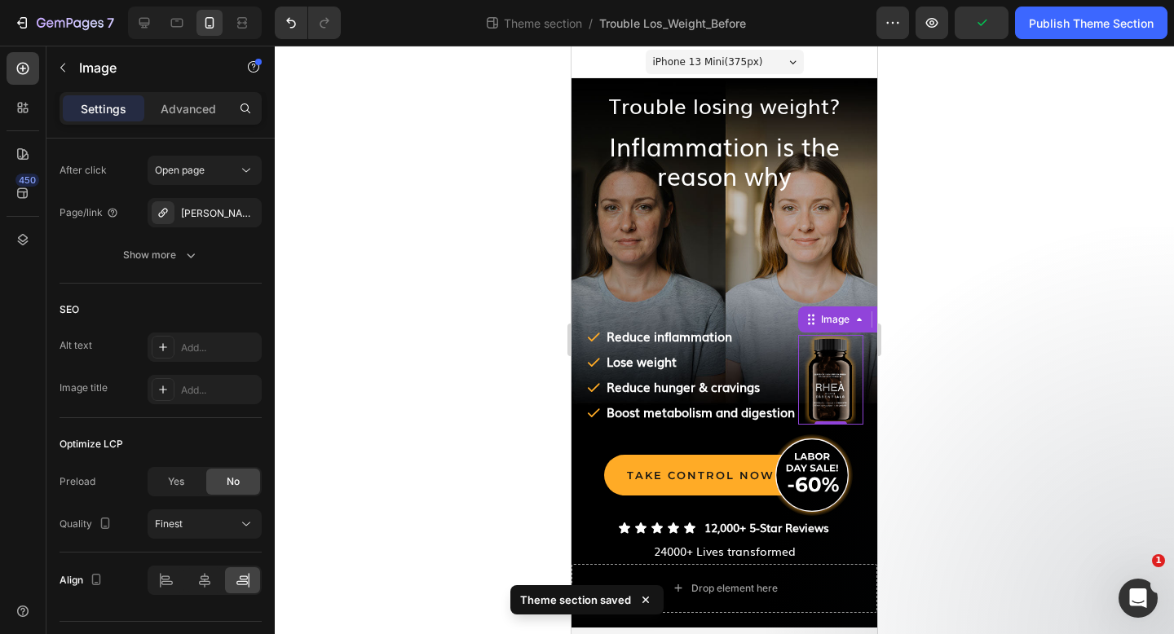
click at [377, 445] on div at bounding box center [724, 340] width 899 height 588
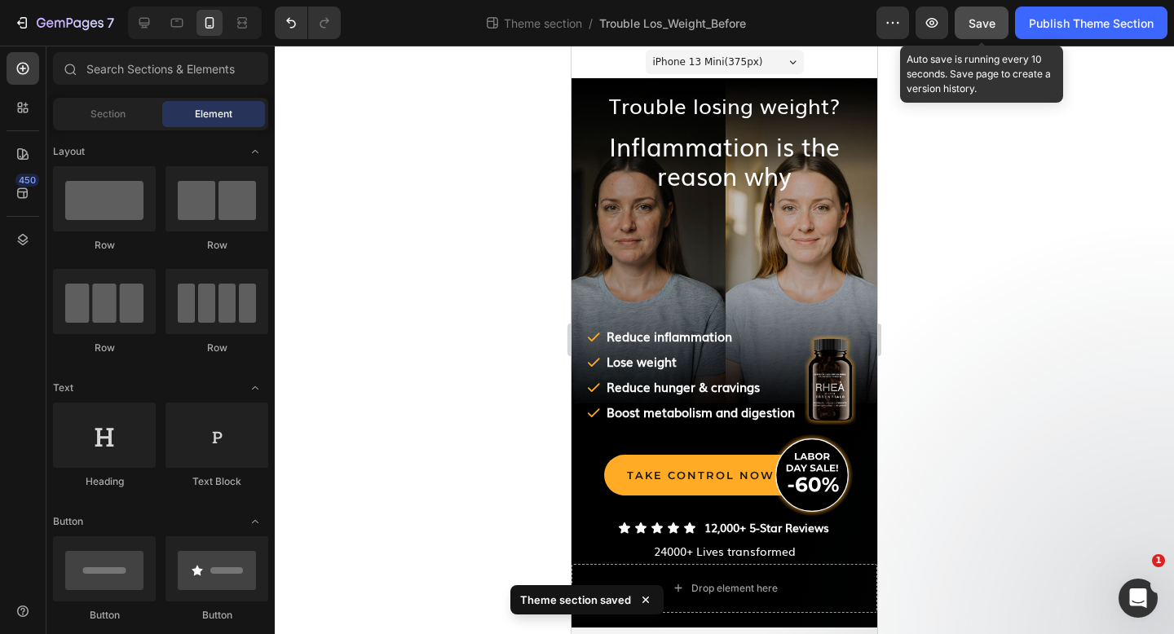
click at [997, 32] on button "Save" at bounding box center [981, 23] width 54 height 33
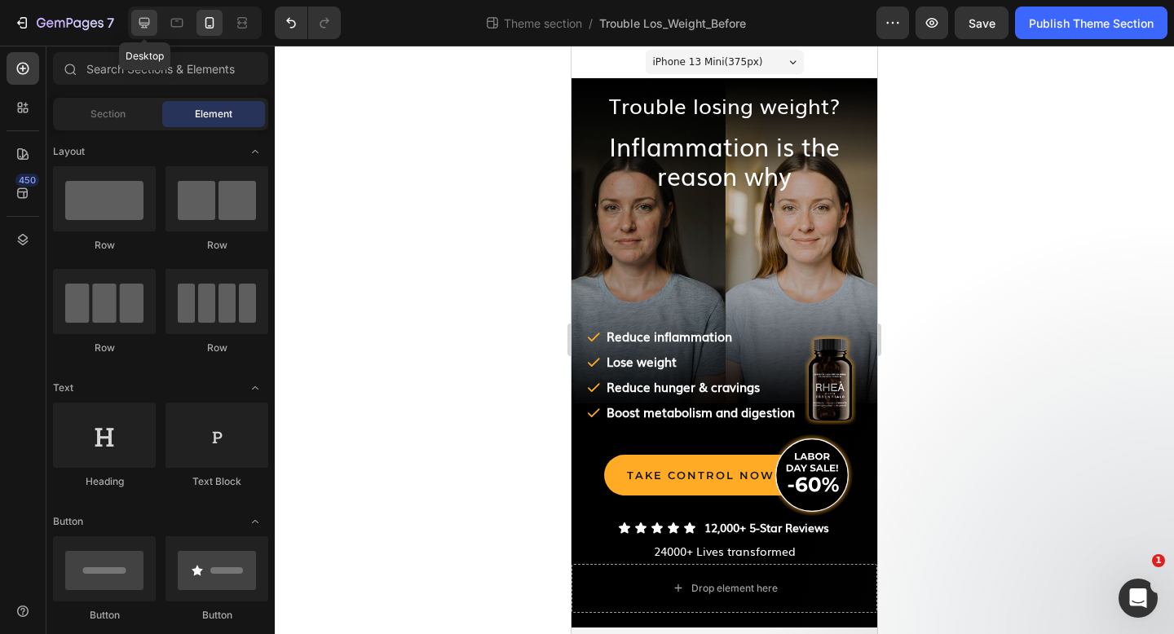
click at [148, 15] on icon at bounding box center [144, 23] width 16 height 16
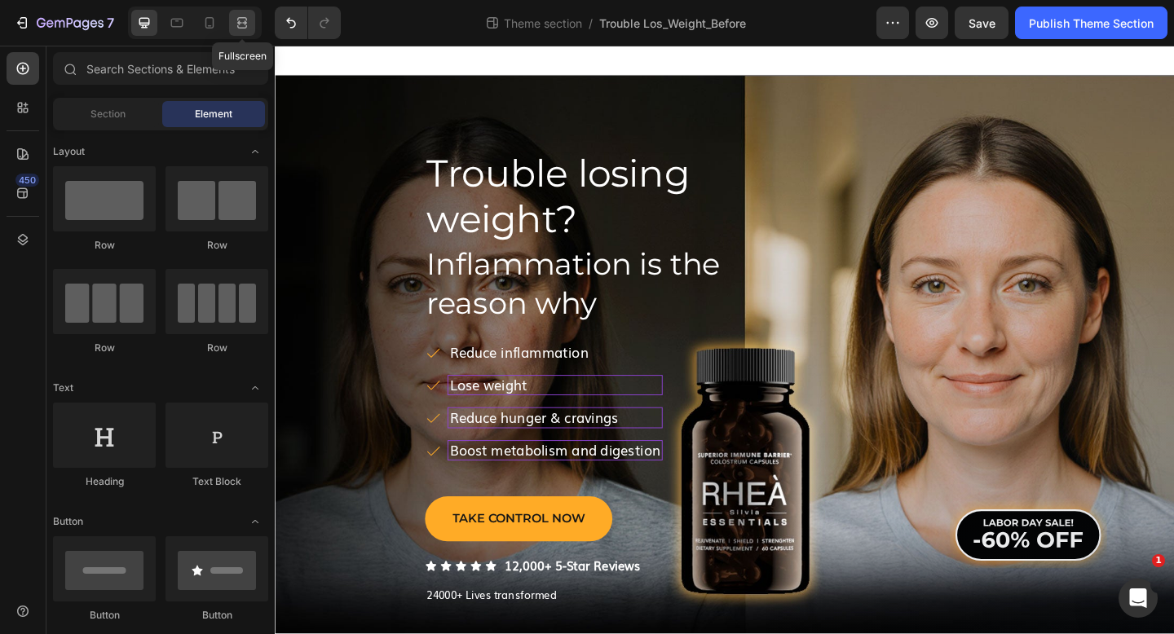
click at [244, 20] on icon at bounding box center [242, 23] width 16 height 16
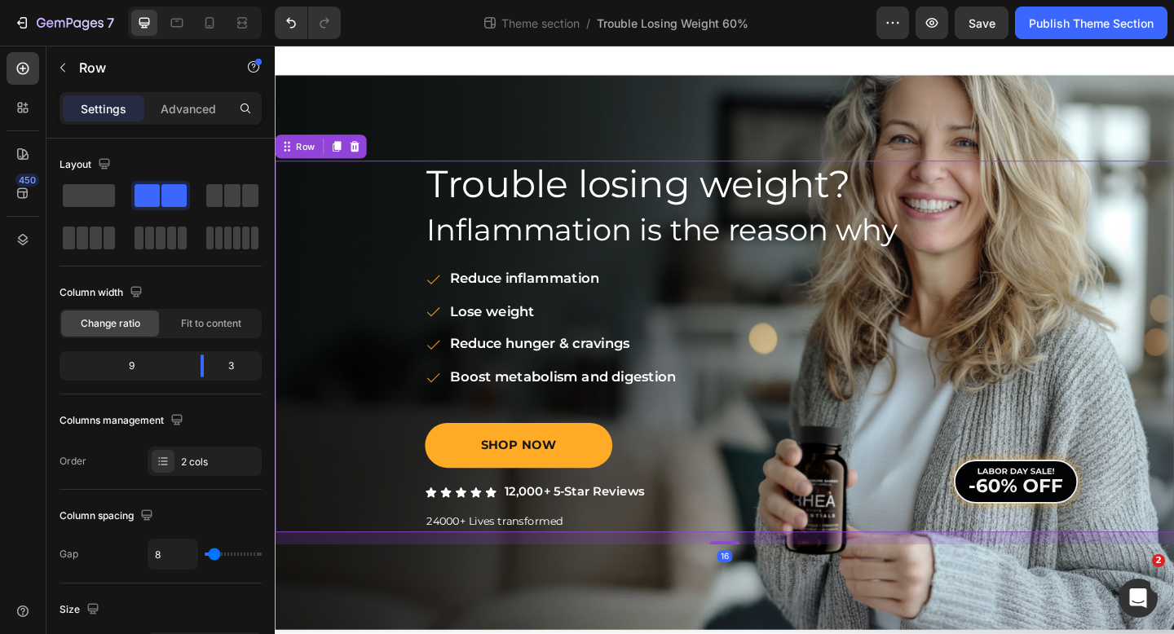
click at [401, 187] on div "Trouble losing weight? Heading Inflammation is the reason why Heading ﻿Reduce i…" at bounding box center [764, 373] width 978 height 404
click at [637, 220] on span "Trouble losing weight?" at bounding box center [669, 197] width 461 height 50
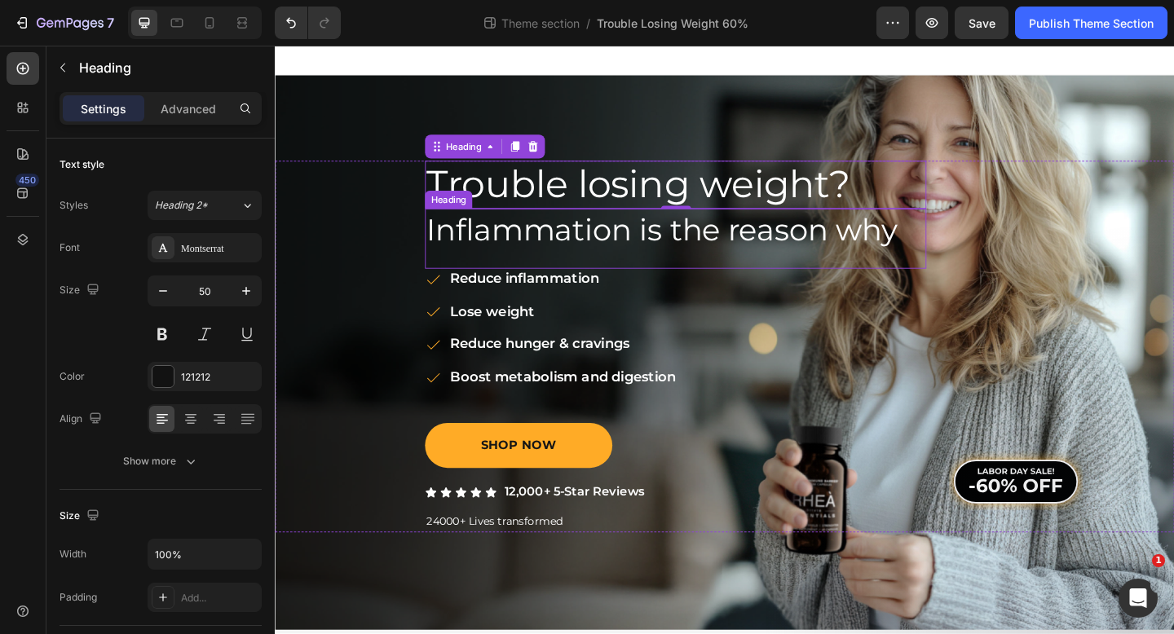
click at [744, 241] on span "Inflammation is the reason why" at bounding box center [695, 246] width 513 height 40
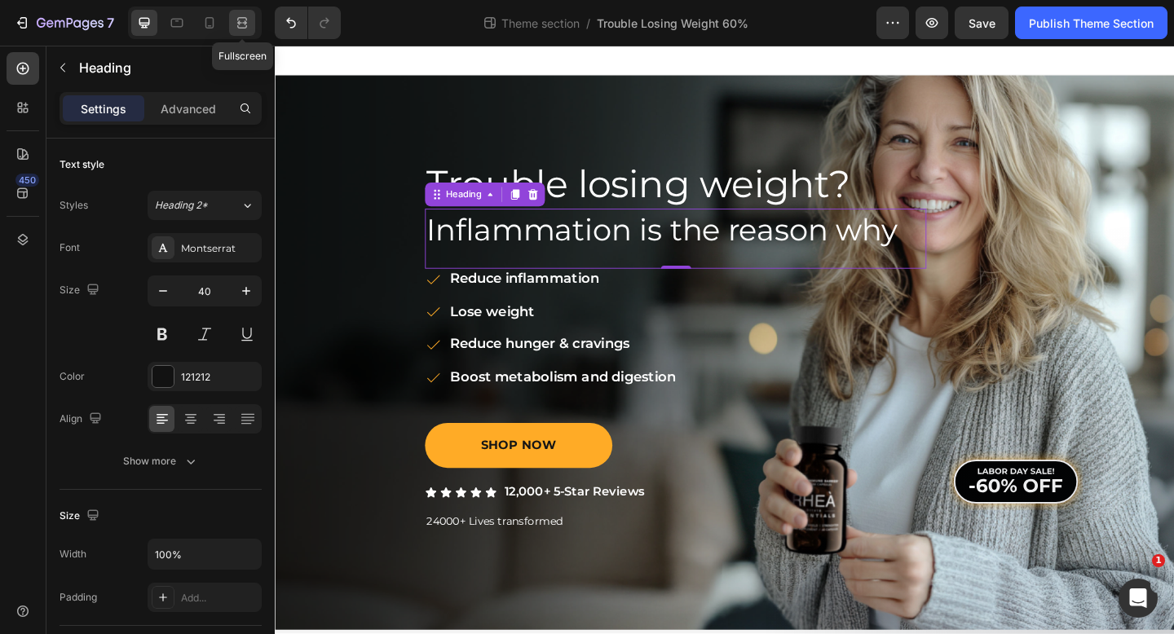
click at [249, 24] on icon at bounding box center [242, 23] width 16 height 16
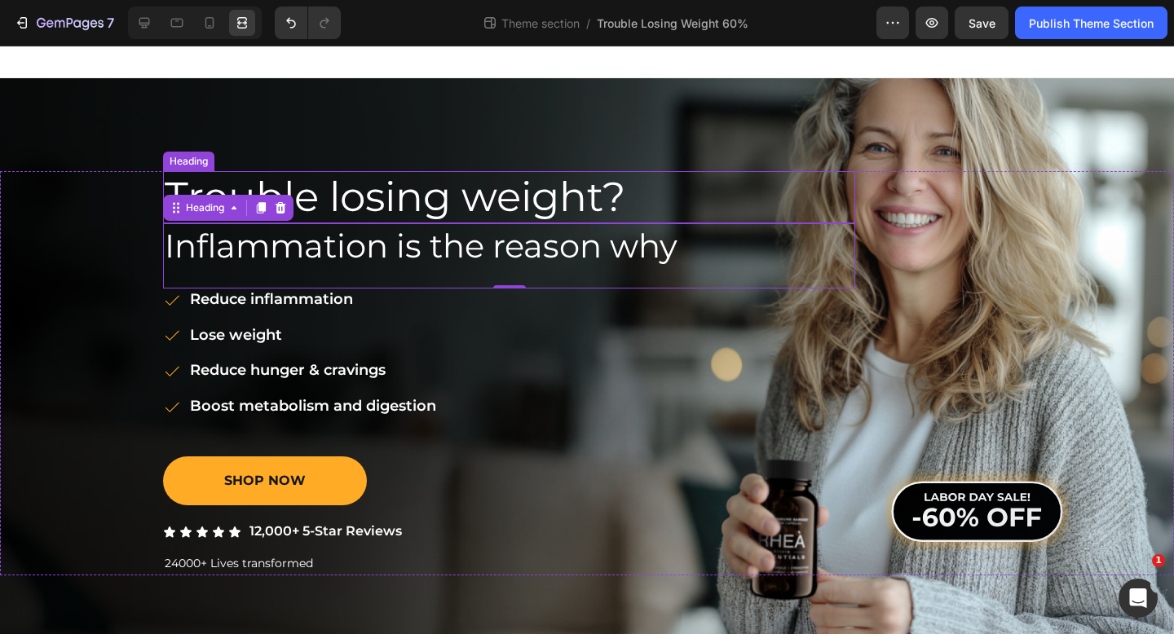
click at [477, 204] on span "Trouble losing weight?" at bounding box center [395, 197] width 461 height 50
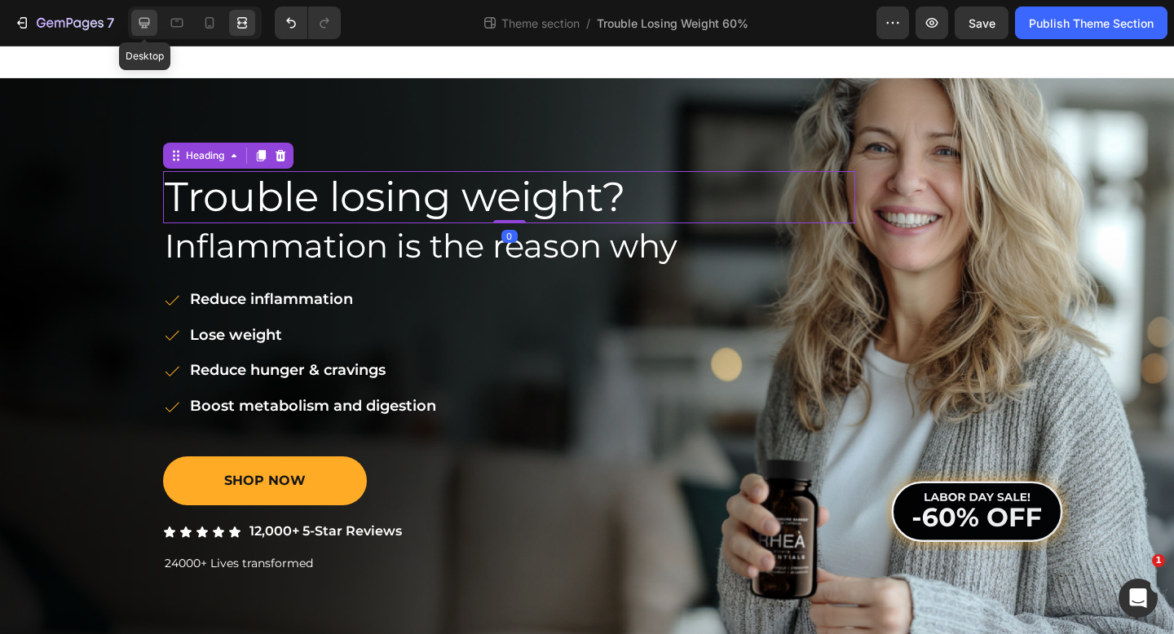
click at [143, 21] on icon at bounding box center [144, 23] width 16 height 16
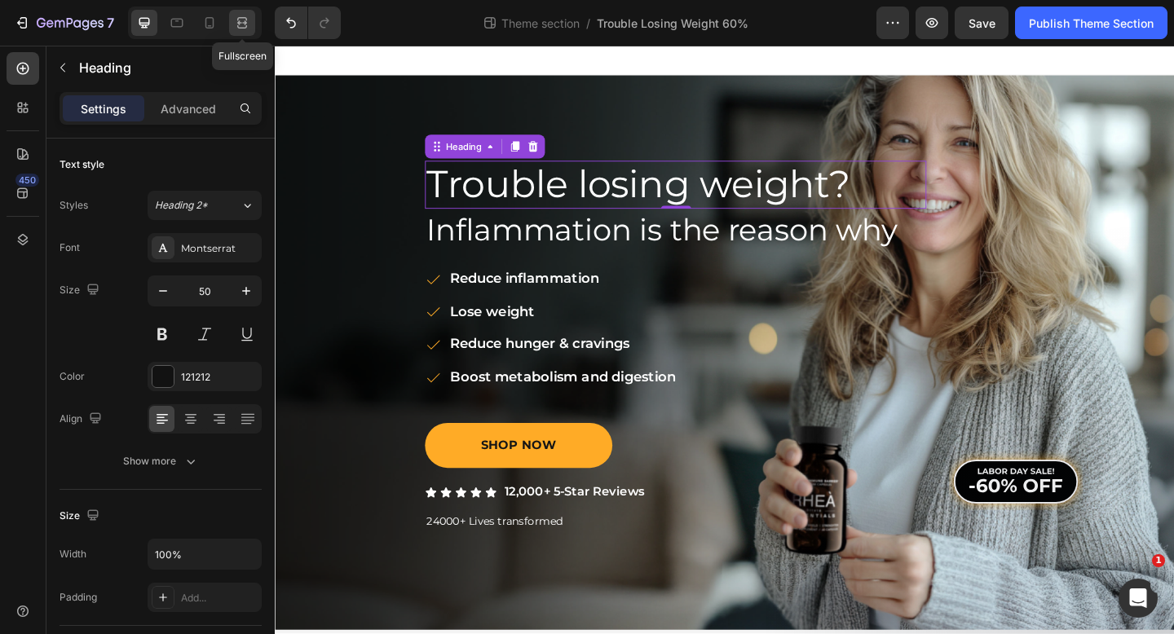
click at [240, 13] on div at bounding box center [242, 23] width 26 height 26
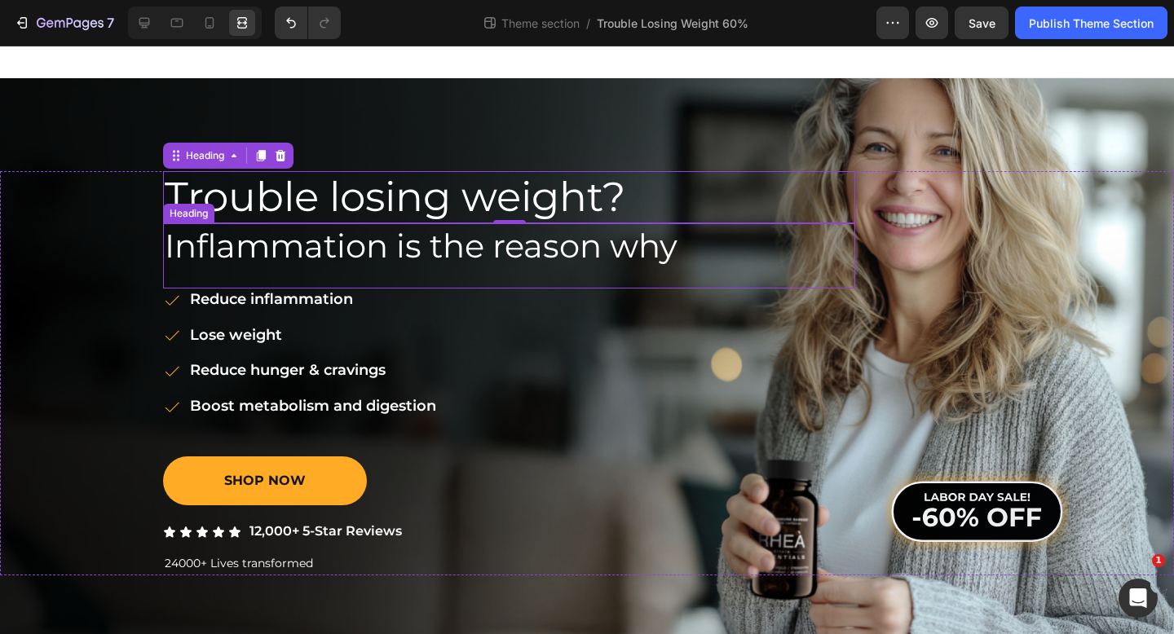
click at [686, 239] on h2 "Inflammation is the reason why" at bounding box center [509, 246] width 692 height 46
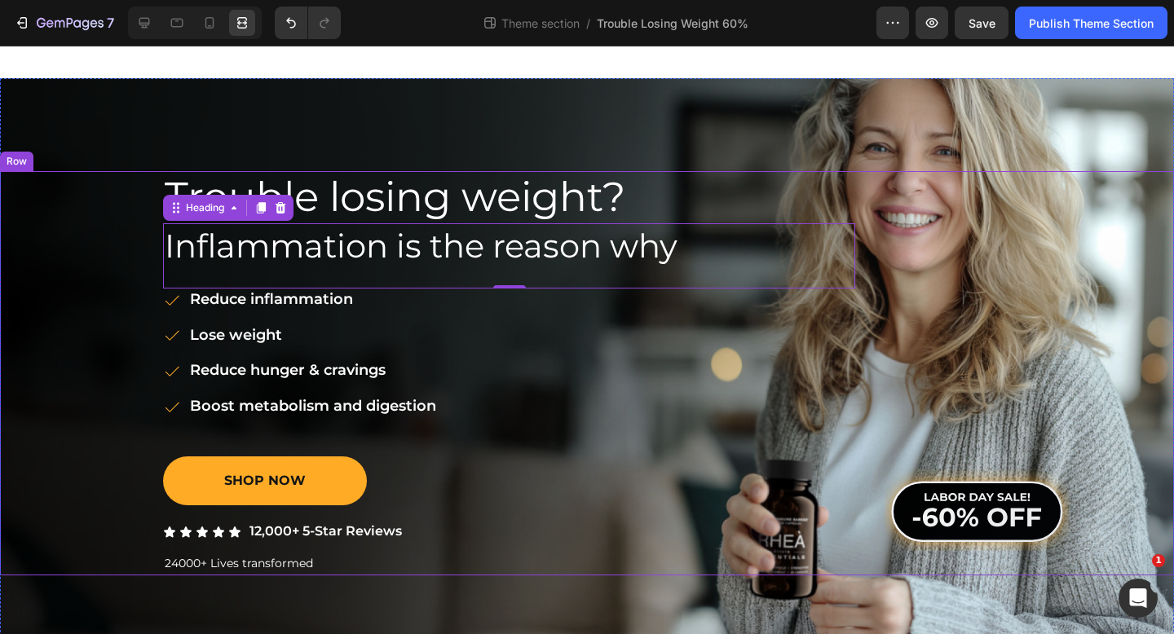
click at [147, 200] on div "Trouble losing weight? Heading Inflammation is the reason why Heading 0 ﻿Reduce…" at bounding box center [587, 373] width 1174 height 404
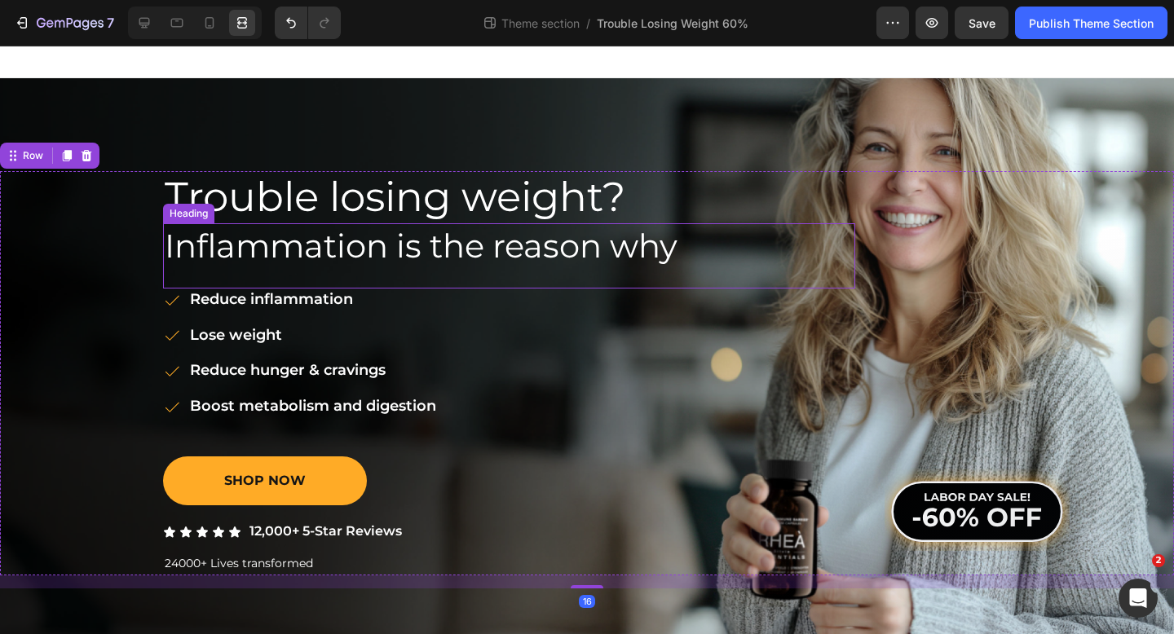
click at [711, 237] on h2 "Inflammation is the reason why" at bounding box center [509, 246] width 692 height 46
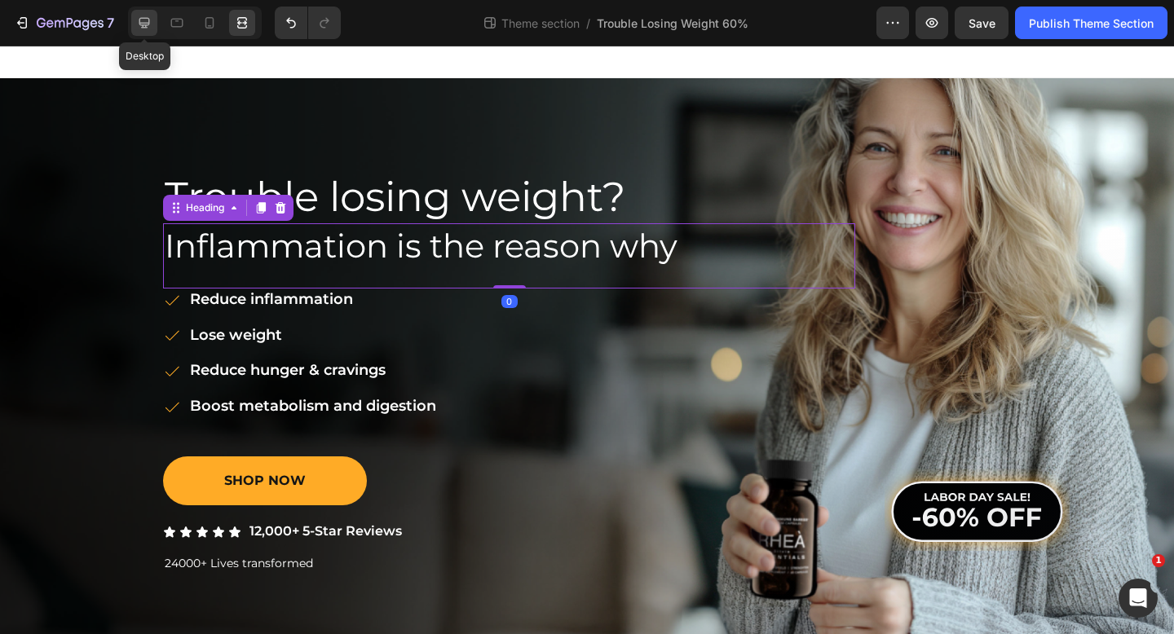
click at [139, 16] on icon at bounding box center [144, 23] width 16 height 16
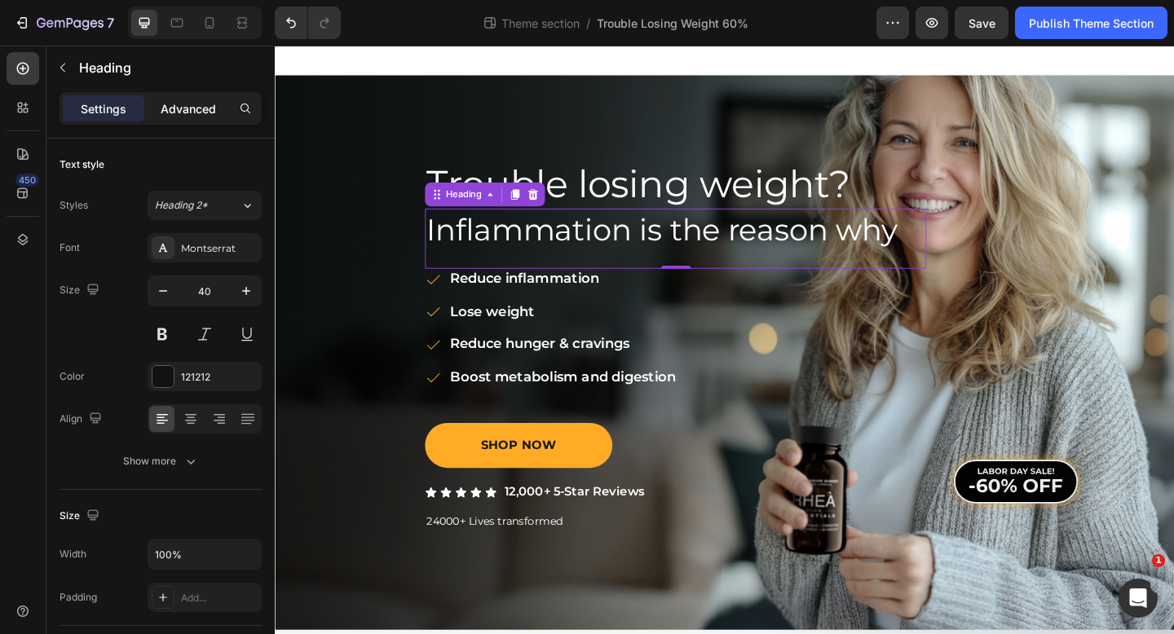
click at [194, 104] on p "Advanced" at bounding box center [188, 108] width 55 height 17
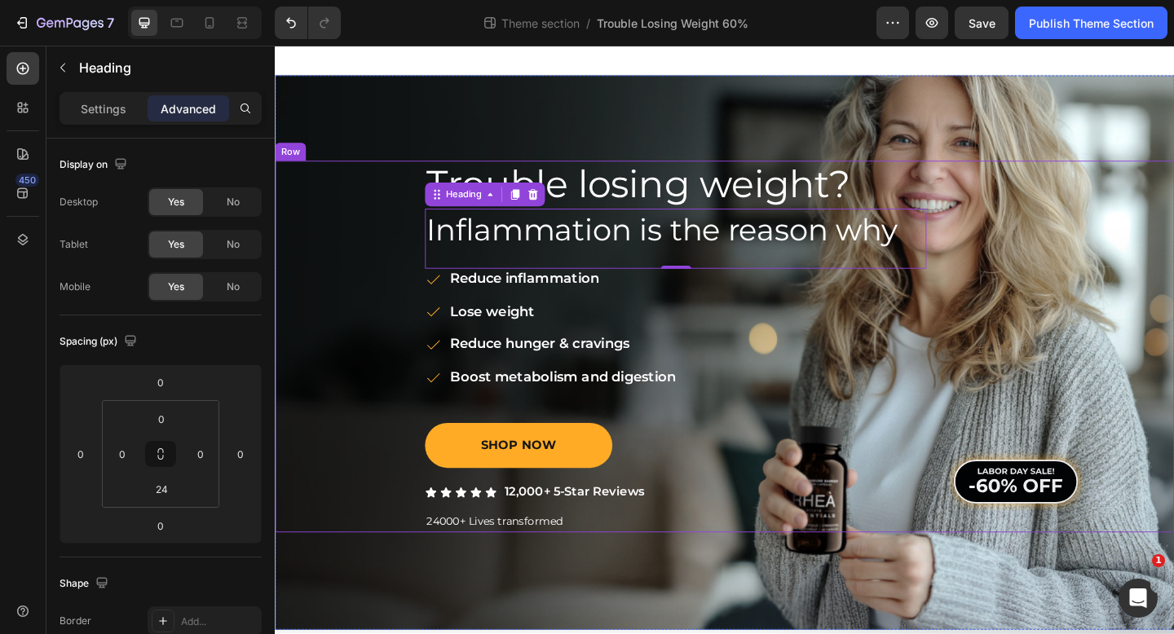
click at [1111, 480] on div "Image" at bounding box center [1080, 373] width 182 height 404
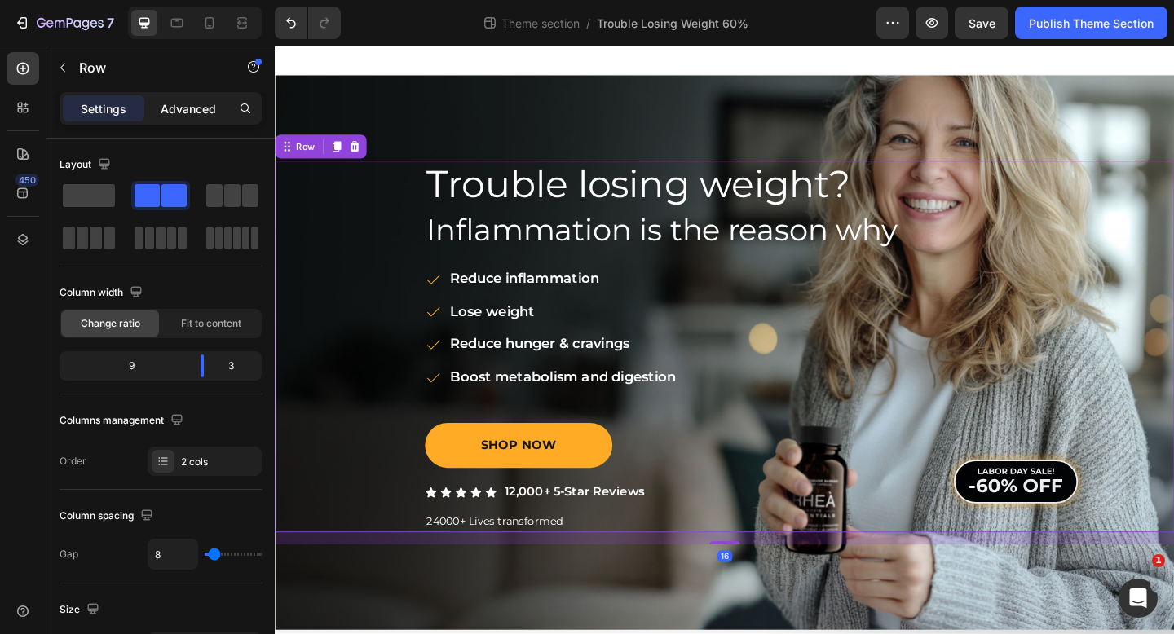
click at [208, 105] on p "Advanced" at bounding box center [188, 108] width 55 height 17
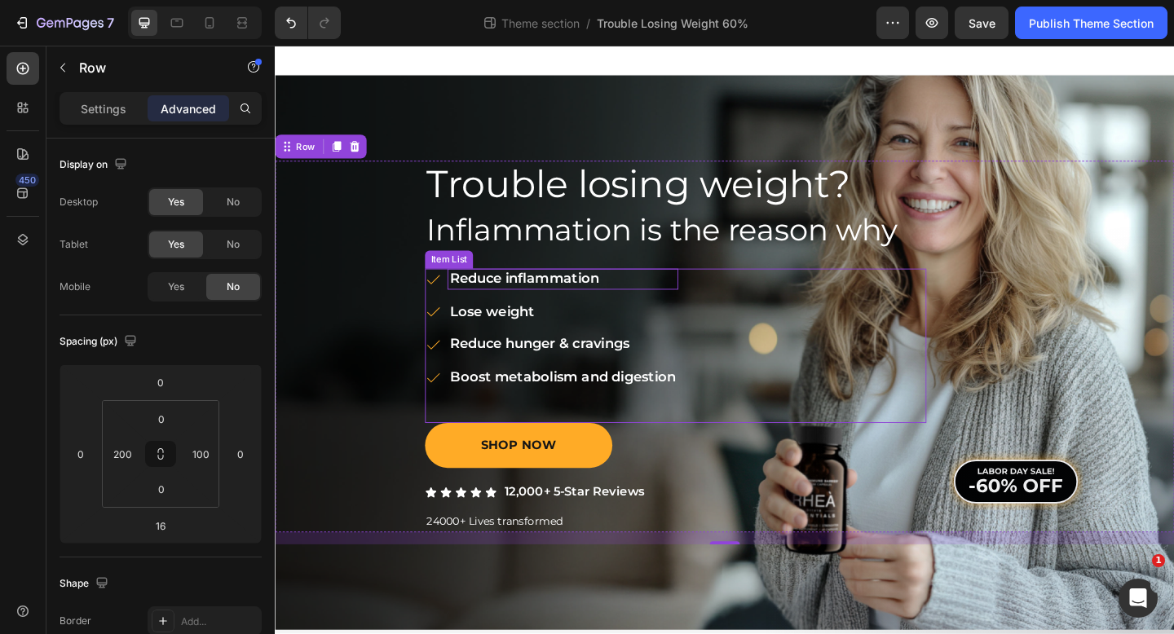
click at [570, 297] on p "﻿Reduce inflammation" at bounding box center [588, 300] width 246 height 18
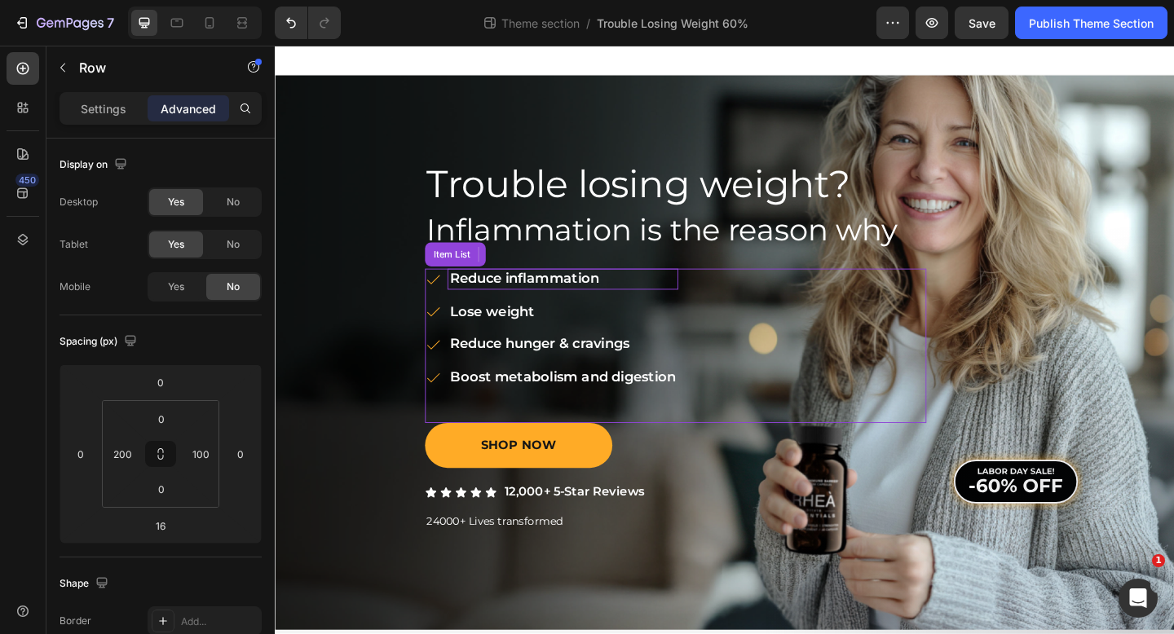
click at [570, 297] on p "﻿Reduce inflammation" at bounding box center [588, 300] width 246 height 18
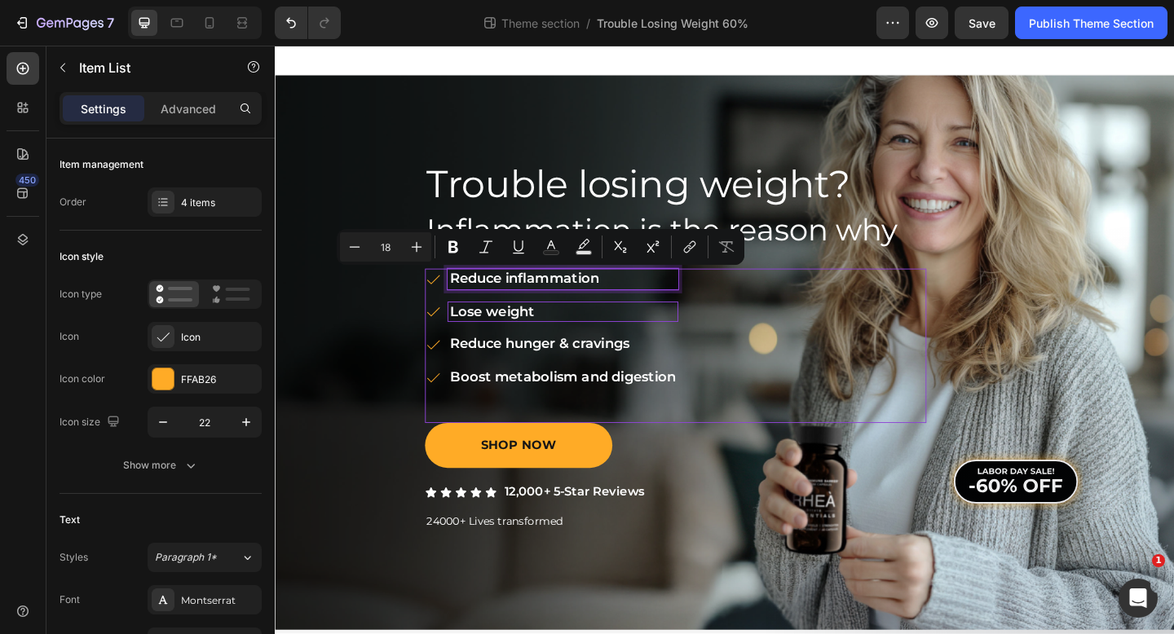
click at [530, 337] on p "﻿Lose weight" at bounding box center [588, 336] width 246 height 18
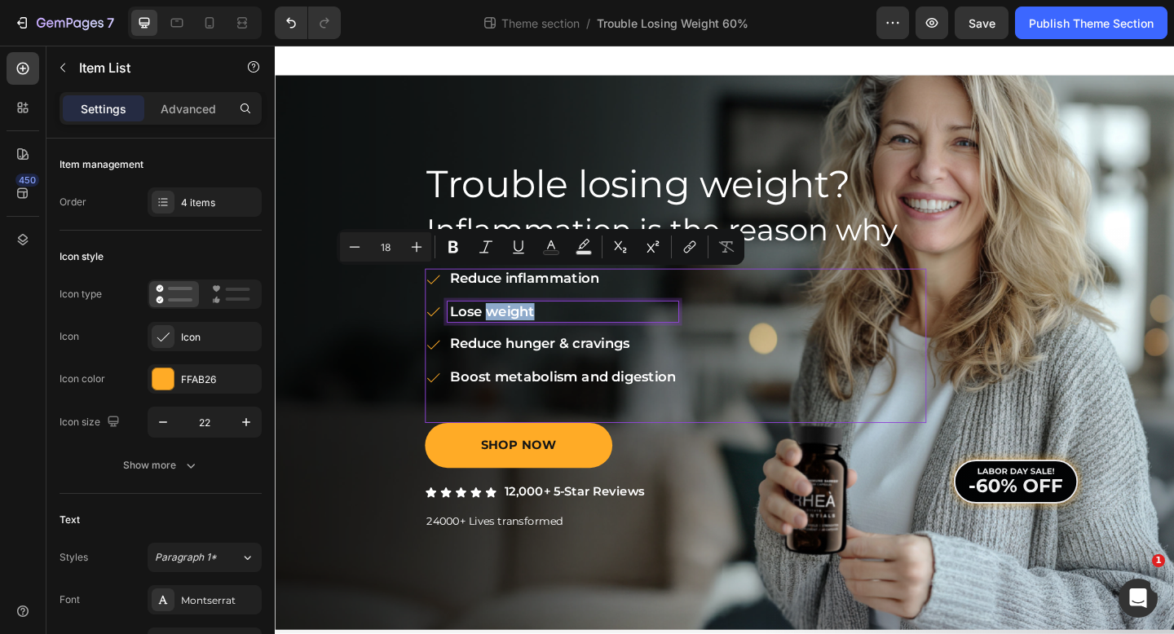
click at [530, 337] on p "﻿Lose weight" at bounding box center [588, 336] width 246 height 18
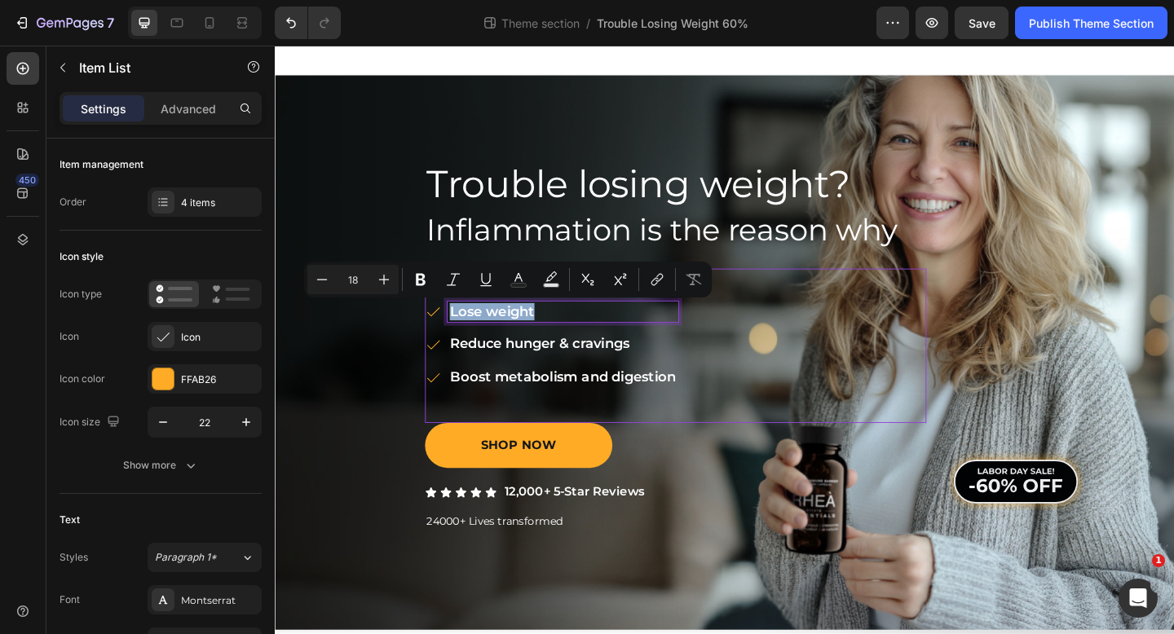
copy p "﻿Lose weight"
click at [546, 375] on p "﻿Reduce hunger & cravings" at bounding box center [588, 371] width 246 height 18
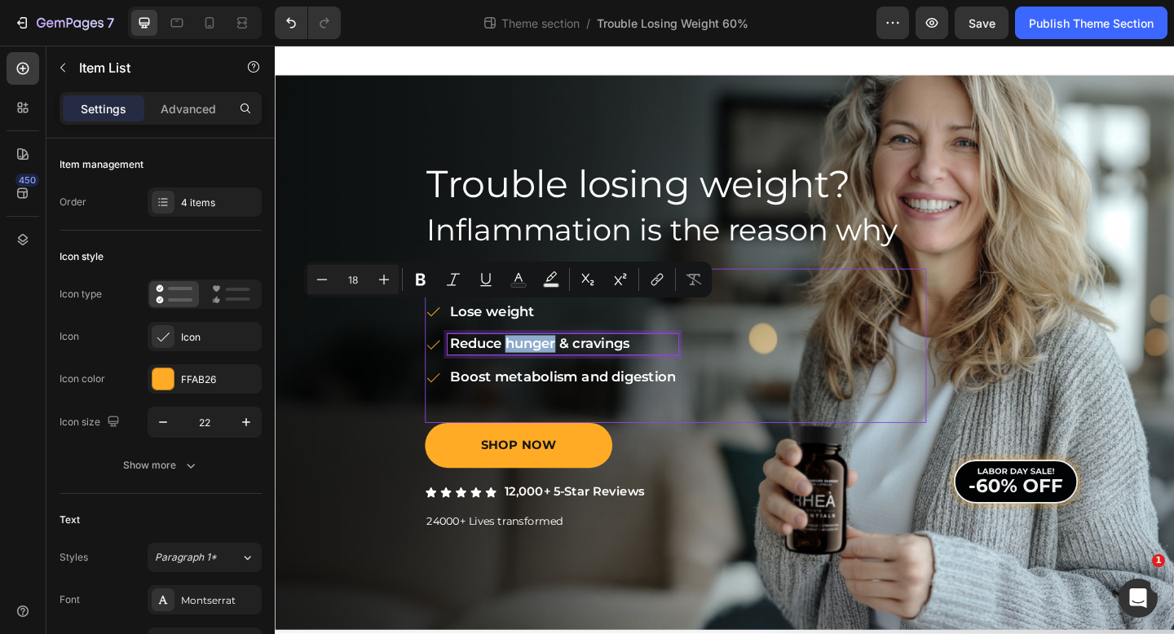
click at [546, 375] on p "﻿Reduce hunger & cravings" at bounding box center [588, 371] width 246 height 18
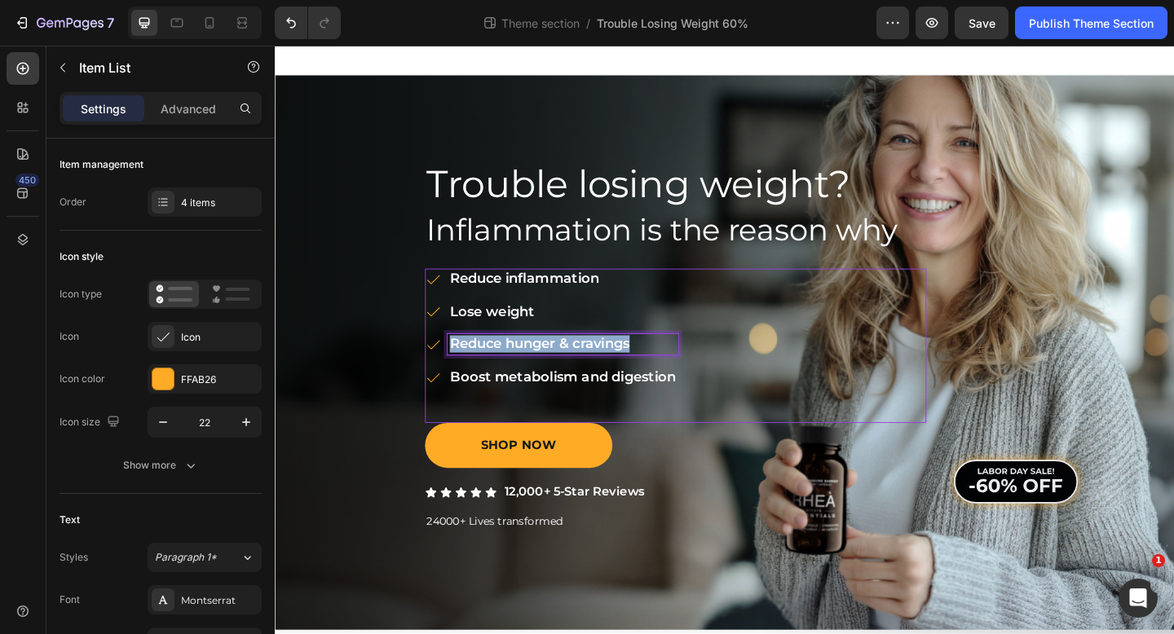
copy p "﻿Reduce hunger & cravings"
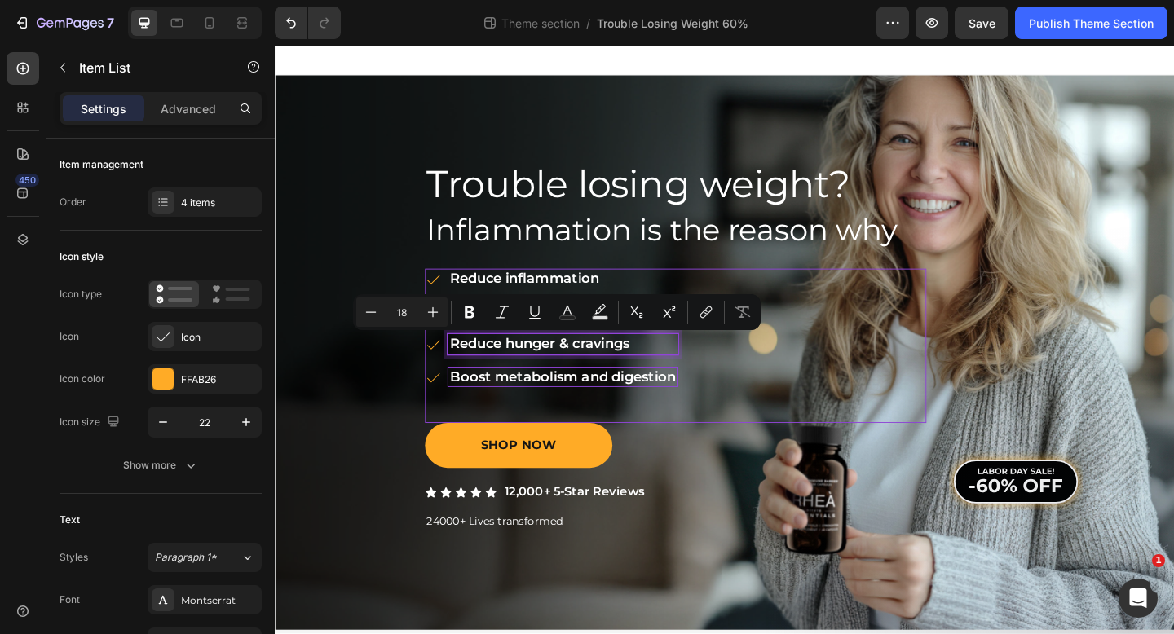
click at [526, 405] on p "﻿Boost metabolism and digestion" at bounding box center [588, 407] width 246 height 18
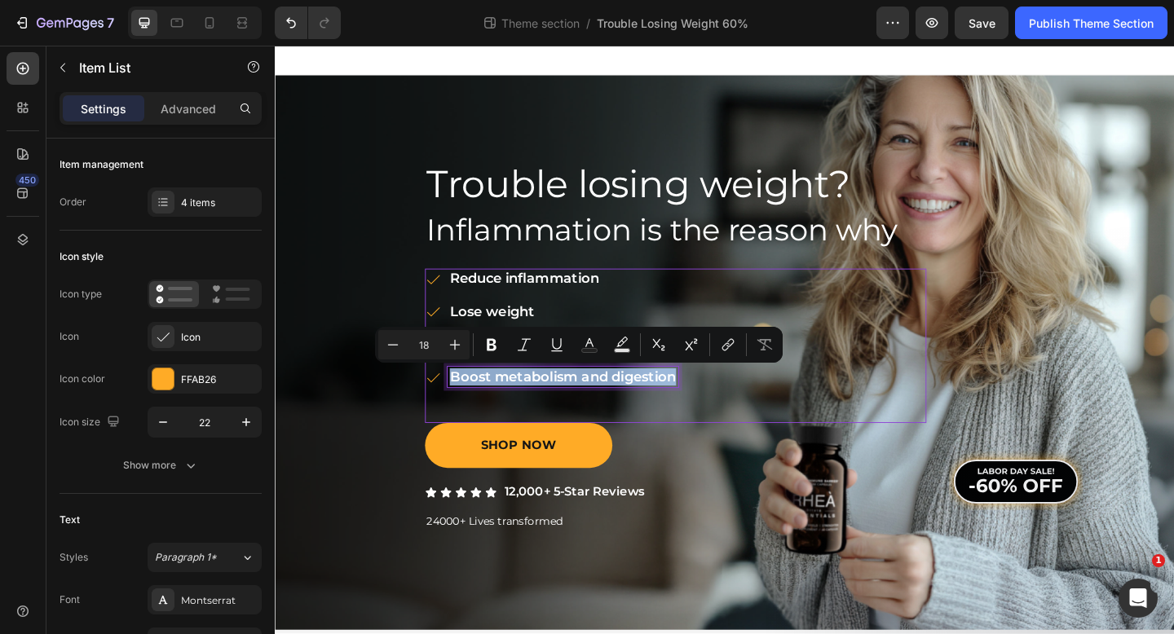
copy p "﻿Boost metabolism and digestion"
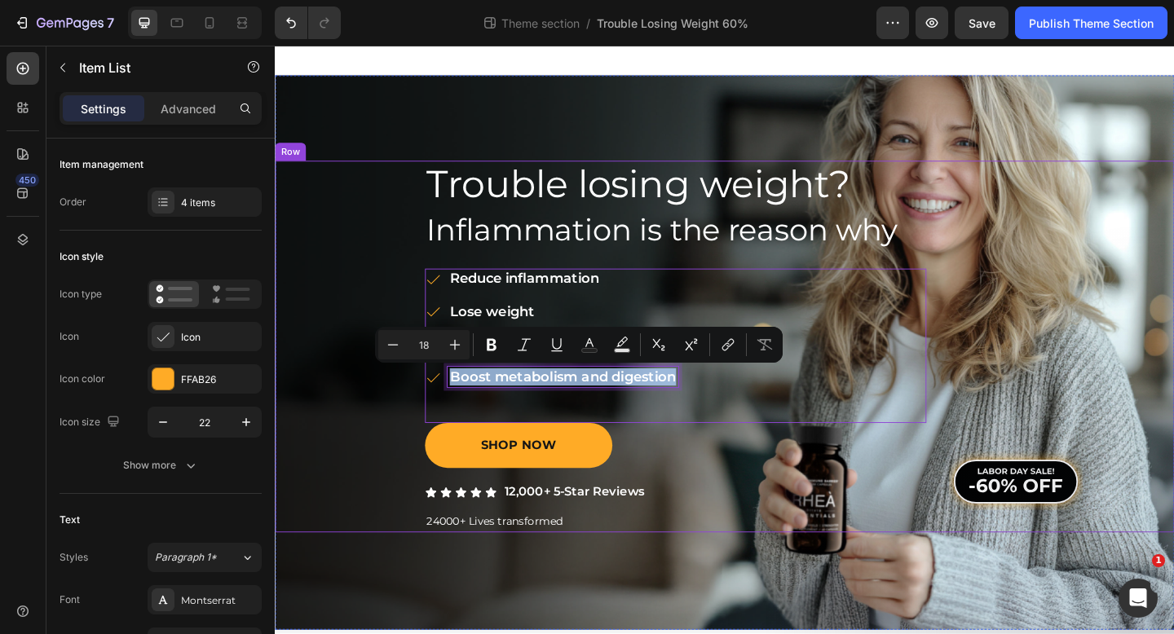
click at [334, 231] on div "Trouble losing weight? Heading Inflammation is the reason why Heading ﻿Reduce i…" at bounding box center [764, 373] width 978 height 404
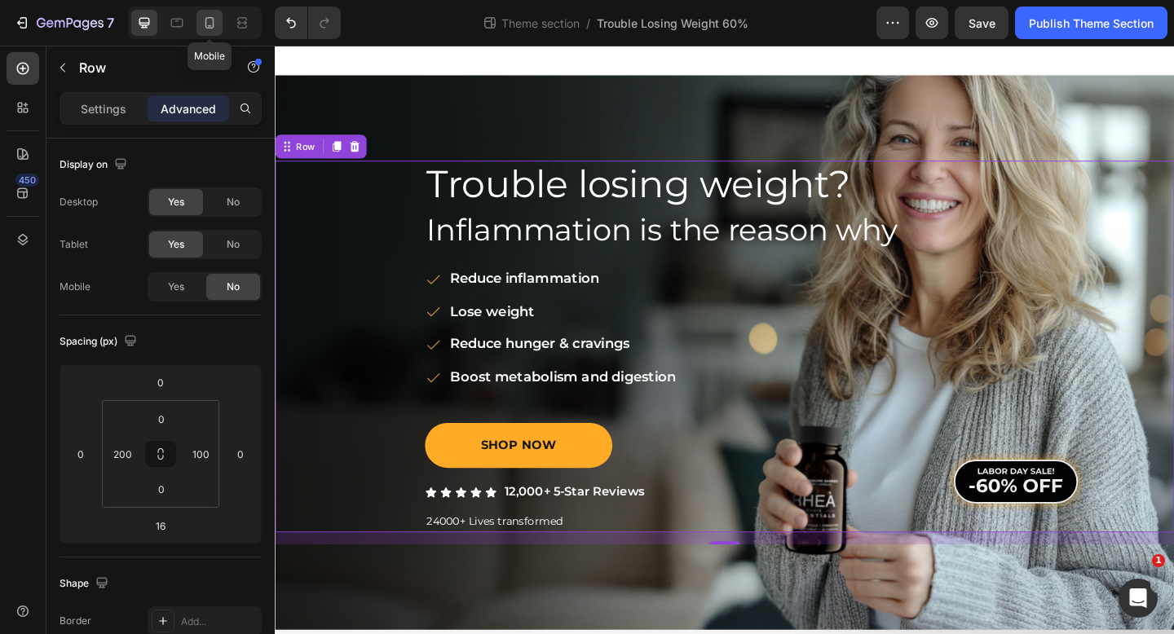
click at [210, 15] on icon at bounding box center [209, 23] width 16 height 16
type input "16"
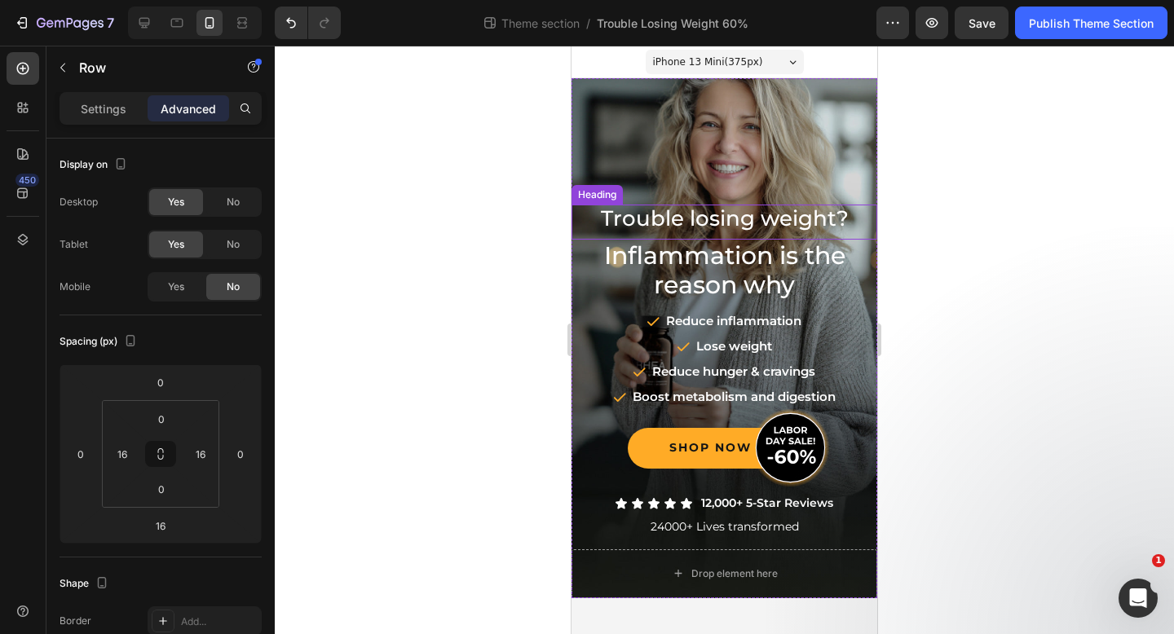
click at [679, 220] on span "Trouble losing weight?" at bounding box center [725, 218] width 248 height 26
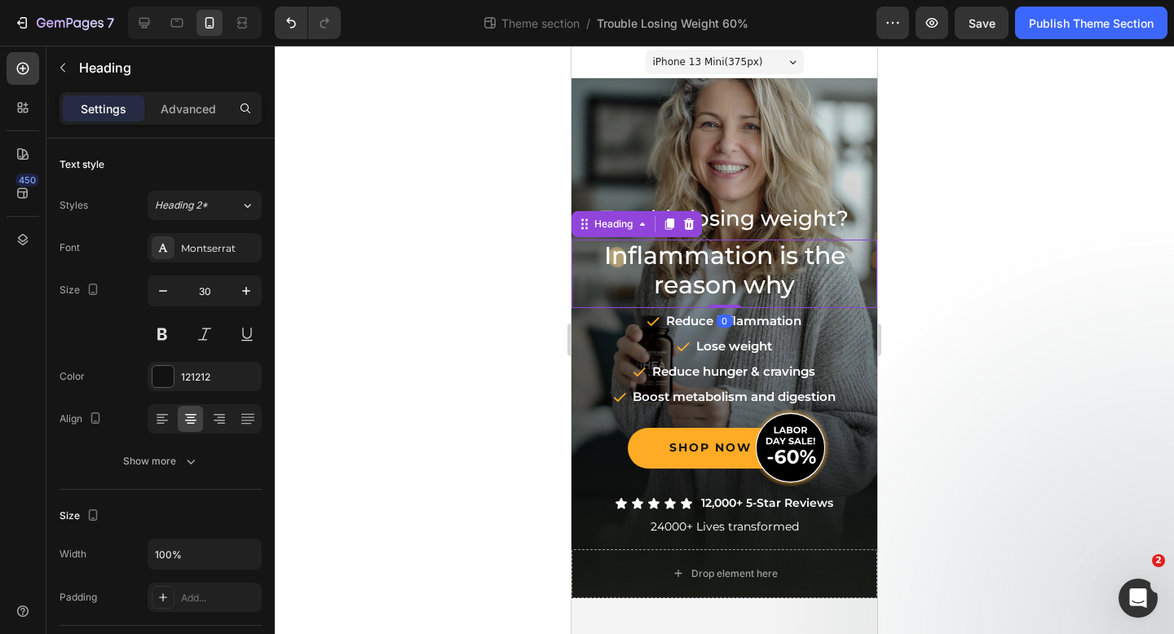
click at [675, 246] on span "Inflammation is the reason why" at bounding box center [724, 269] width 241 height 59
click at [149, 17] on icon at bounding box center [144, 23] width 16 height 16
type input "40"
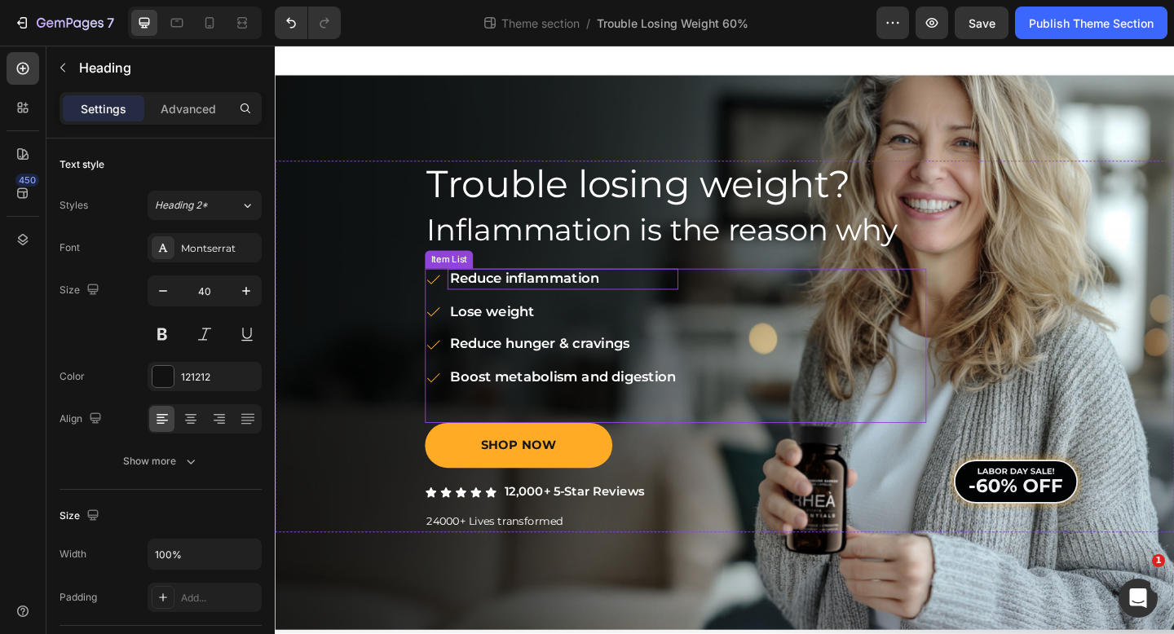
click at [568, 311] on div "﻿Reduce inflammation" at bounding box center [587, 300] width 251 height 23
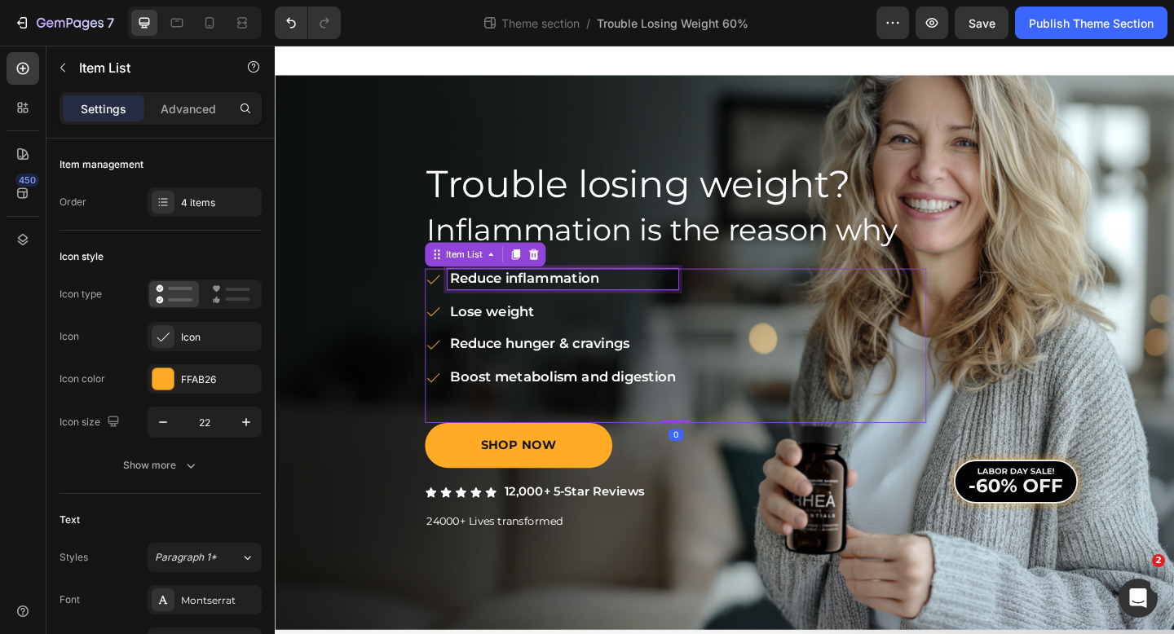
click at [580, 305] on p "﻿Reduce inflammation" at bounding box center [588, 300] width 246 height 18
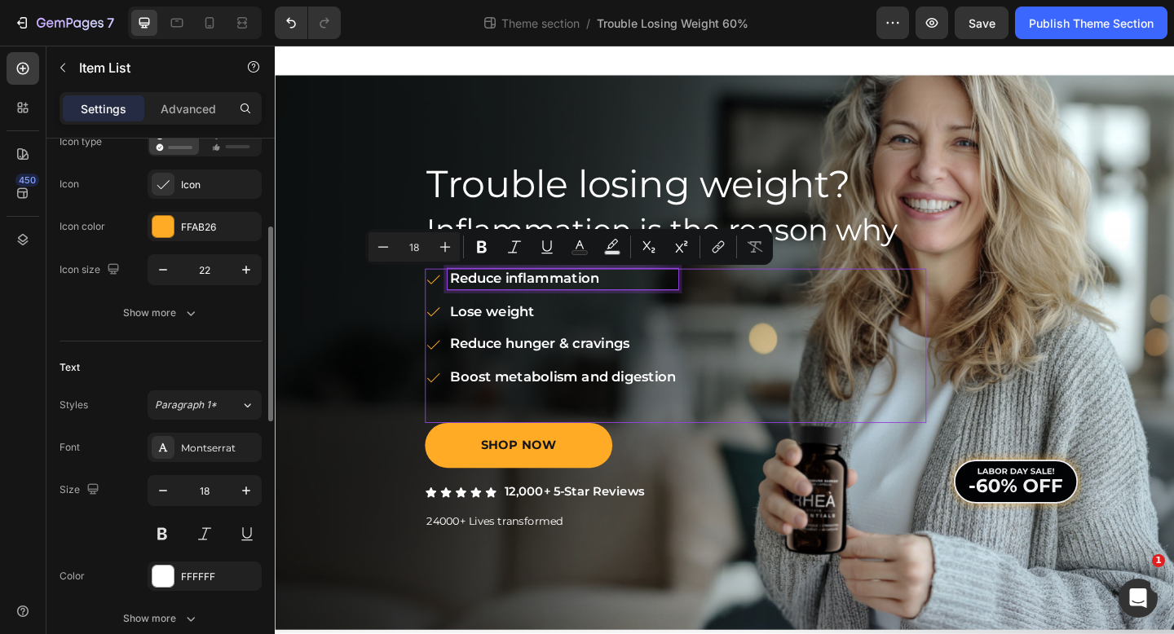
scroll to position [206, 0]
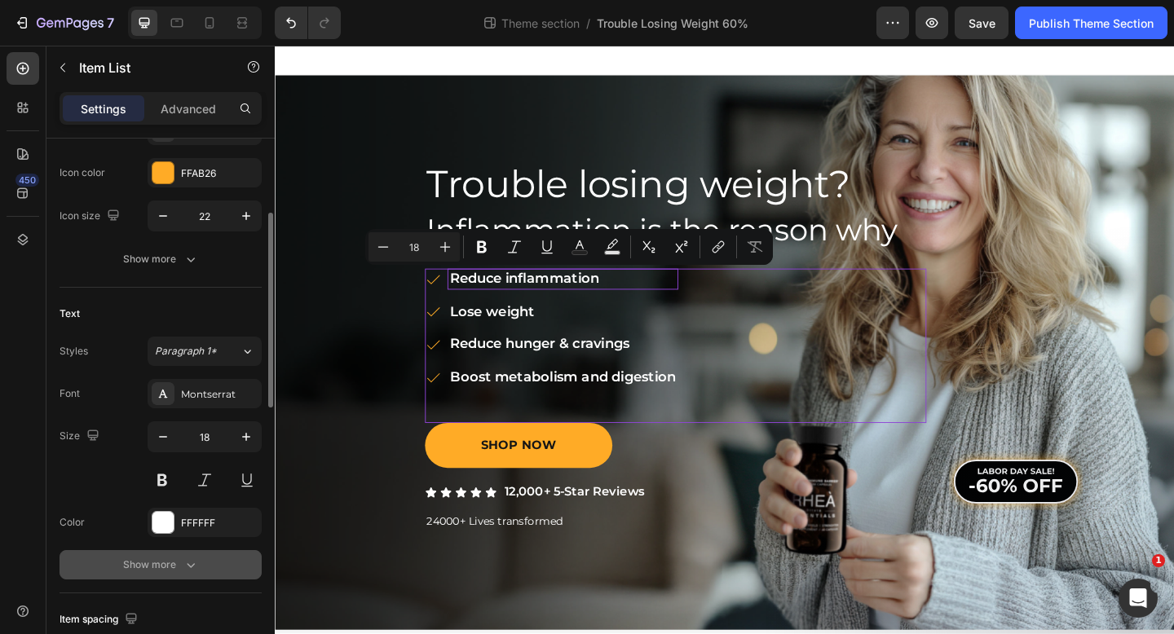
click at [187, 559] on icon "button" at bounding box center [191, 565] width 16 height 16
